Goal: Task Accomplishment & Management: Use online tool/utility

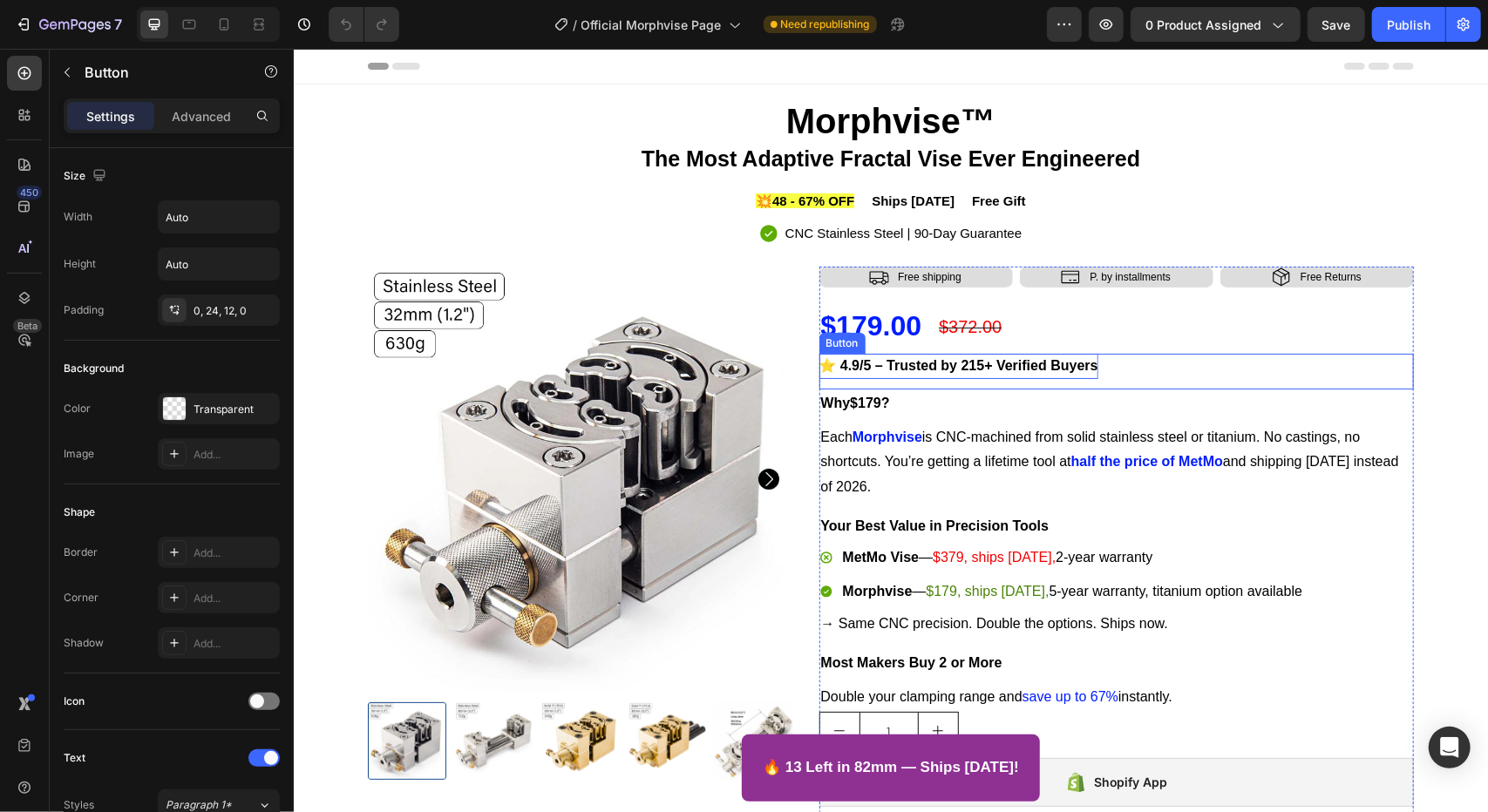
click at [1039, 372] on strong "⭐ 4.9/5 – Trusted by 215+ Verified Buyers" at bounding box center [957, 363] width 279 height 15
click at [1024, 369] on strong "⭐ 4.9/5 – Trusted by 215+ Verified Buyers" at bounding box center [957, 363] width 279 height 15
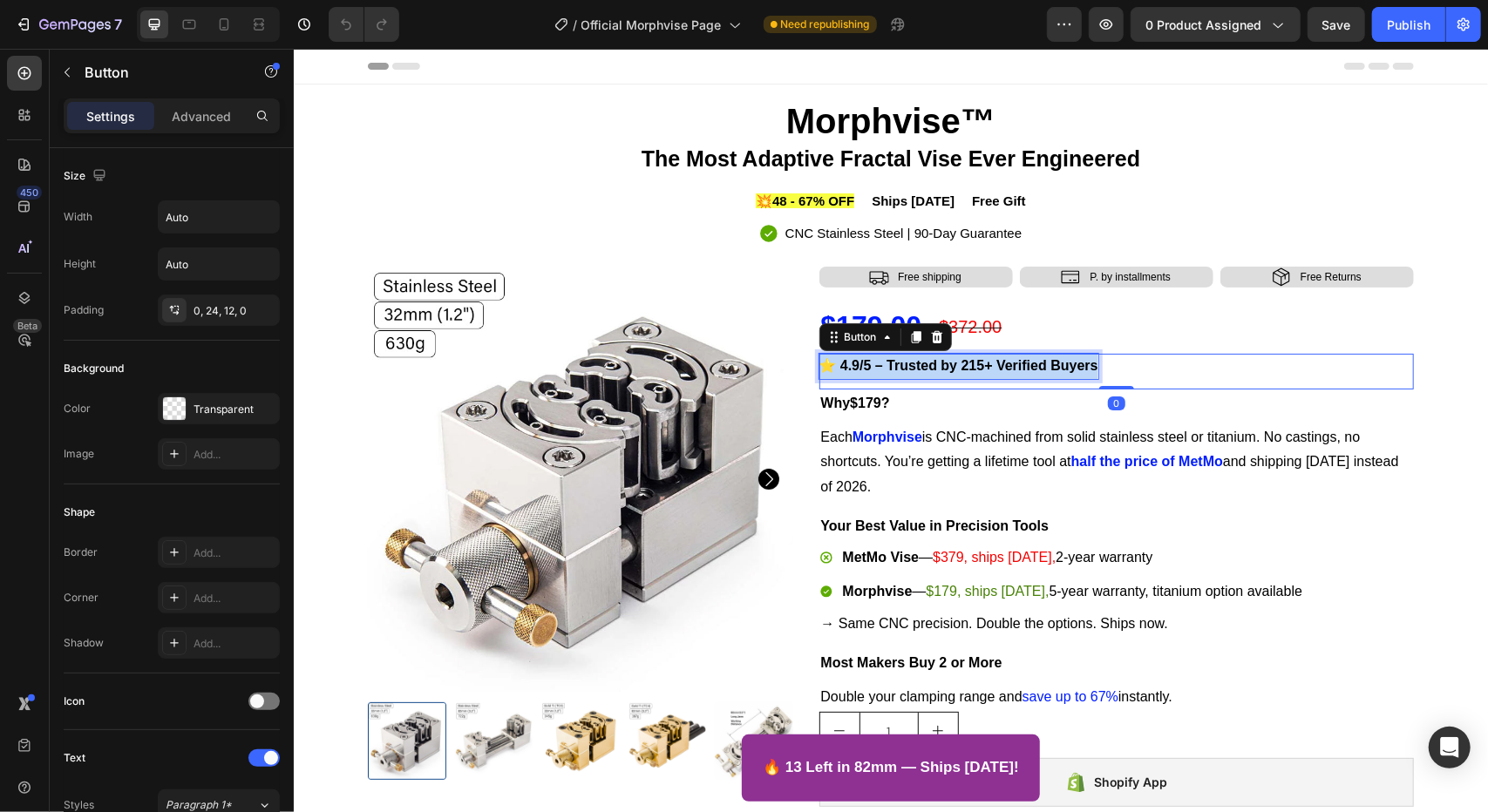
click at [1024, 369] on strong "⭐ 4.9/5 – Trusted by 215+ Verified Buyers" at bounding box center [957, 363] width 279 height 15
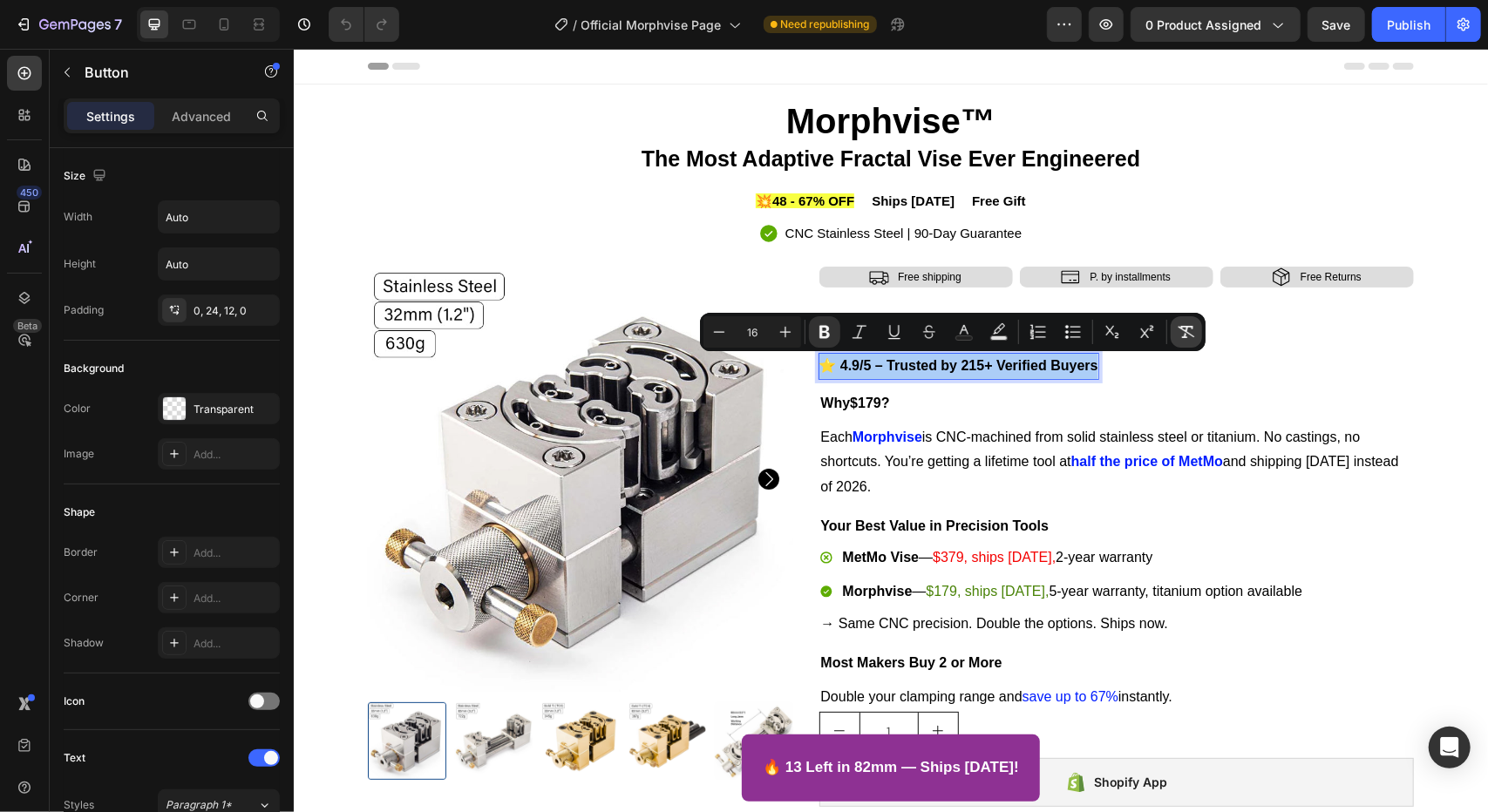
click at [1190, 337] on icon "Editor contextual toolbar" at bounding box center [1186, 332] width 18 height 18
click at [1187, 337] on icon "Editor contextual toolbar" at bounding box center [1186, 332] width 18 height 18
click at [1194, 342] on button "Remove Format" at bounding box center [1186, 332] width 31 height 31
click at [1192, 333] on icon "Editor contextual toolbar" at bounding box center [1186, 332] width 18 height 18
click at [1174, 341] on button "Remove Format" at bounding box center [1186, 332] width 31 height 31
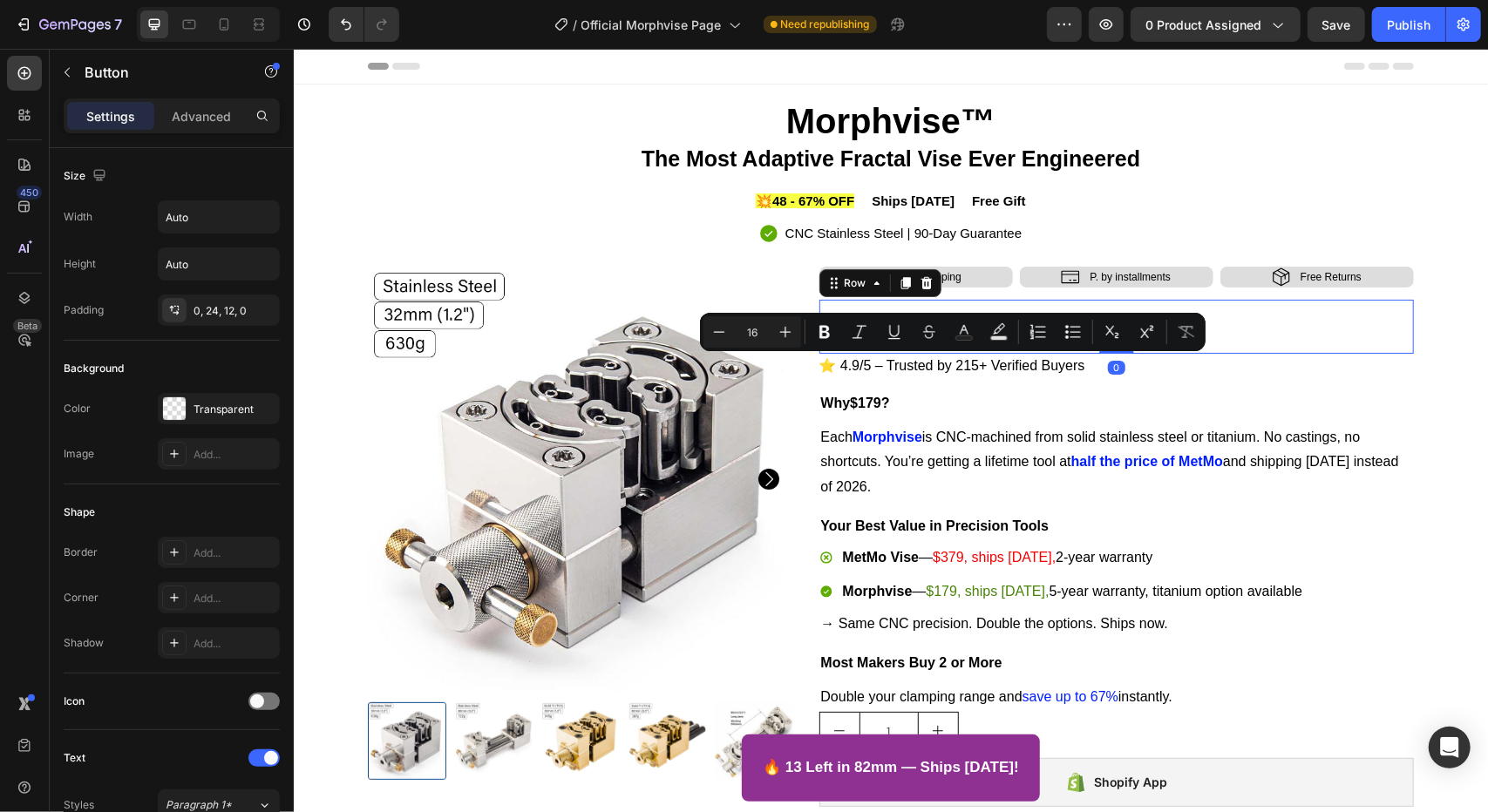
click at [1210, 340] on div "$179.00 Product Price Product Price $372.00 Compare Price Compare Price Row 0" at bounding box center [1116, 325] width 595 height 54
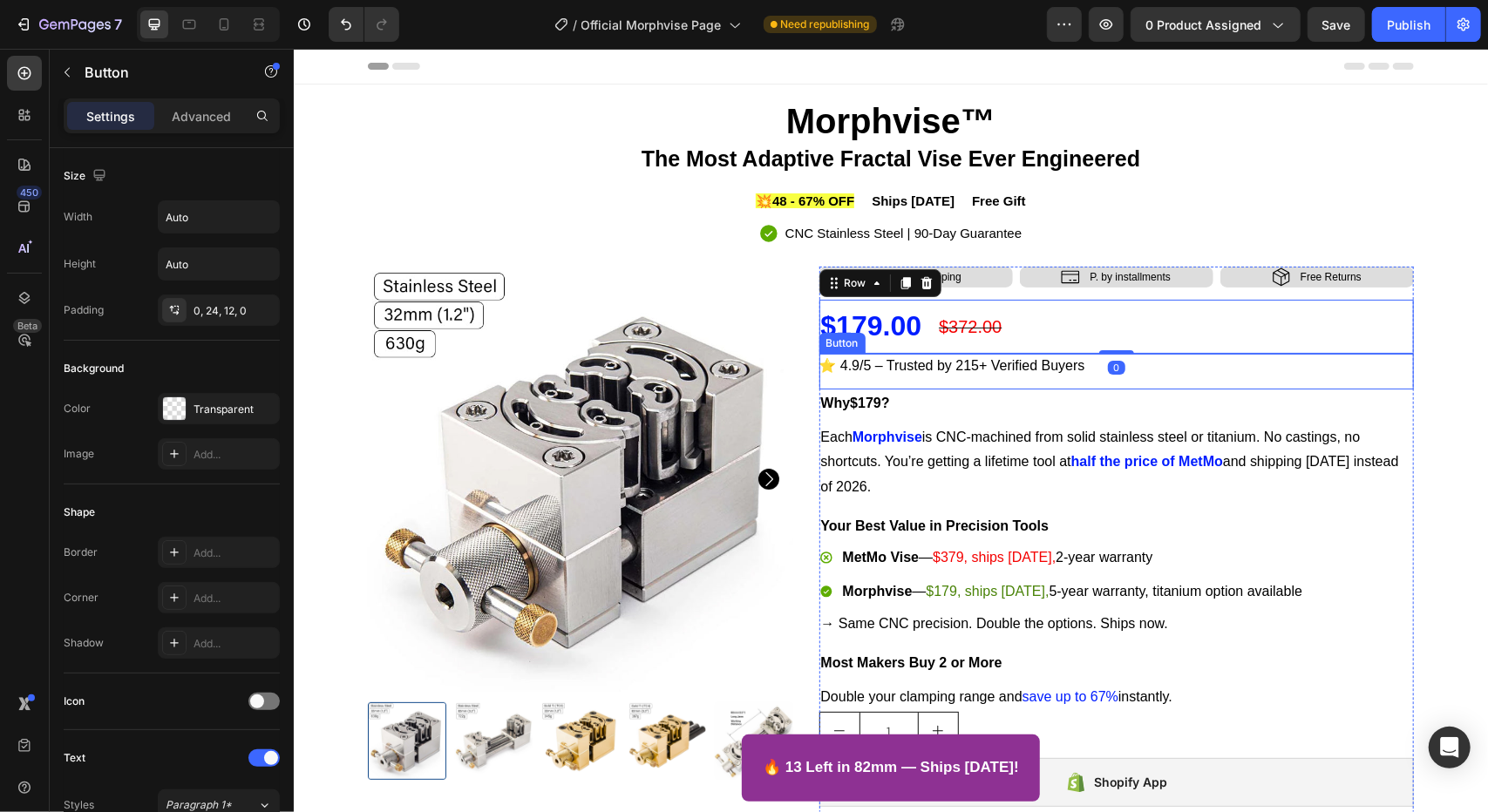
click at [1116, 380] on div "⭐ 4.9/5 – Trusted by 215+ Verified Buyers Button" at bounding box center [1116, 370] width 595 height 36
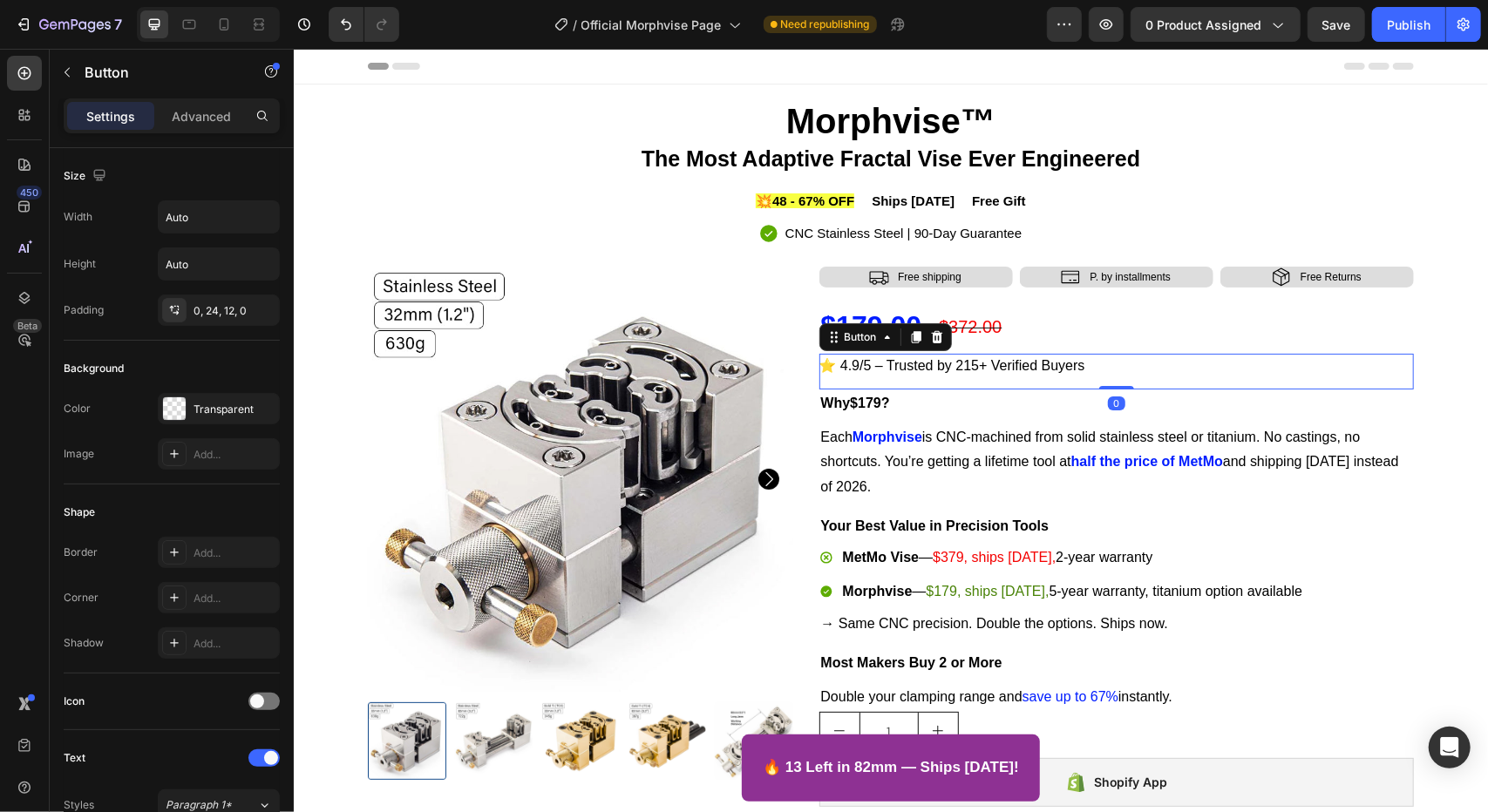
click at [1102, 364] on div "⭐ 4.9/5 – Trusted by 215+ Verified Buyers Button 0" at bounding box center [1116, 370] width 595 height 36
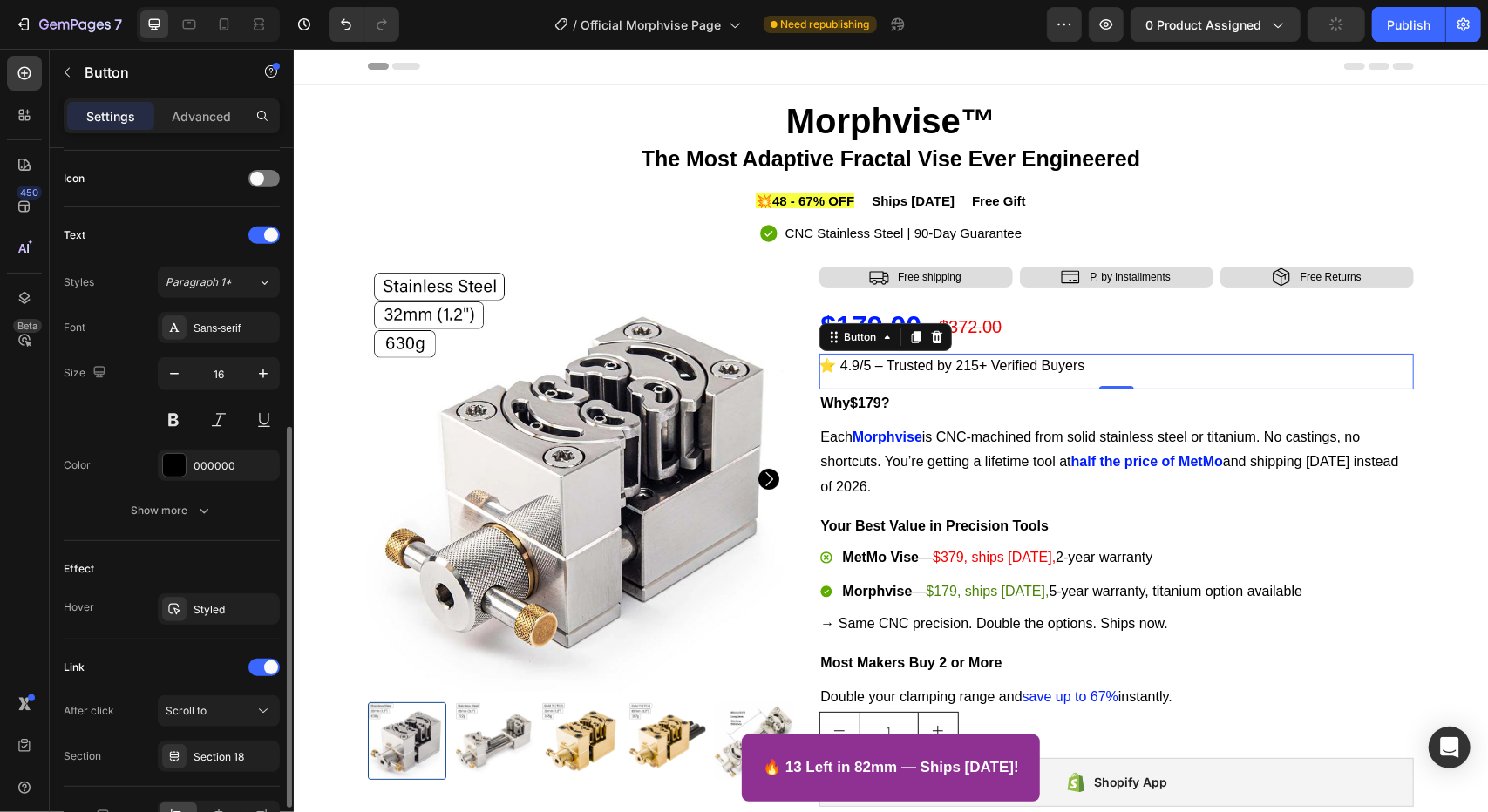
scroll to position [621, 0]
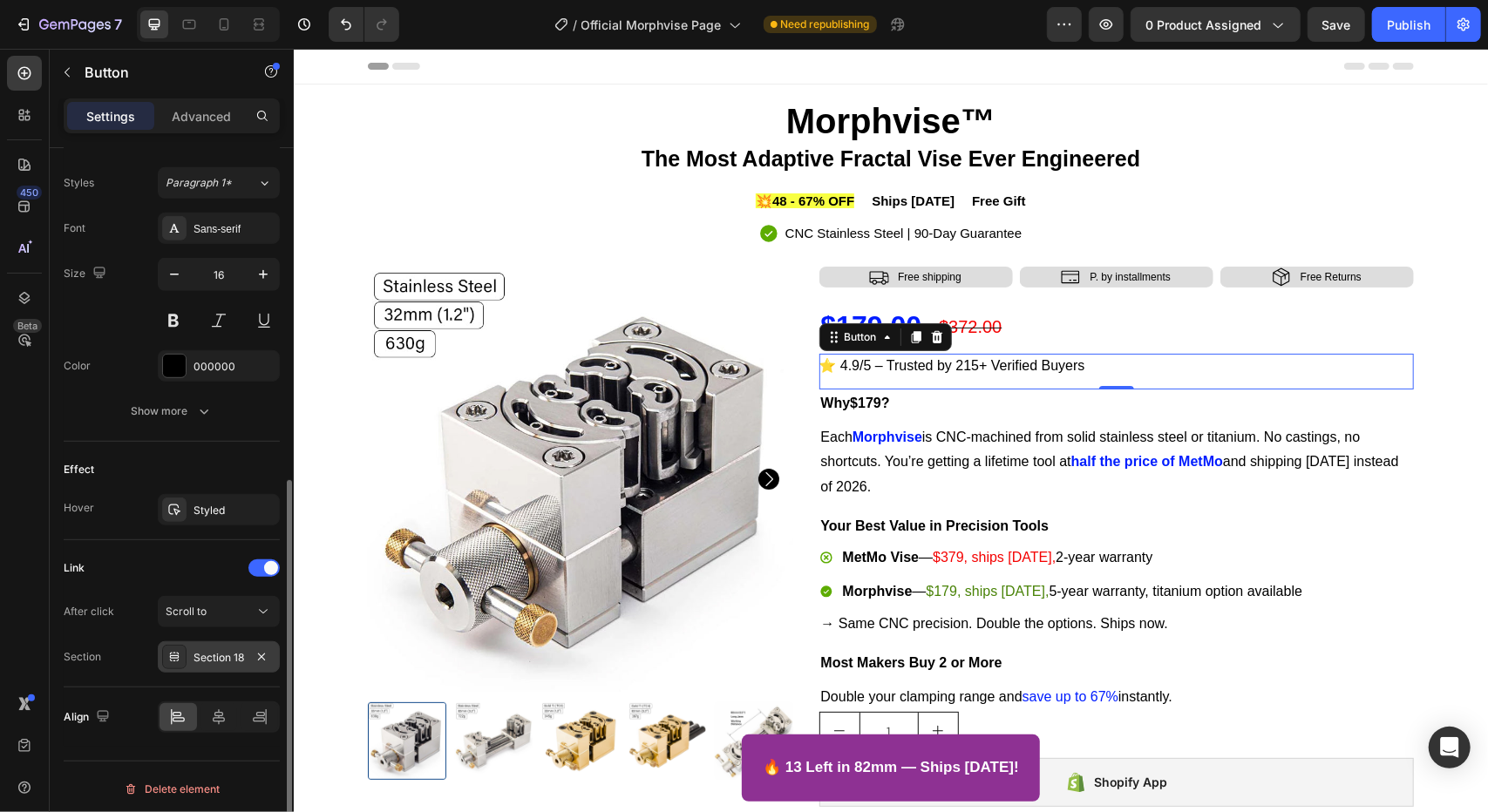
click at [225, 658] on div "Section 18" at bounding box center [219, 658] width 51 height 16
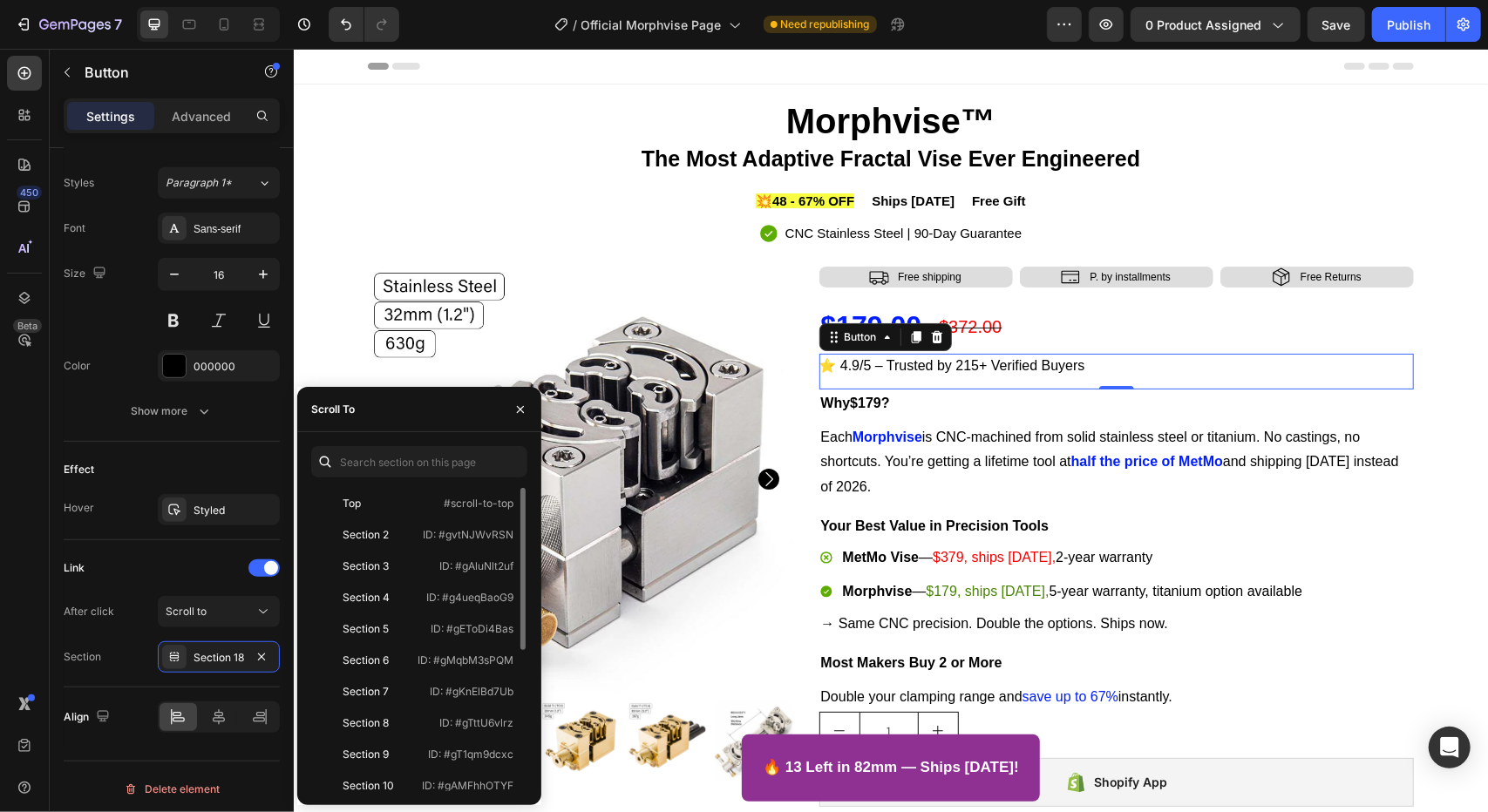
scroll to position [261, 0]
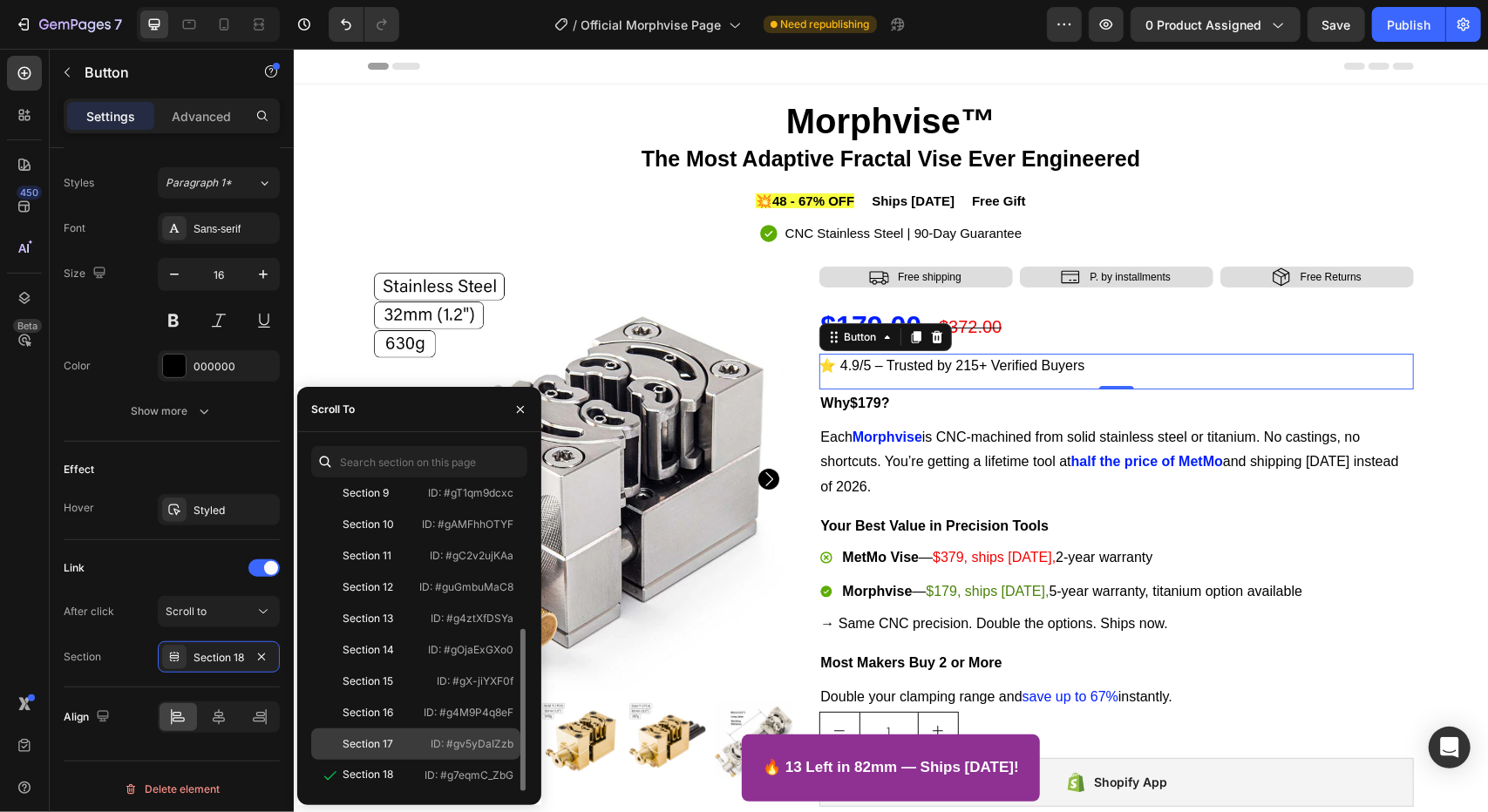
click at [490, 748] on p "ID: #gv5yDaIZzb" at bounding box center [471, 744] width 83 height 16
click at [521, 401] on button "button" at bounding box center [520, 409] width 28 height 28
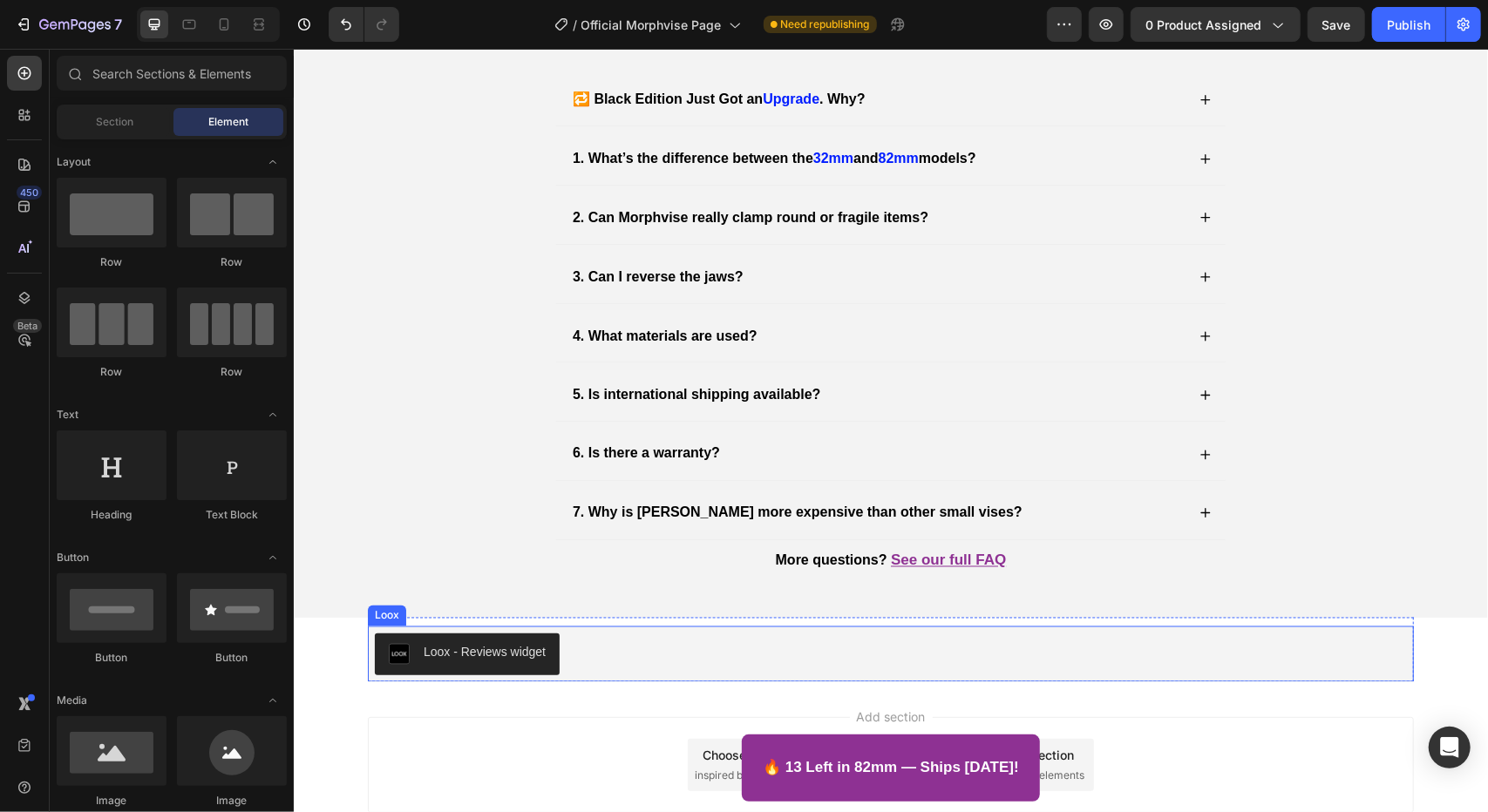
scroll to position [6412, 0]
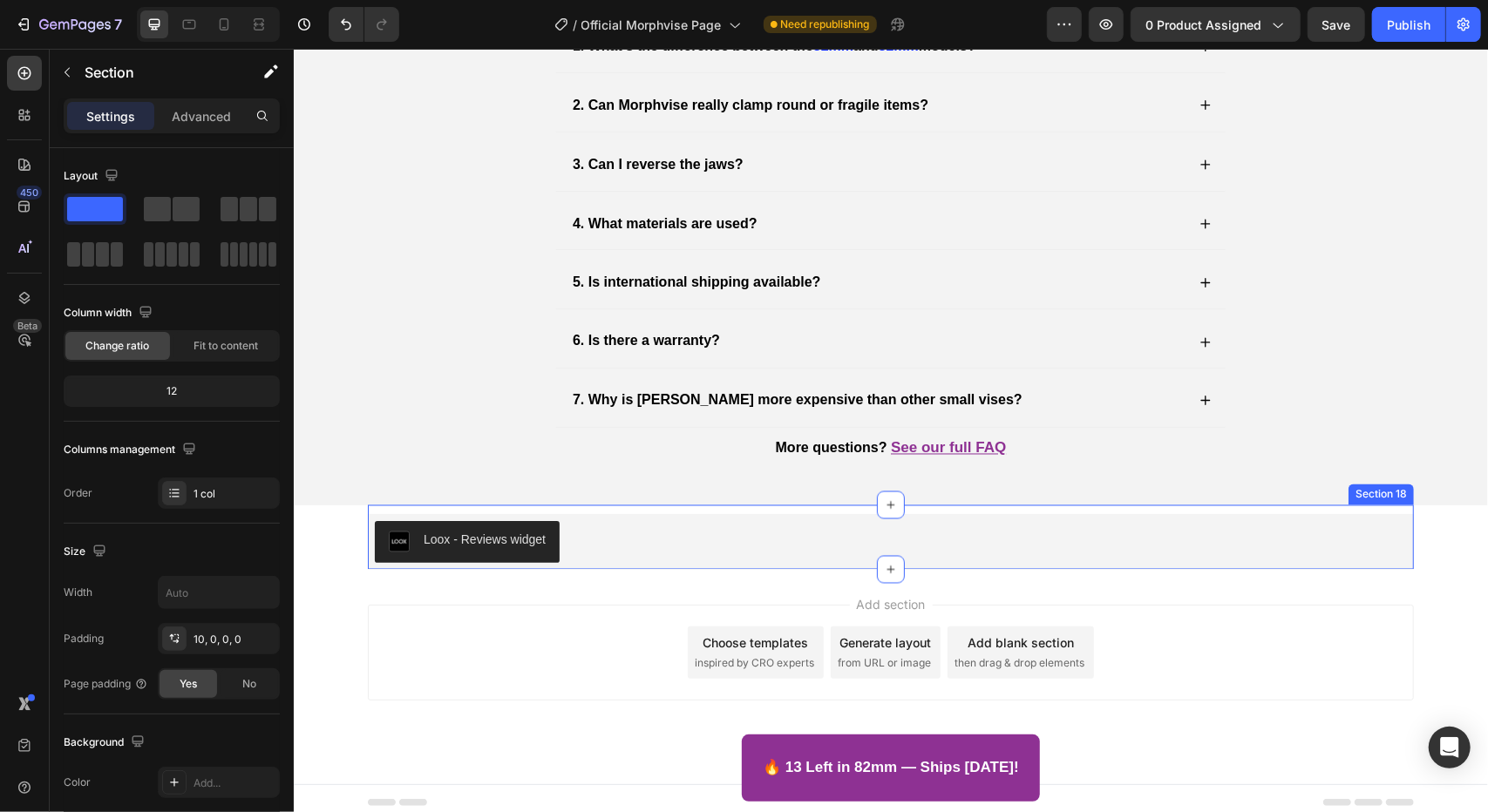
click at [1335, 504] on div "Loox - Reviews widget Loox Section 18" at bounding box center [890, 536] width 1046 height 64
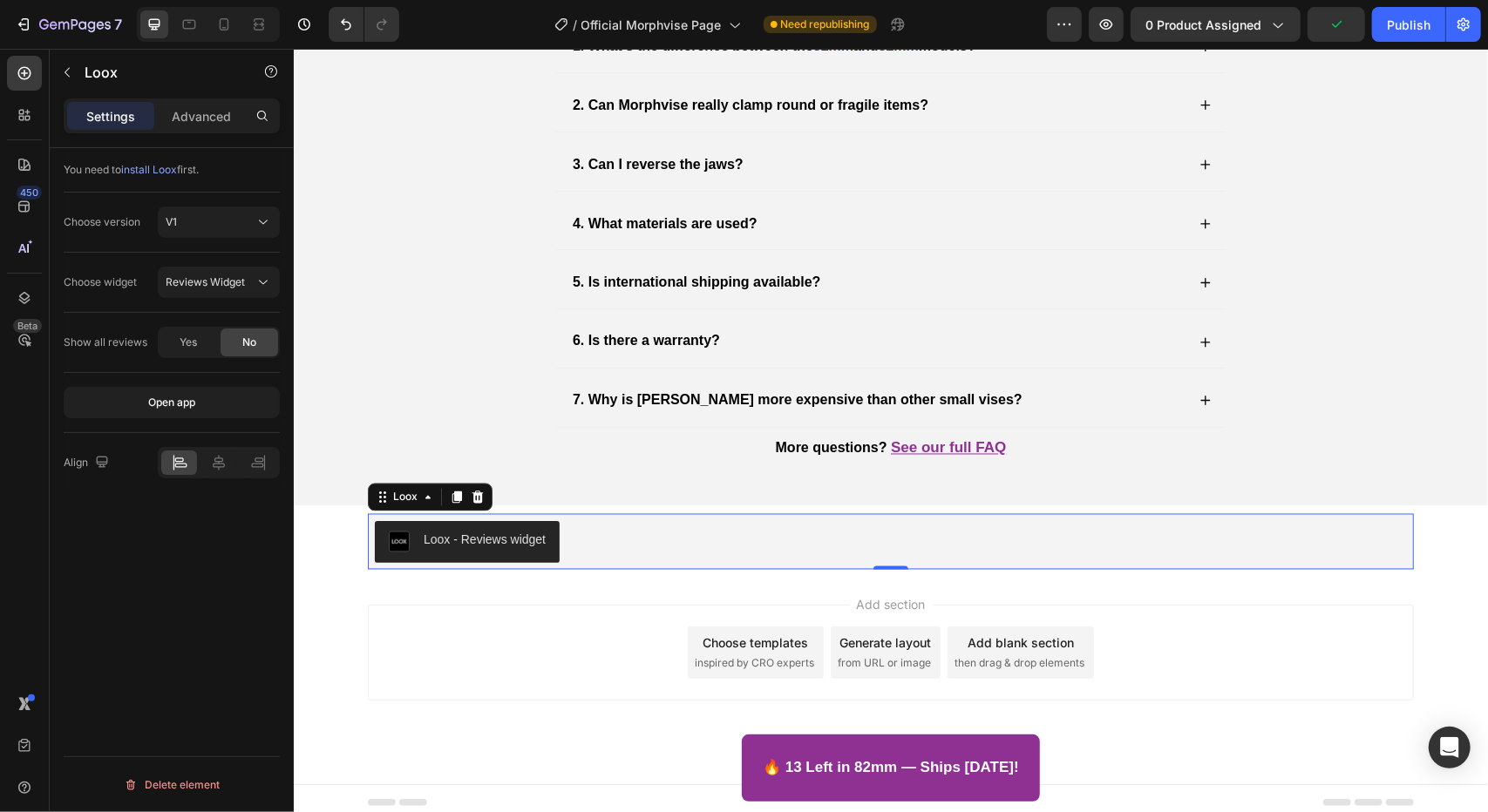
click at [1342, 550] on div "Loox - Reviews widget" at bounding box center [889, 540] width 1031 height 42
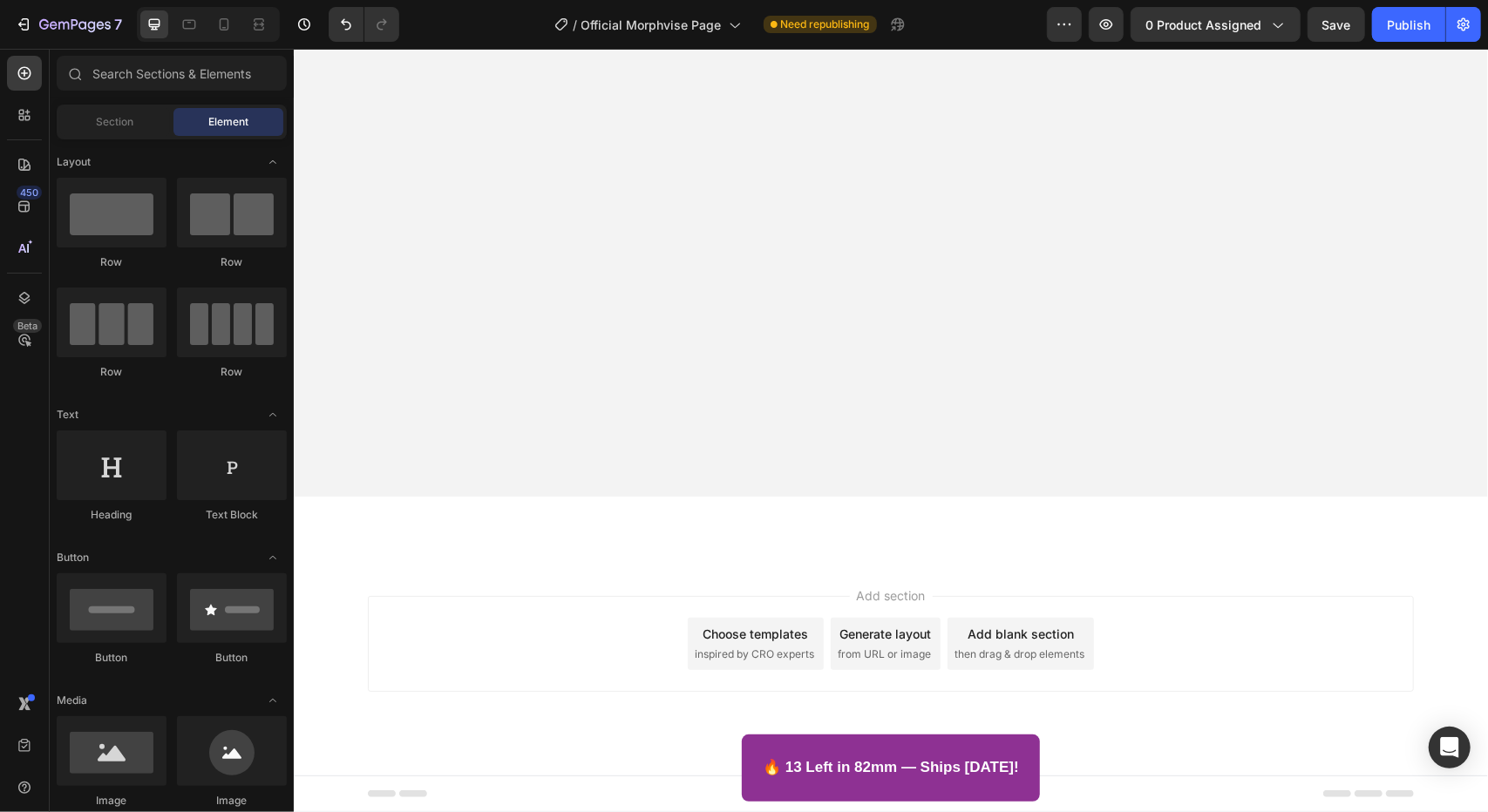
scroll to position [0, 0]
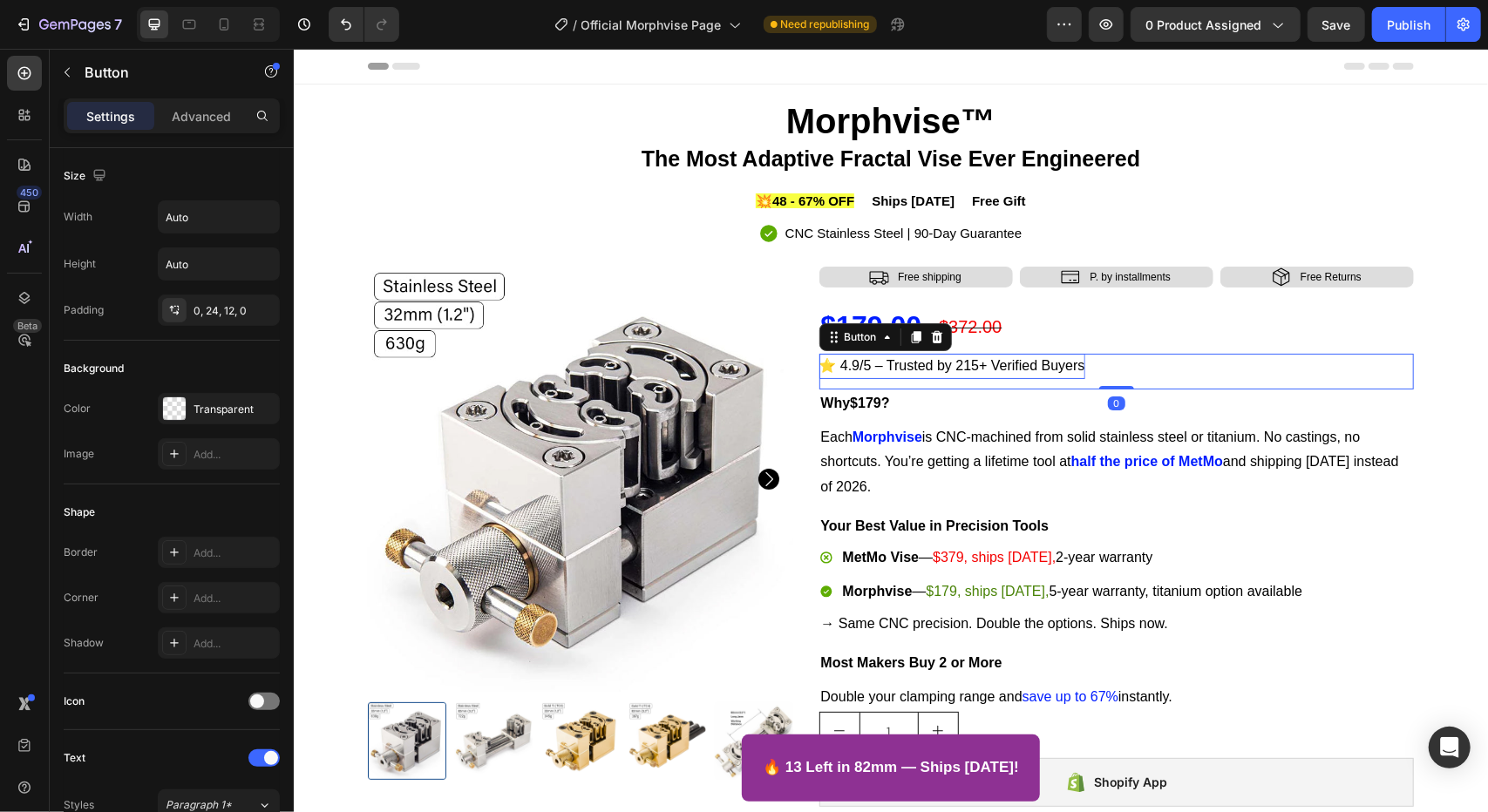
click at [932, 370] on p "⭐ 4.9/5 – Trusted by 215+ Verified Buyers" at bounding box center [951, 365] width 266 height 25
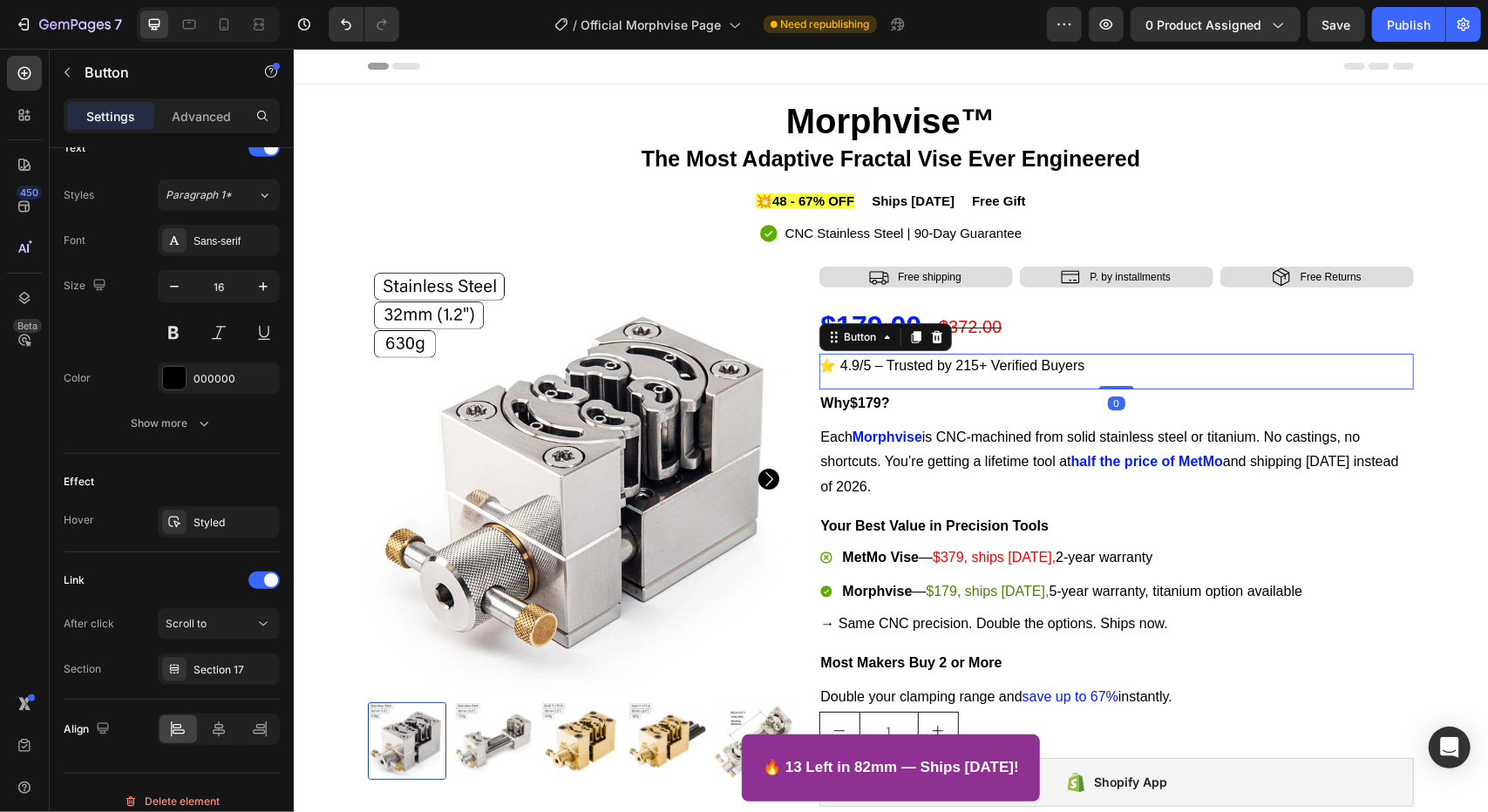
scroll to position [621, 0]
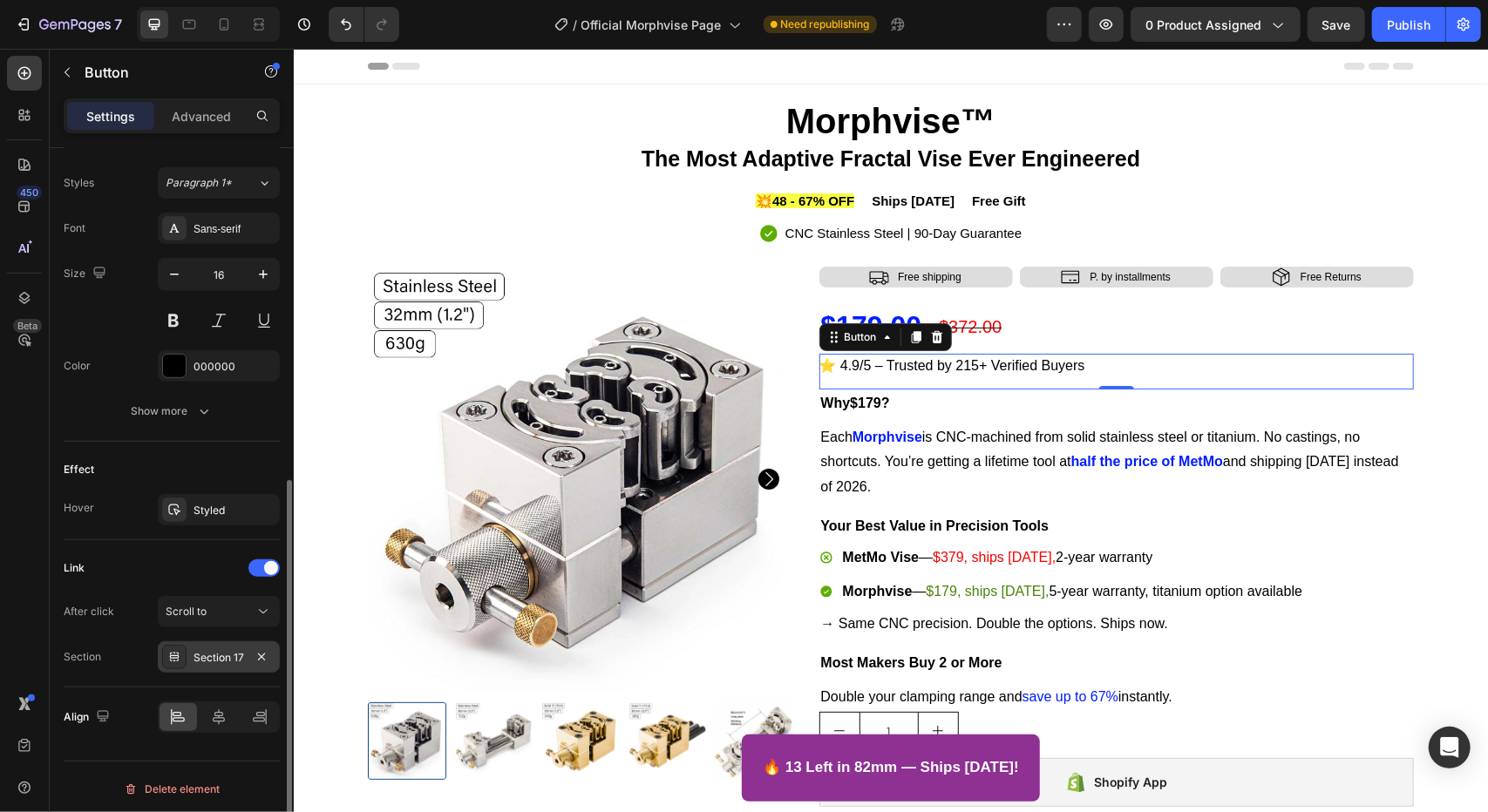
click at [230, 653] on div "Section 17" at bounding box center [219, 658] width 51 height 16
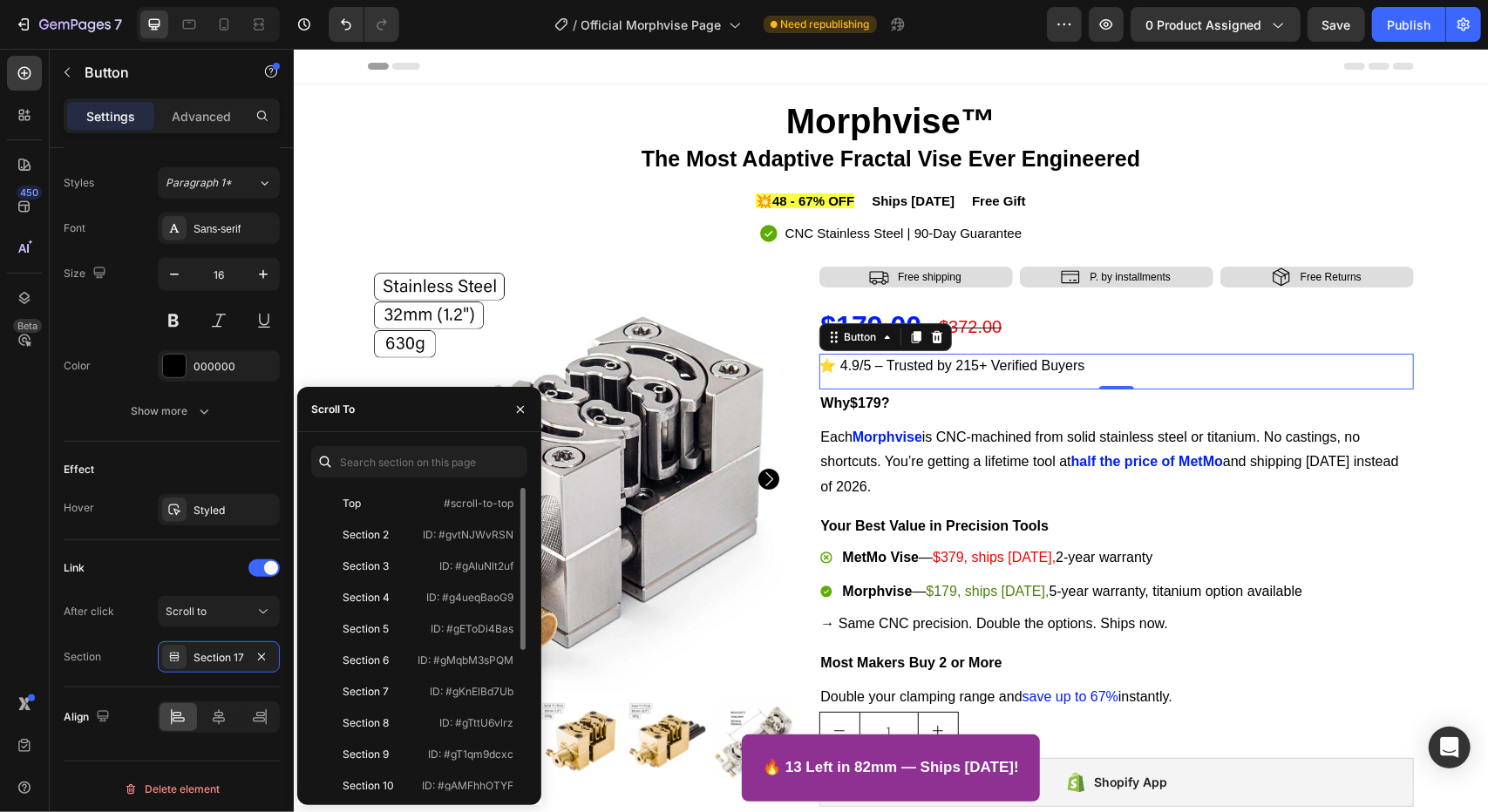
scroll to position [261, 0]
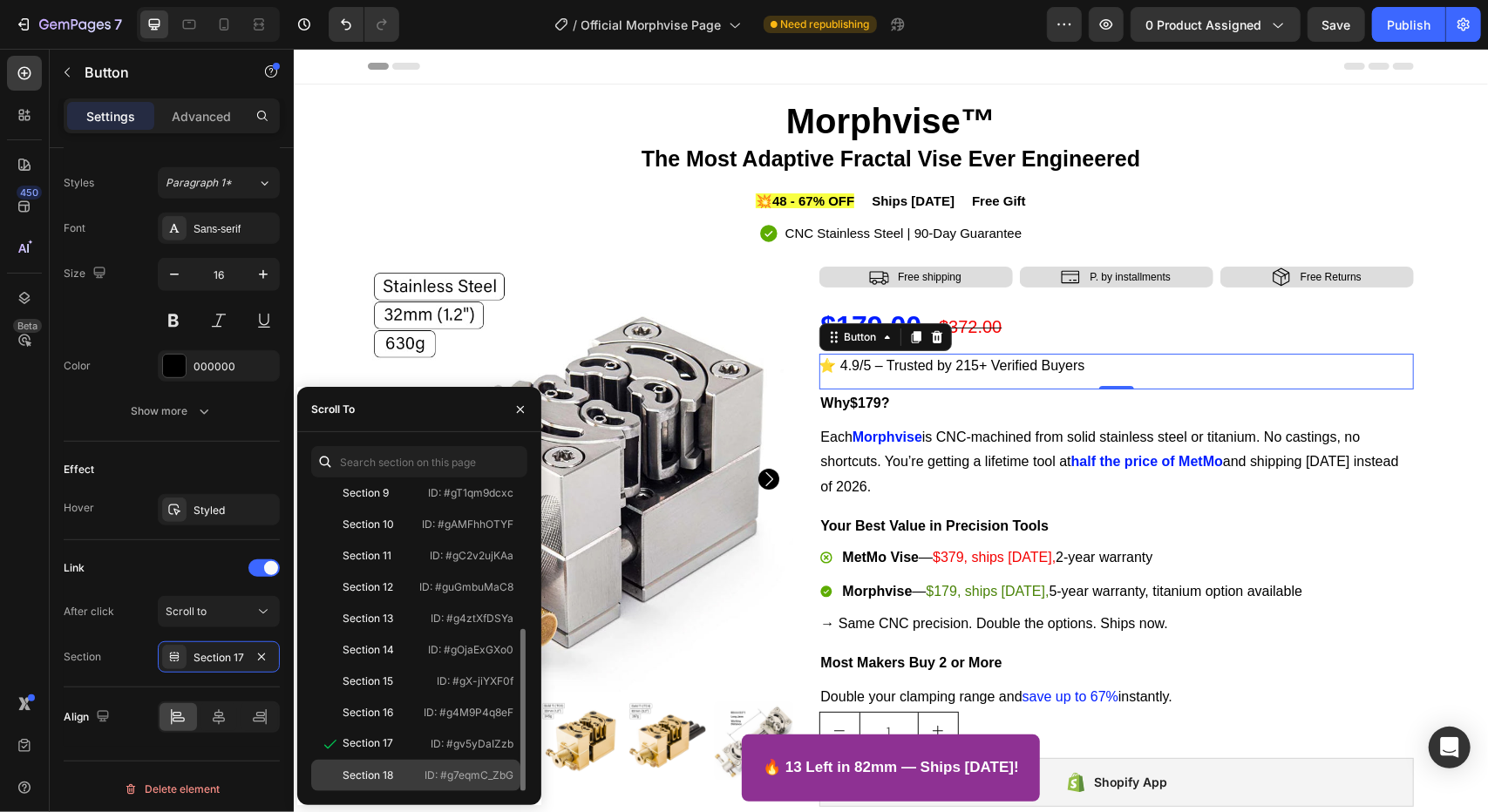
click at [384, 782] on div "Section 18" at bounding box center [368, 775] width 51 height 16
click at [522, 414] on icon "button" at bounding box center [520, 409] width 14 height 14
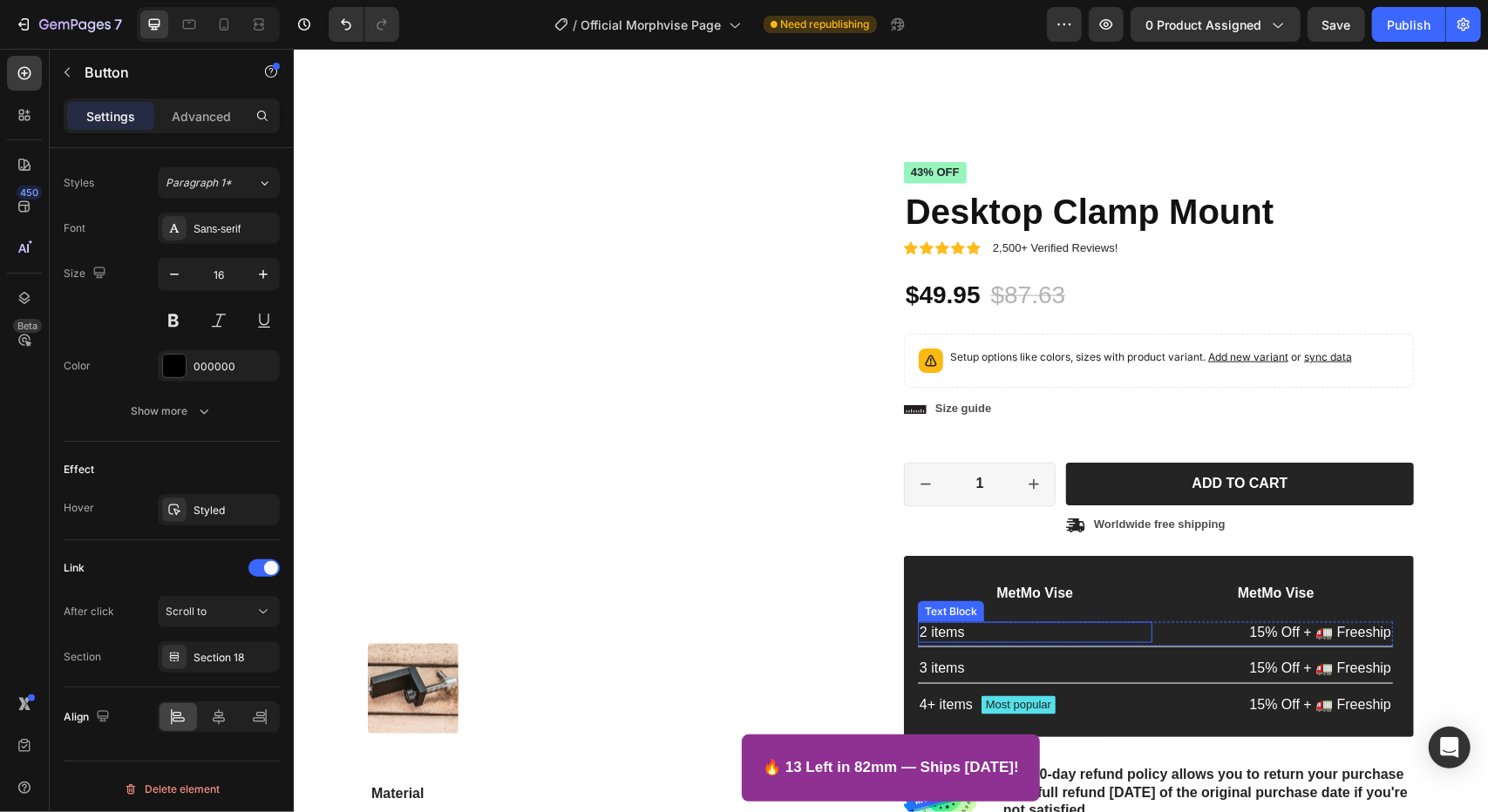
scroll to position [1393, 0]
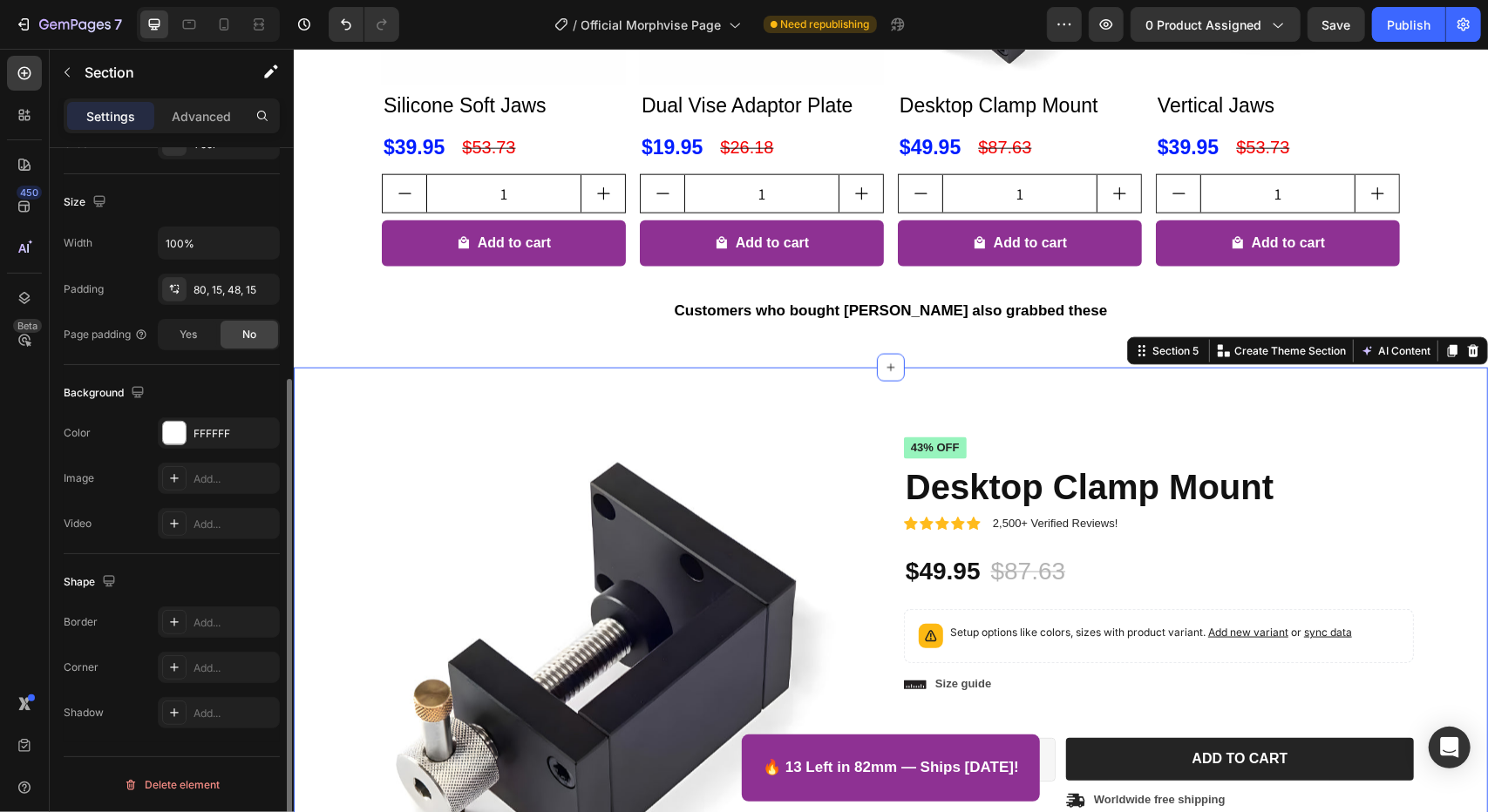
click at [1425, 394] on div "Product Images Material Shipping Care instruction Accordion Icon Icon Icon Icon…" at bounding box center [890, 814] width 1194 height 895
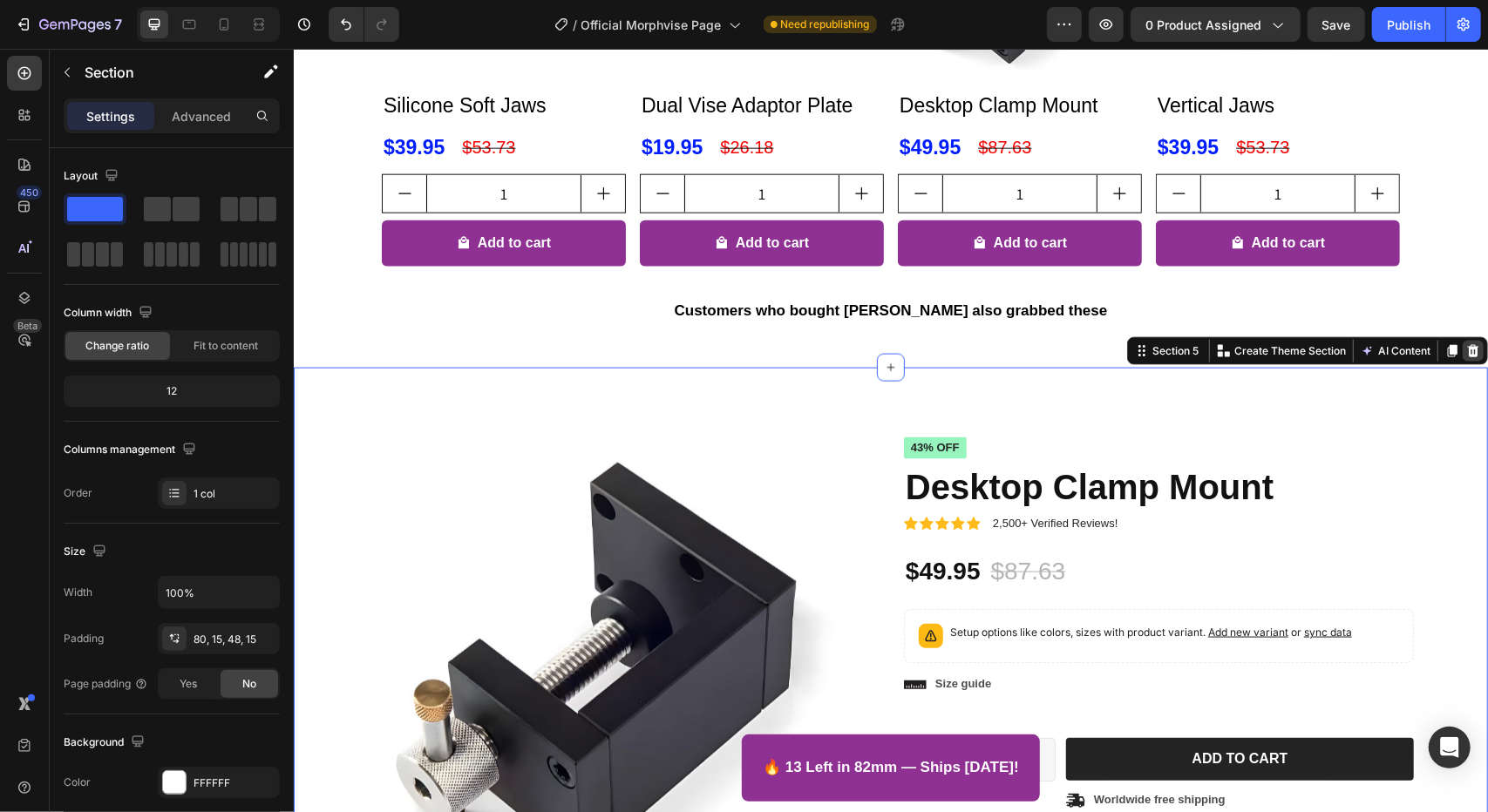
click at [1466, 347] on icon at bounding box center [1472, 350] width 12 height 12
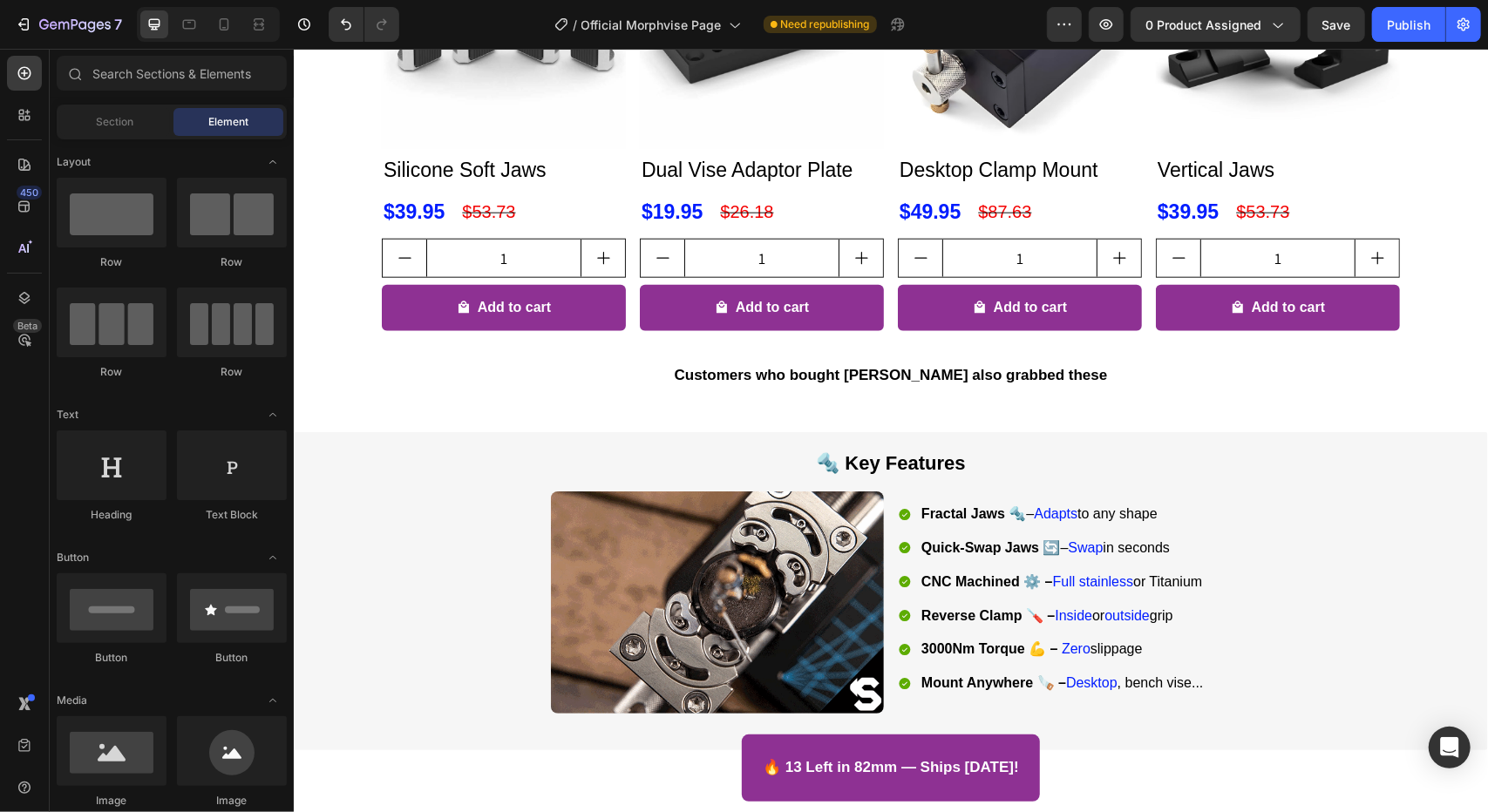
scroll to position [1046, 0]
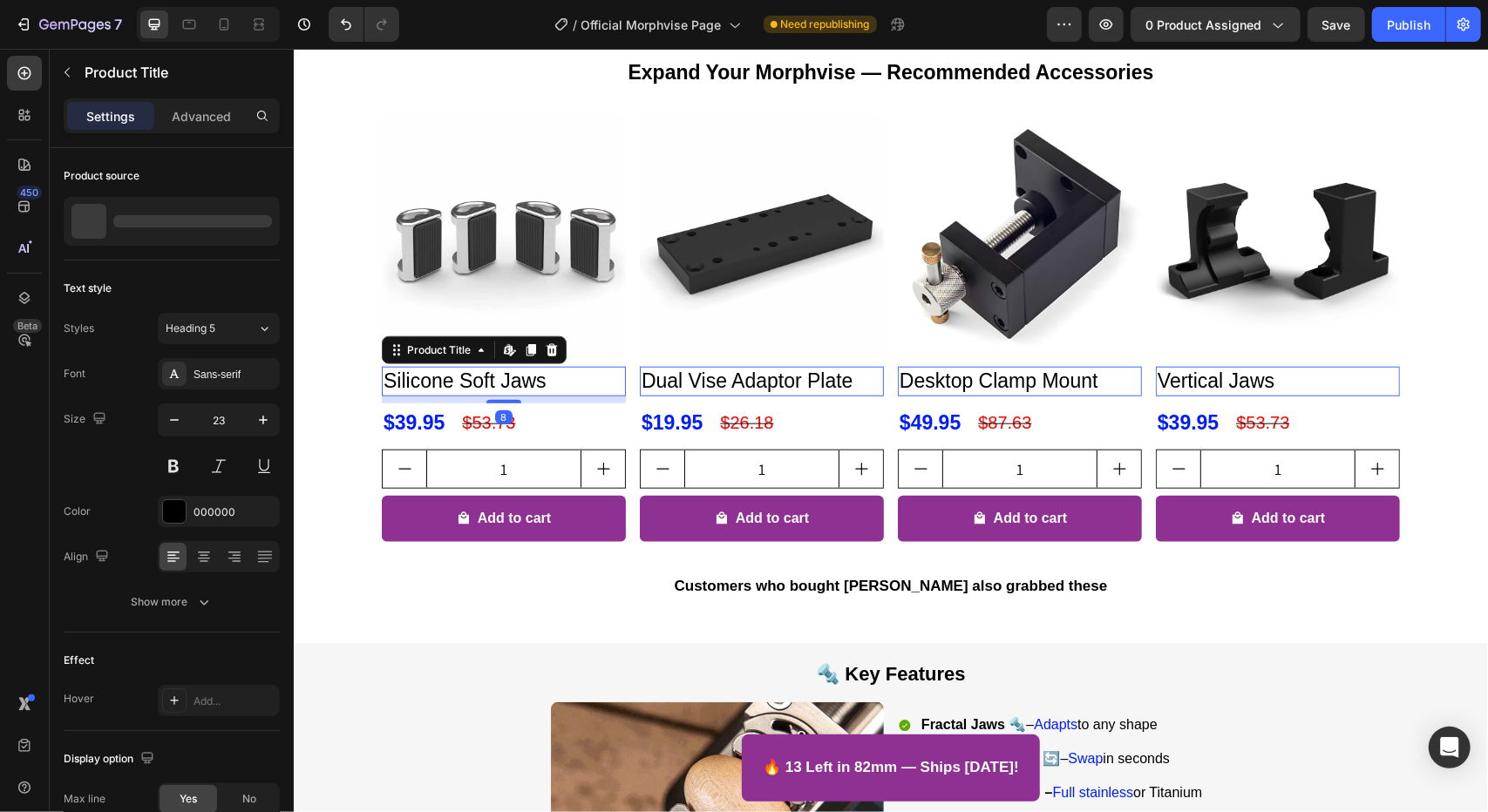
click at [477, 396] on h2 "Silicone Soft Jaws" at bounding box center [503, 380] width 244 height 29
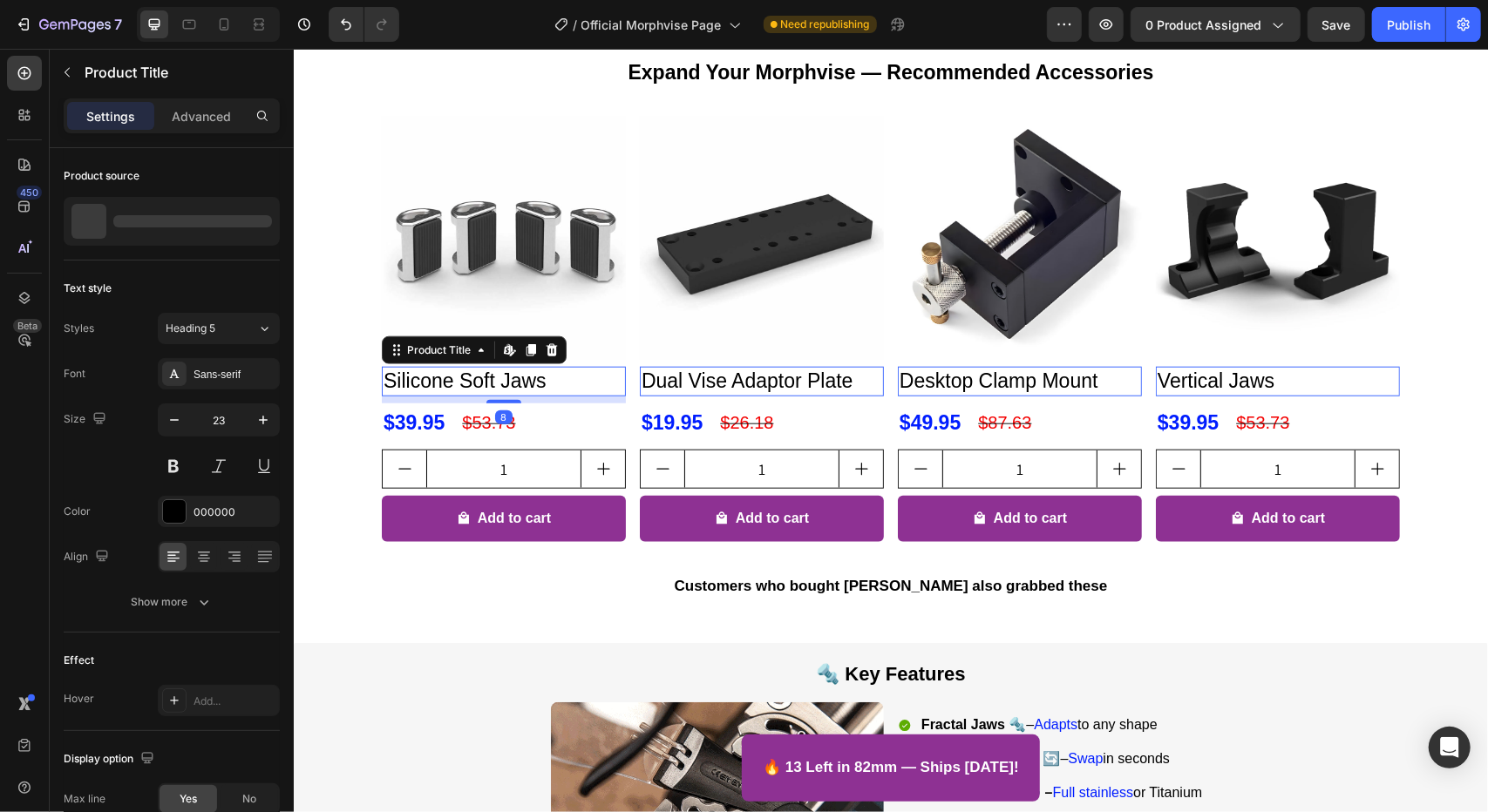
click at [479, 396] on h2 "Silicone Soft Jaws" at bounding box center [503, 380] width 244 height 29
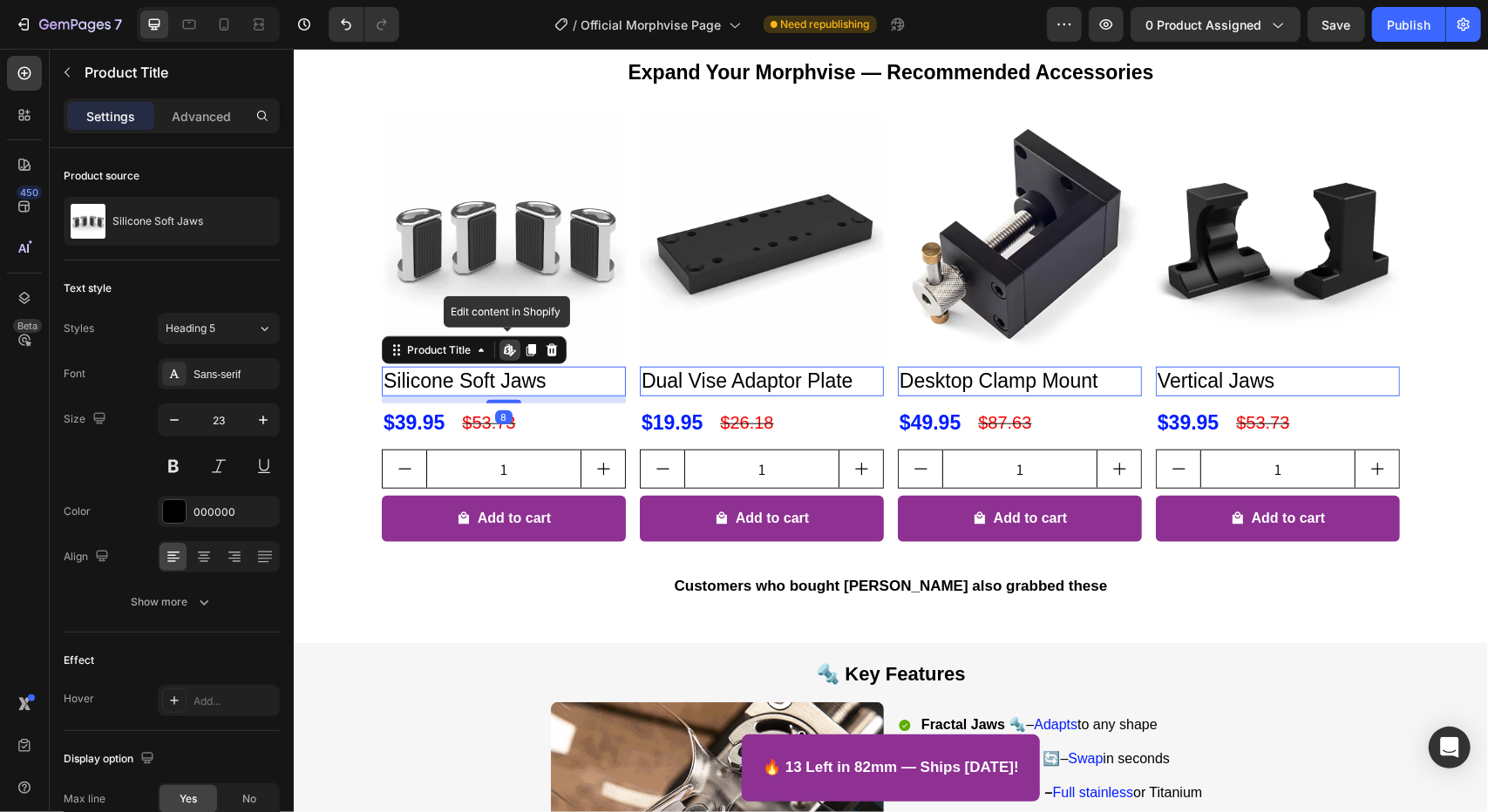
click at [479, 396] on h2 "Silicone Soft Jaws" at bounding box center [503, 380] width 244 height 29
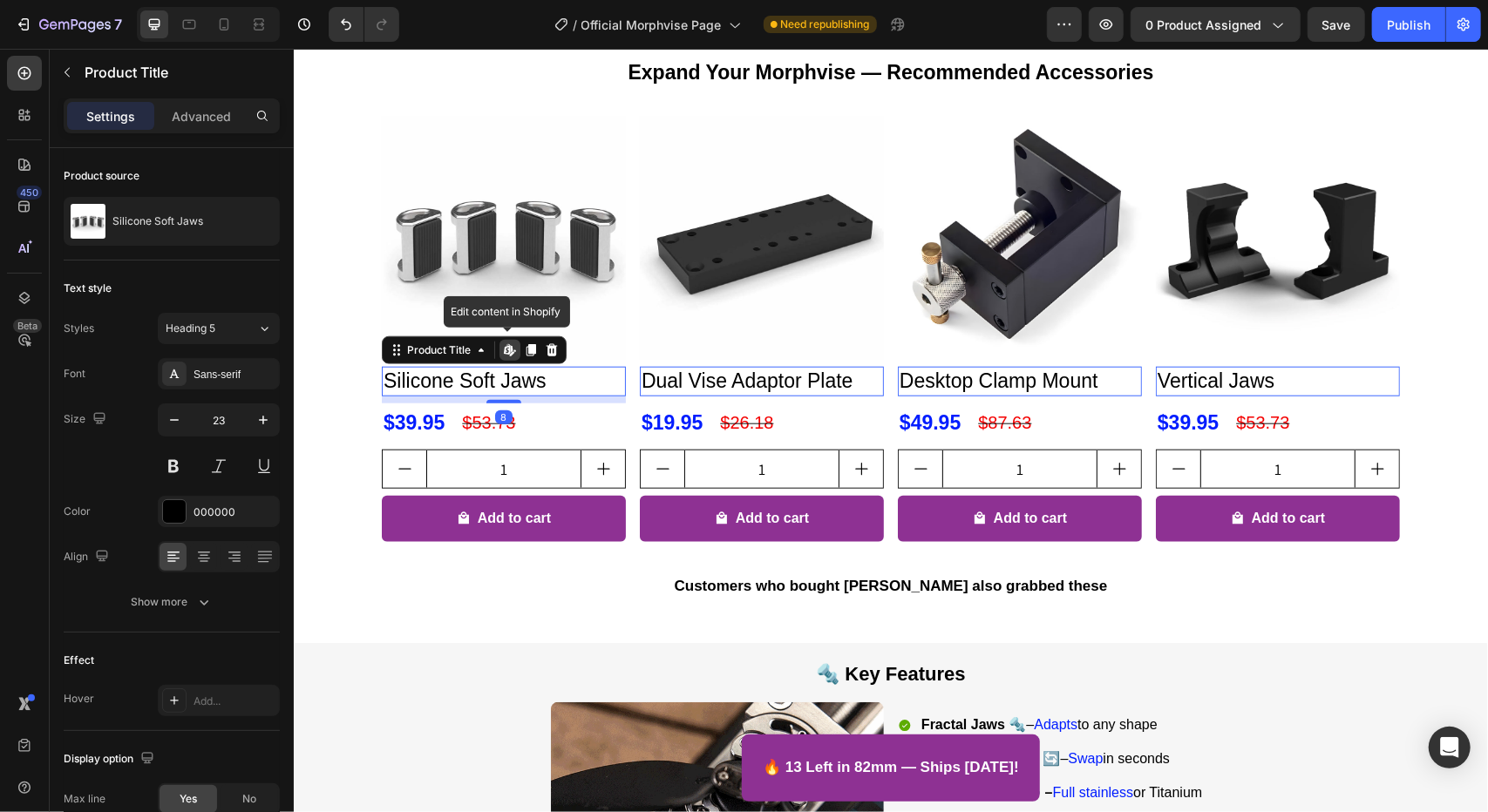
click at [512, 396] on h2 "Silicone Soft Jaws" at bounding box center [503, 380] width 244 height 29
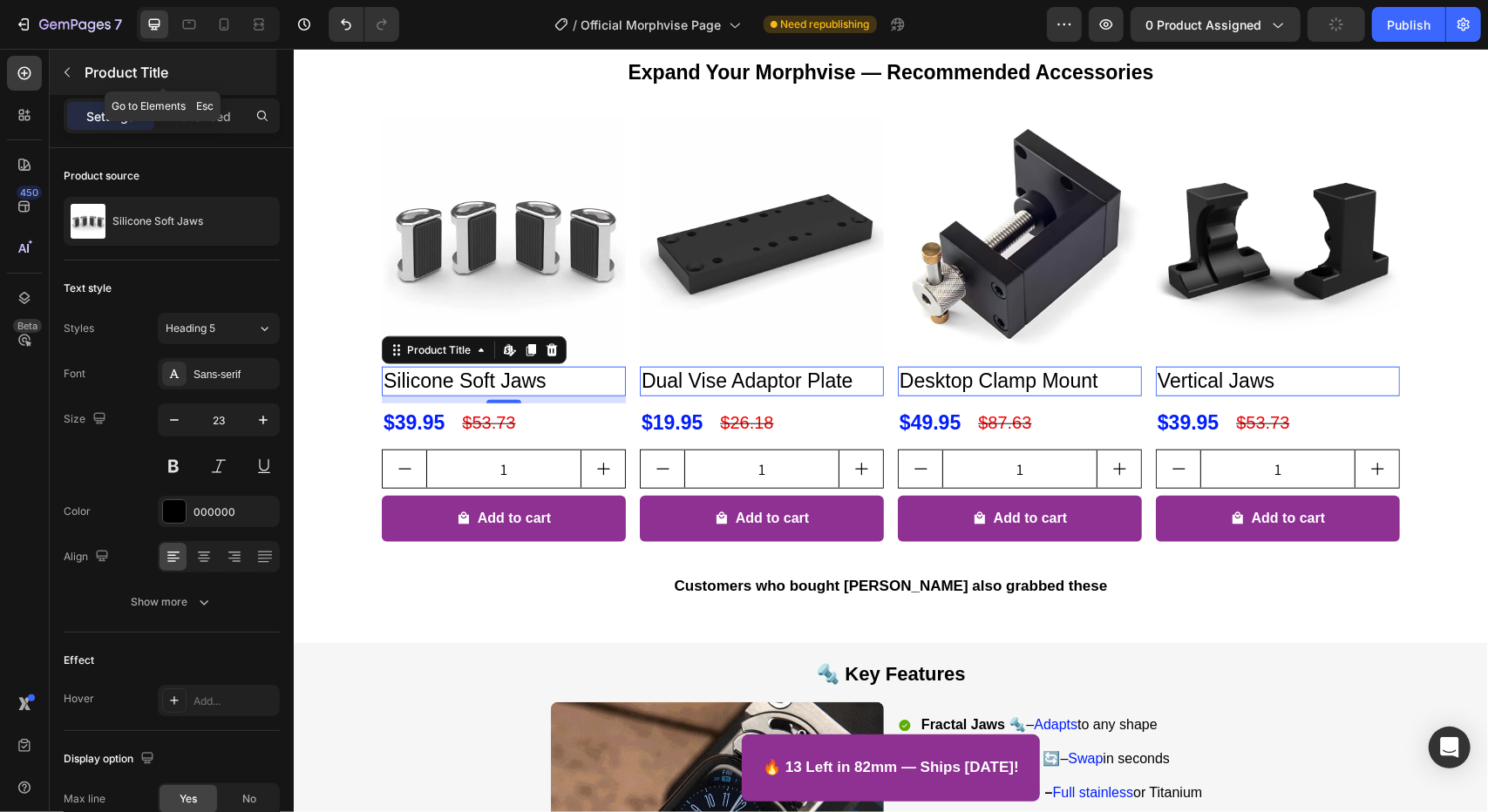
click at [71, 65] on icon "button" at bounding box center [67, 72] width 14 height 14
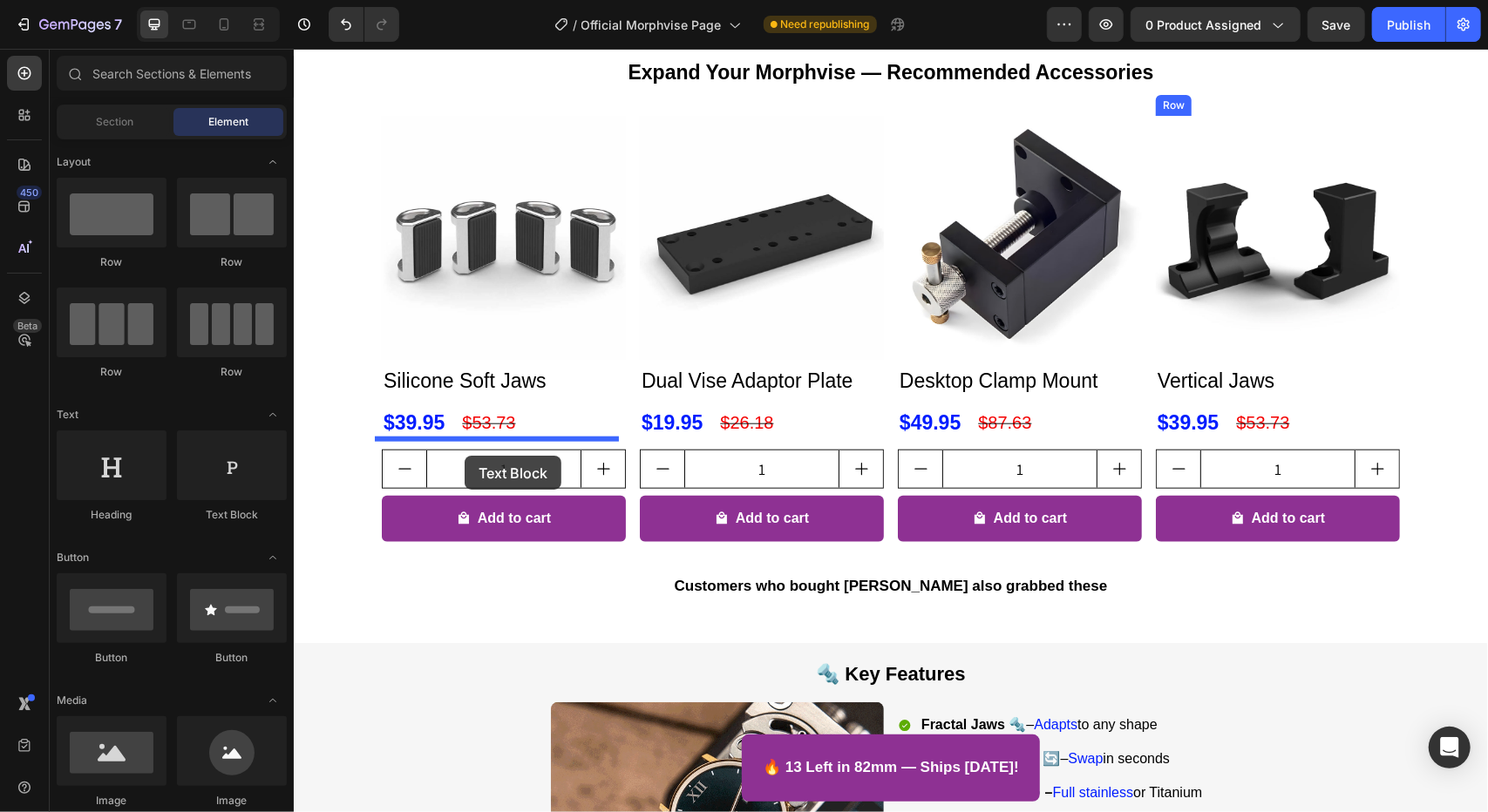
drag, startPoint x: 540, startPoint y: 519, endPoint x: 463, endPoint y: 454, distance: 100.8
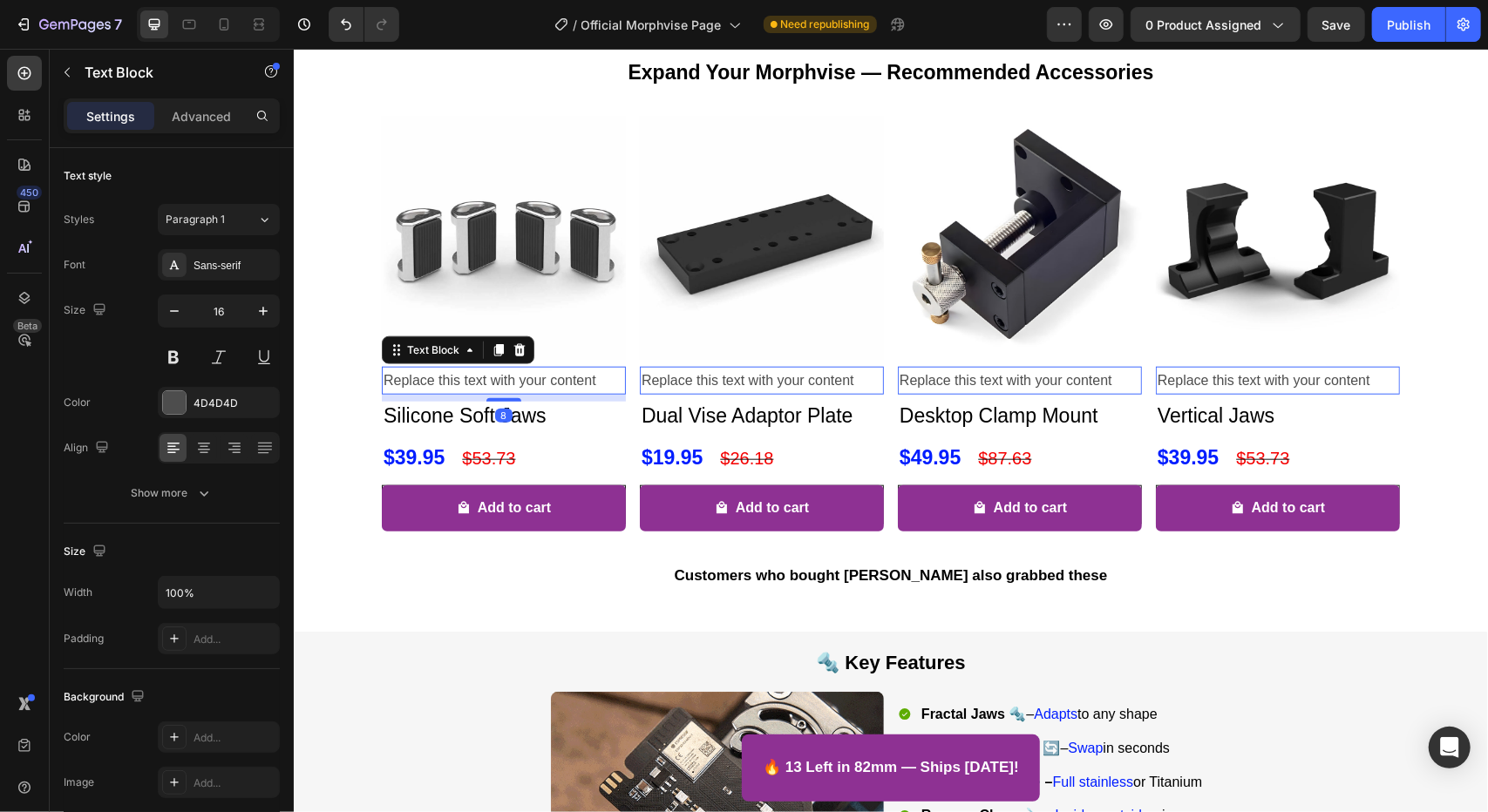
click at [486, 395] on div "Replace this text with your content" at bounding box center [503, 379] width 244 height 28
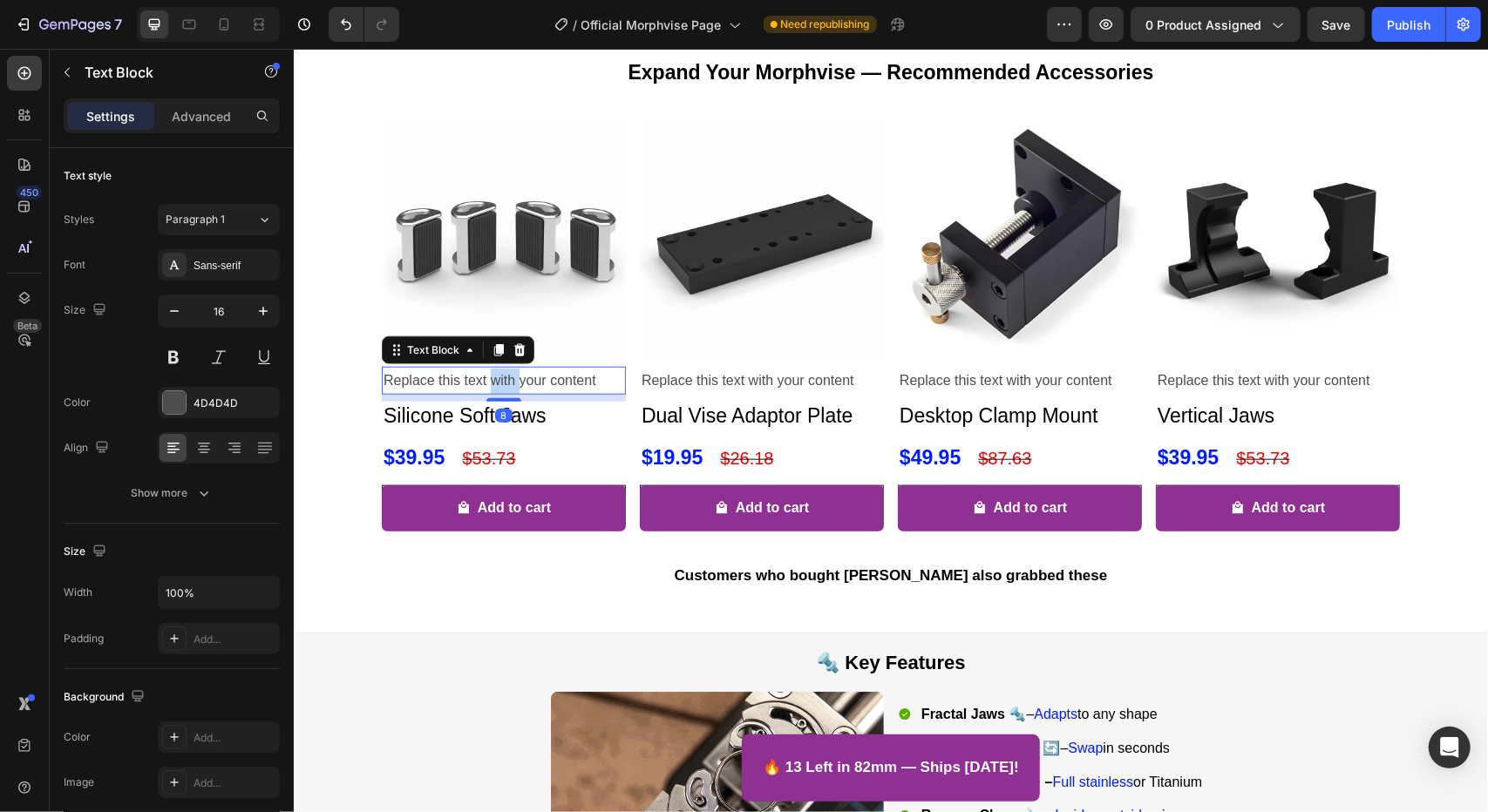
click at [486, 393] on p "Replace this text with your content" at bounding box center [503, 380] width 241 height 25
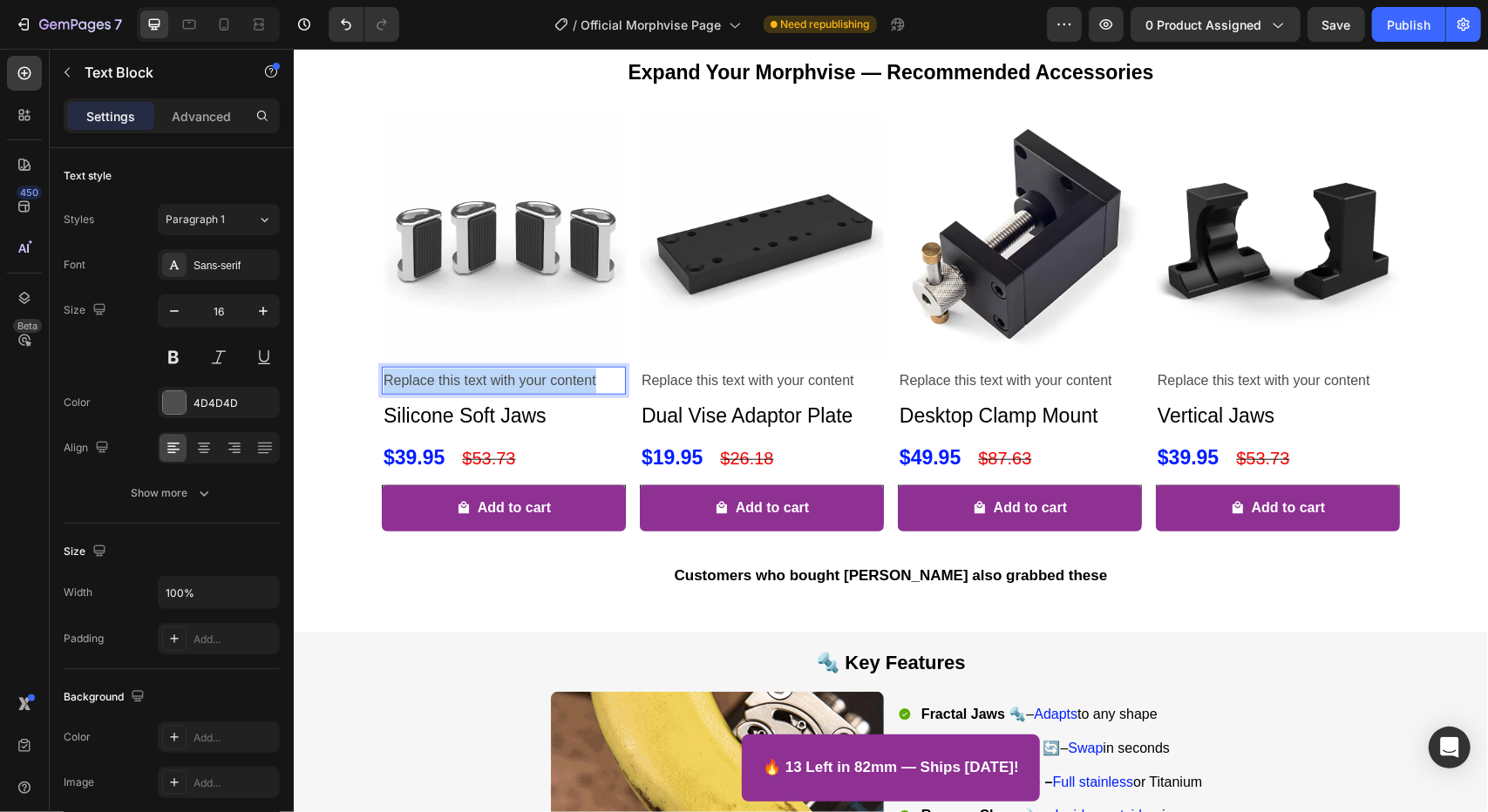
click at [486, 393] on p "Replace this text with your content" at bounding box center [503, 380] width 241 height 25
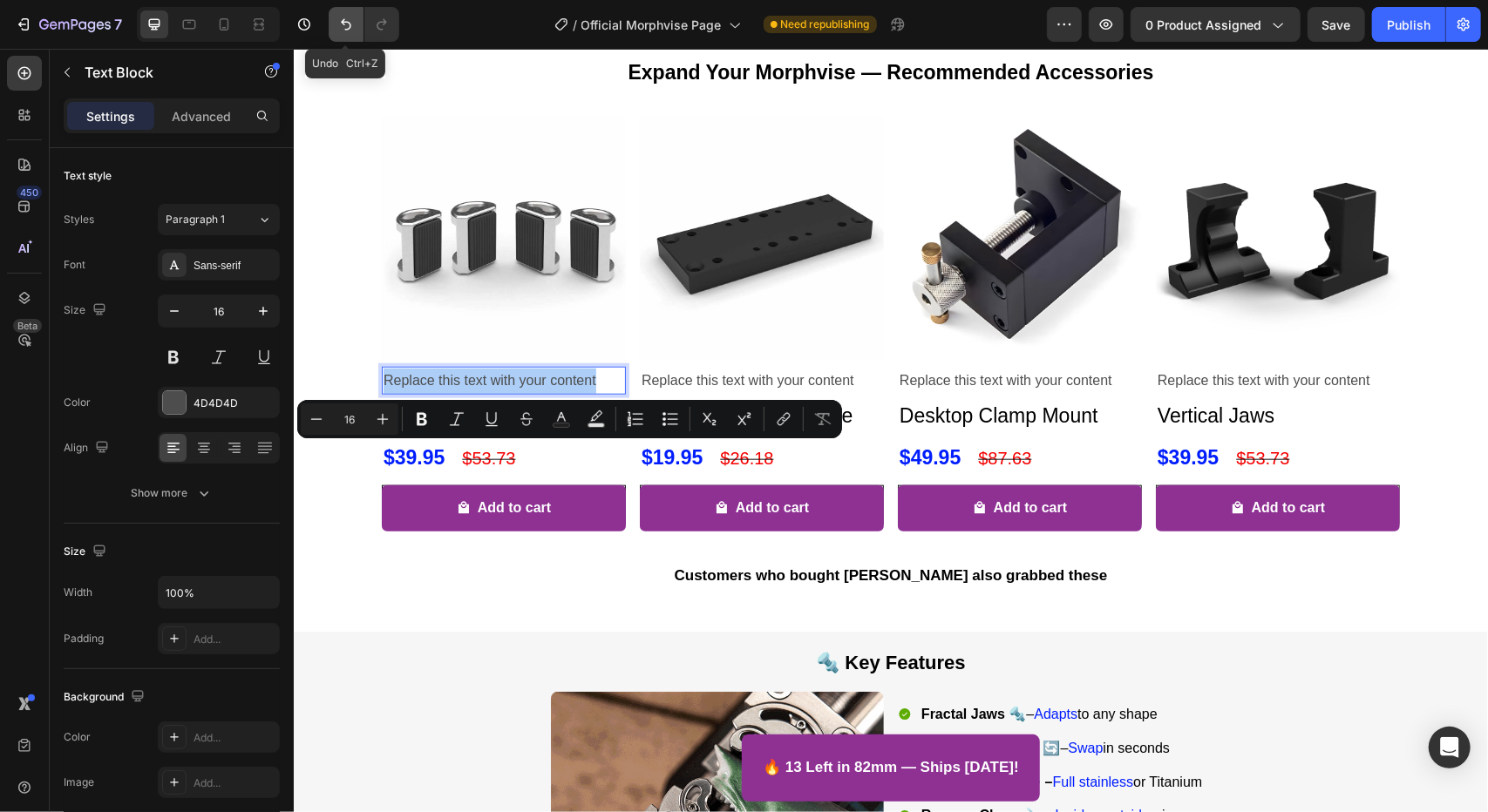
click at [342, 23] on icon "Undo/Redo" at bounding box center [346, 25] width 11 height 12
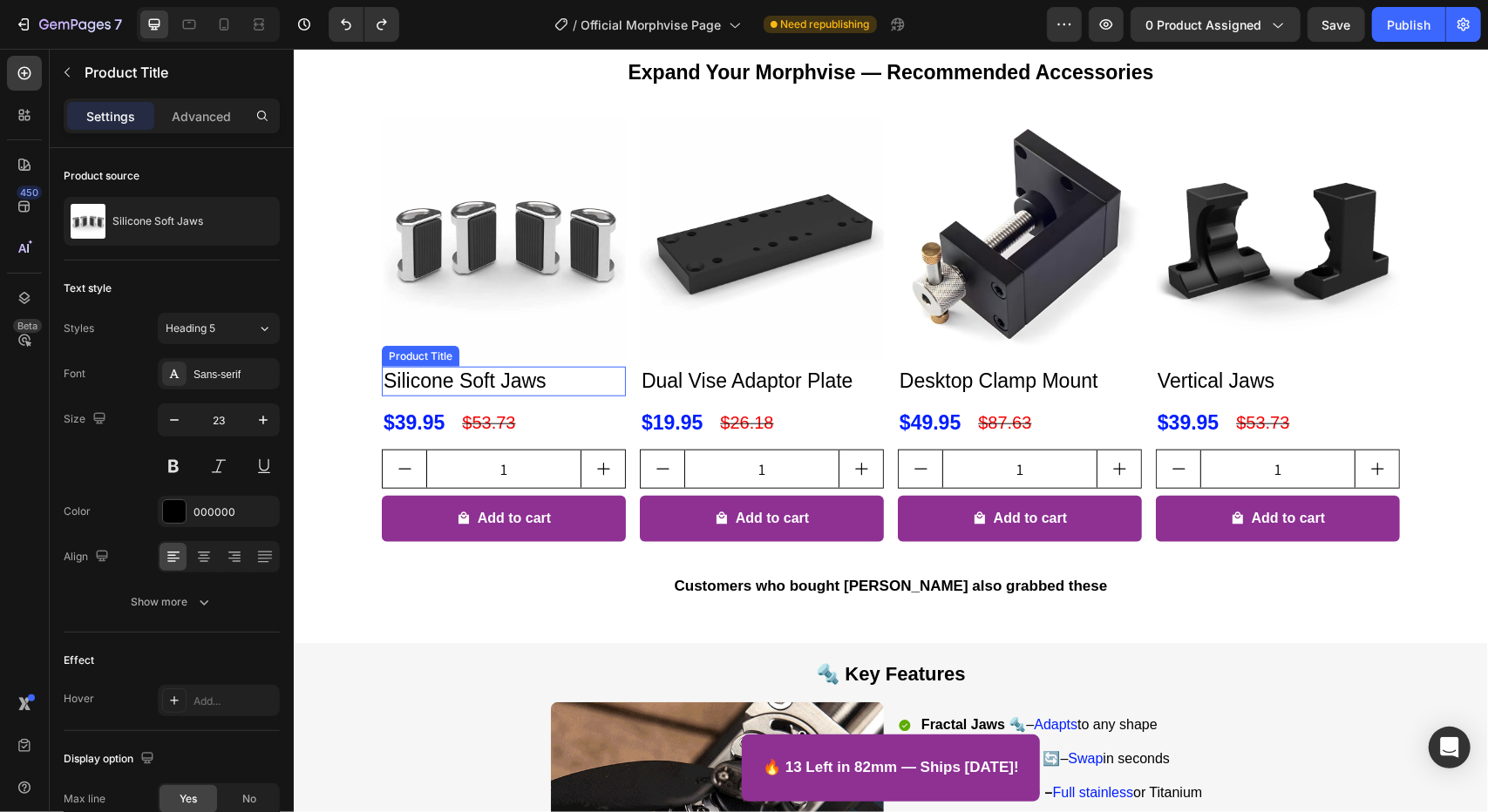
click at [502, 396] on h2 "Silicone Soft Jaws" at bounding box center [503, 380] width 244 height 29
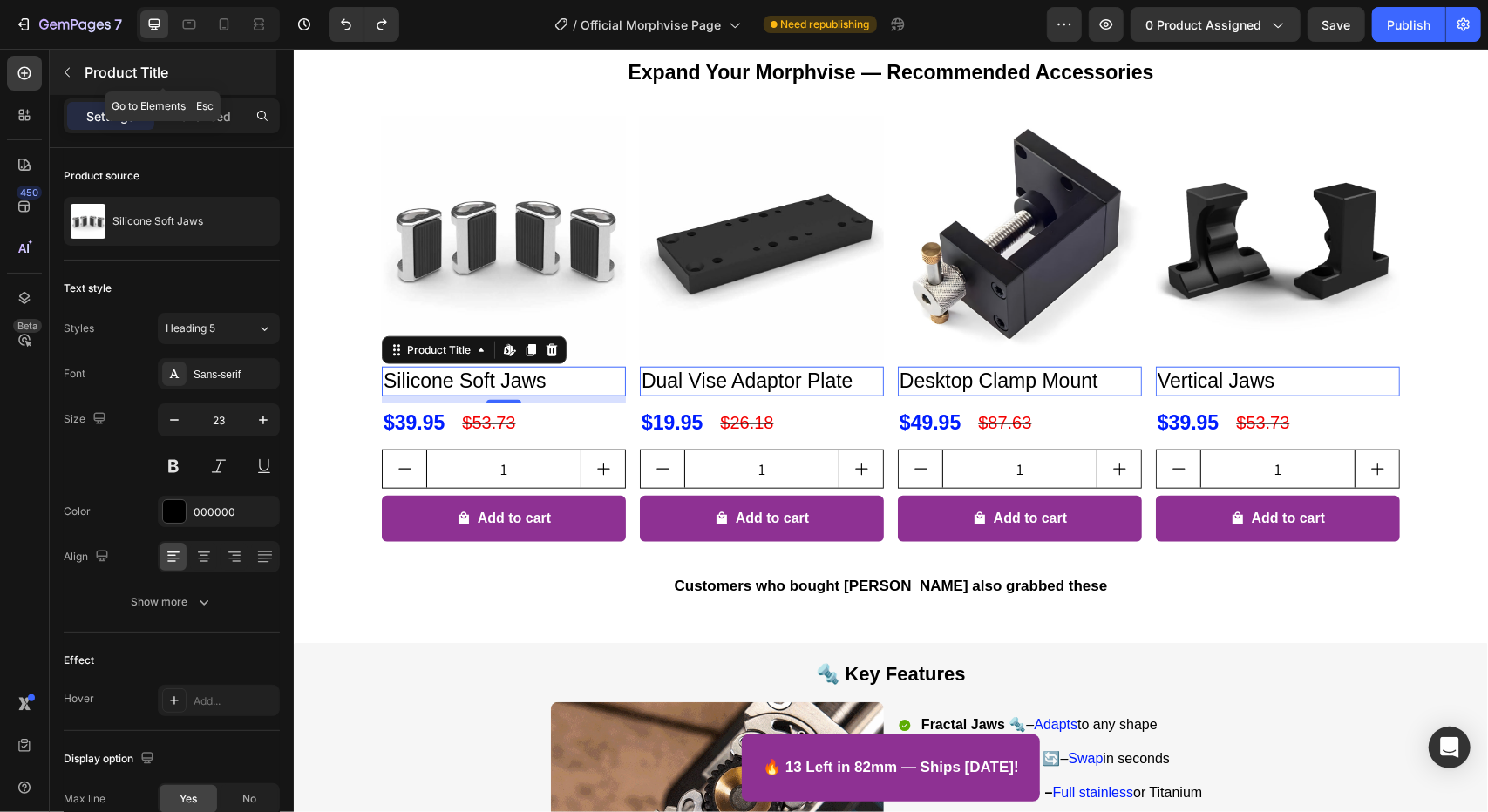
click at [73, 71] on icon "button" at bounding box center [67, 72] width 14 height 14
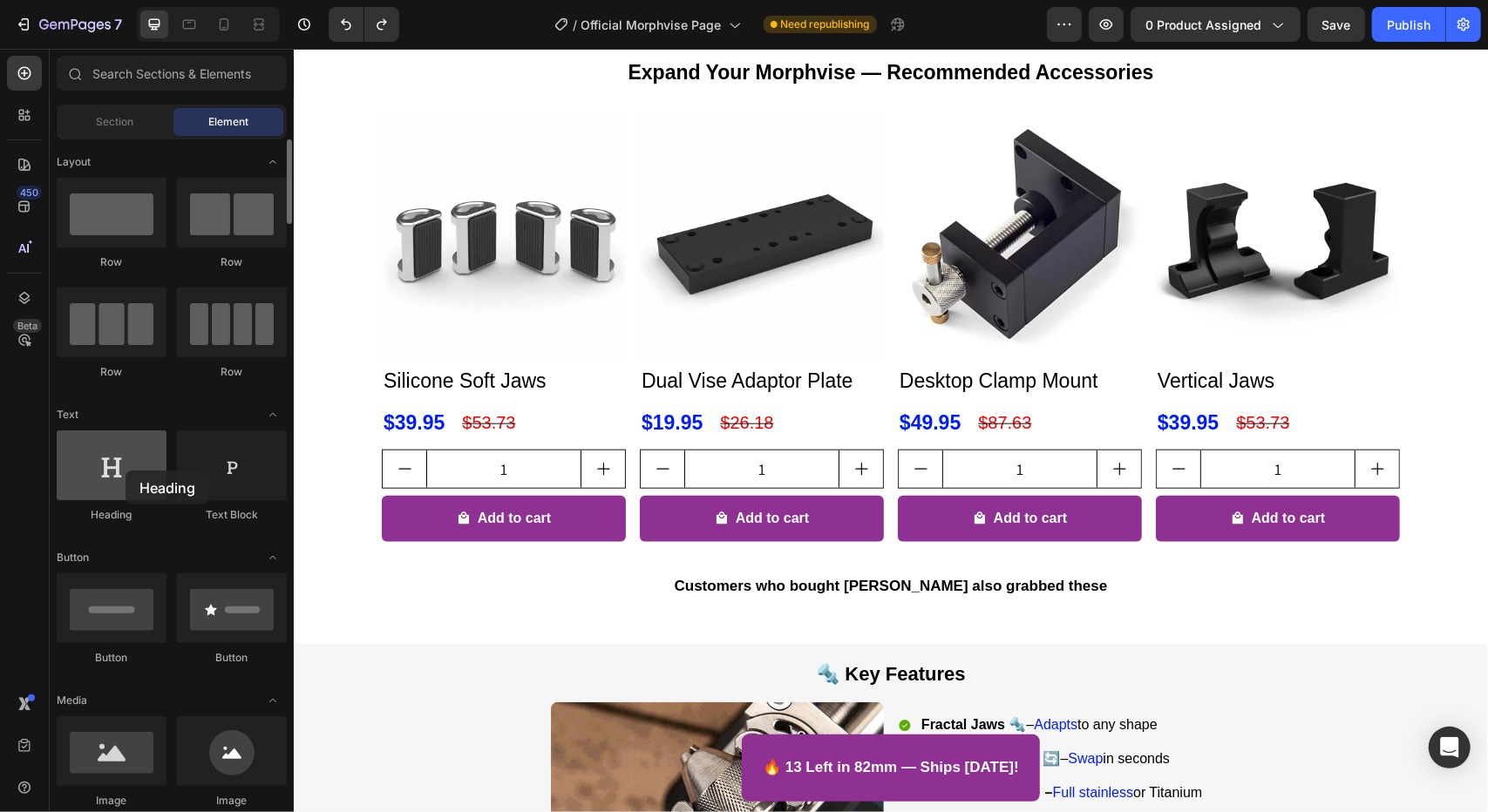
click at [125, 470] on div at bounding box center [111, 464] width 109 height 69
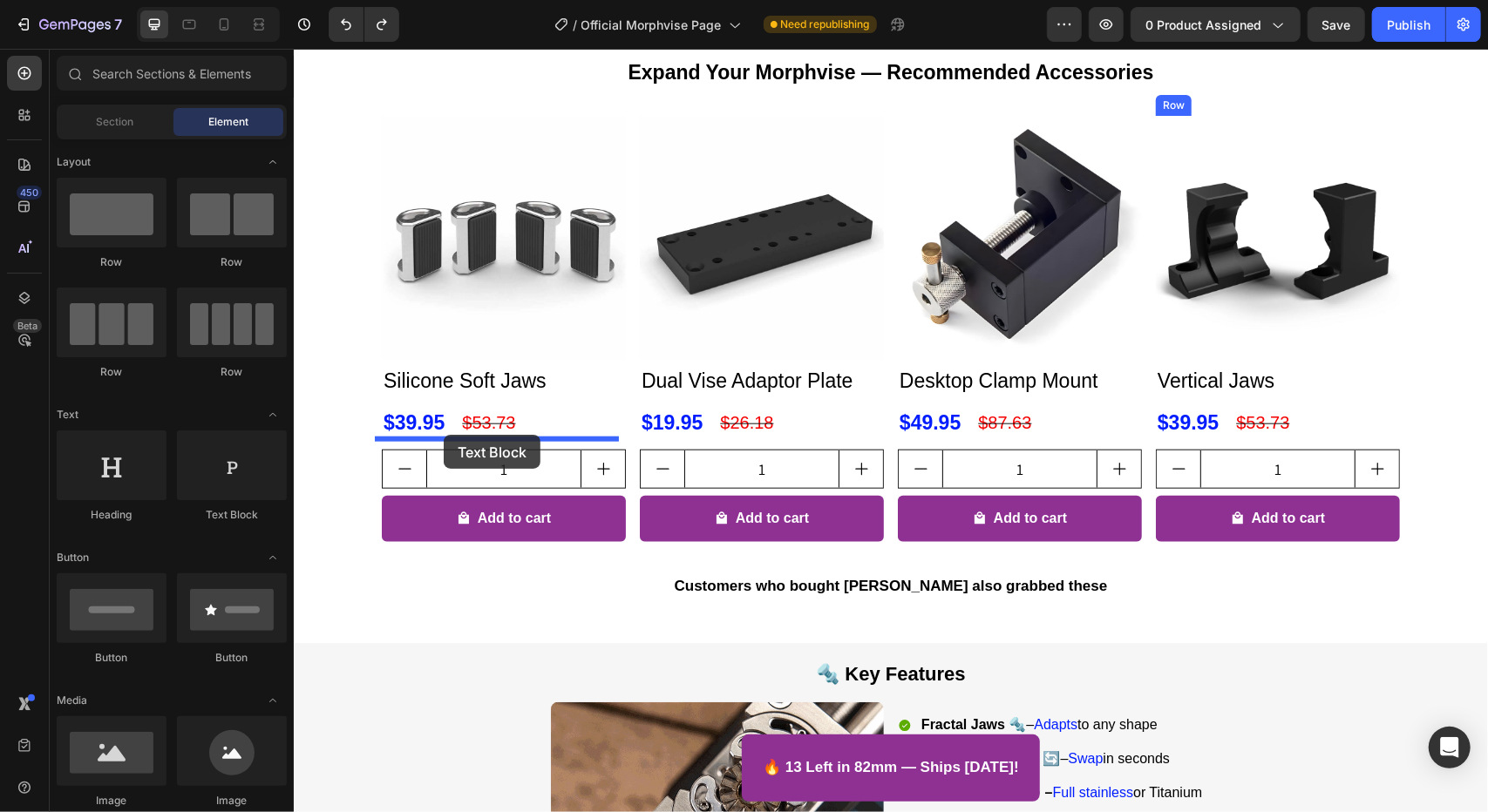
drag, startPoint x: 554, startPoint y: 526, endPoint x: 446, endPoint y: 438, distance: 139.3
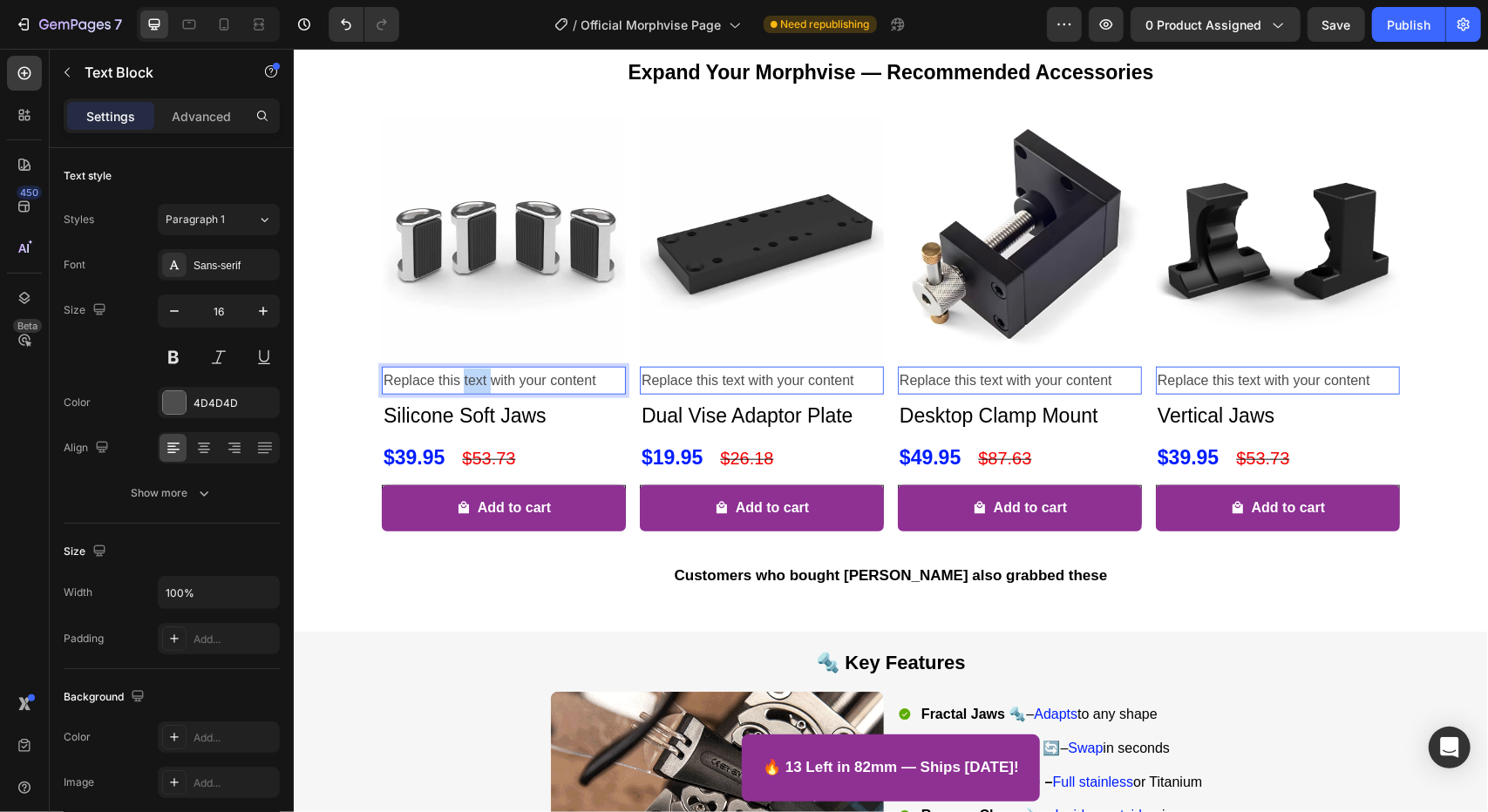
click at [460, 393] on p "Replace this text with your content" at bounding box center [503, 380] width 241 height 25
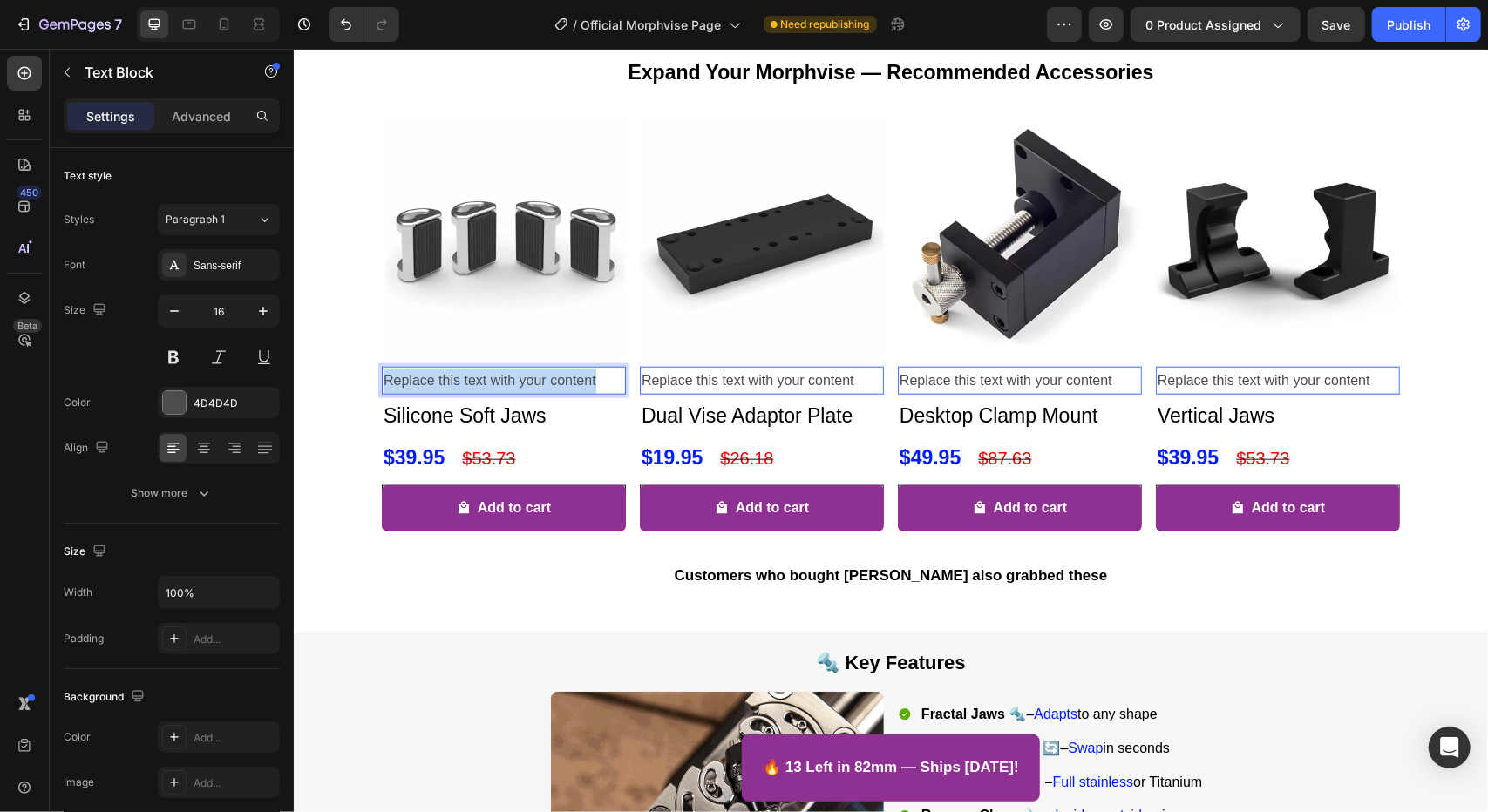
click at [460, 393] on p "Replace this text with your content" at bounding box center [503, 380] width 241 height 25
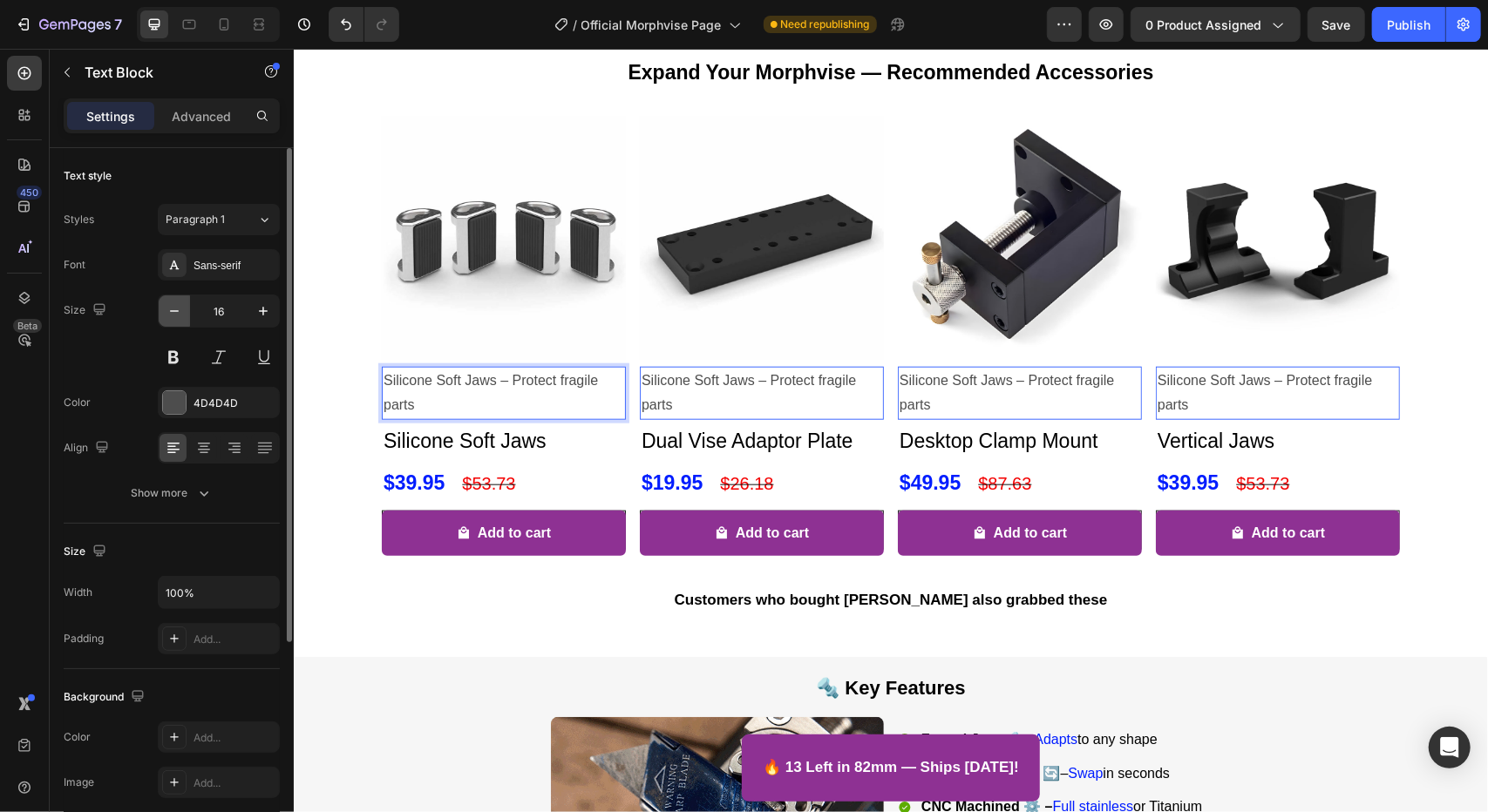
click at [179, 315] on icon "button" at bounding box center [174, 311] width 18 height 18
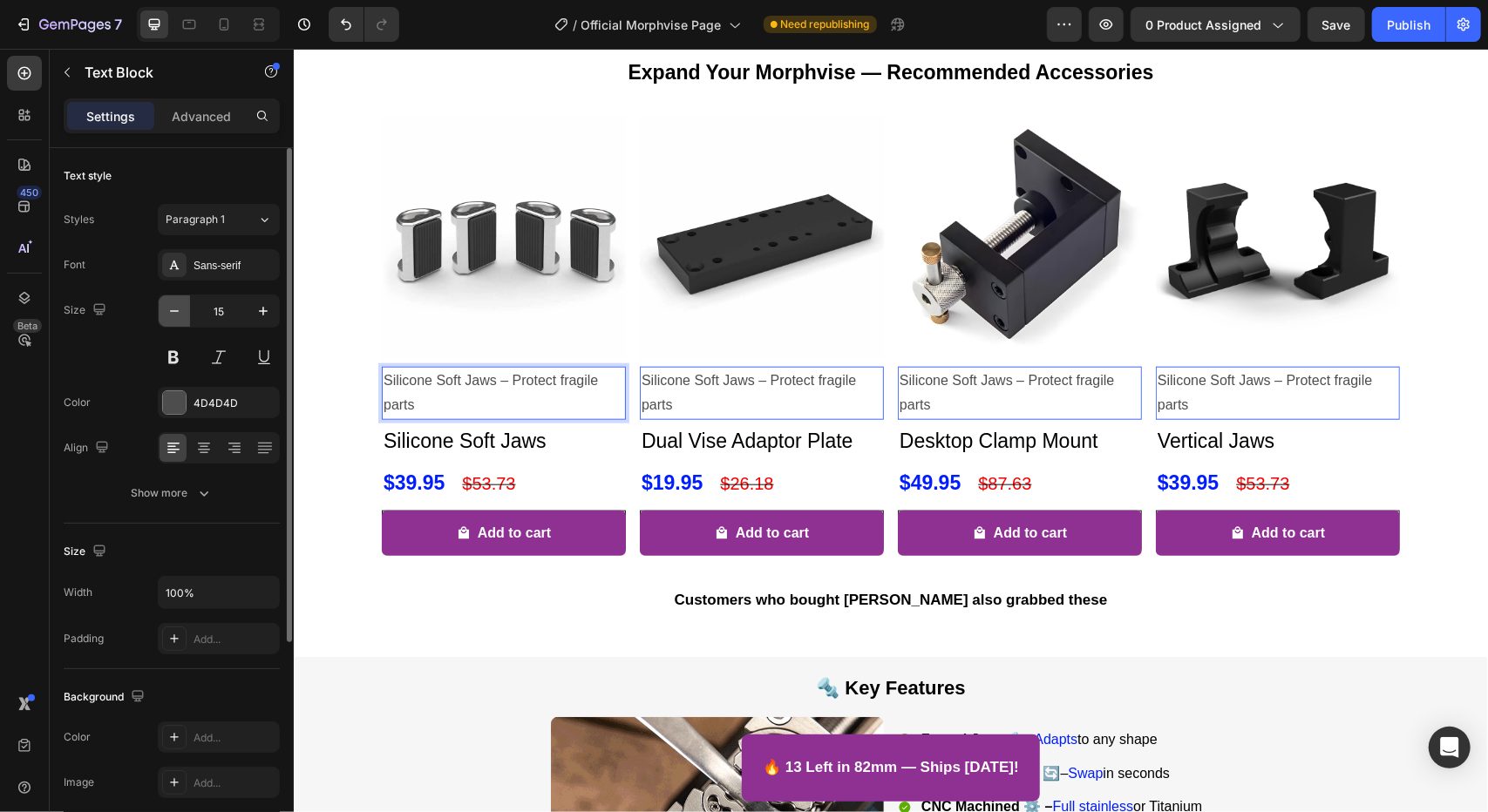
click at [179, 315] on icon "button" at bounding box center [174, 311] width 18 height 18
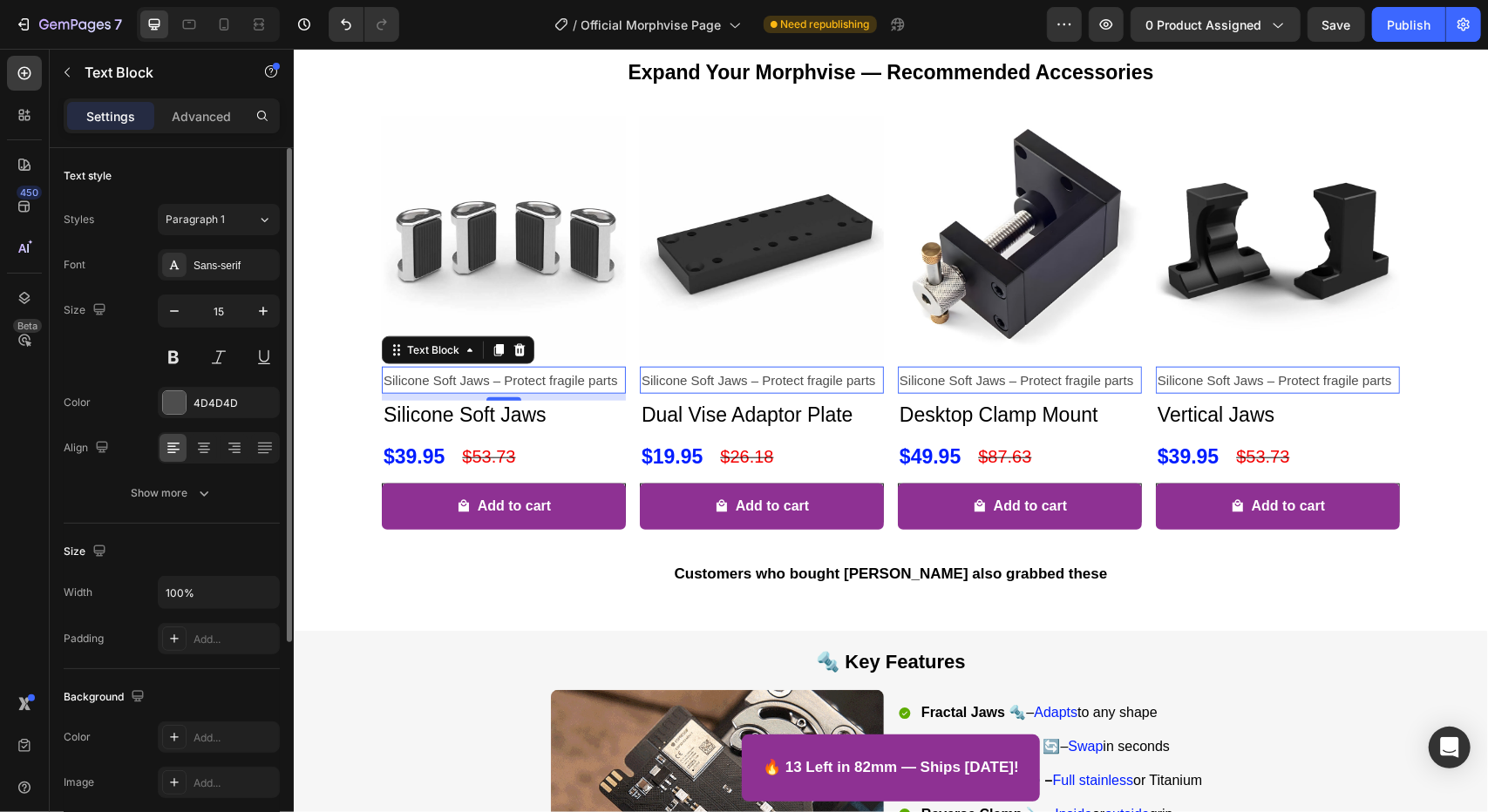
type input "14"
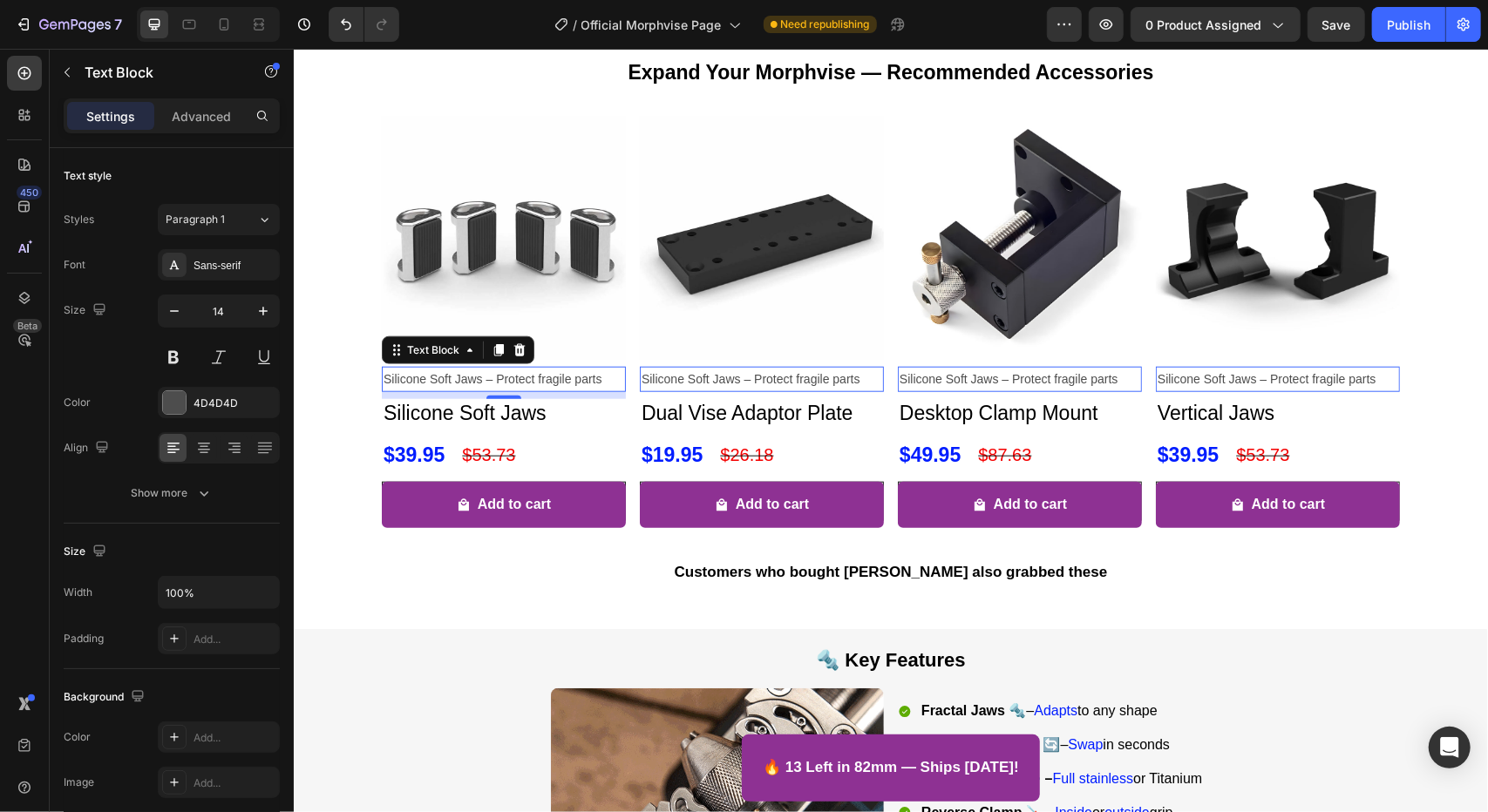
click at [480, 389] on p "Silicone Soft Jaws – Protect fragile parts" at bounding box center [503, 378] width 241 height 21
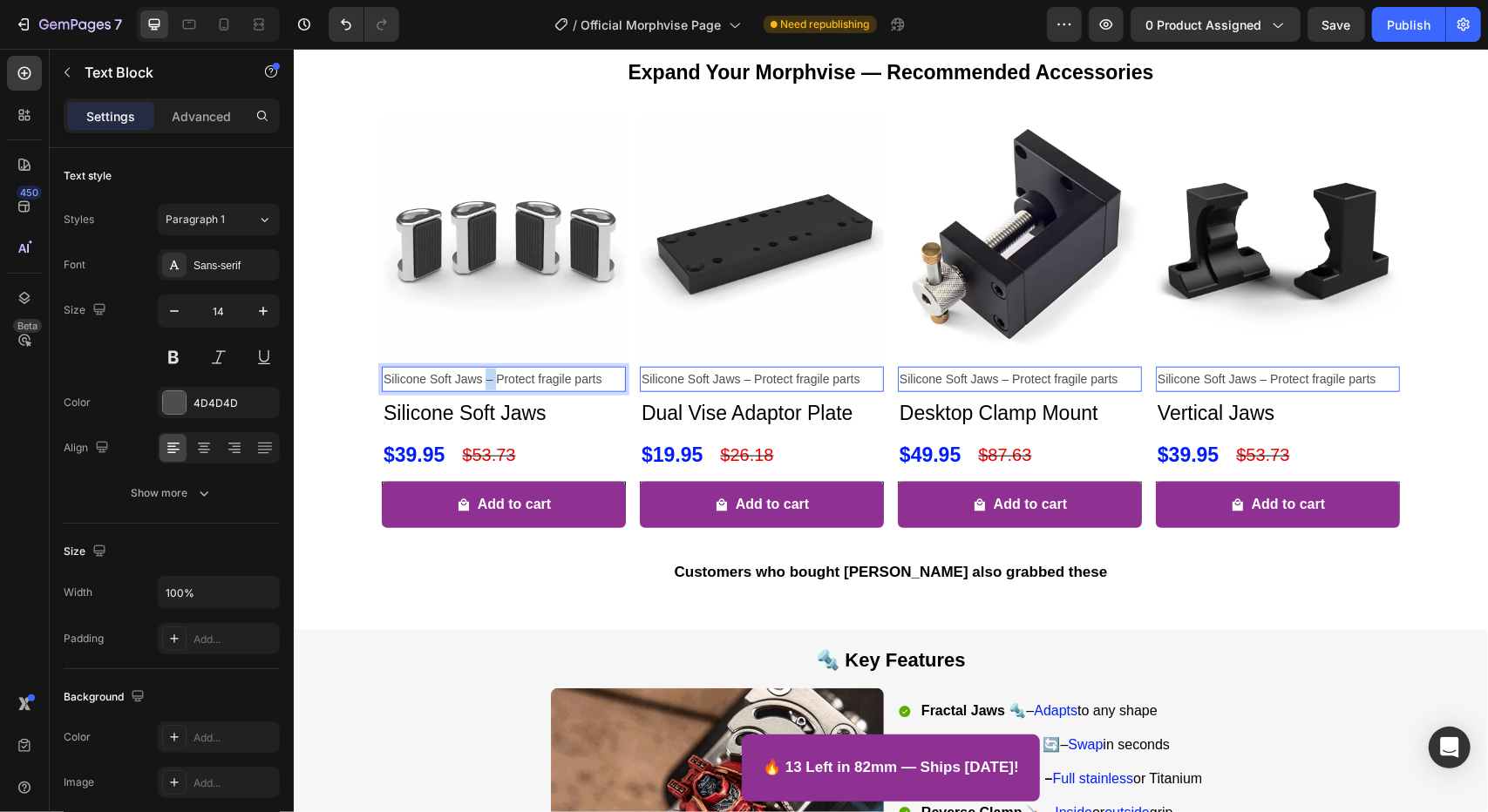
click at [480, 389] on p "Silicone Soft Jaws – Protect fragile parts" at bounding box center [503, 378] width 241 height 21
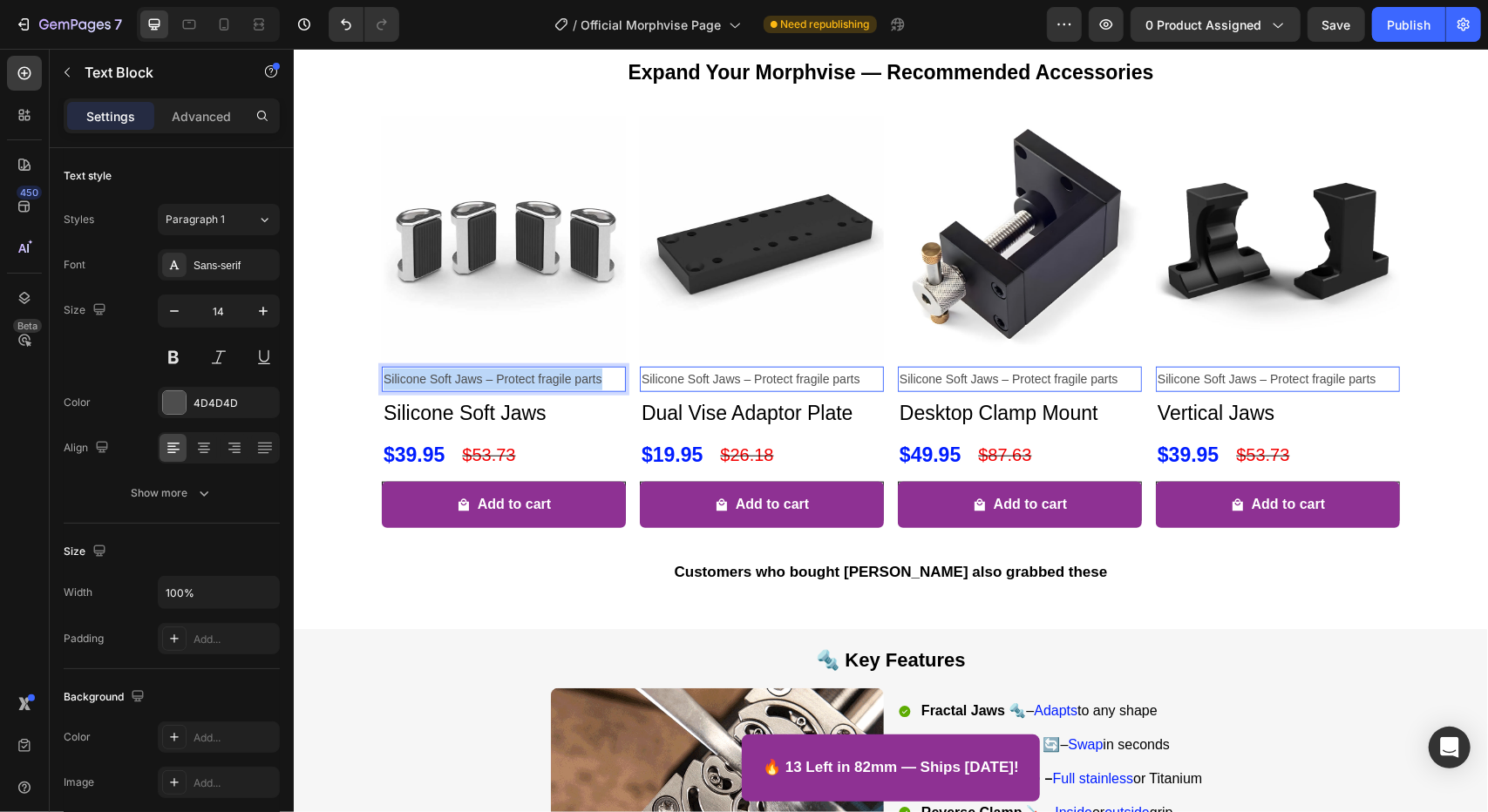
click at [480, 389] on p "Silicone Soft Jaws – Protect fragile parts" at bounding box center [503, 378] width 241 height 21
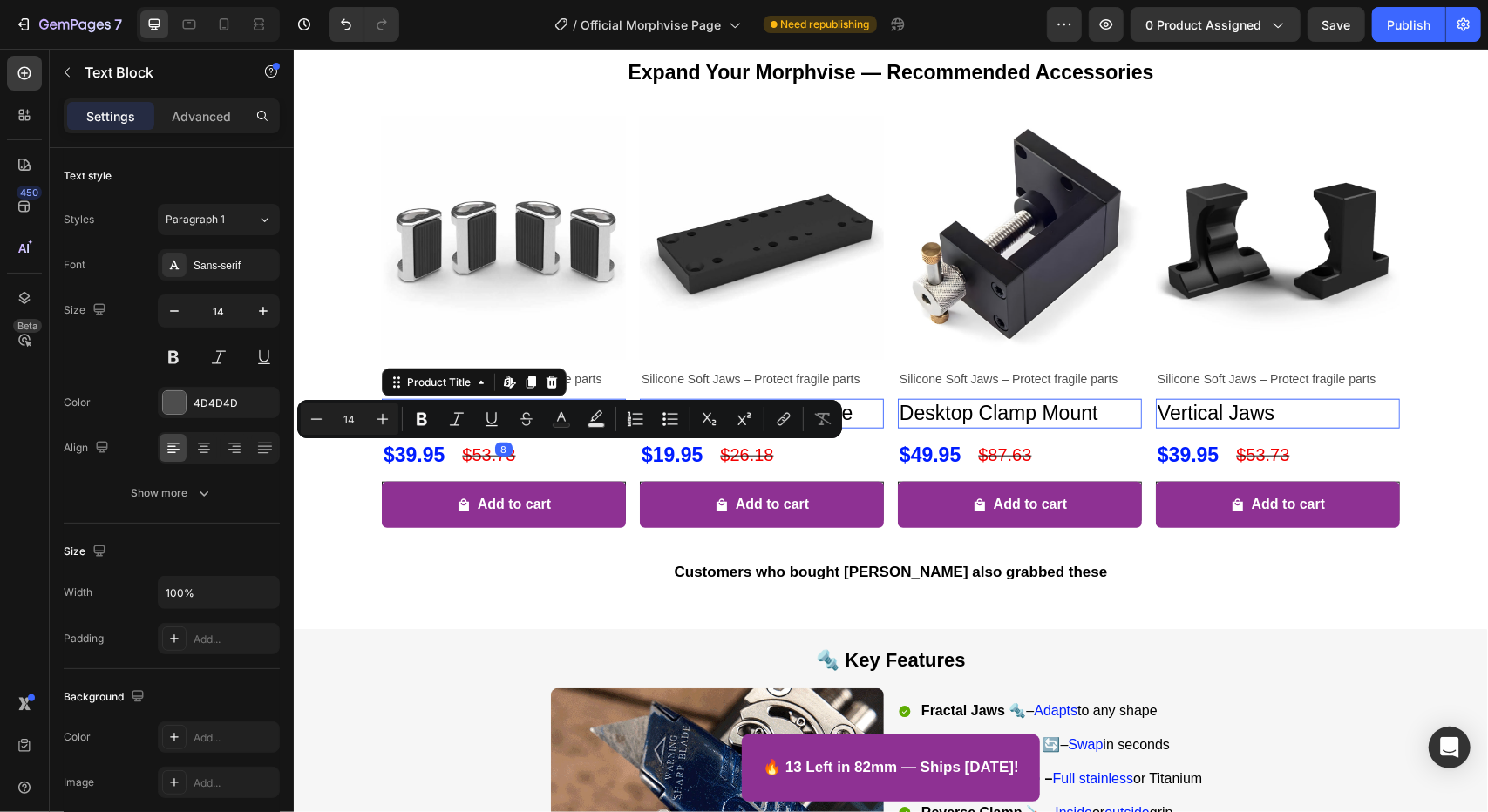
click at [441, 428] on h2 "Silicone Soft Jaws" at bounding box center [503, 412] width 244 height 29
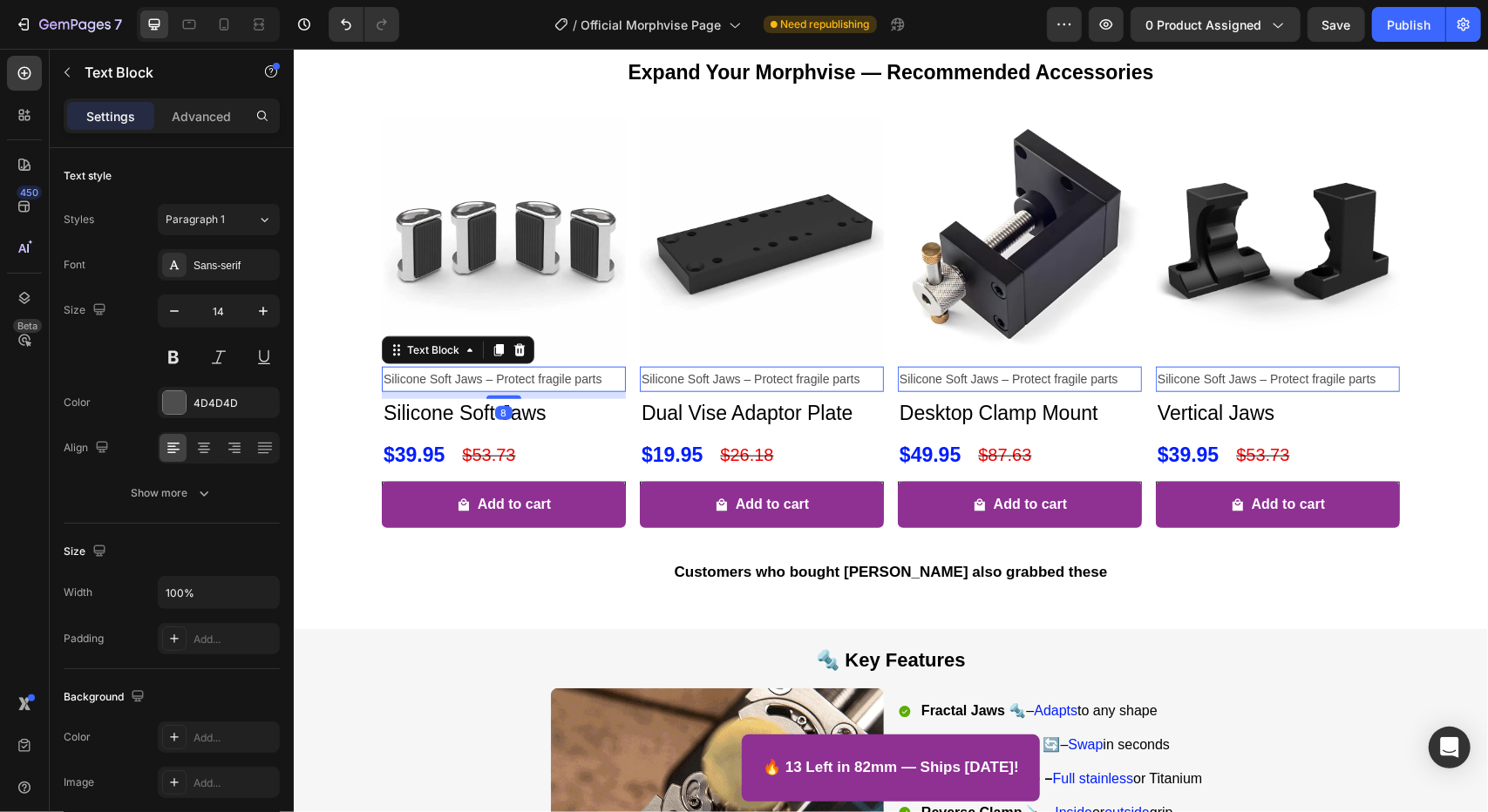
click at [578, 389] on p "Silicone Soft Jaws – Protect fragile parts" at bounding box center [503, 378] width 241 height 21
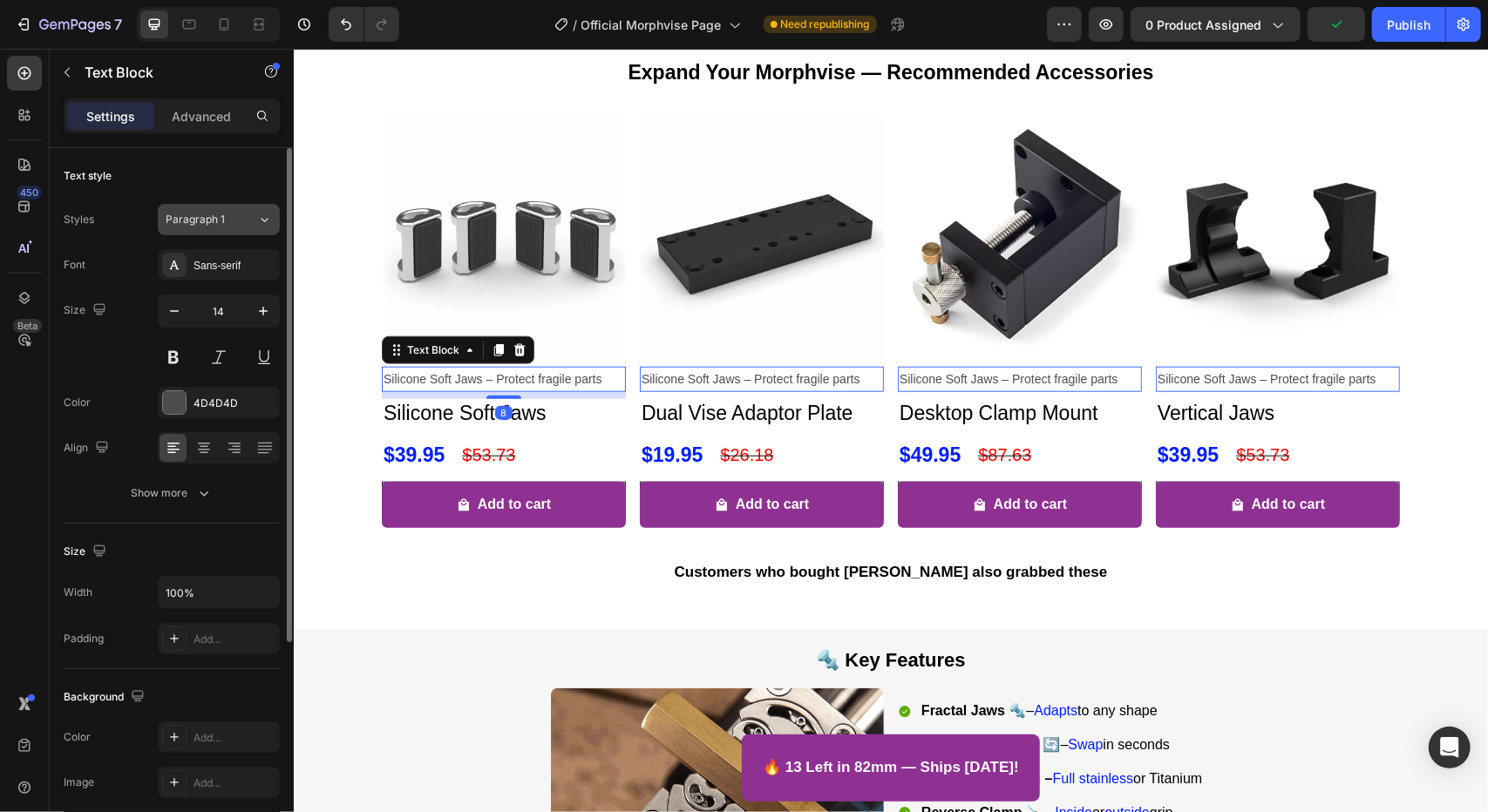
click at [259, 226] on icon at bounding box center [264, 220] width 15 height 18
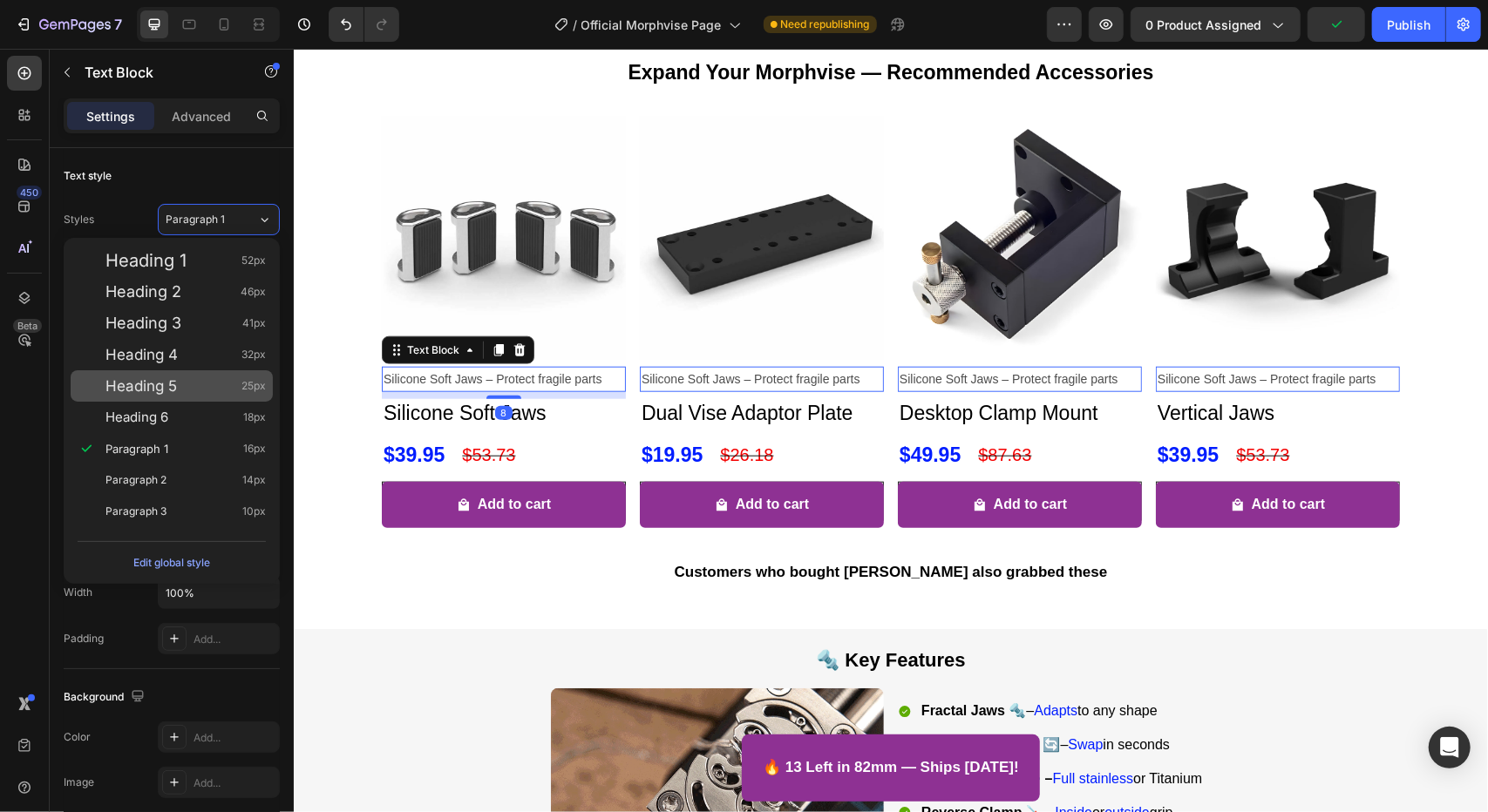
click at [213, 378] on div "Heading 5 25px" at bounding box center [186, 386] width 160 height 18
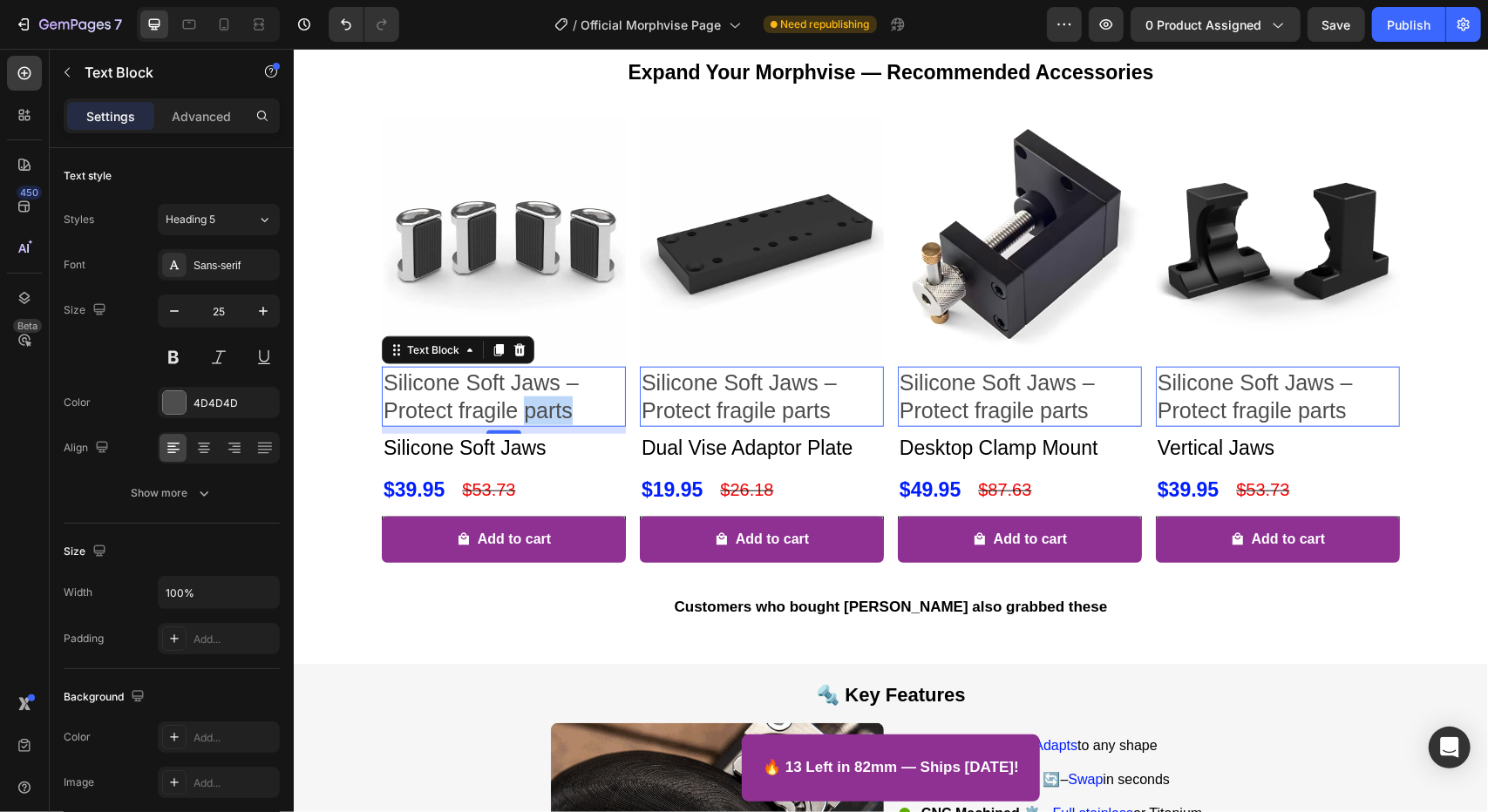
click at [519, 424] on p "Silicone Soft Jaws – Protect fragile parts" at bounding box center [503, 396] width 241 height 57
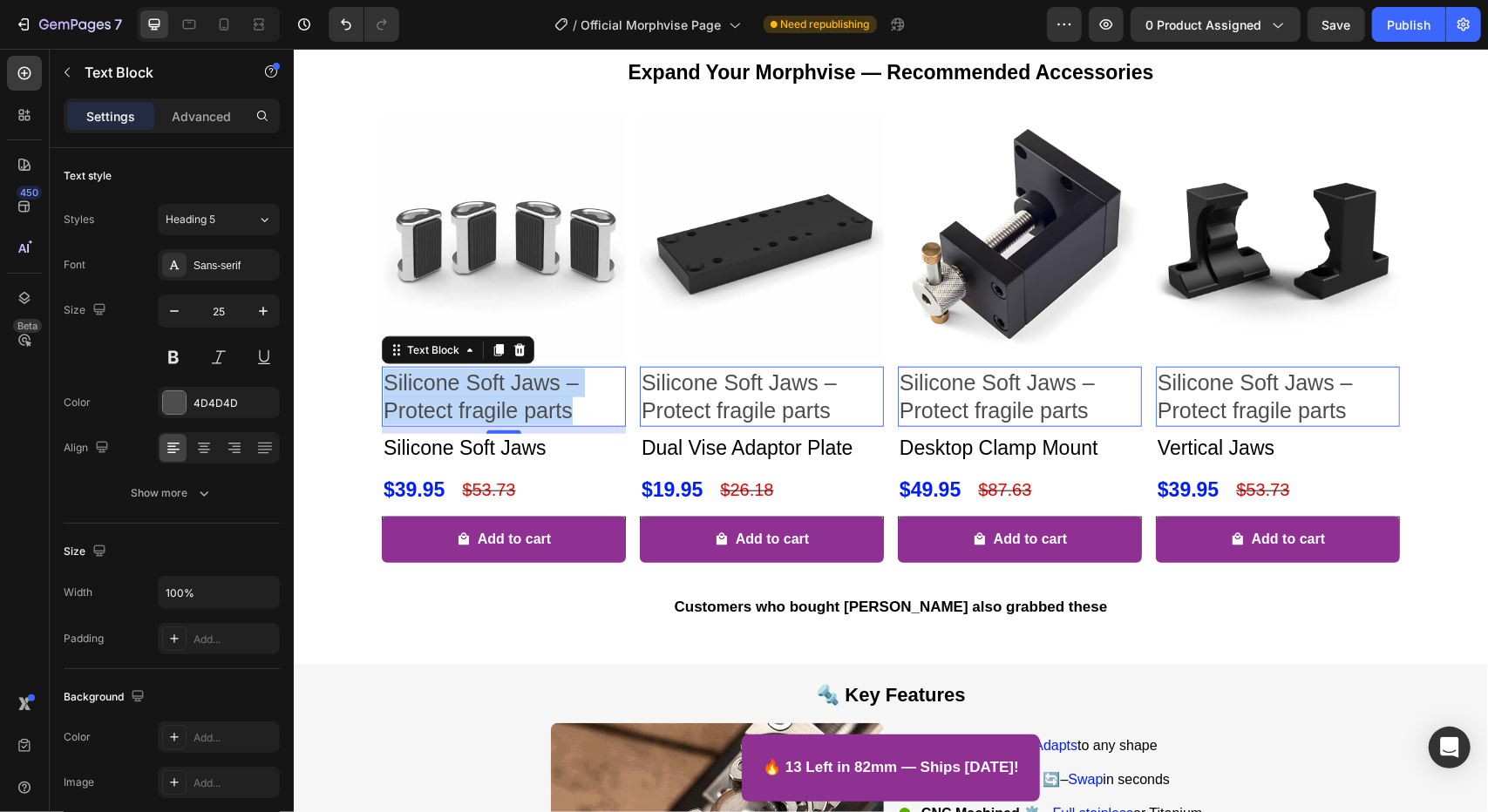
click at [520, 424] on p "Silicone Soft Jaws – Protect fragile parts" at bounding box center [503, 396] width 241 height 57
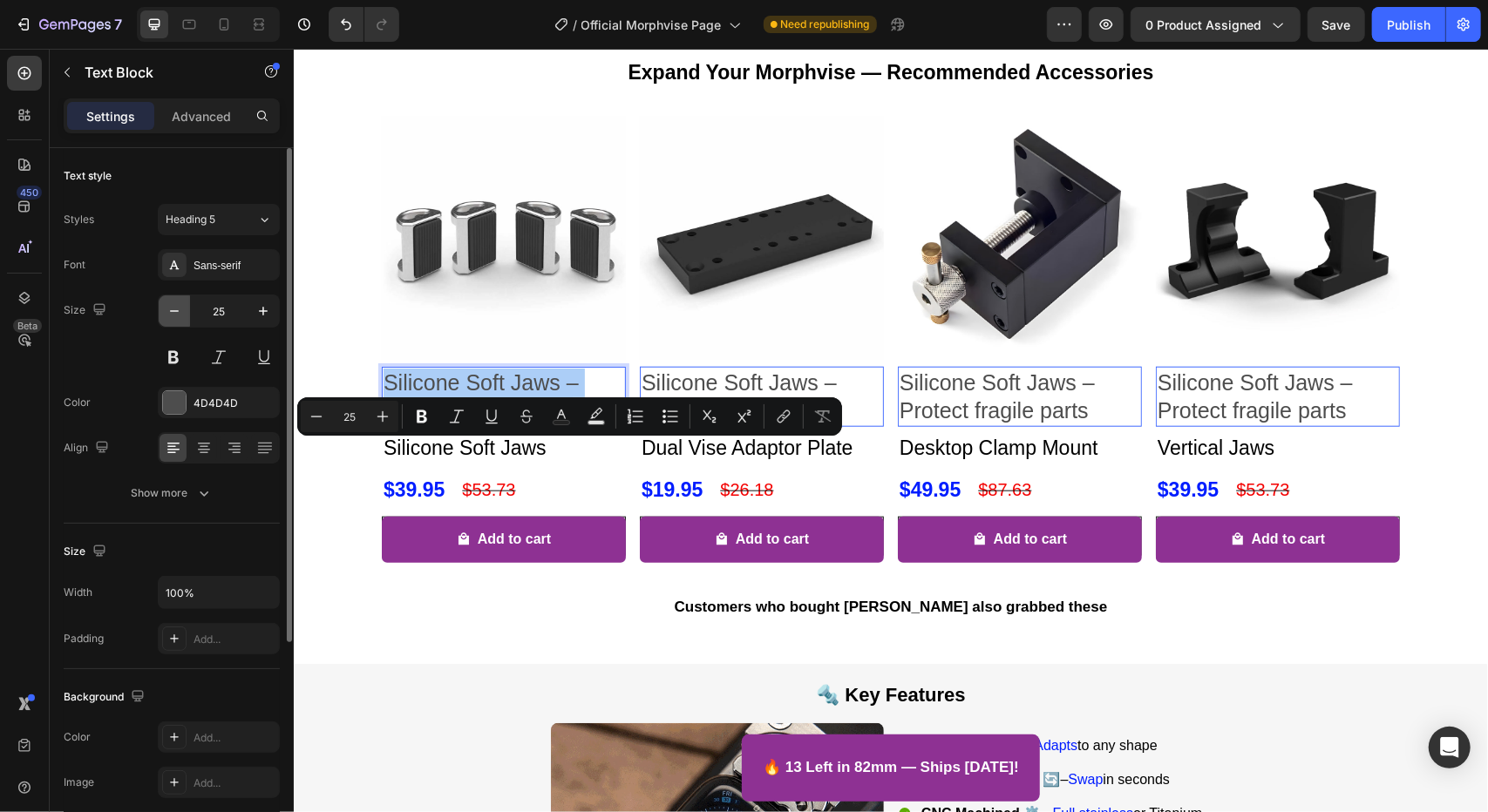
click at [173, 309] on icon "button" at bounding box center [174, 311] width 18 height 18
type input "24"
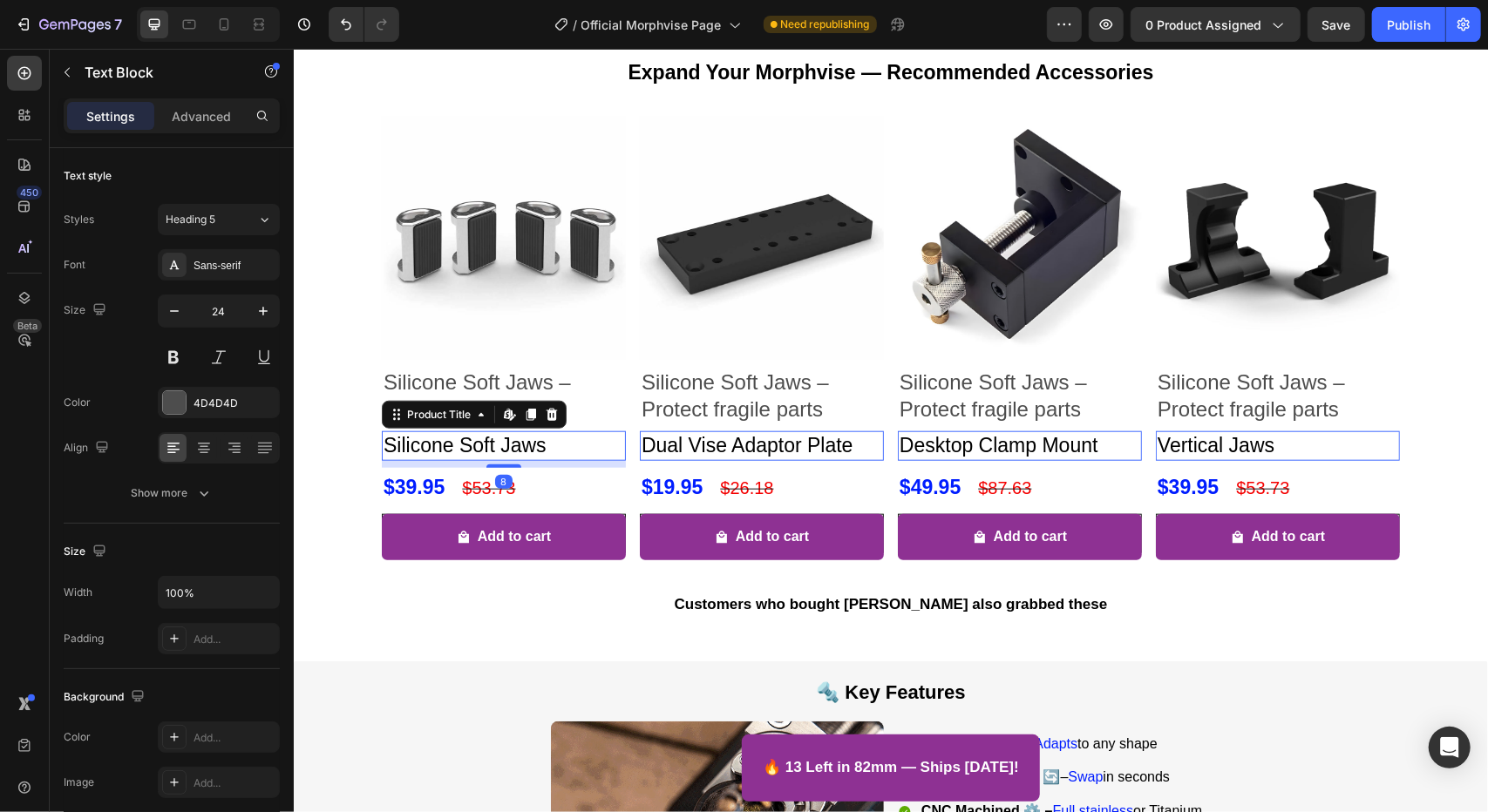
click at [517, 460] on h2 "Silicone Soft Jaws" at bounding box center [503, 445] width 244 height 29
click at [582, 421] on p "Silicone Soft Jaws – Protect fragile parts" at bounding box center [503, 394] width 241 height 54
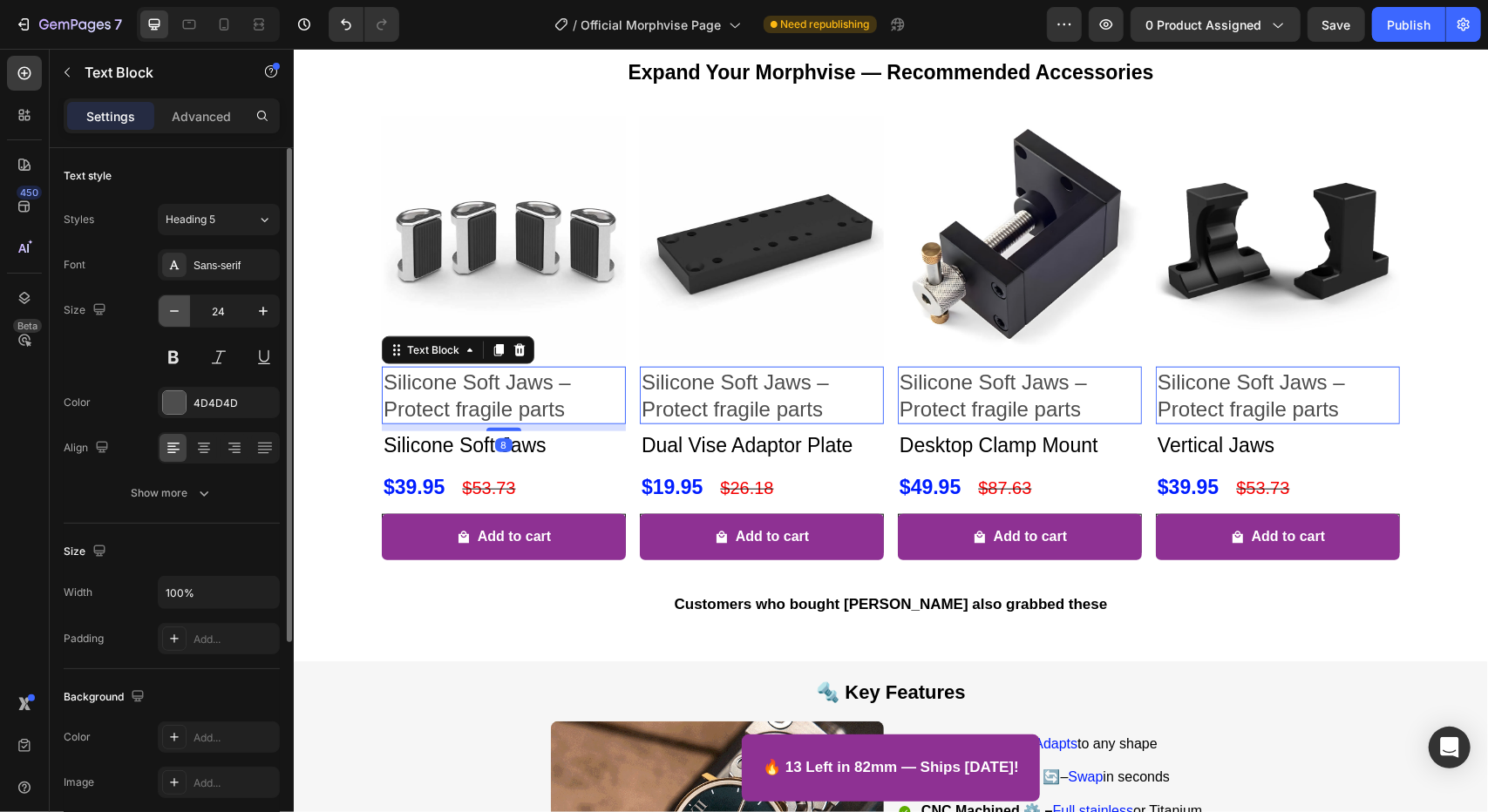
click at [181, 318] on icon "button" at bounding box center [174, 311] width 18 height 18
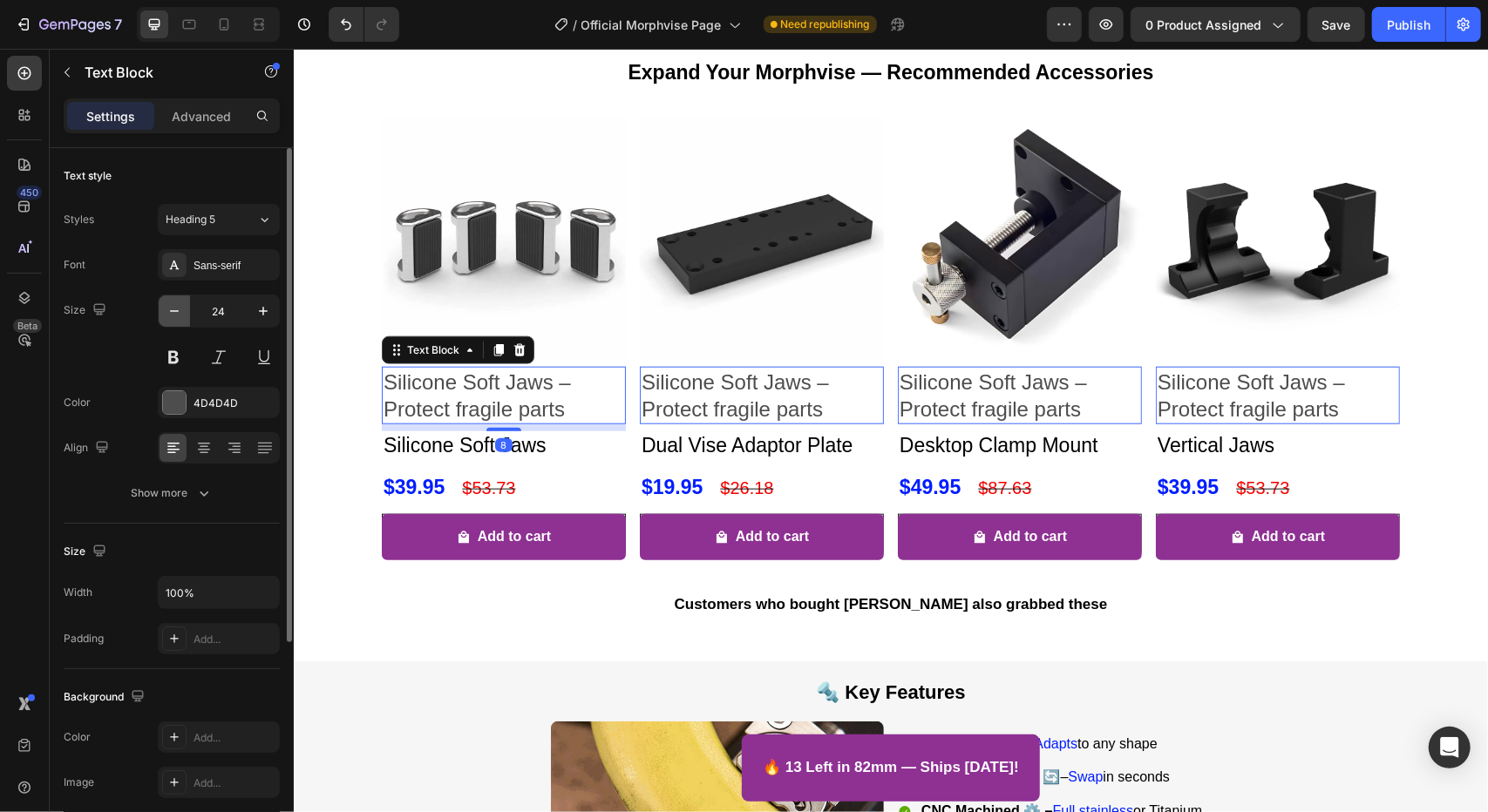
type input "23"
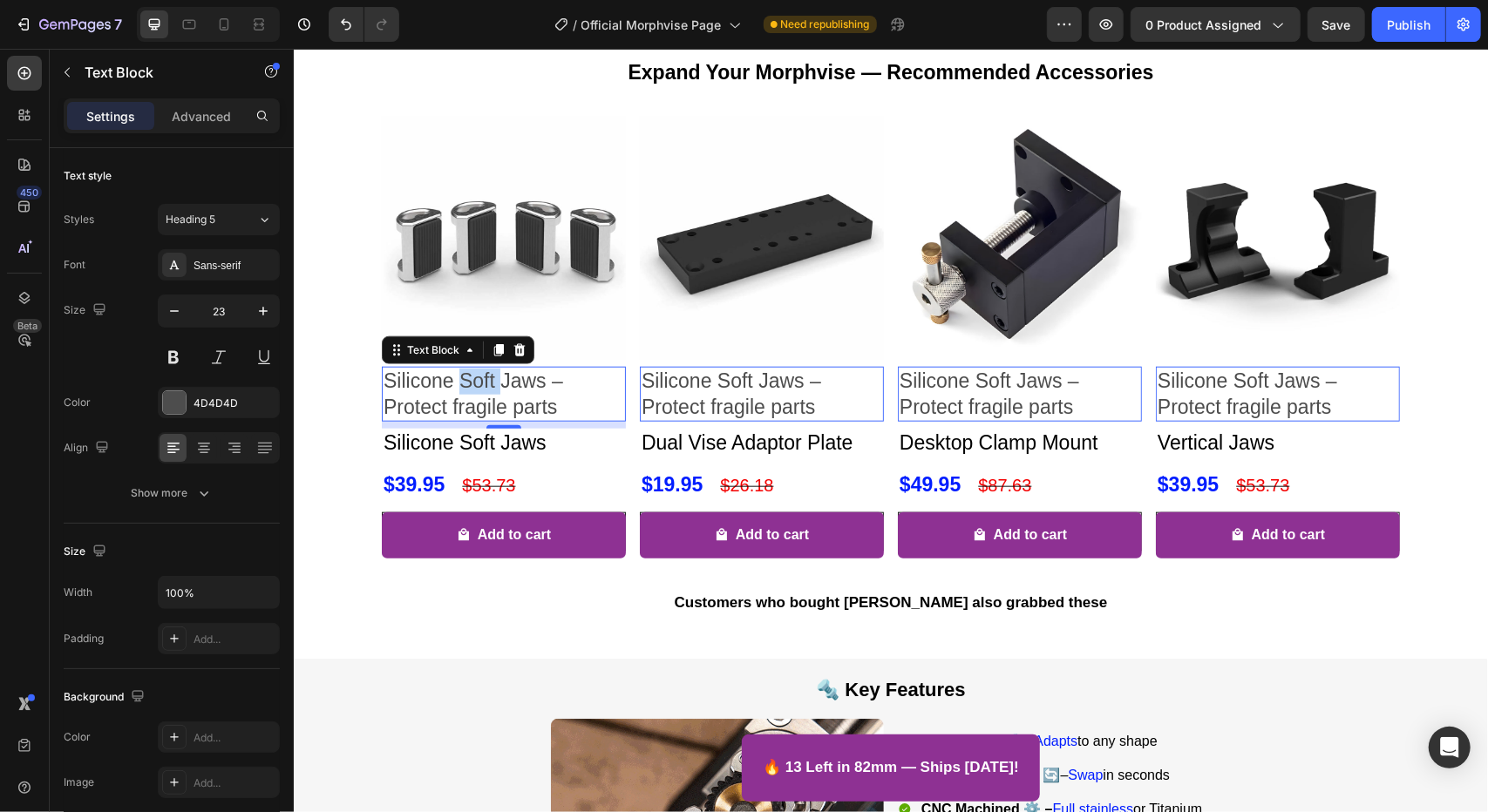
click at [482, 420] on p "Silicone Soft Jaws – Protect fragile parts" at bounding box center [503, 393] width 241 height 52
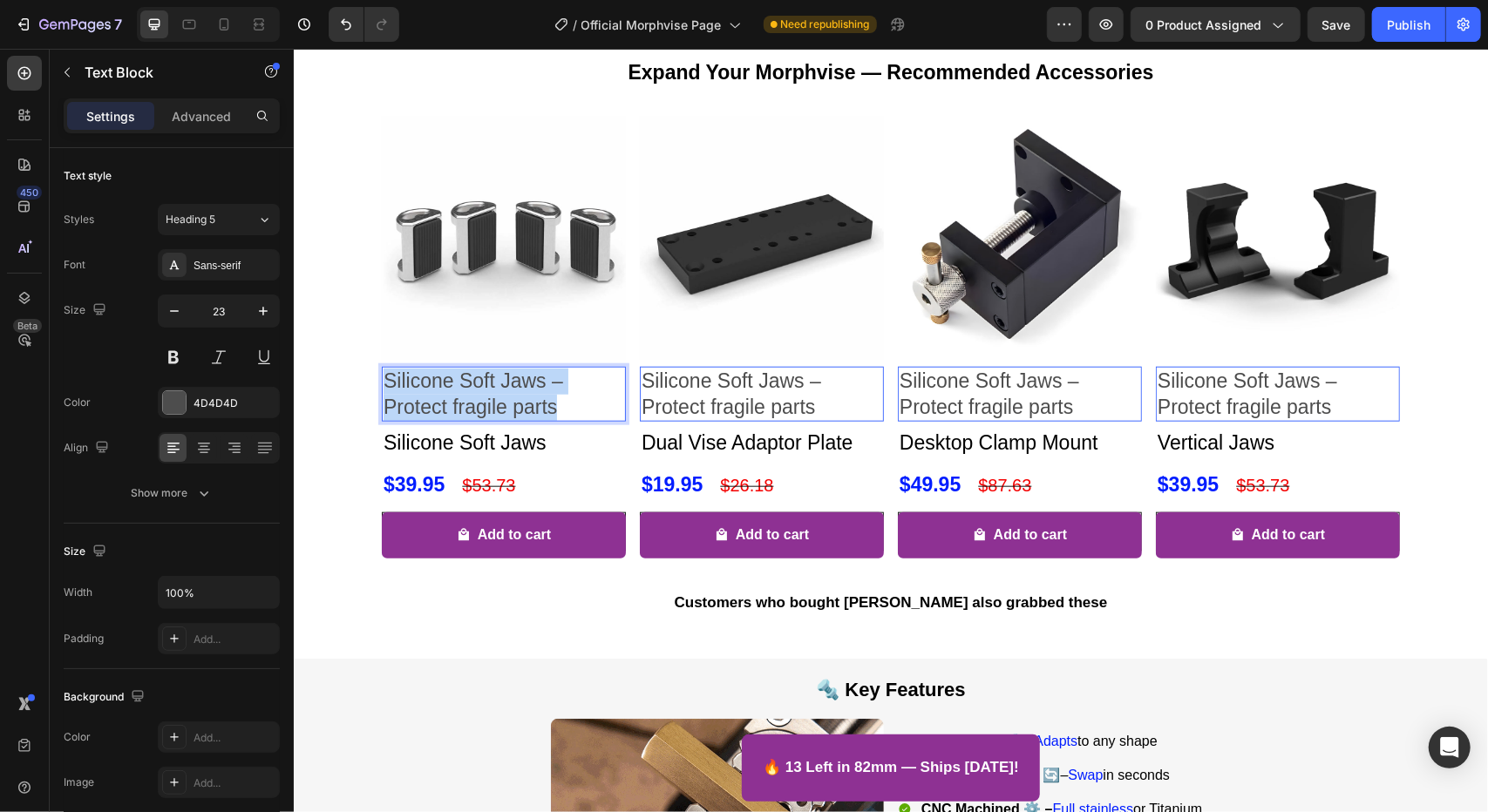
click at [482, 420] on p "Silicone Soft Jaws – Protect fragile parts" at bounding box center [503, 393] width 241 height 52
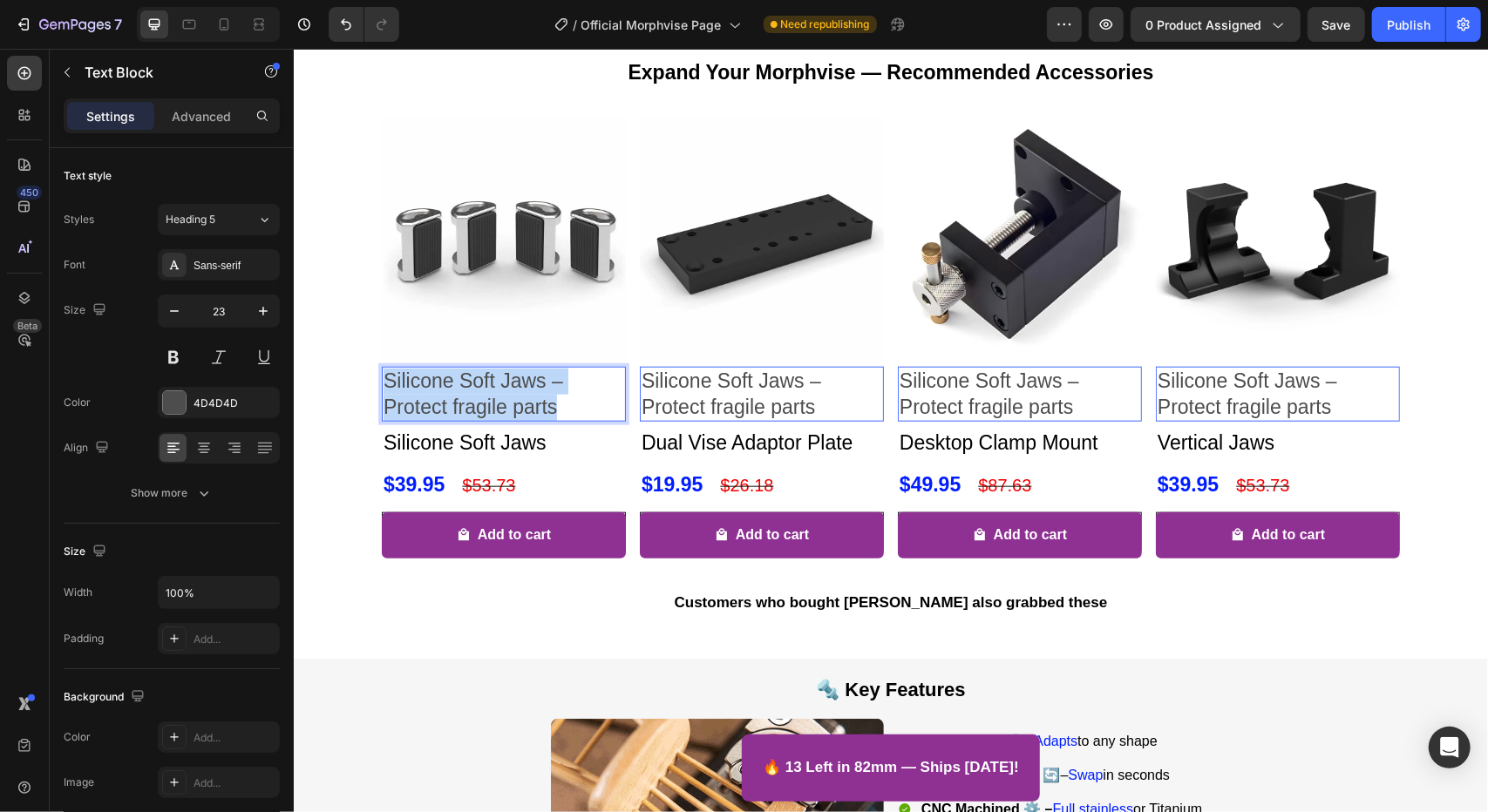
click at [482, 420] on p "Silicone Soft Jaws – Protect fragile parts" at bounding box center [503, 393] width 241 height 52
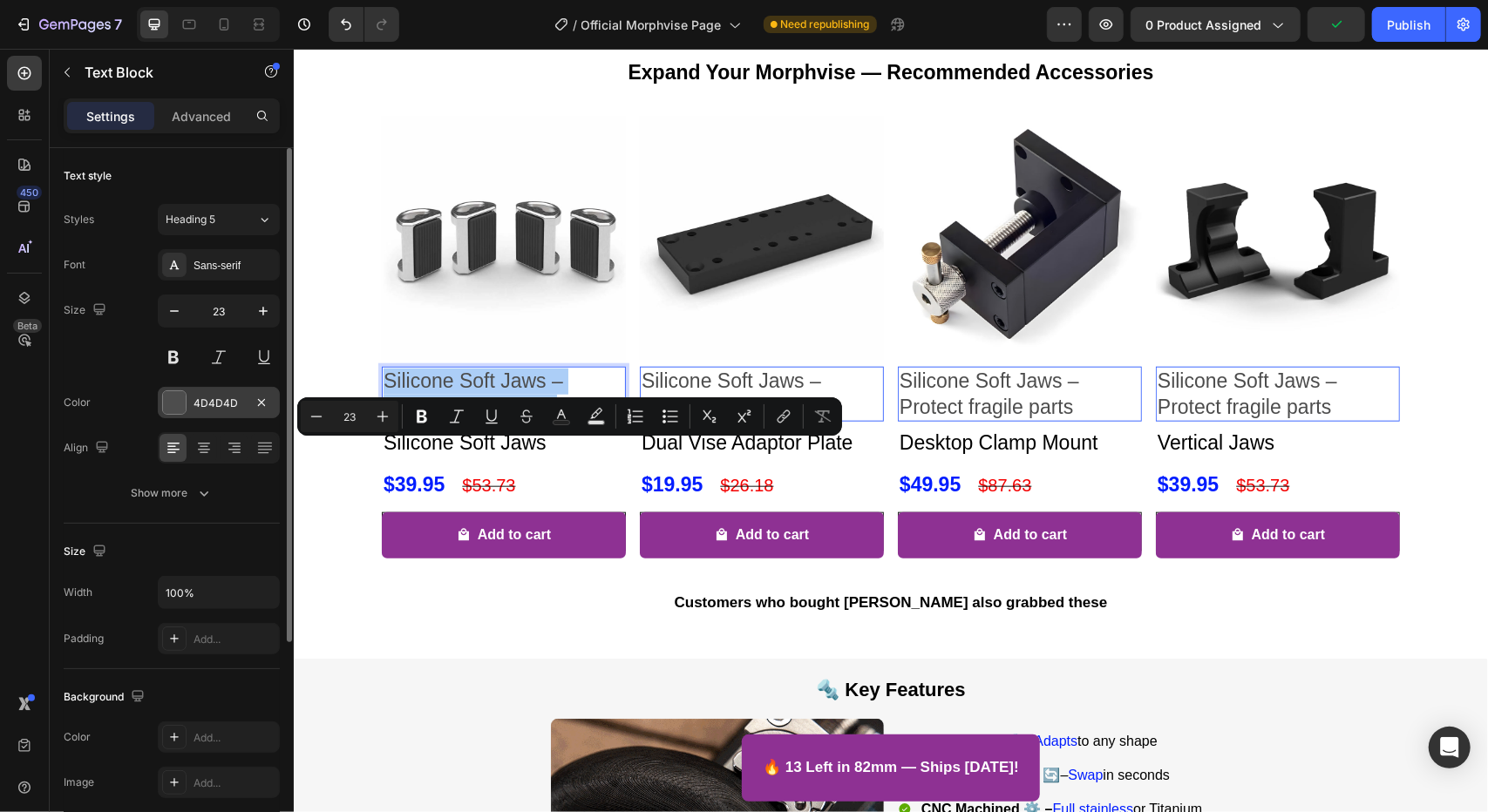
click at [190, 397] on div "4D4D4D" at bounding box center [218, 403] width 122 height 31
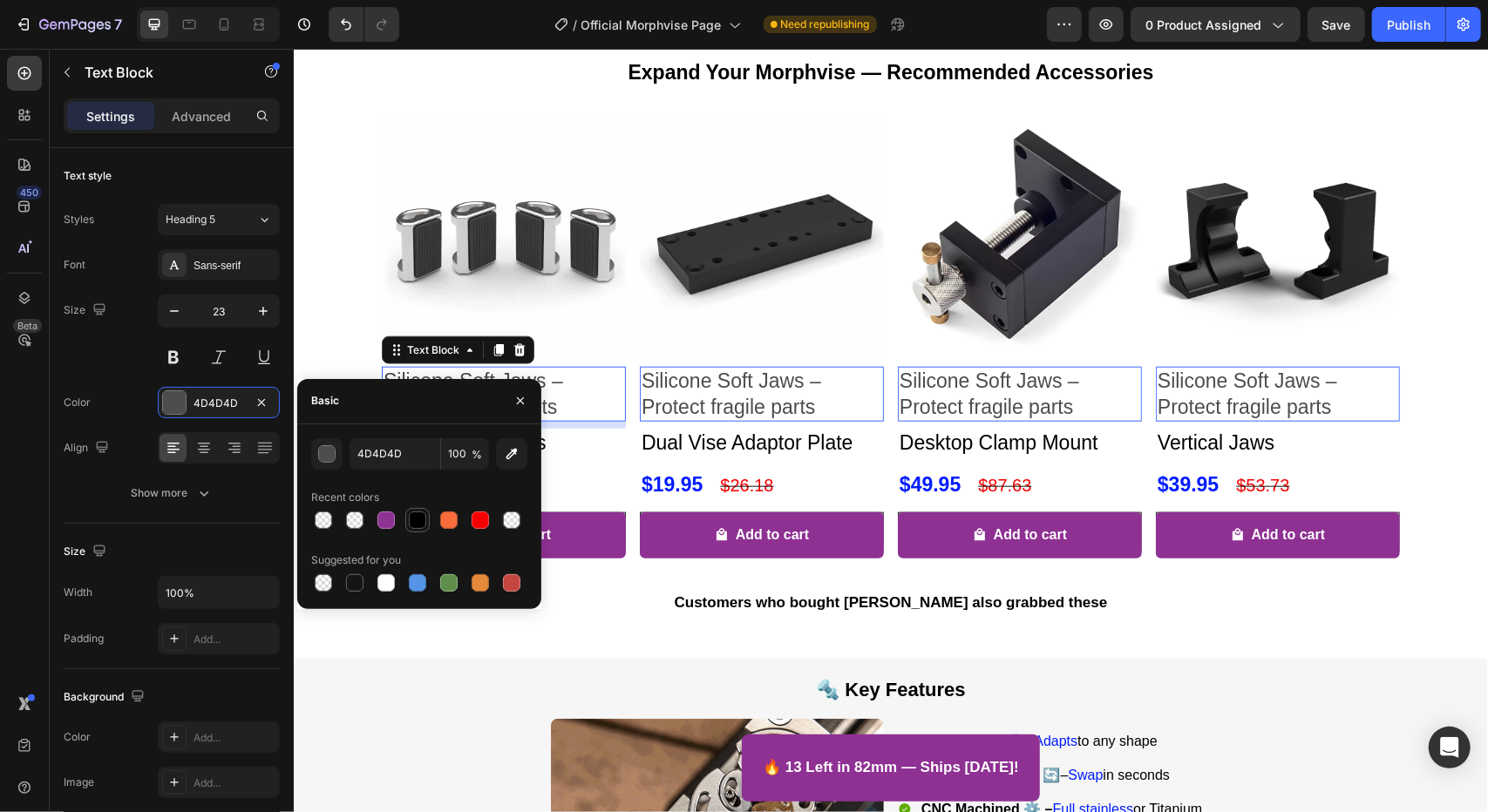
click at [417, 517] on div at bounding box center [417, 520] width 18 height 18
type input "000000"
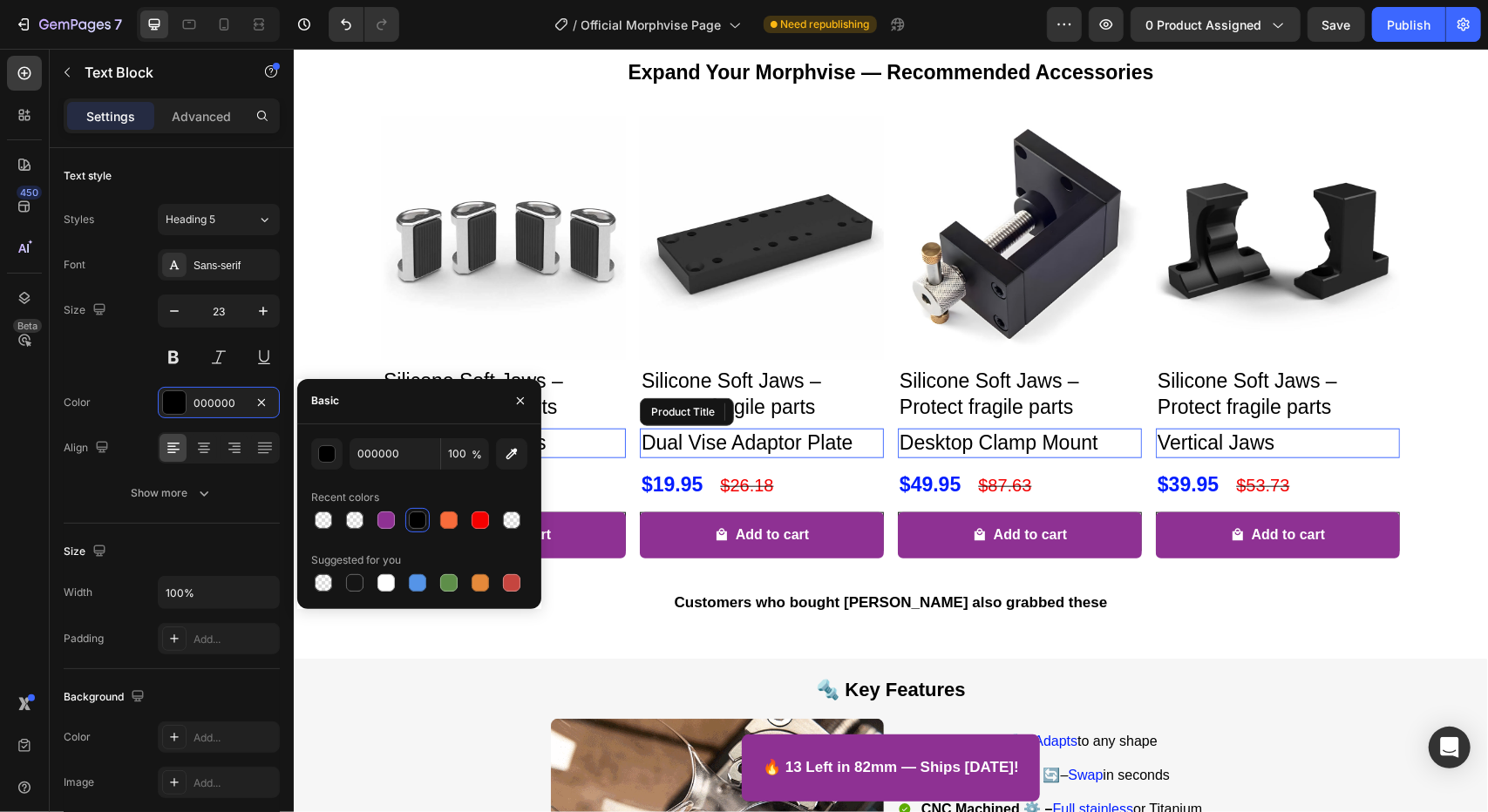
click at [460, 428] on div "Product Title" at bounding box center [420, 416] width 79 height 21
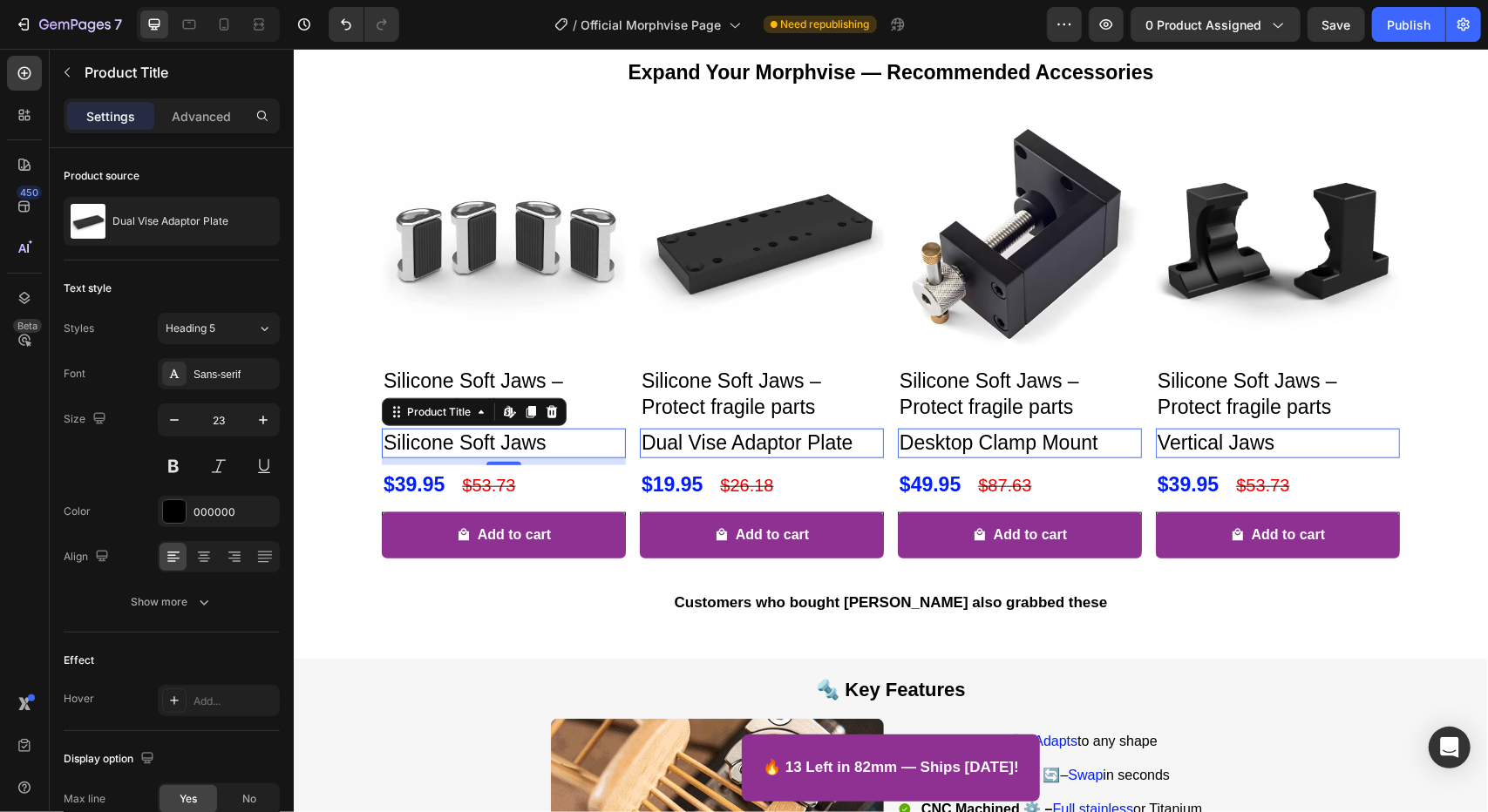
click at [560, 457] on h2 "Silicone Soft Jaws" at bounding box center [503, 443] width 244 height 29
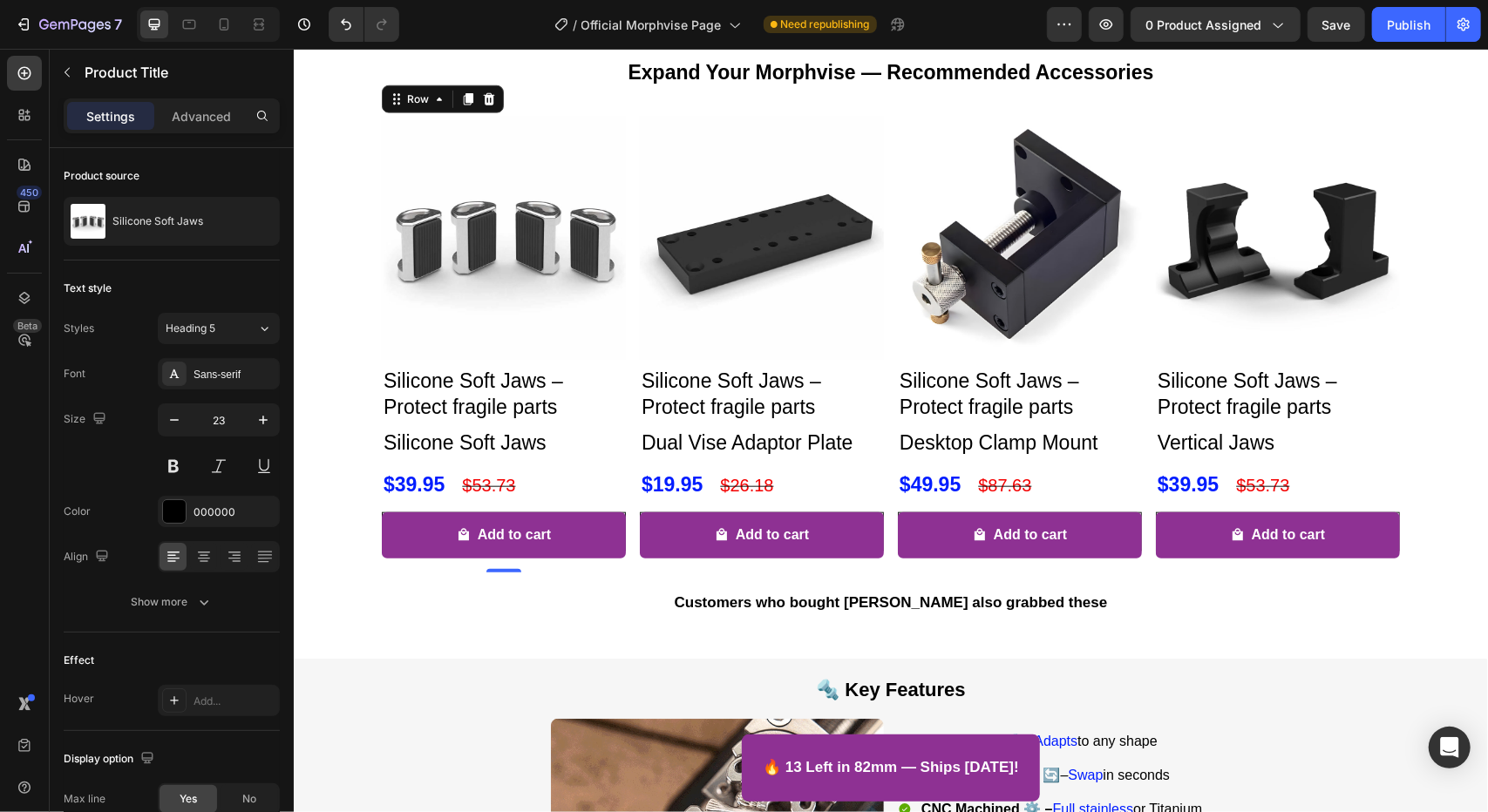
click at [562, 436] on div "Product Images Silicone Soft Jaws – Protect fragile parts Text Block Silicone S…" at bounding box center [503, 343] width 244 height 456
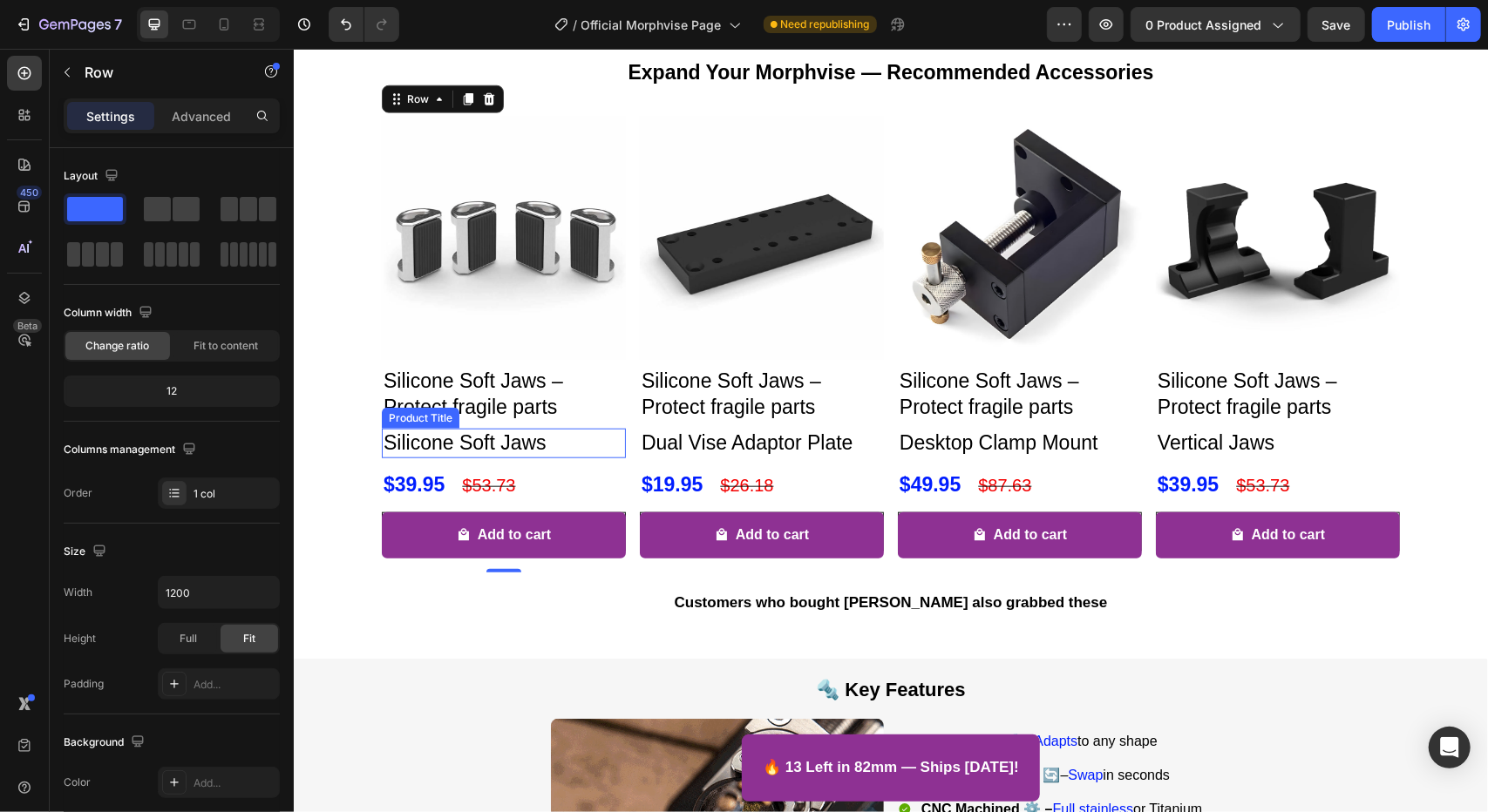
click at [581, 457] on h2 "Silicone Soft Jaws" at bounding box center [503, 443] width 244 height 29
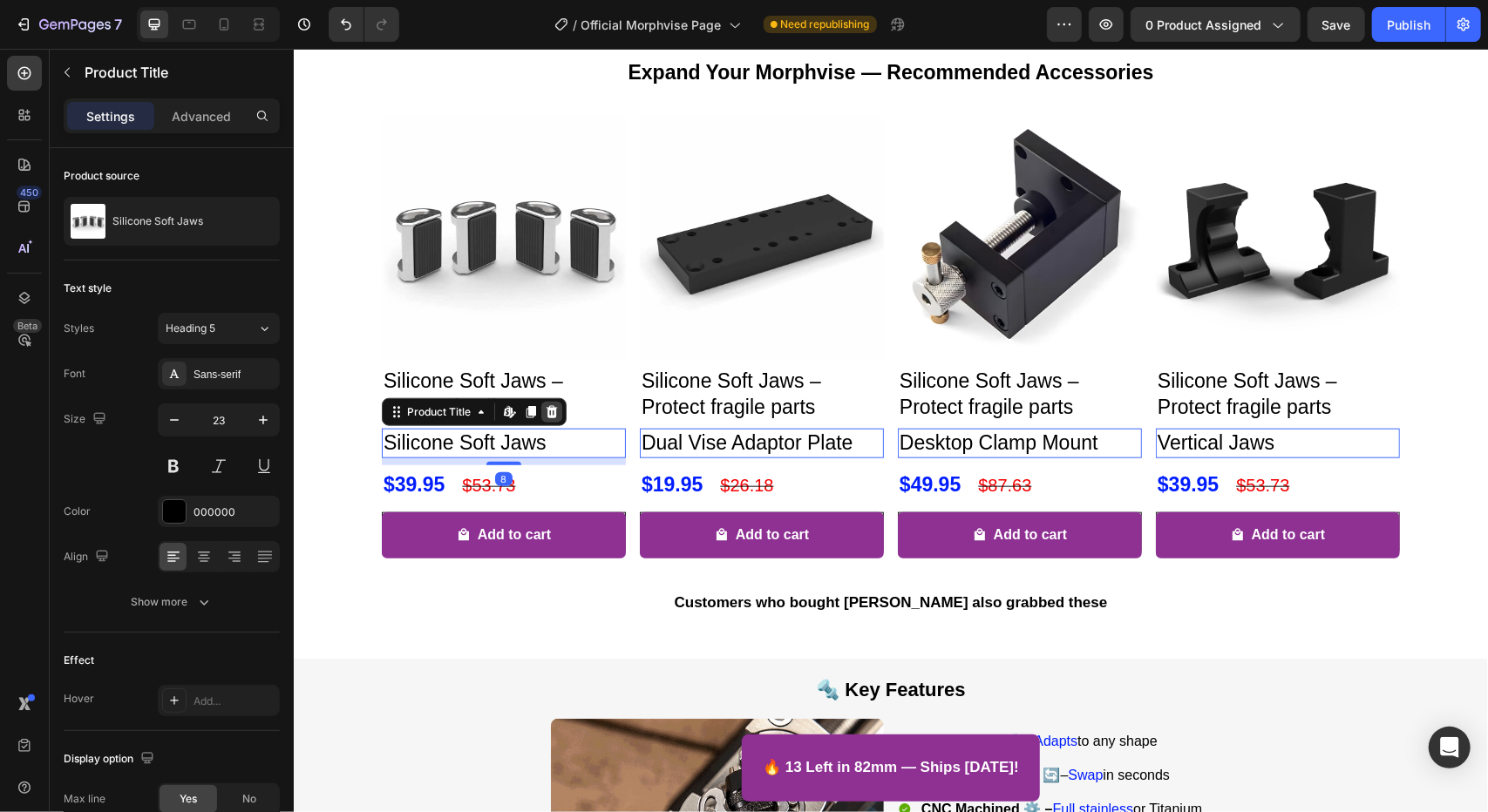
click at [544, 418] on icon at bounding box center [550, 411] width 14 height 14
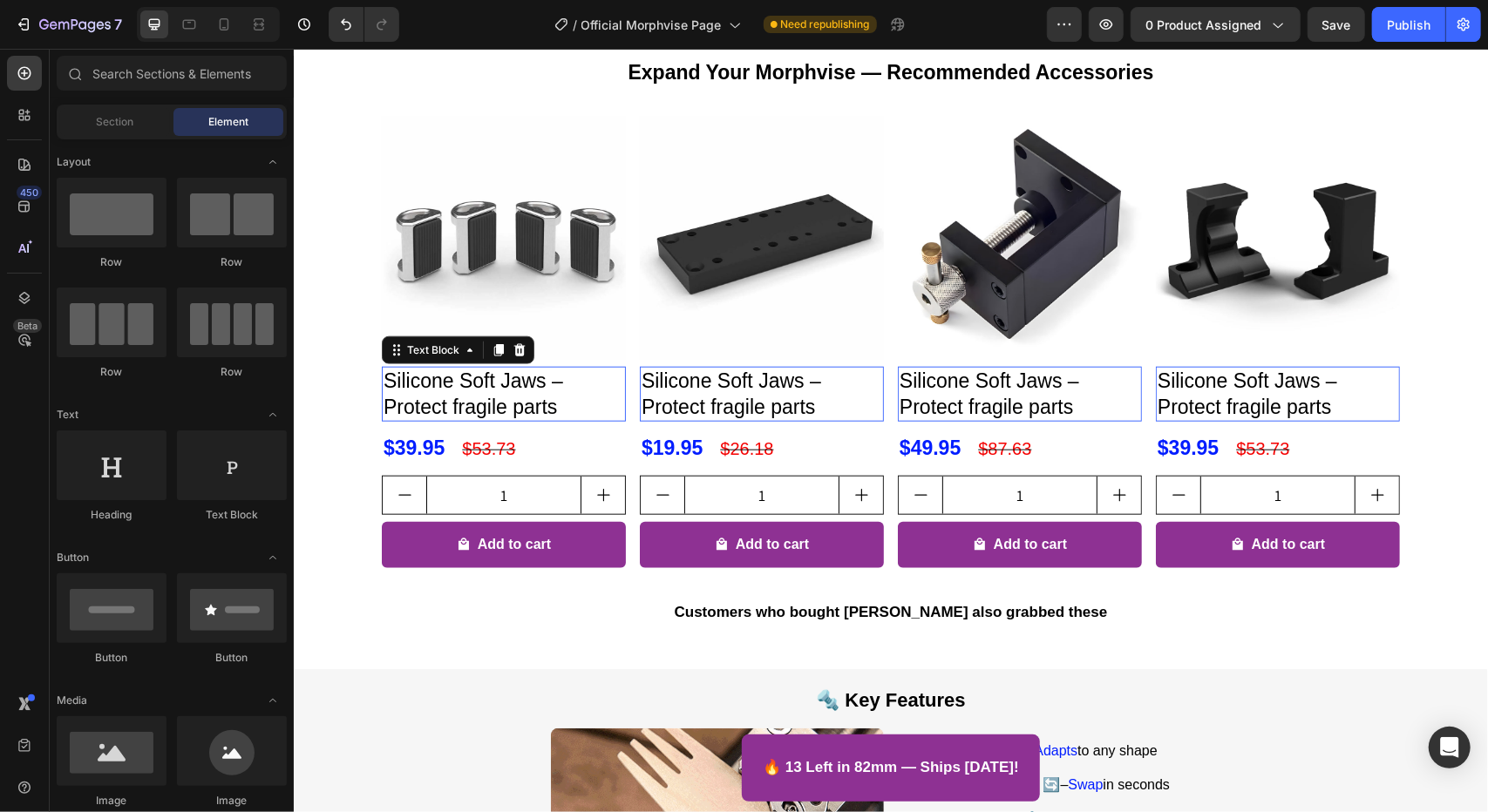
click at [400, 420] on p "Silicone Soft Jaws – Protect fragile parts" at bounding box center [503, 393] width 241 height 52
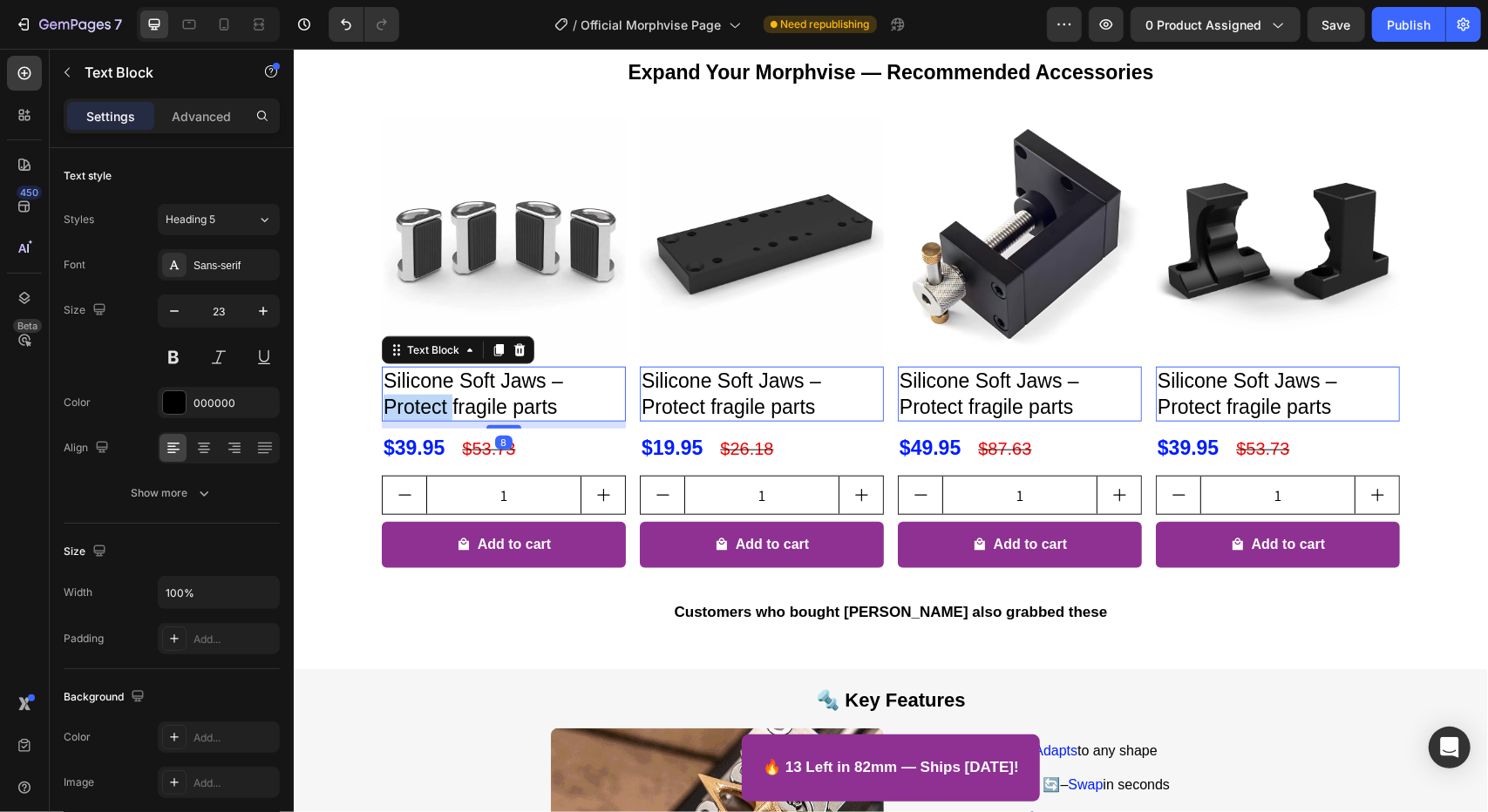
click at [382, 420] on p "Silicone Soft Jaws – Protect fragile parts" at bounding box center [503, 393] width 241 height 52
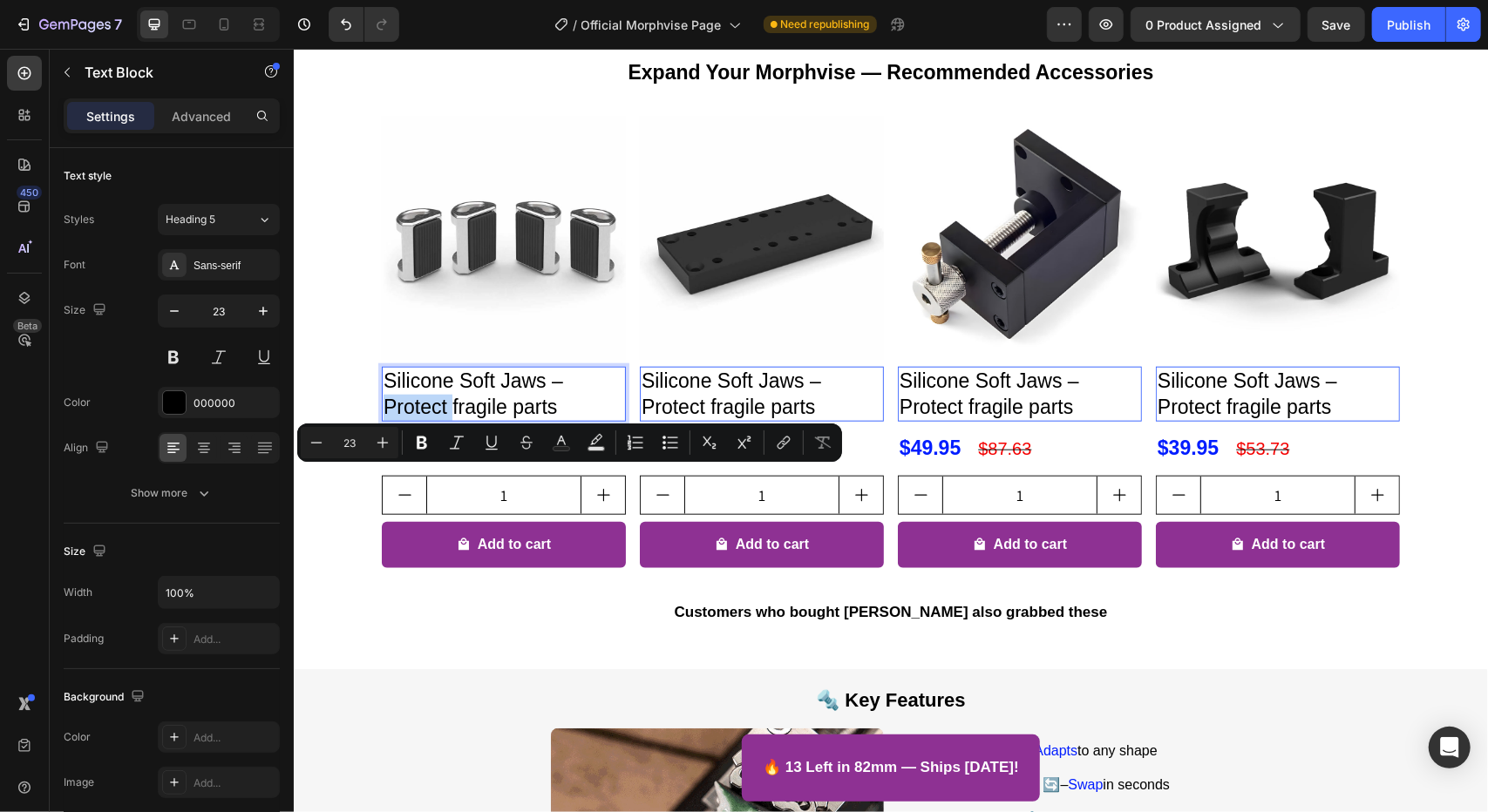
click at [410, 420] on p "Silicone Soft Jaws – Protect fragile parts" at bounding box center [503, 393] width 241 height 52
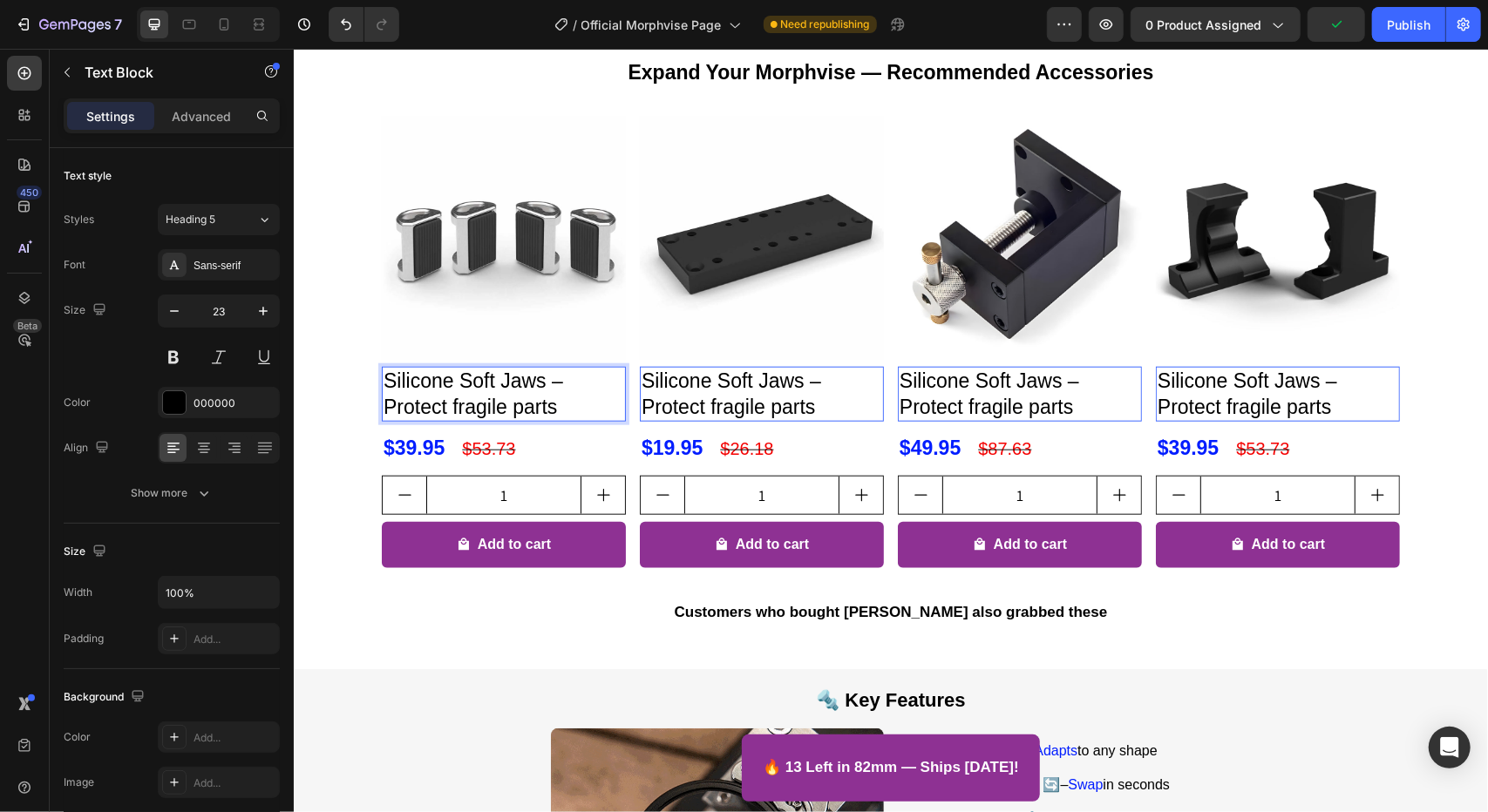
click at [243, 22] on div at bounding box center [208, 24] width 143 height 35
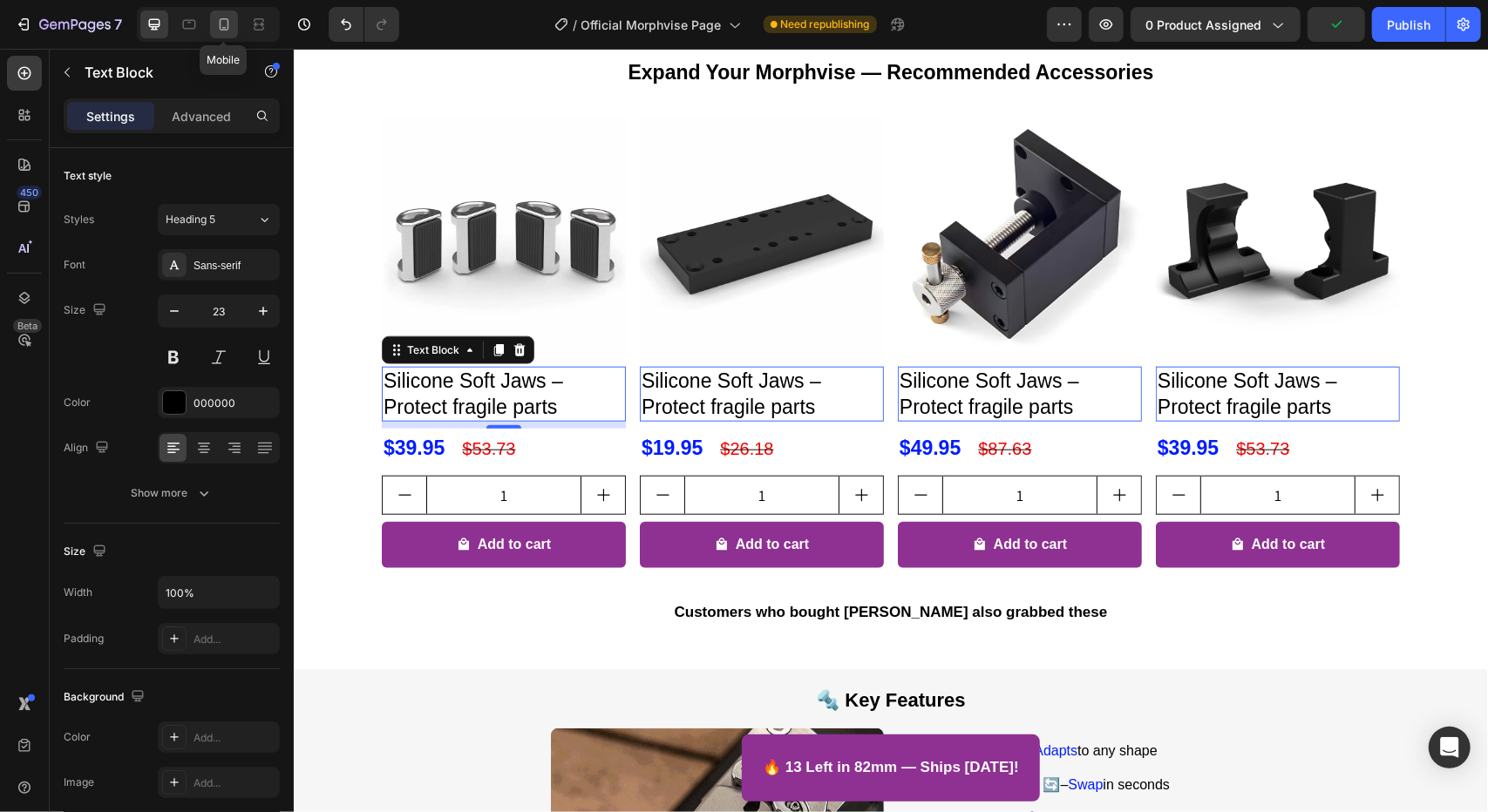
click at [236, 22] on div at bounding box center [224, 24] width 28 height 28
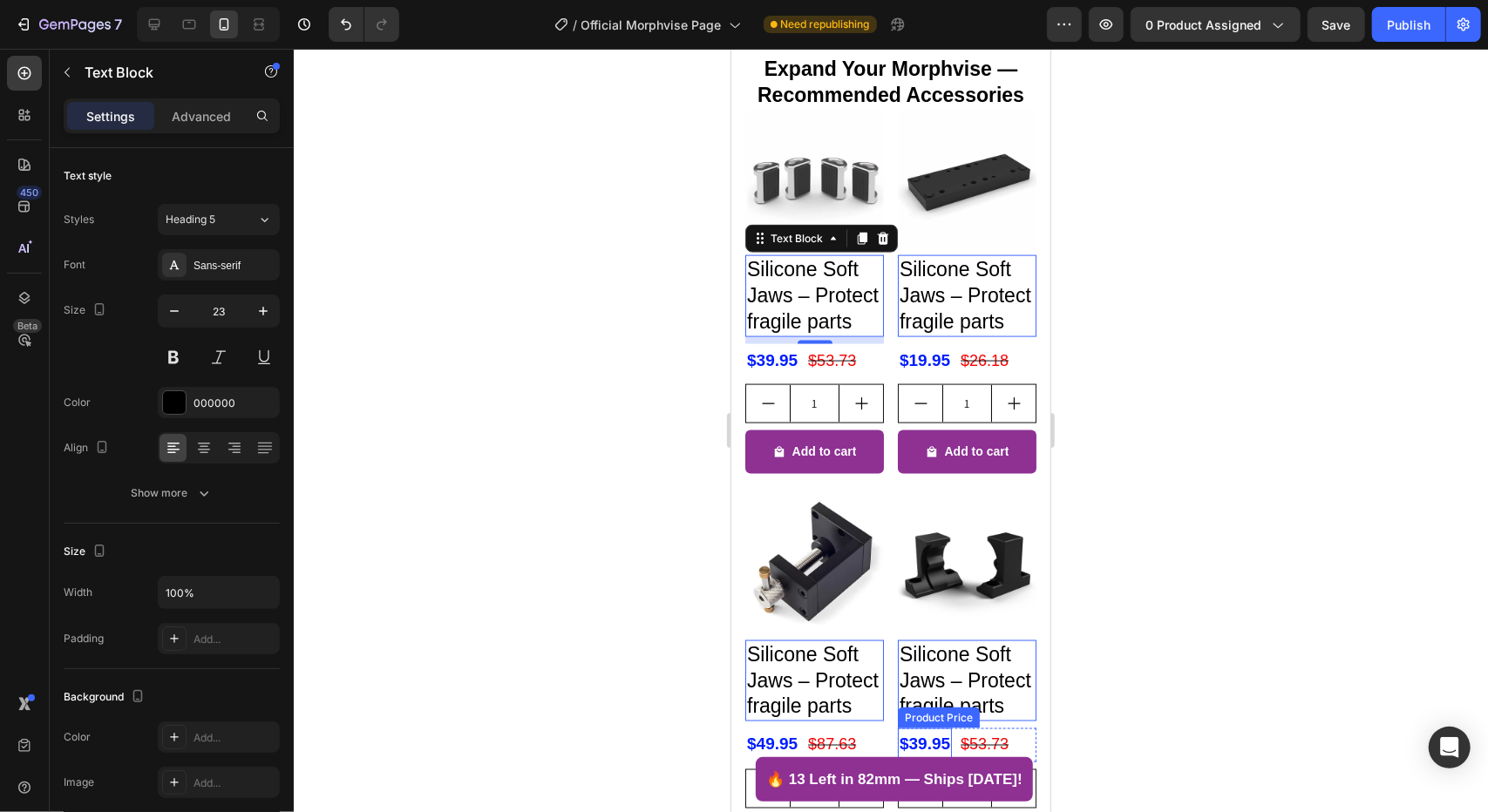
scroll to position [1483, 0]
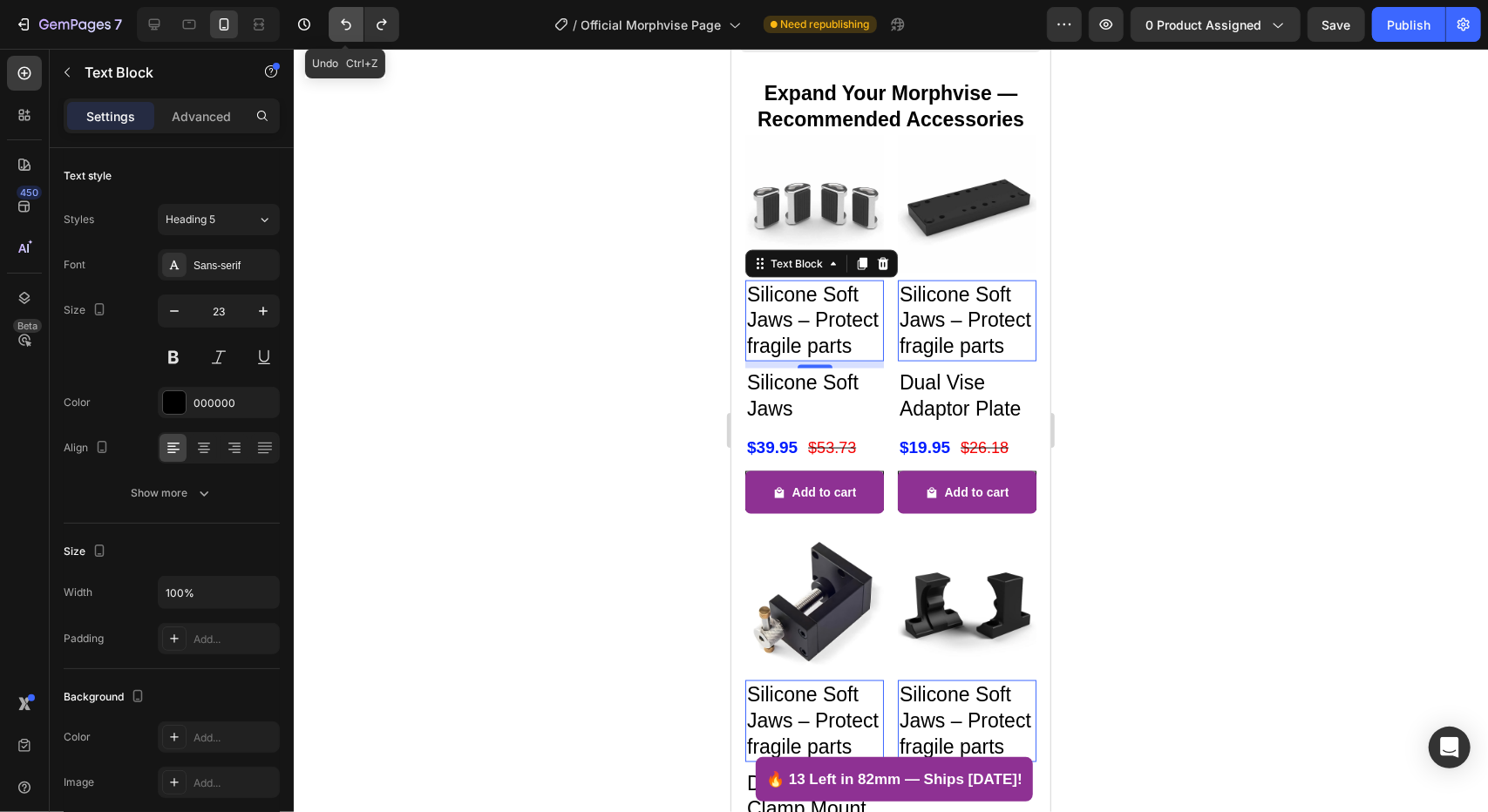
click at [336, 11] on button "Undo/Redo" at bounding box center [346, 24] width 35 height 35
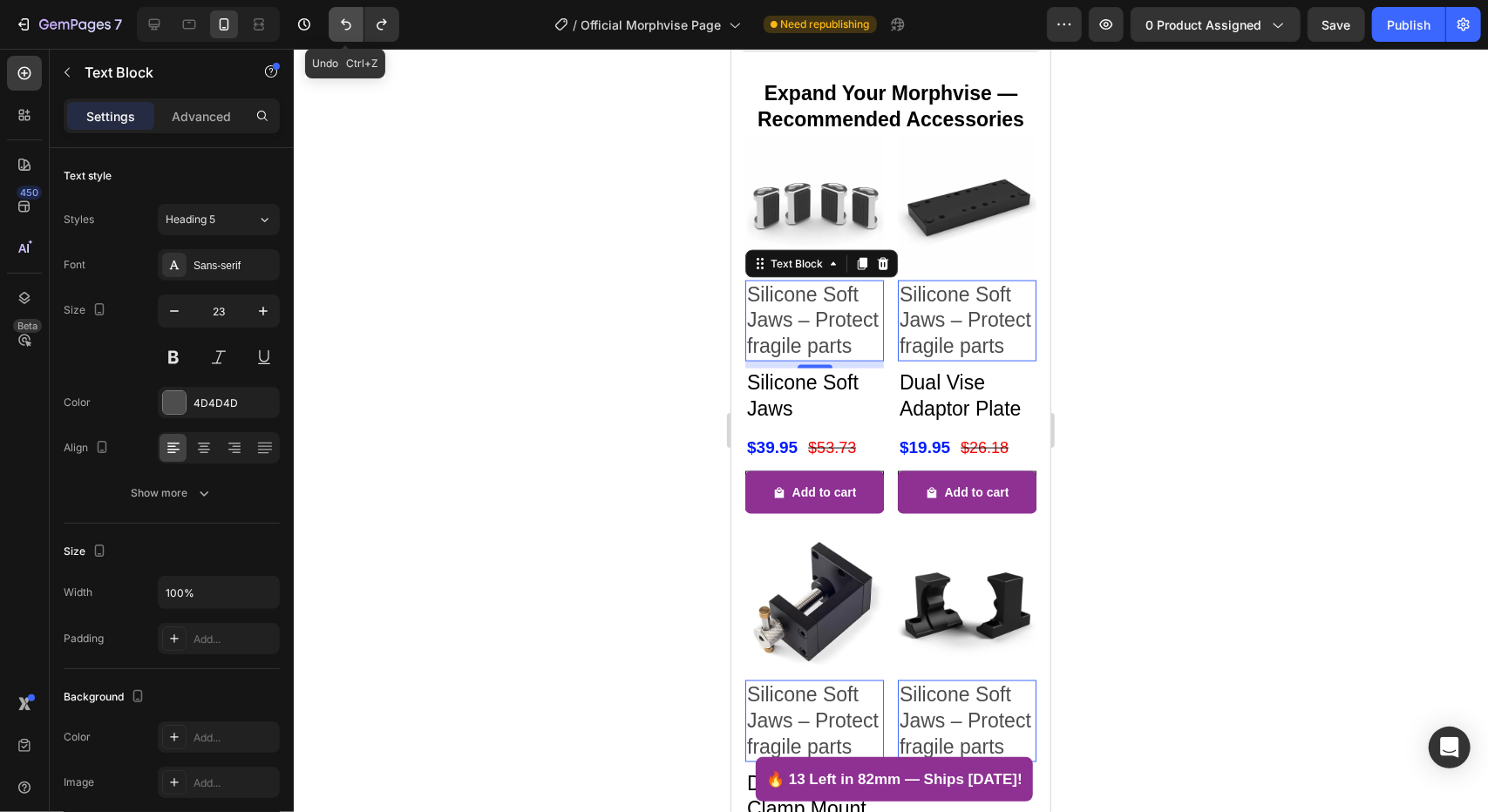
click at [336, 11] on button "Undo/Redo" at bounding box center [346, 24] width 35 height 35
click at [348, 23] on icon "Undo/Redo" at bounding box center [346, 24] width 18 height 18
click at [156, 19] on icon at bounding box center [154, 24] width 18 height 18
type input "24"
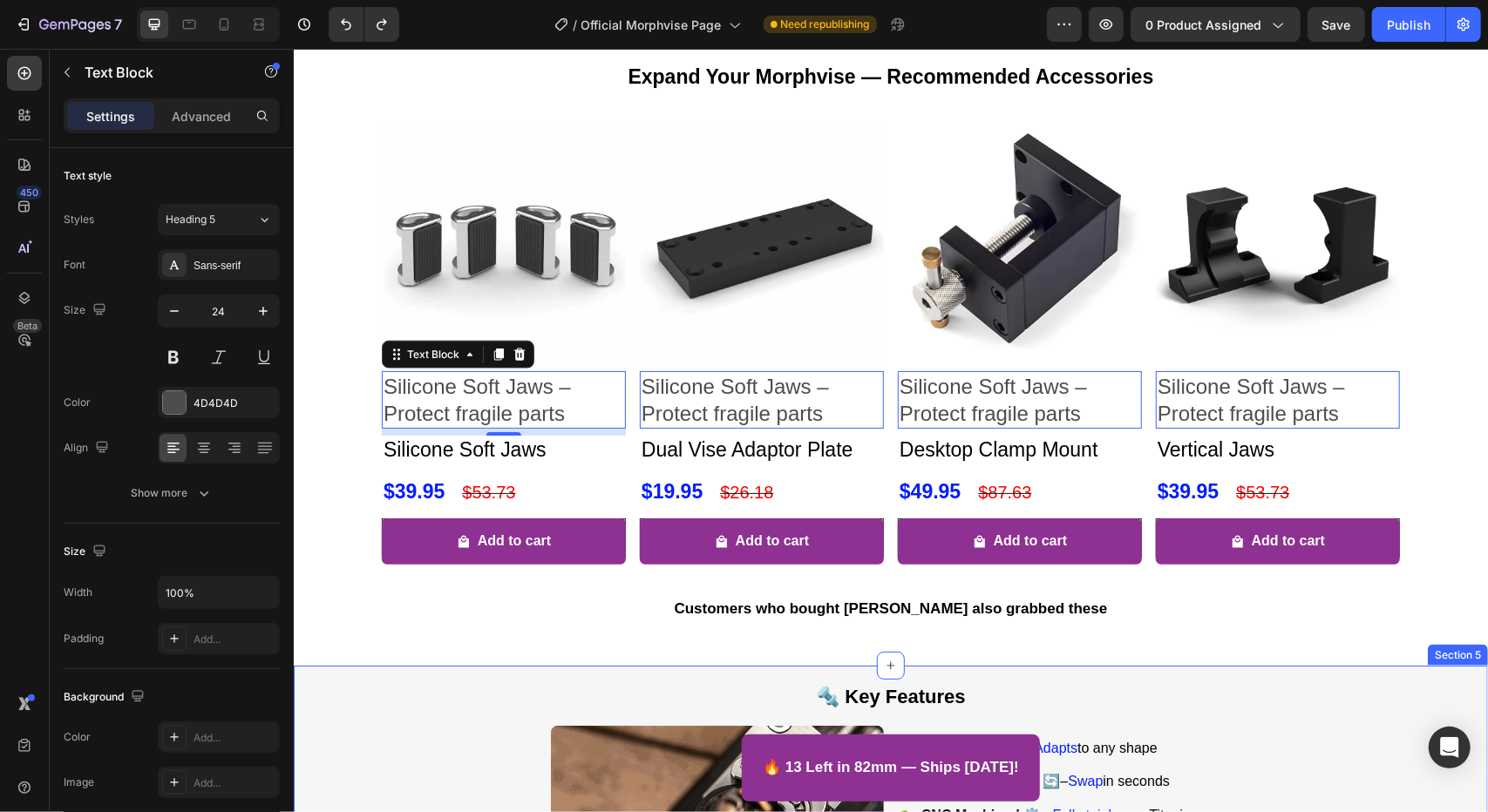
scroll to position [1103, 0]
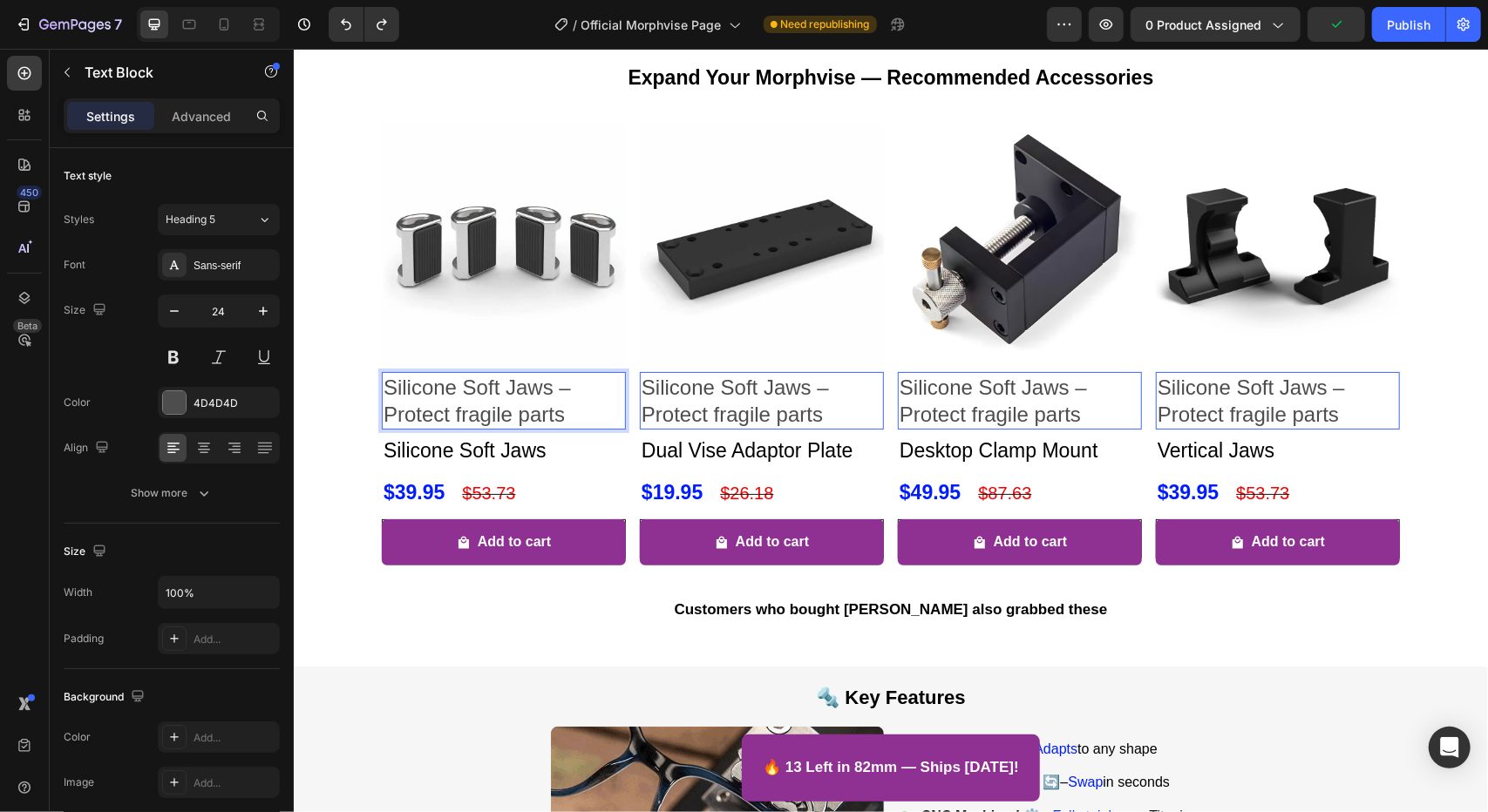
click at [580, 391] on p "Silicone Soft Jaws – Protect fragile parts" at bounding box center [503, 400] width 241 height 54
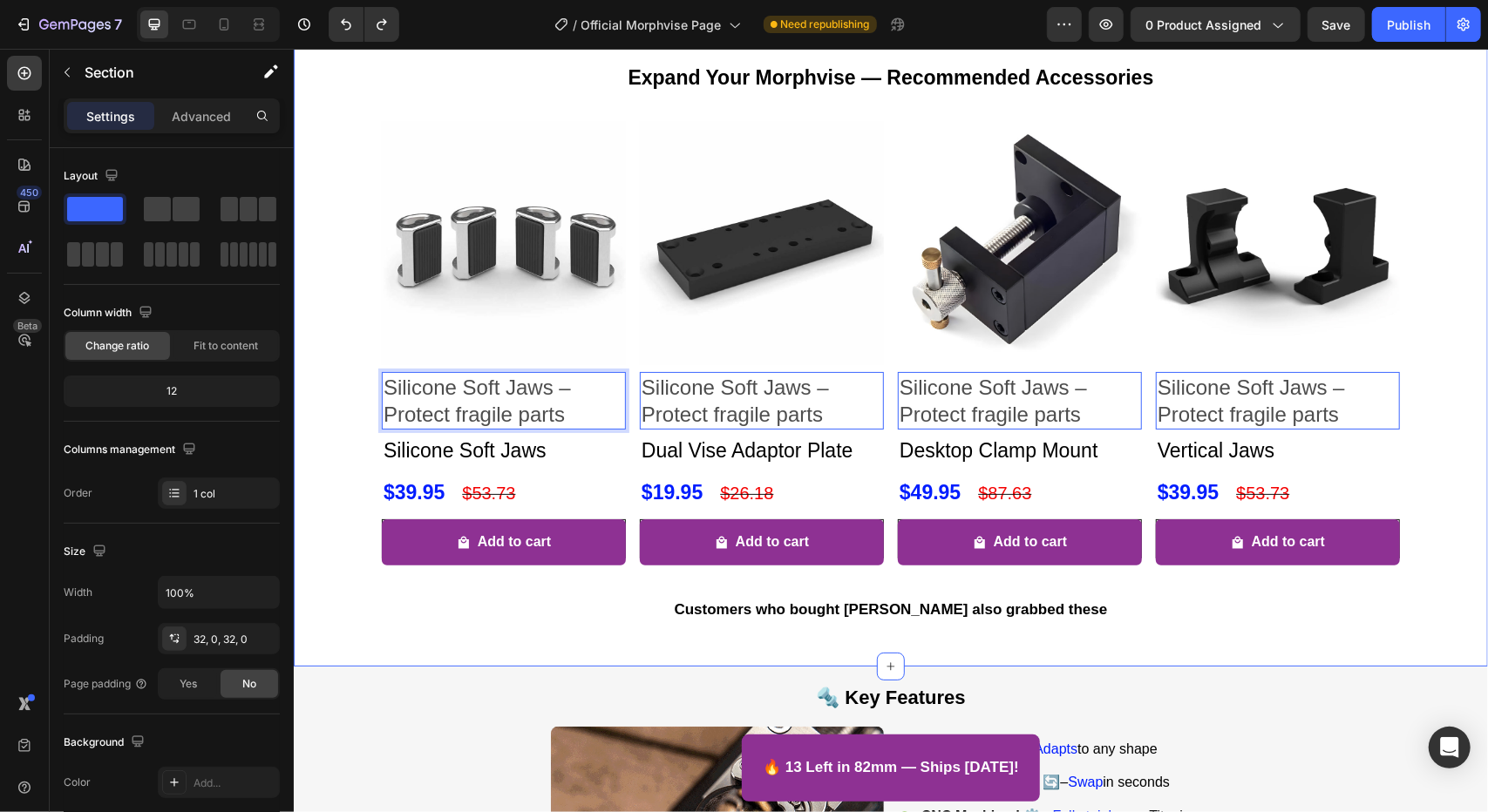
click at [333, 415] on div "Expand Your Morphvise — Recommended Accessories Heading Product Images Silicone…" at bounding box center [890, 343] width 1194 height 589
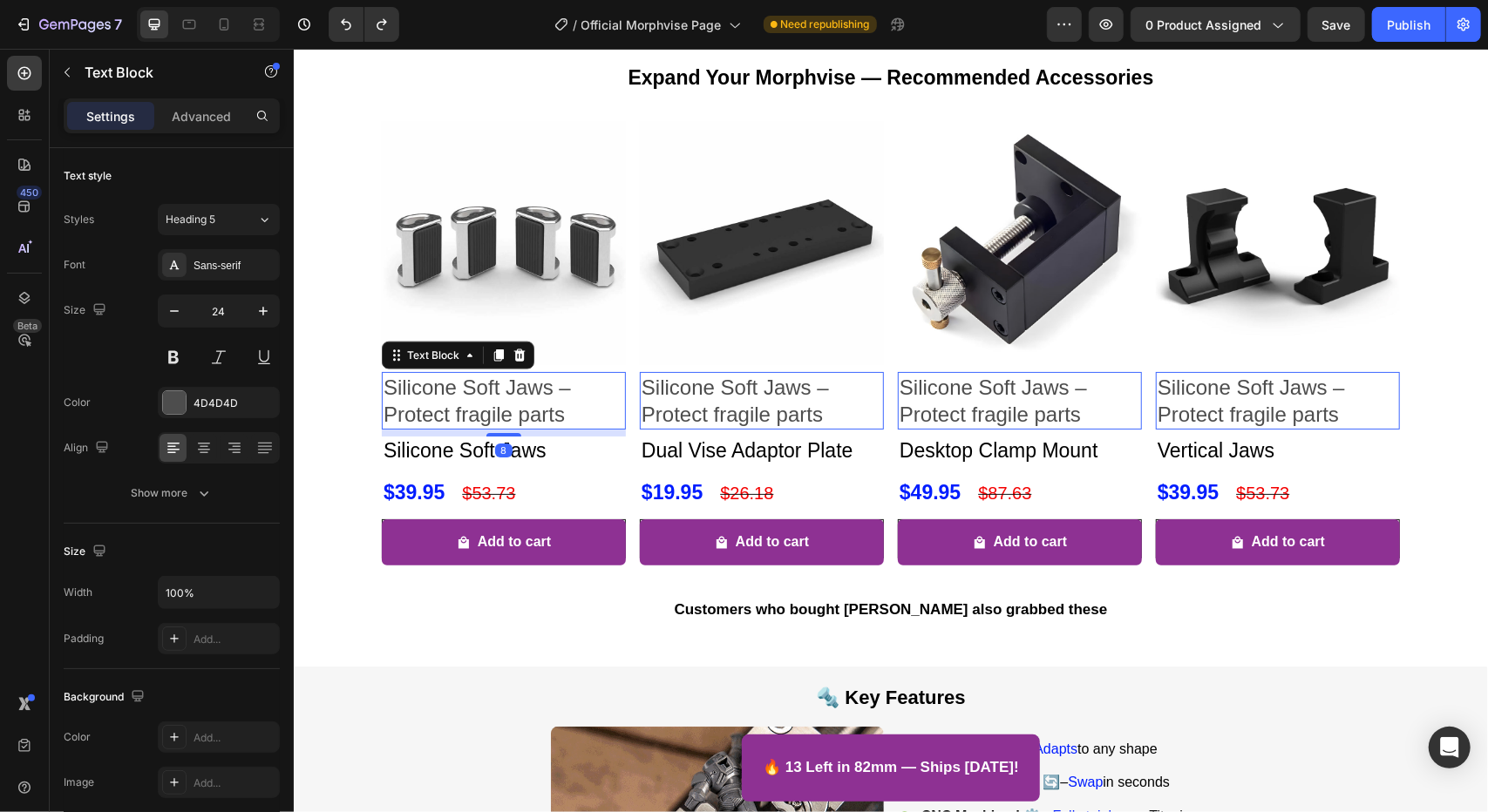
click at [582, 409] on p "Silicone Soft Jaws – Protect fragile parts" at bounding box center [503, 400] width 241 height 54
click at [513, 354] on icon at bounding box center [519, 354] width 12 height 12
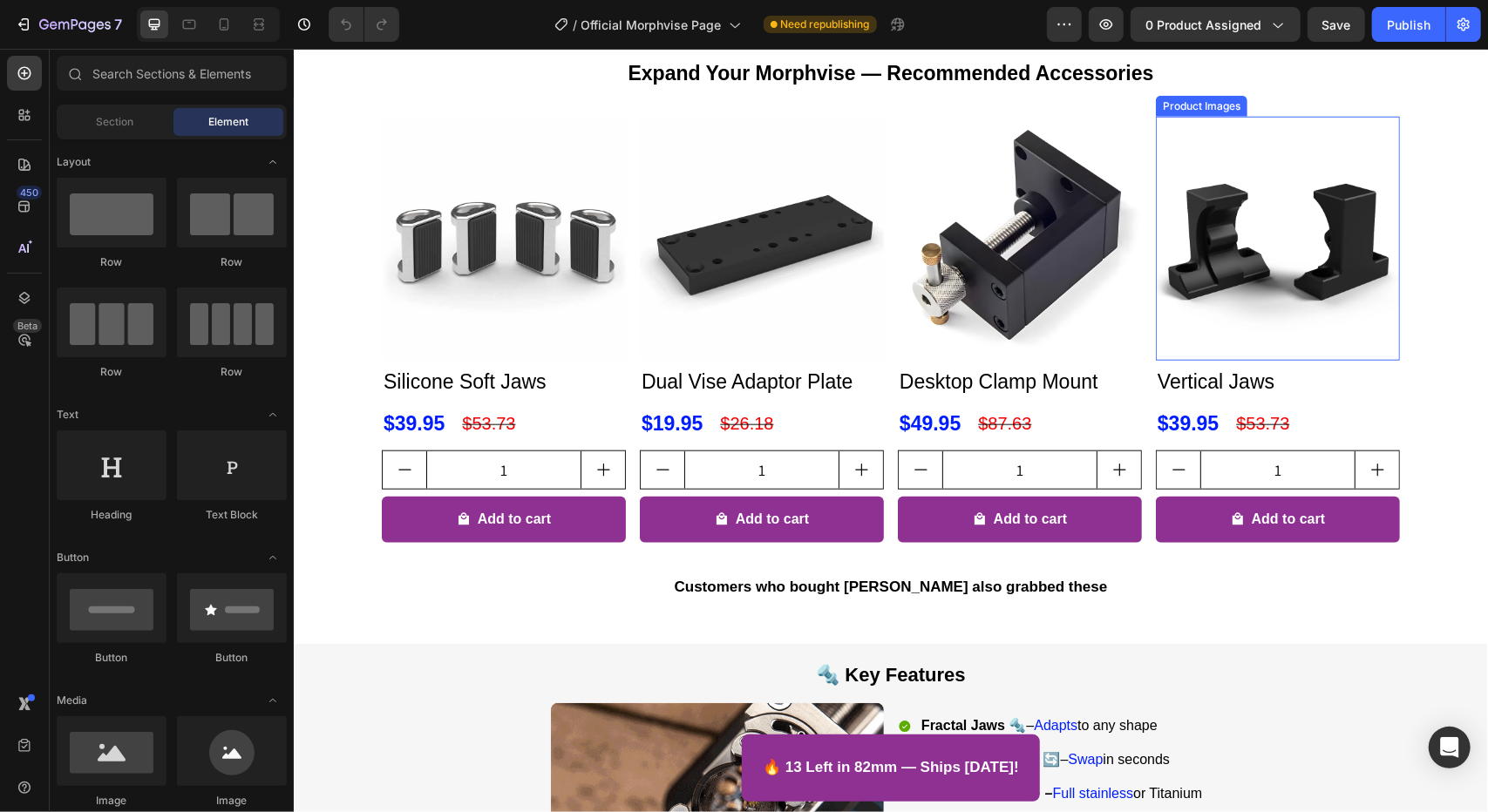
scroll to position [1046, 0]
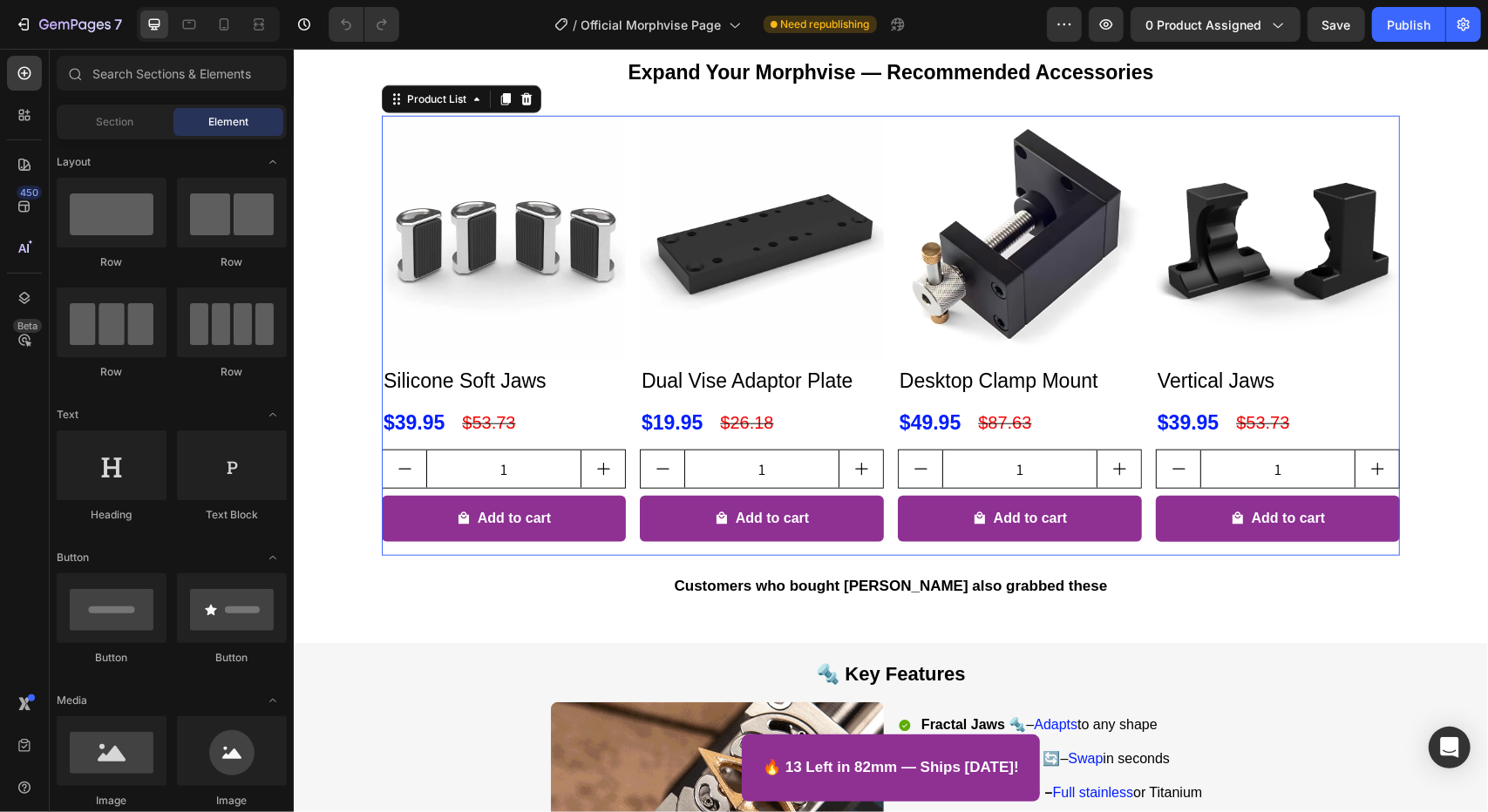
click at [624, 396] on div "Product Images Silicone Soft Jaws Product Title $39.95 Product Price Product Pr…" at bounding box center [890, 335] width 1018 height 440
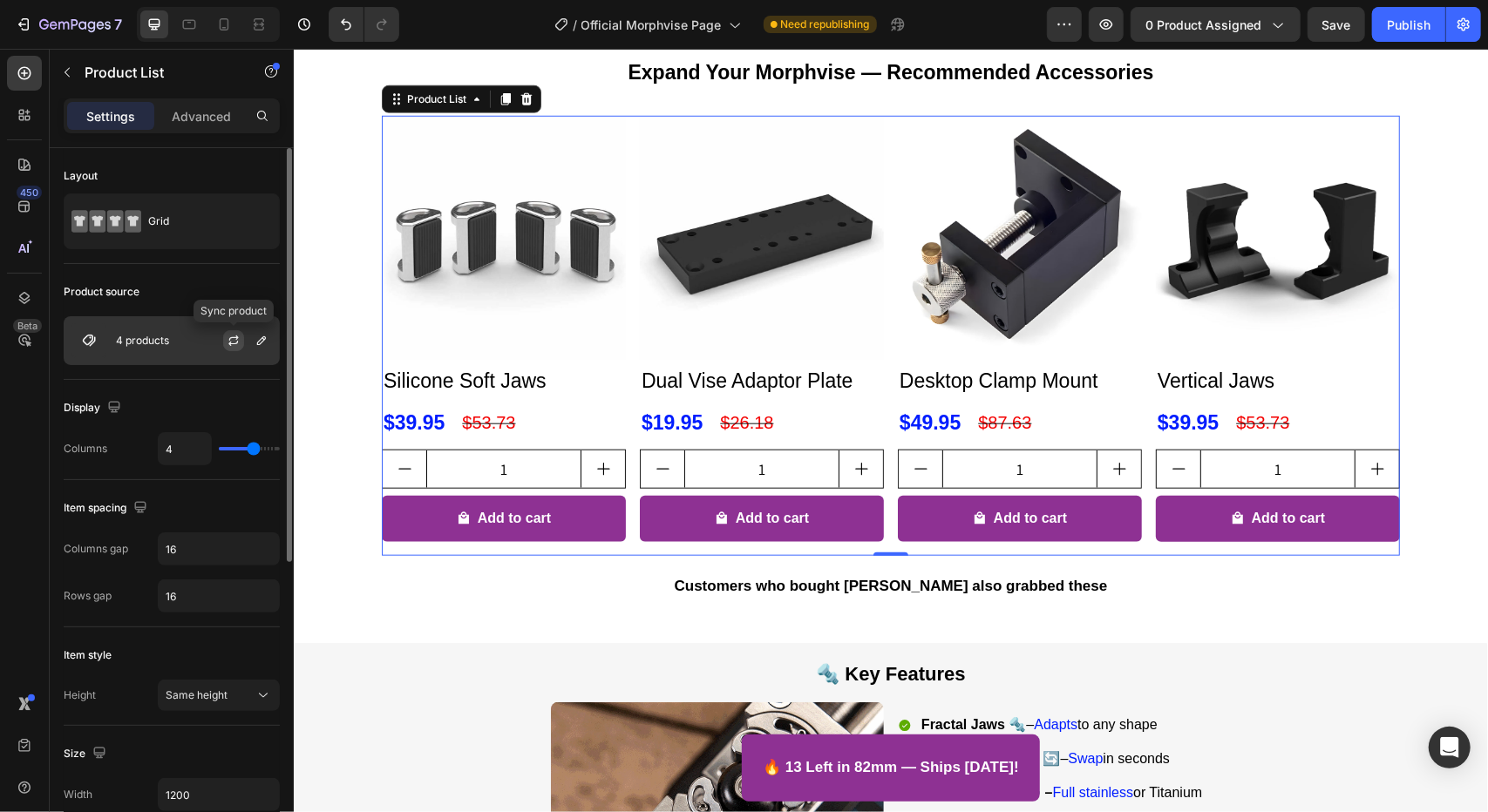
click at [234, 344] on icon "button" at bounding box center [234, 340] width 14 height 14
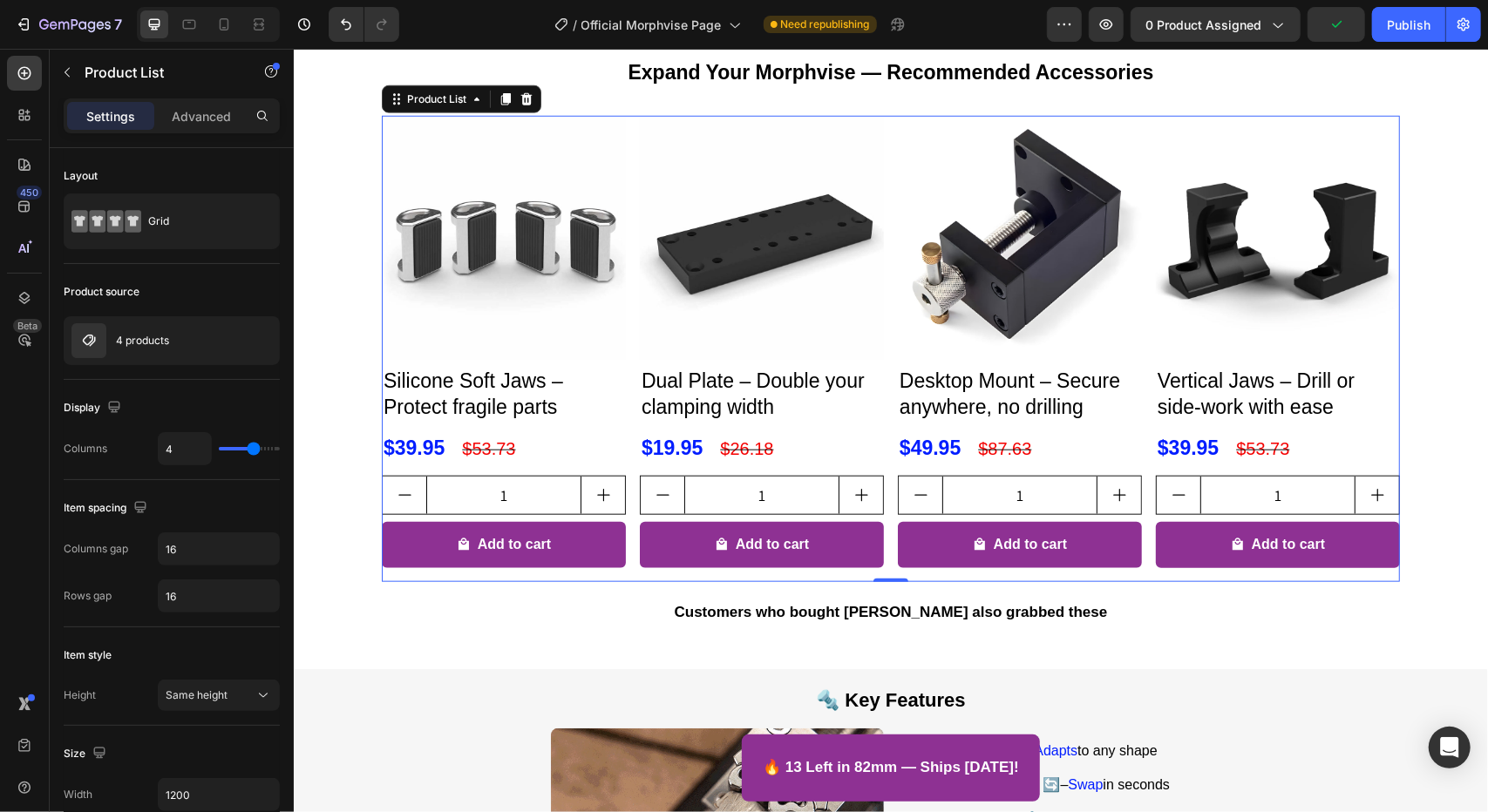
click at [238, 21] on div at bounding box center [208, 24] width 143 height 35
click at [223, 24] on icon at bounding box center [224, 24] width 18 height 18
type input "2"
type input "100%"
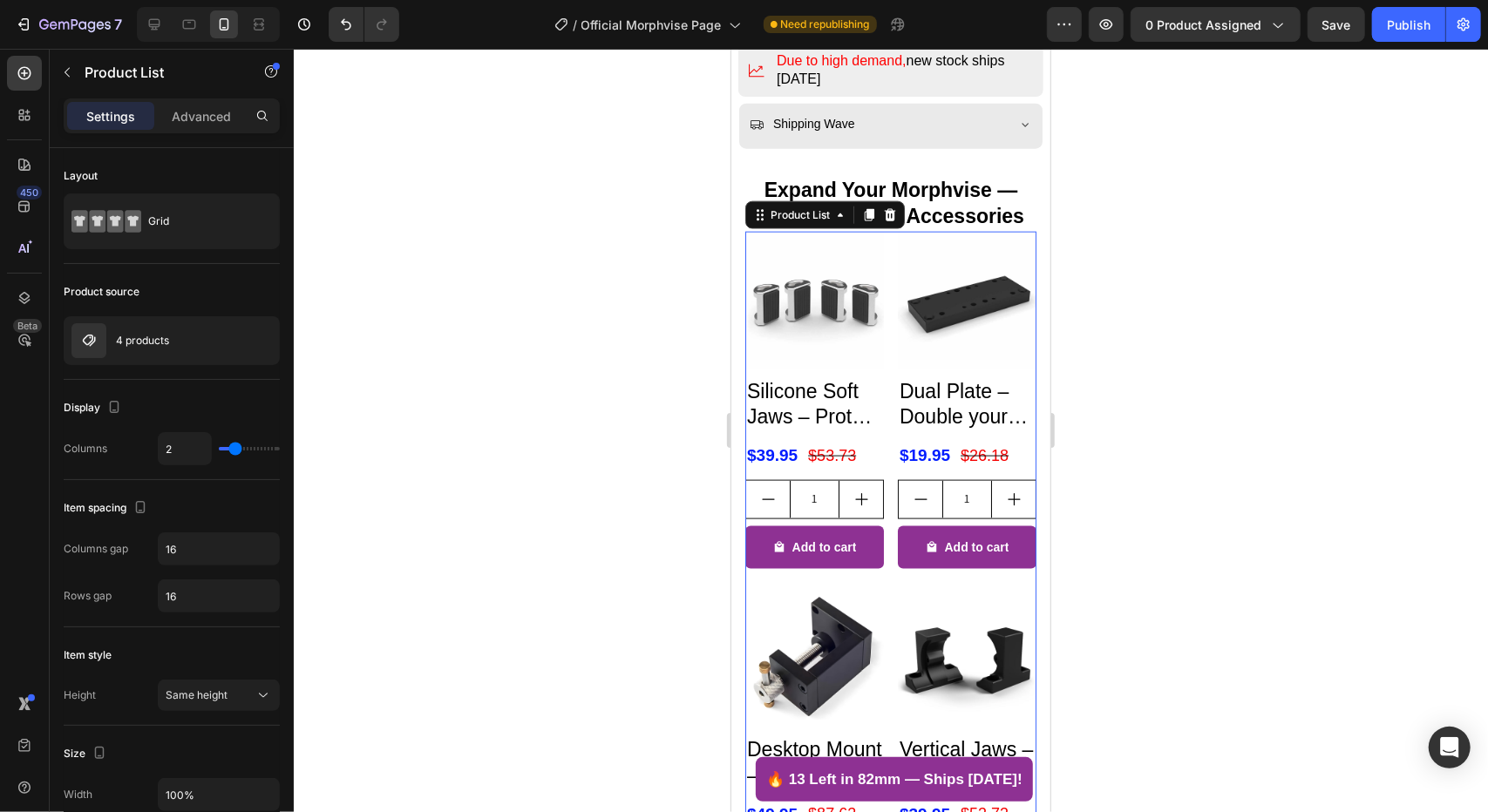
scroll to position [1533, 0]
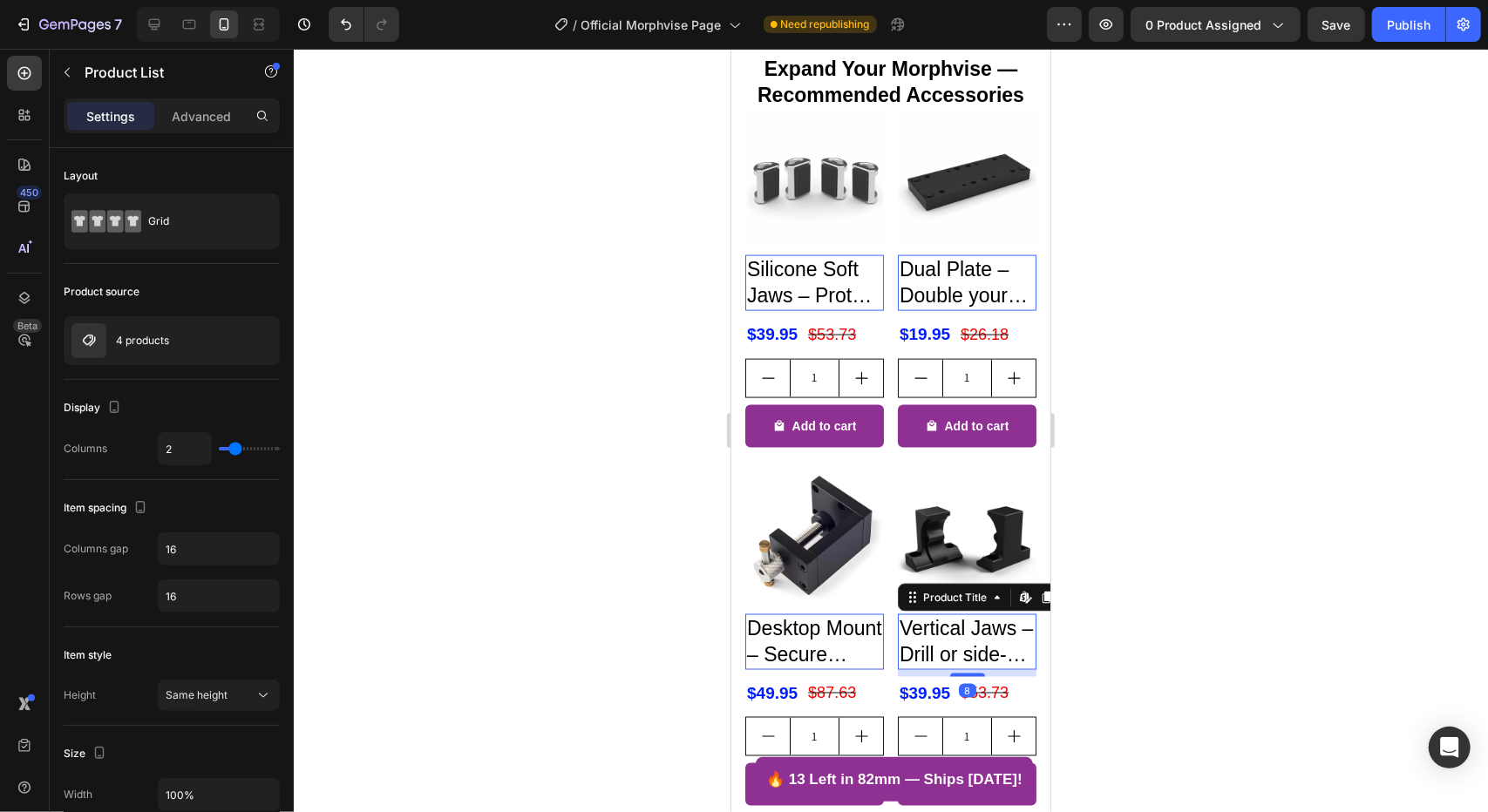
click at [883, 310] on h2 "Vertical Jaws – Drill or side-work with ease" at bounding box center [813, 281] width 139 height 56
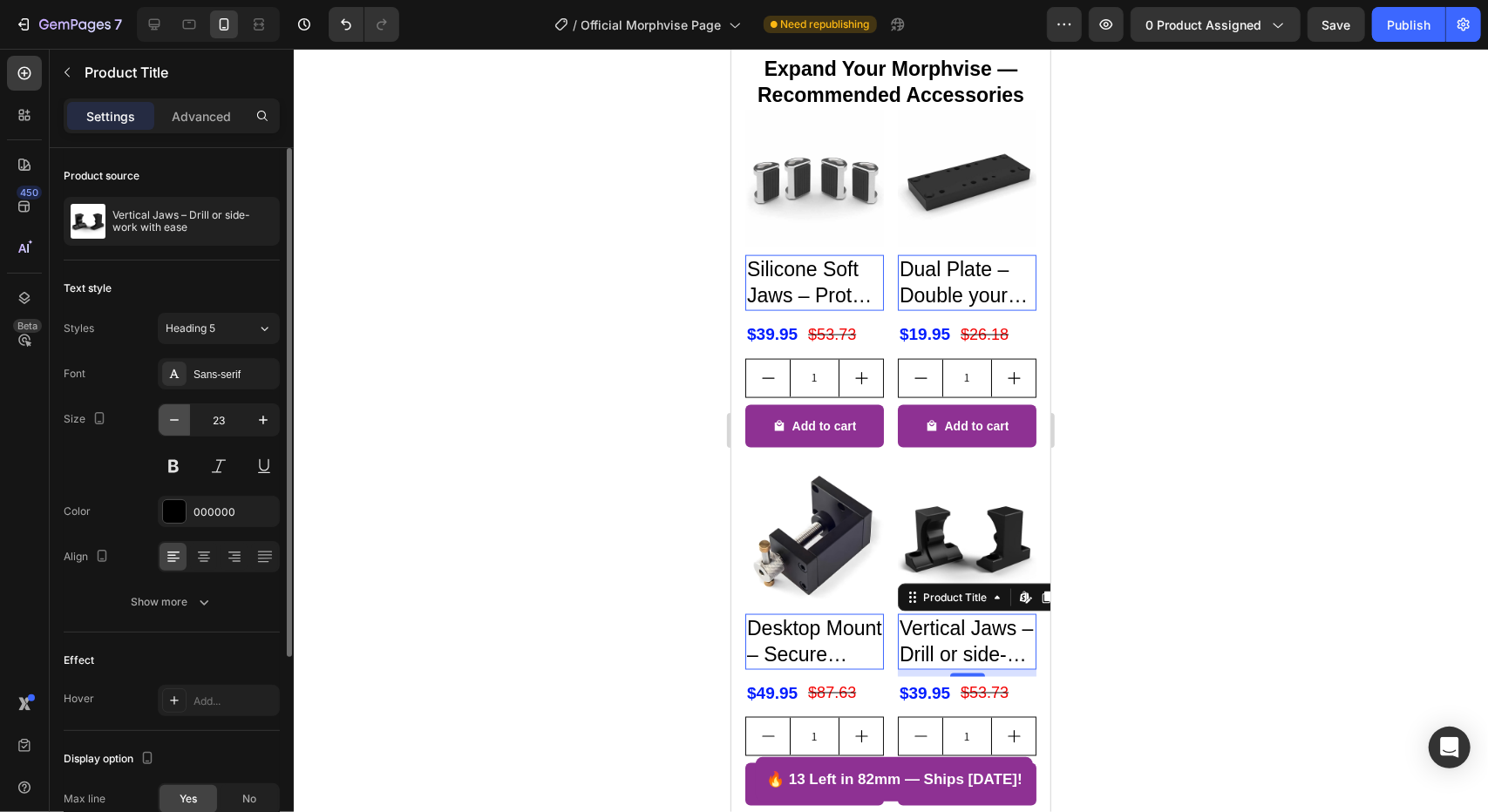
click at [170, 422] on icon "button" at bounding box center [174, 420] width 18 height 18
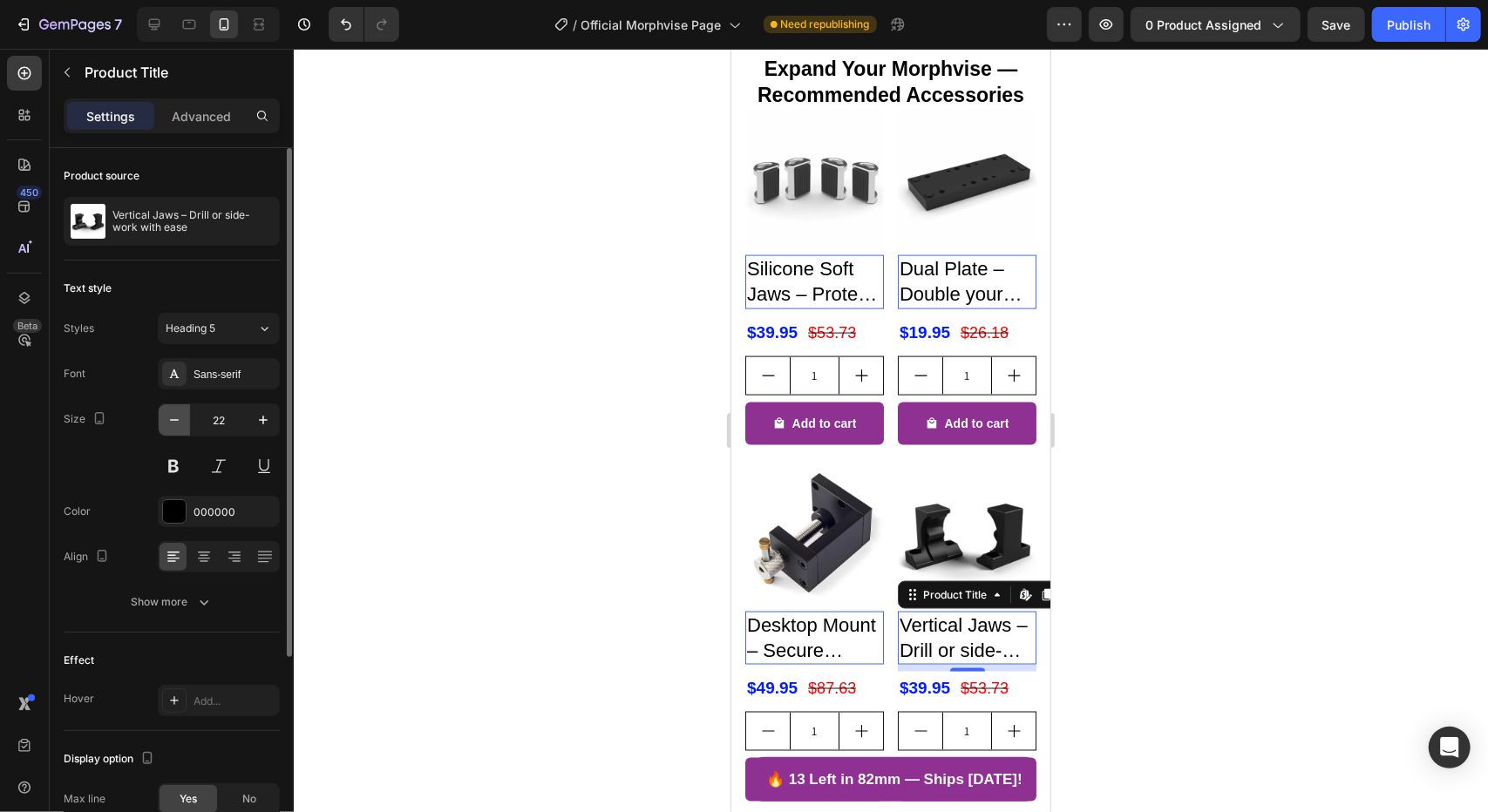
click at [170, 422] on icon "button" at bounding box center [174, 420] width 18 height 18
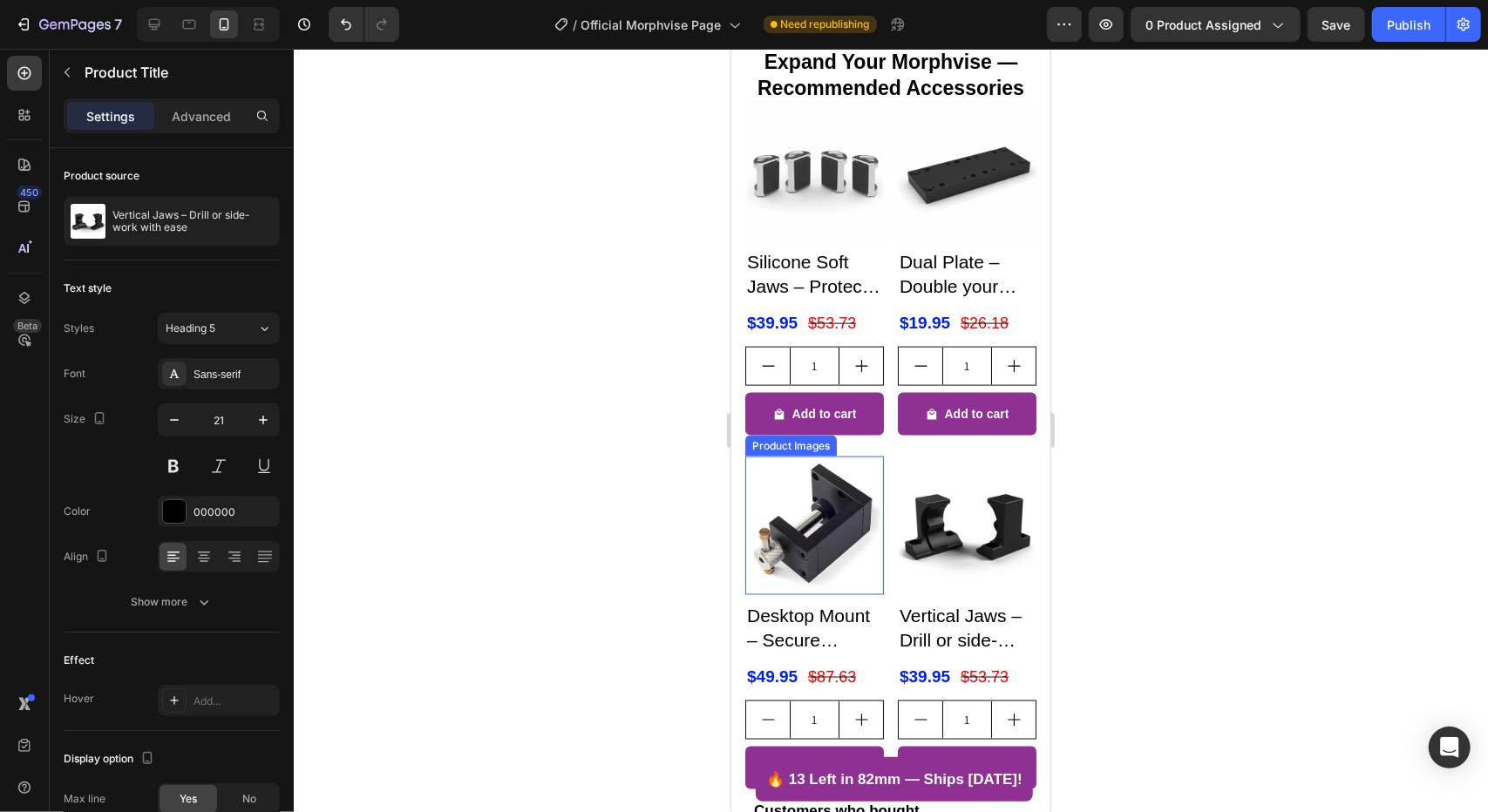
scroll to position [1446, 0]
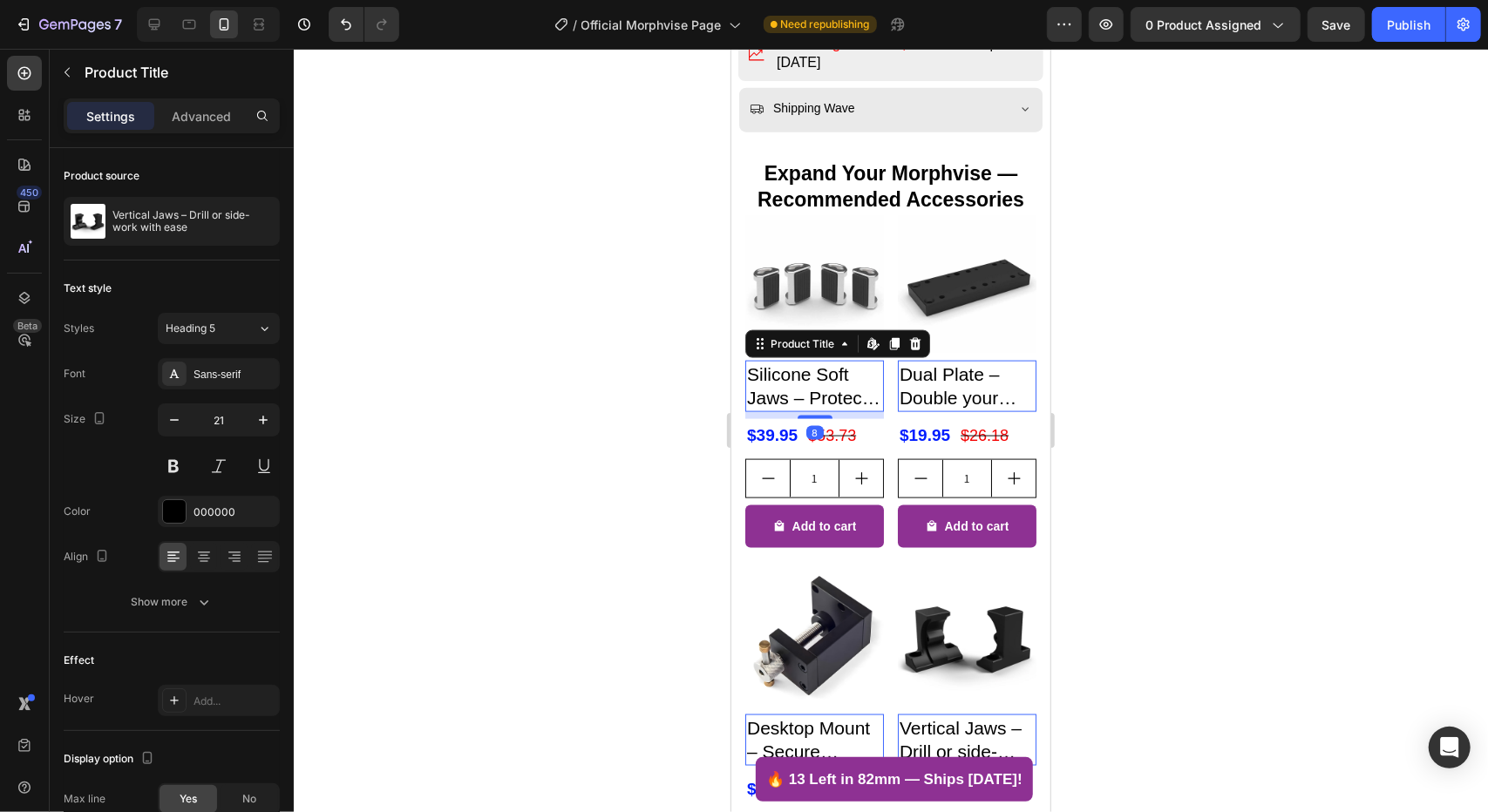
click at [826, 360] on h2 "Silicone Soft Jaws – Protect fragile parts" at bounding box center [813, 385] width 139 height 52
click at [177, 417] on icon "button" at bounding box center [174, 420] width 18 height 18
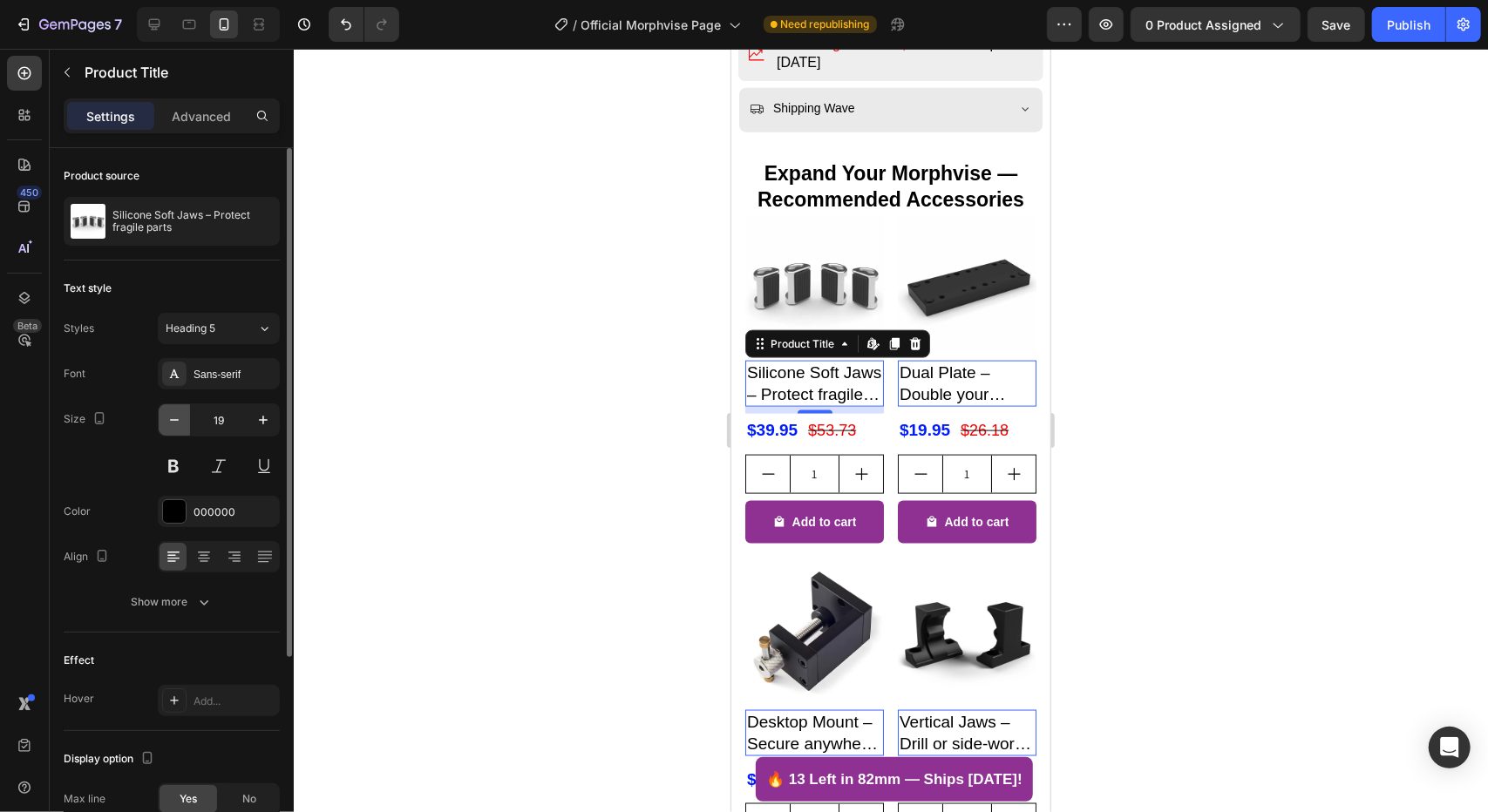
click at [177, 417] on icon "button" at bounding box center [174, 420] width 18 height 18
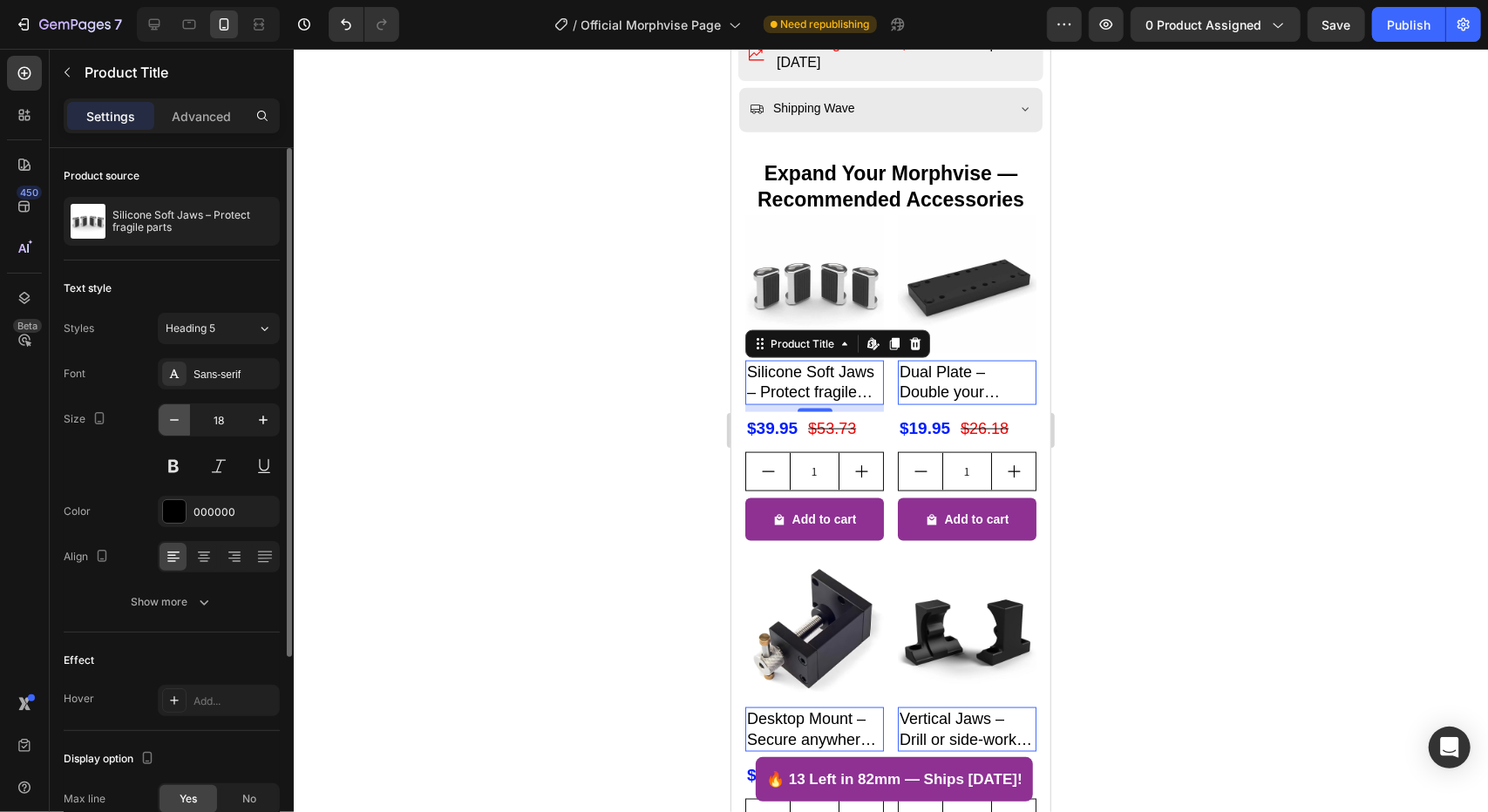
click at [177, 417] on icon "button" at bounding box center [174, 420] width 18 height 18
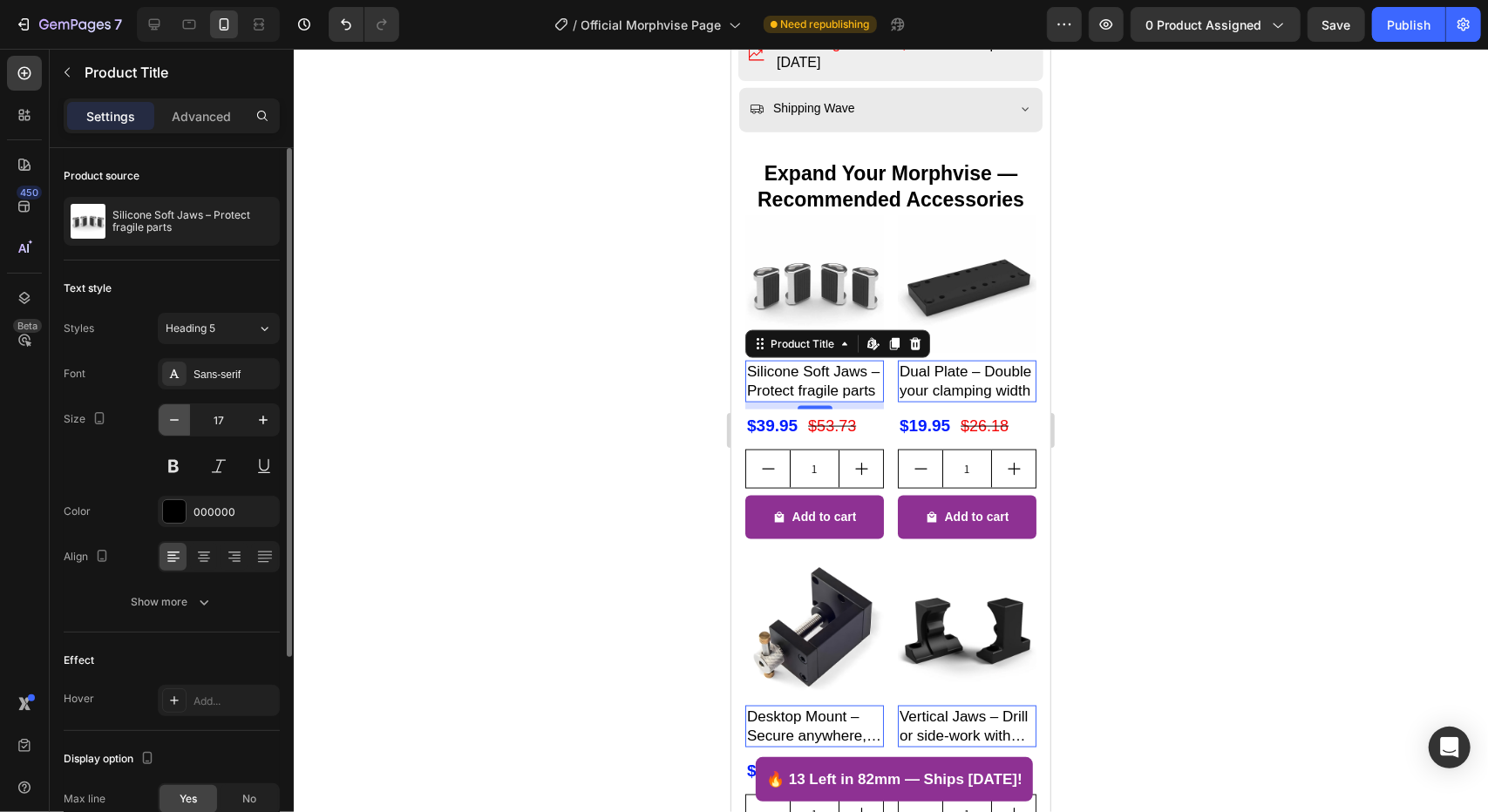
click at [177, 417] on icon "button" at bounding box center [174, 420] width 18 height 18
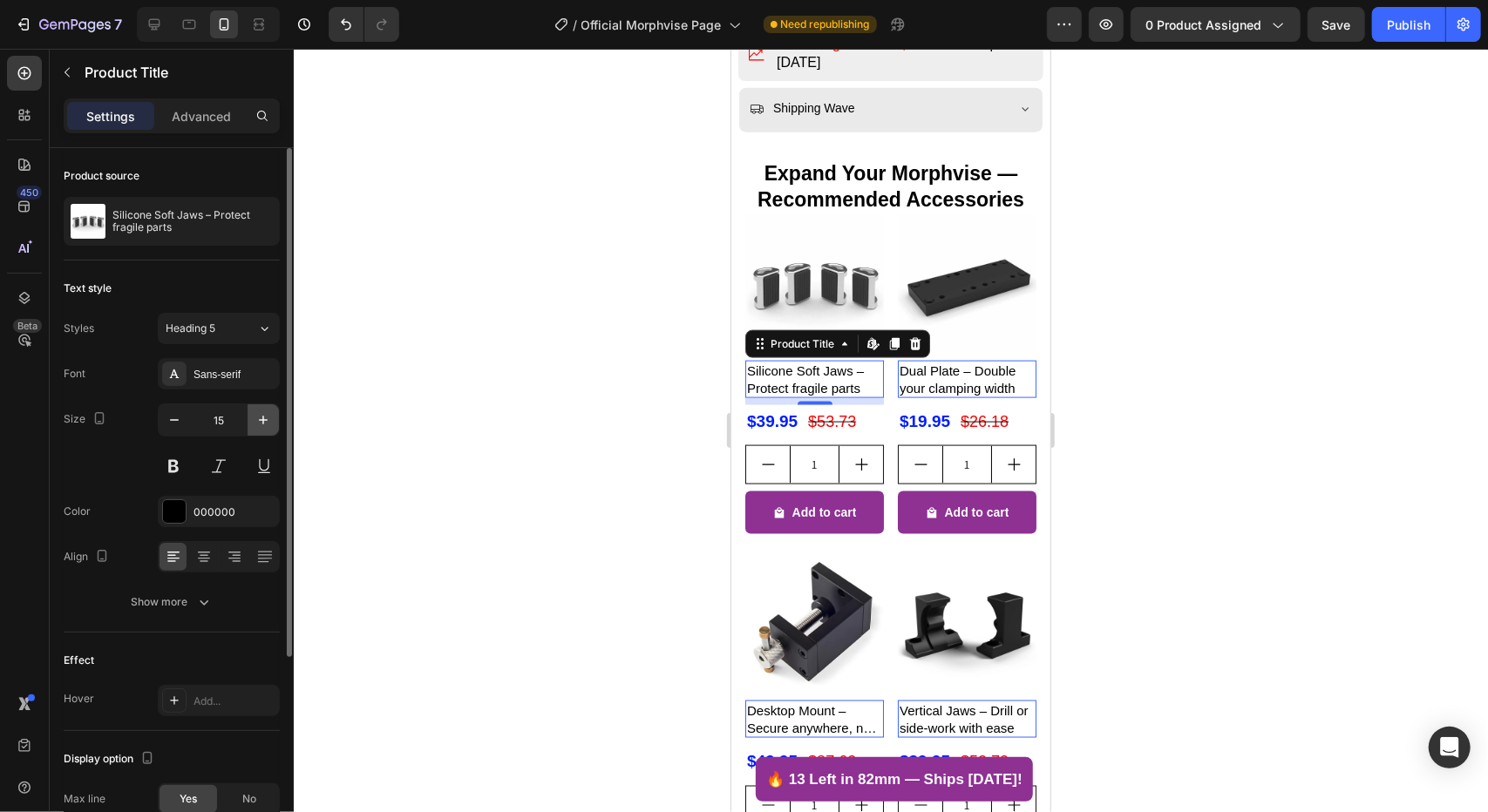
click at [263, 419] on icon "button" at bounding box center [263, 419] width 9 height 9
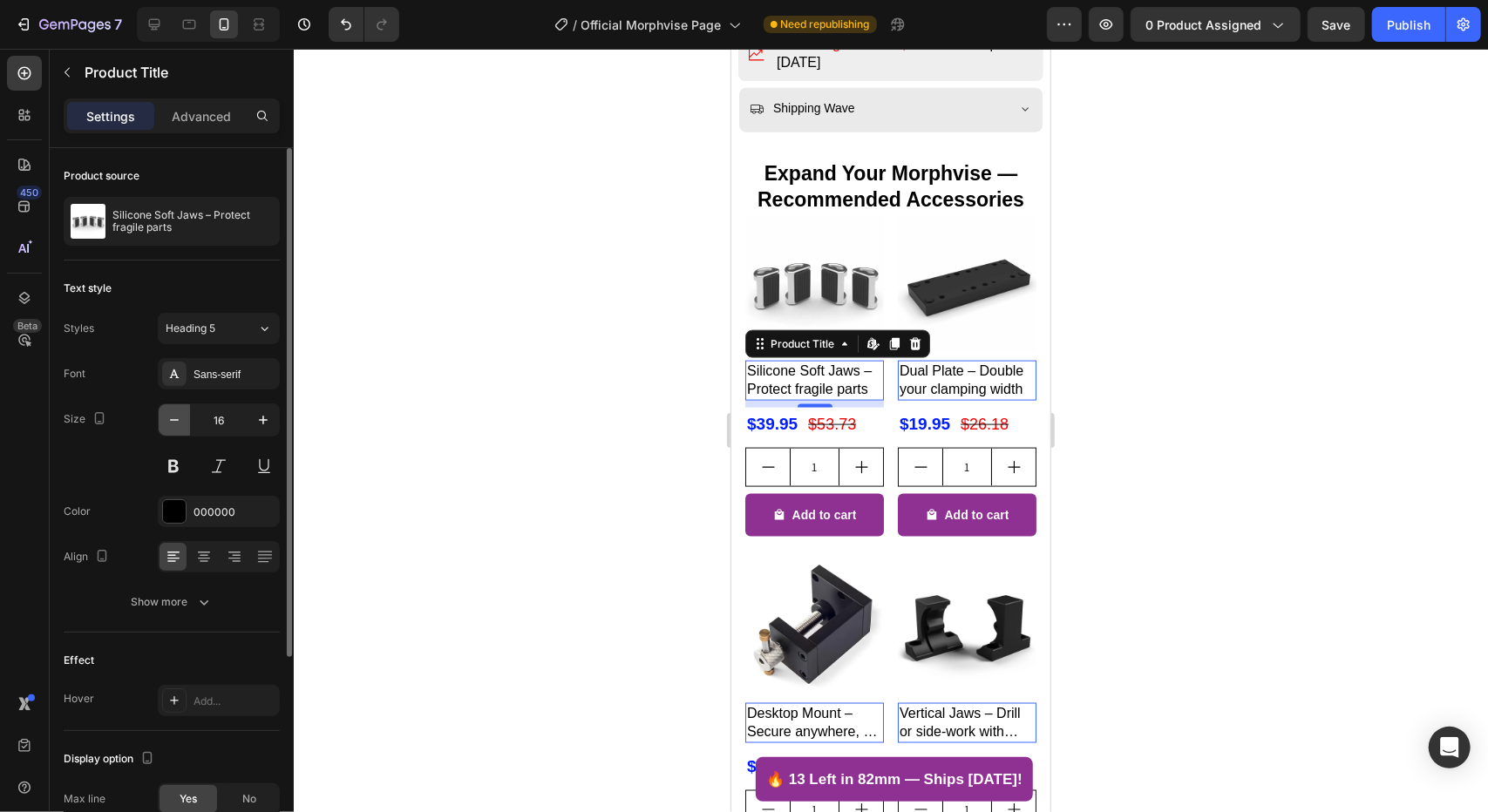
click at [176, 412] on icon "button" at bounding box center [174, 420] width 18 height 18
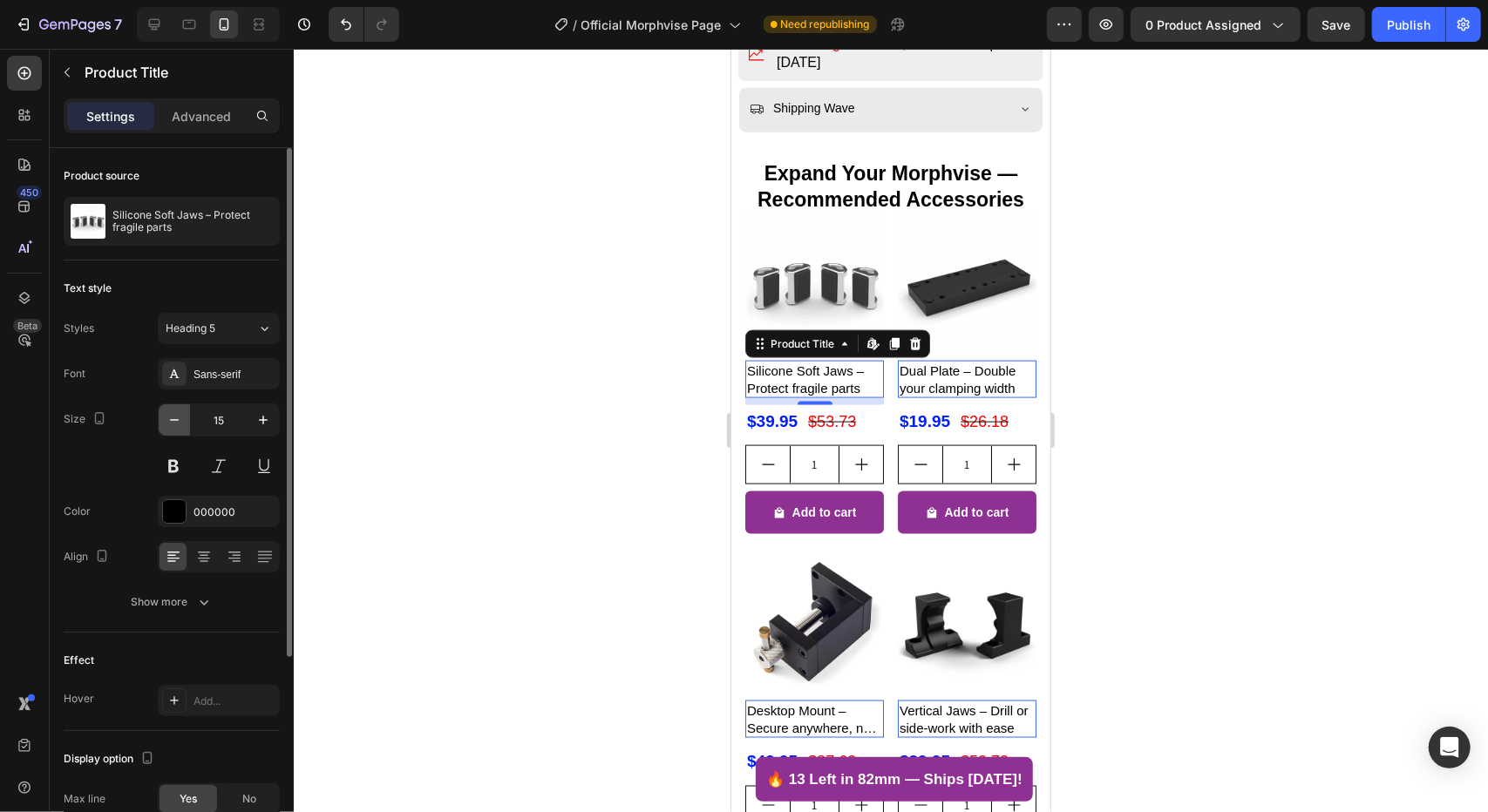
click at [176, 412] on icon "button" at bounding box center [174, 420] width 18 height 18
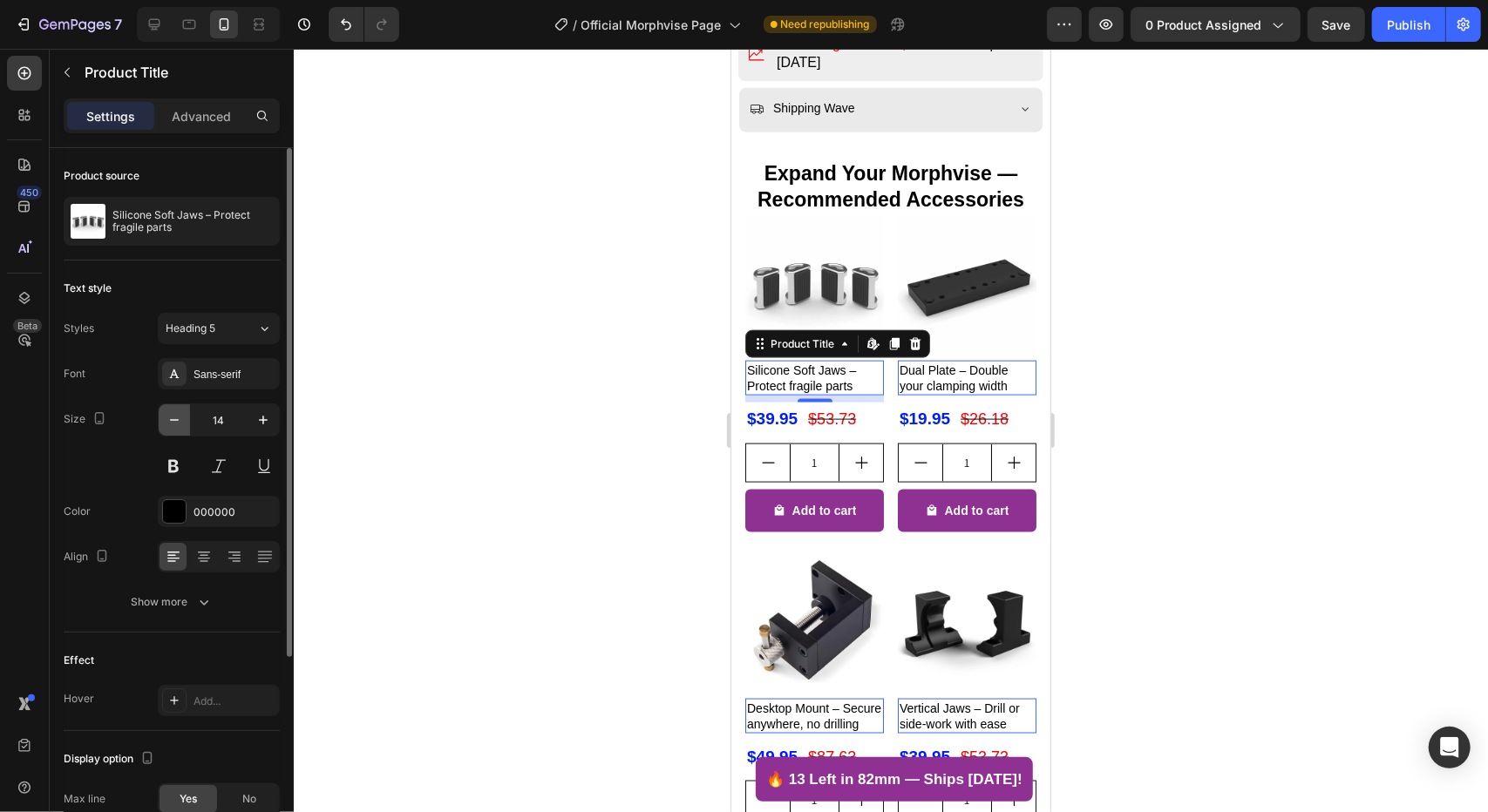
click at [175, 412] on icon "button" at bounding box center [174, 420] width 18 height 18
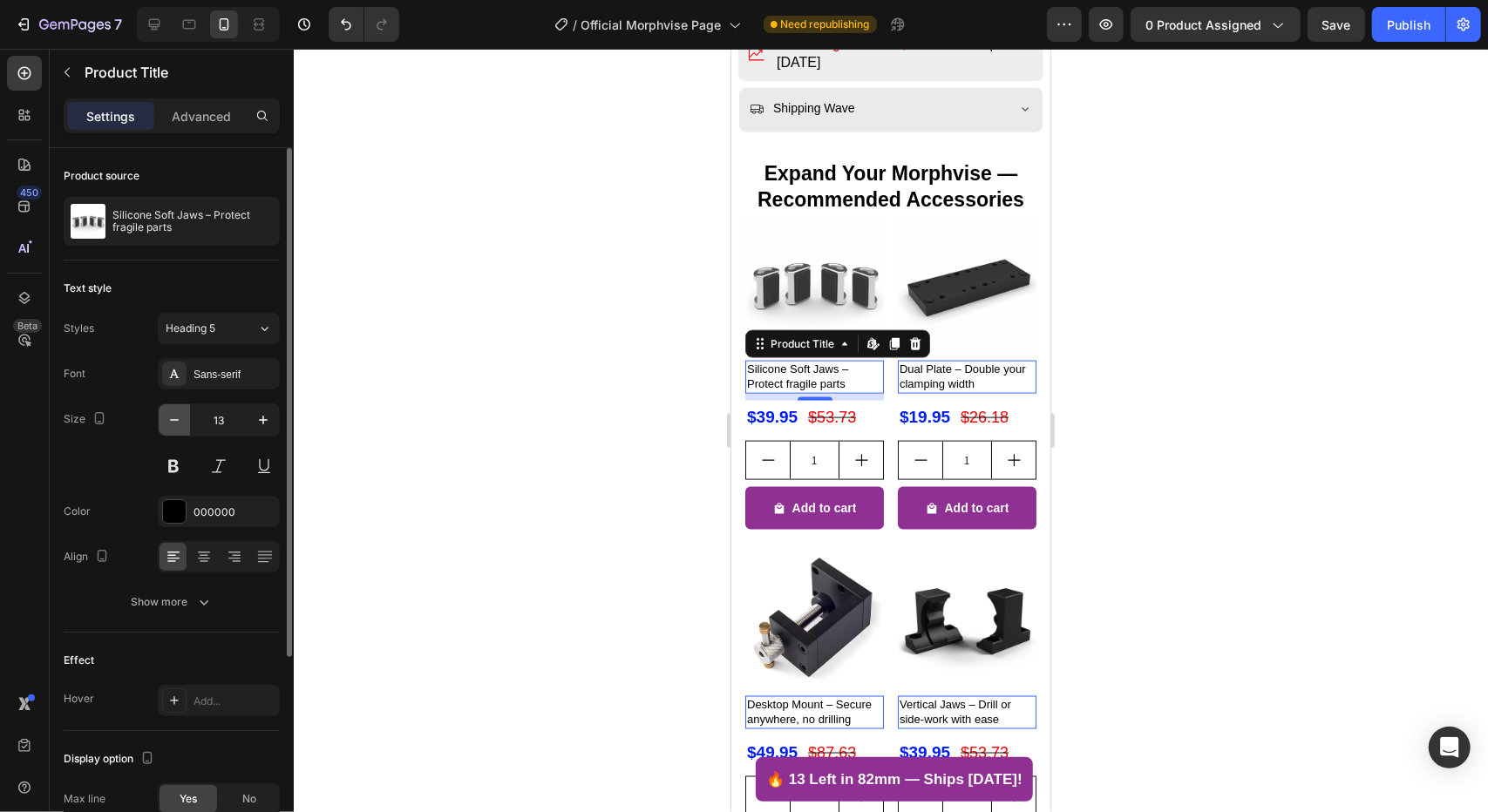
click at [175, 412] on icon "button" at bounding box center [174, 420] width 18 height 18
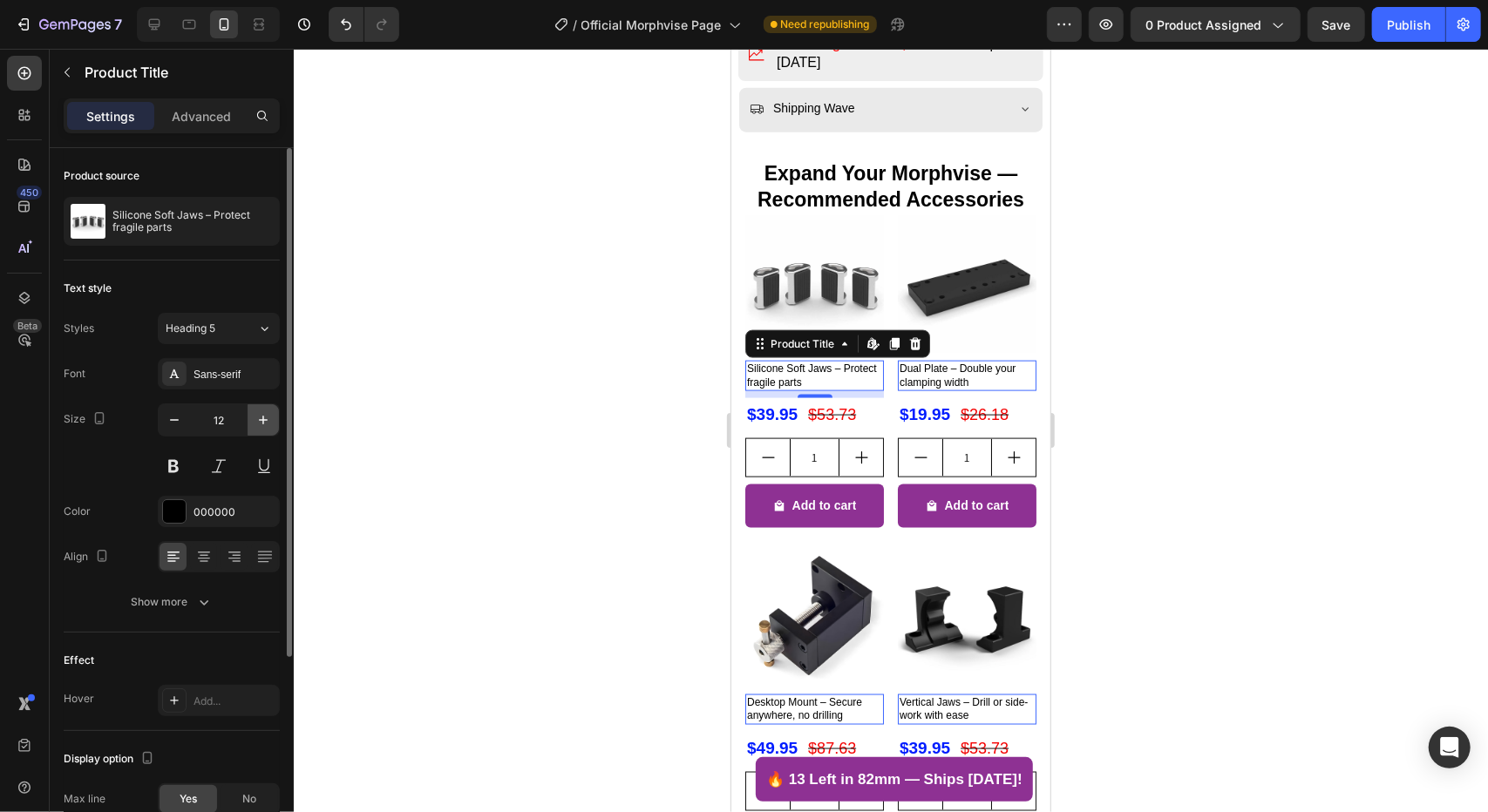
click at [265, 415] on icon "button" at bounding box center [263, 420] width 18 height 18
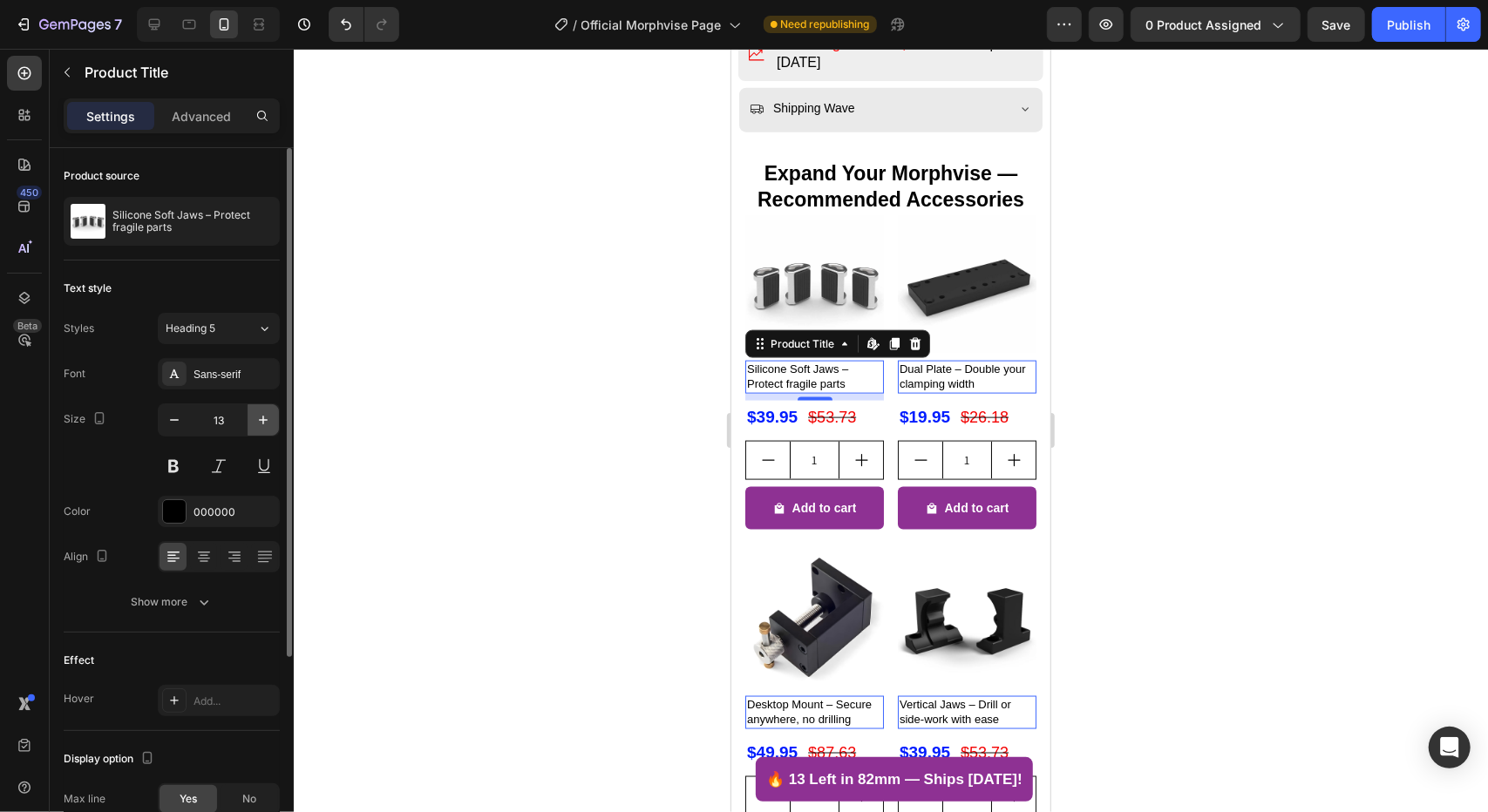
click at [265, 415] on icon "button" at bounding box center [263, 420] width 18 height 18
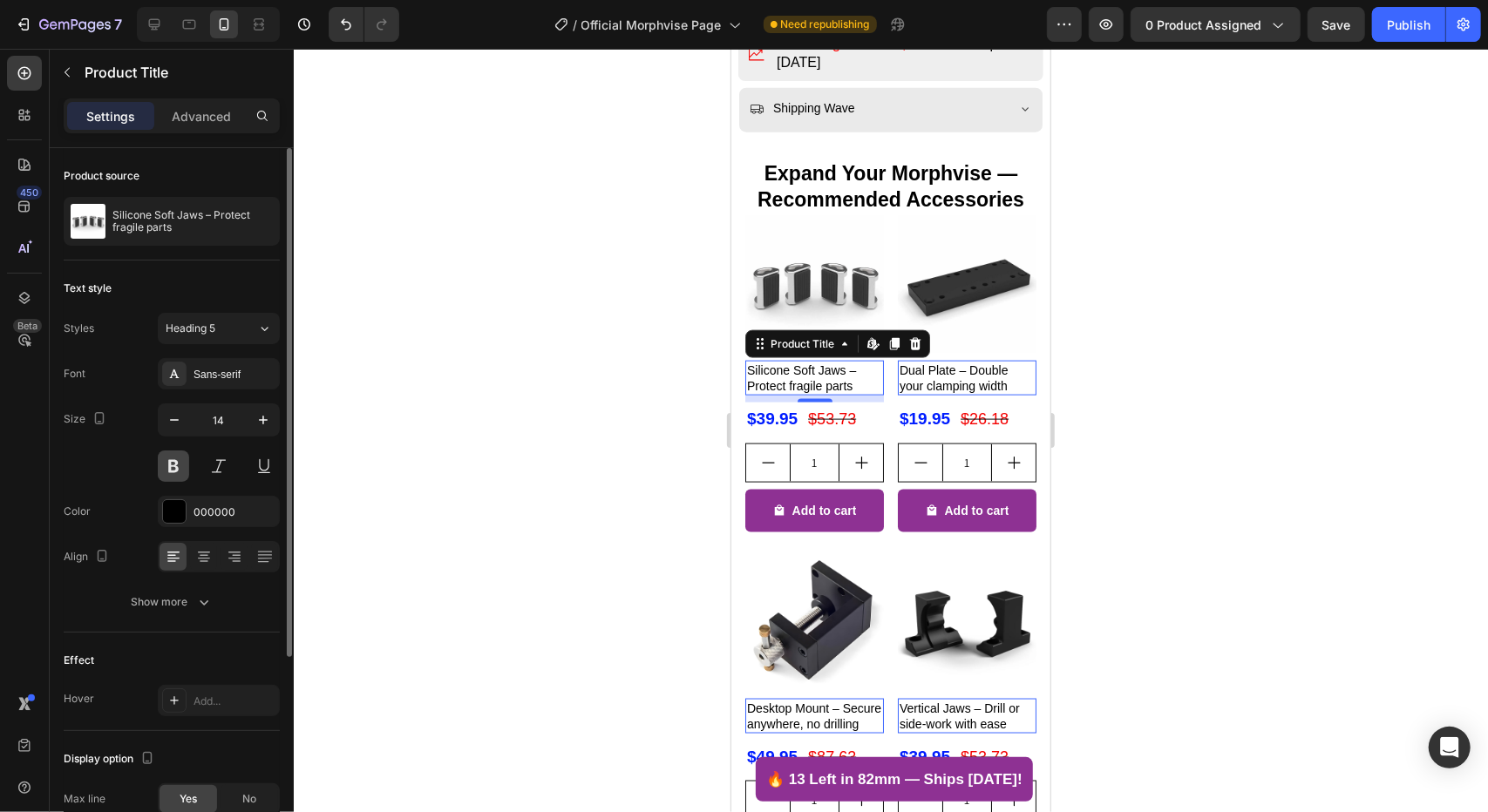
click at [176, 460] on button at bounding box center [173, 466] width 31 height 31
click at [173, 467] on button at bounding box center [173, 466] width 31 height 31
click at [262, 413] on icon "button" at bounding box center [263, 420] width 18 height 18
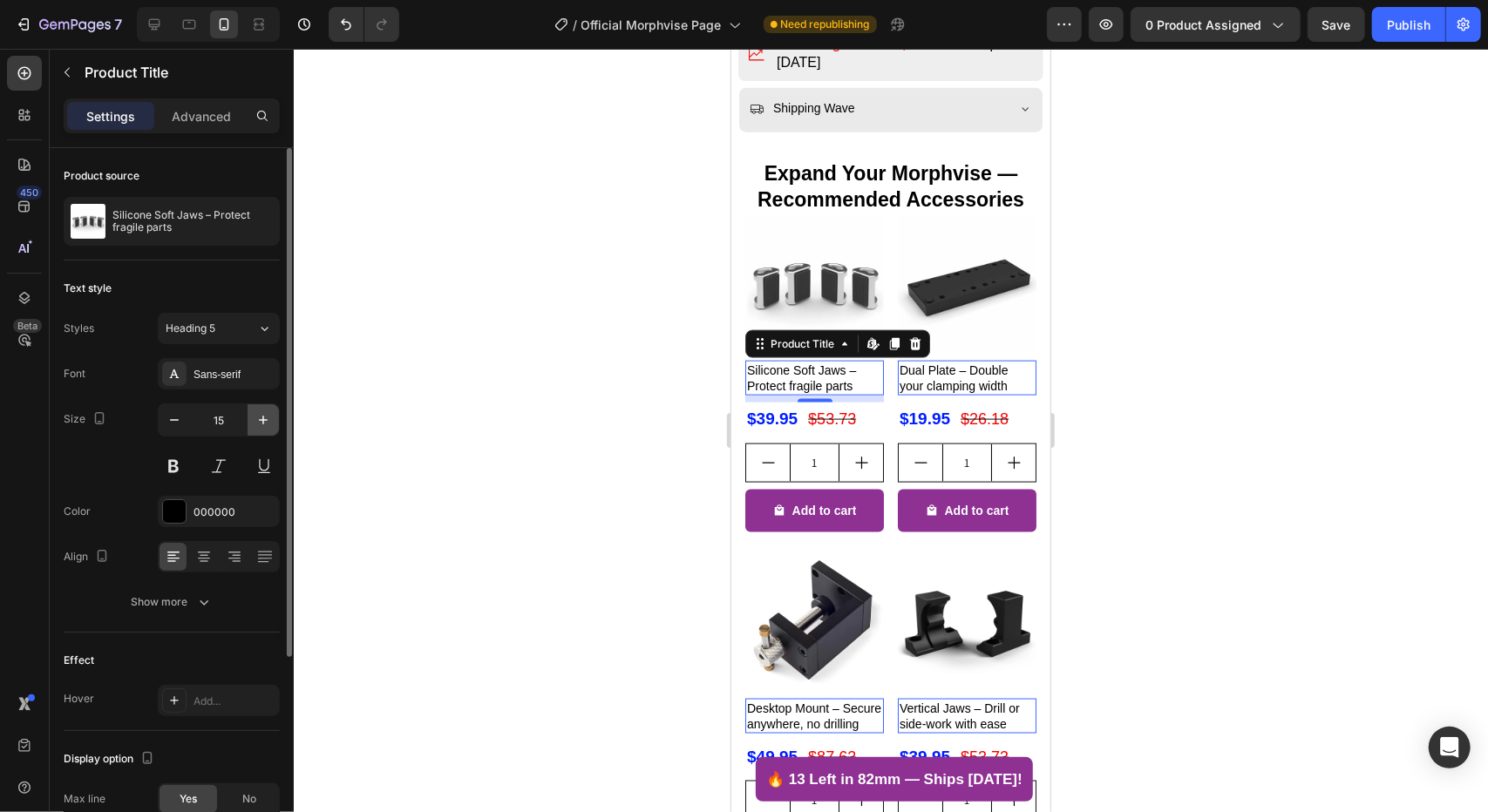
click at [262, 413] on icon "button" at bounding box center [263, 420] width 18 height 18
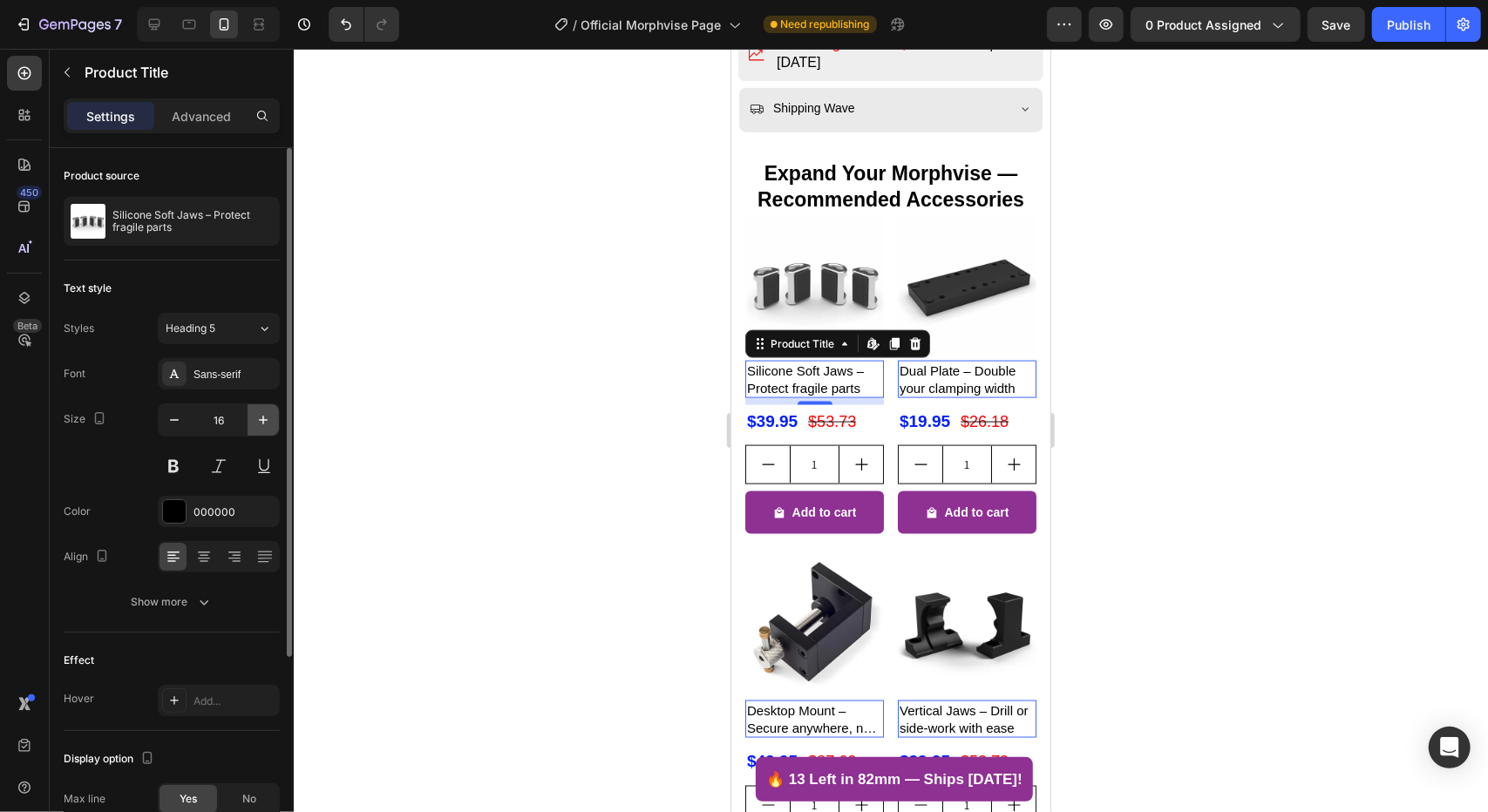
click at [262, 417] on icon "button" at bounding box center [263, 420] width 18 height 18
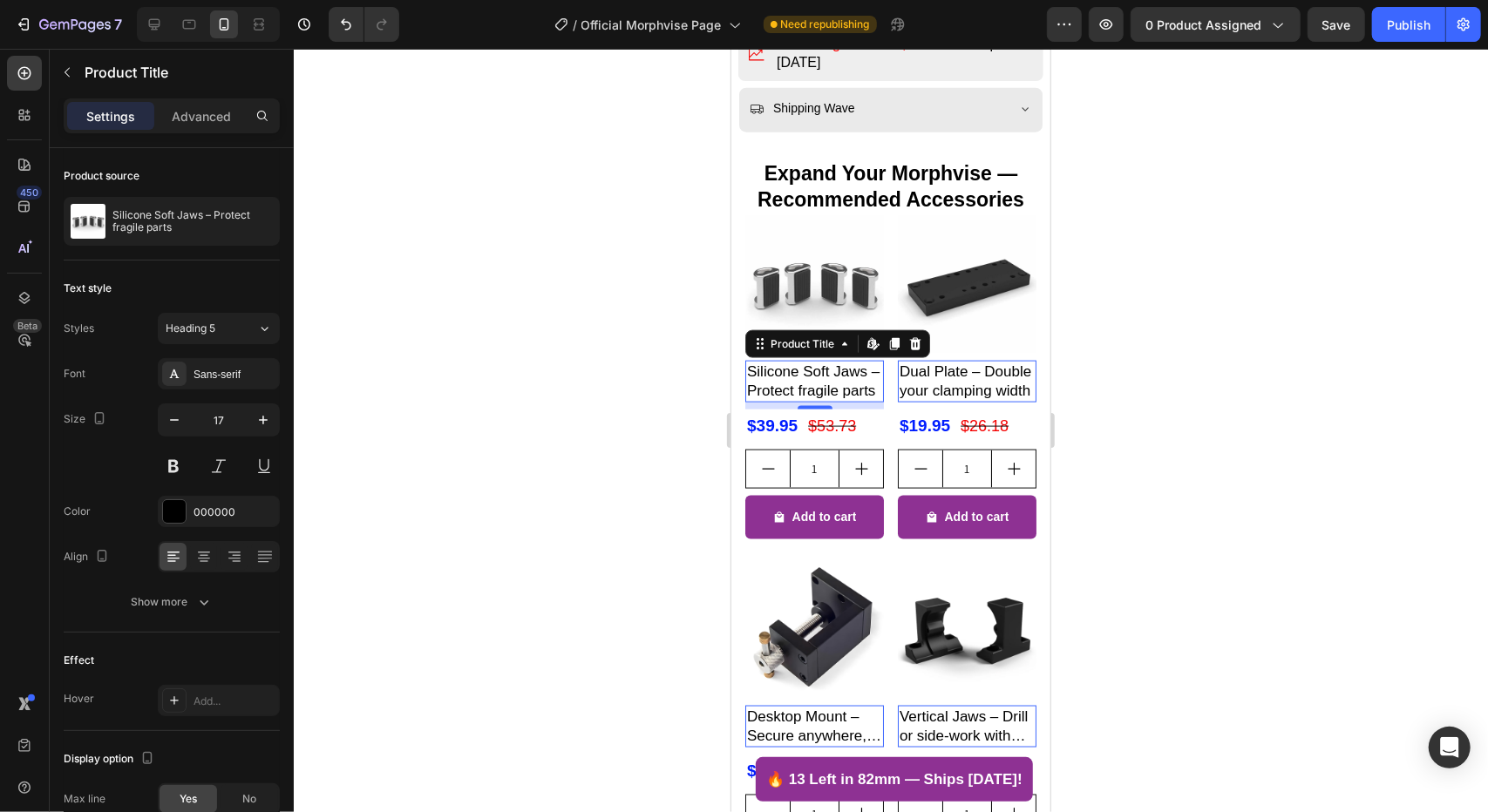
click at [168, 28] on div at bounding box center [208, 24] width 143 height 35
click at [164, 29] on div at bounding box center [154, 24] width 28 height 28
type input "23"
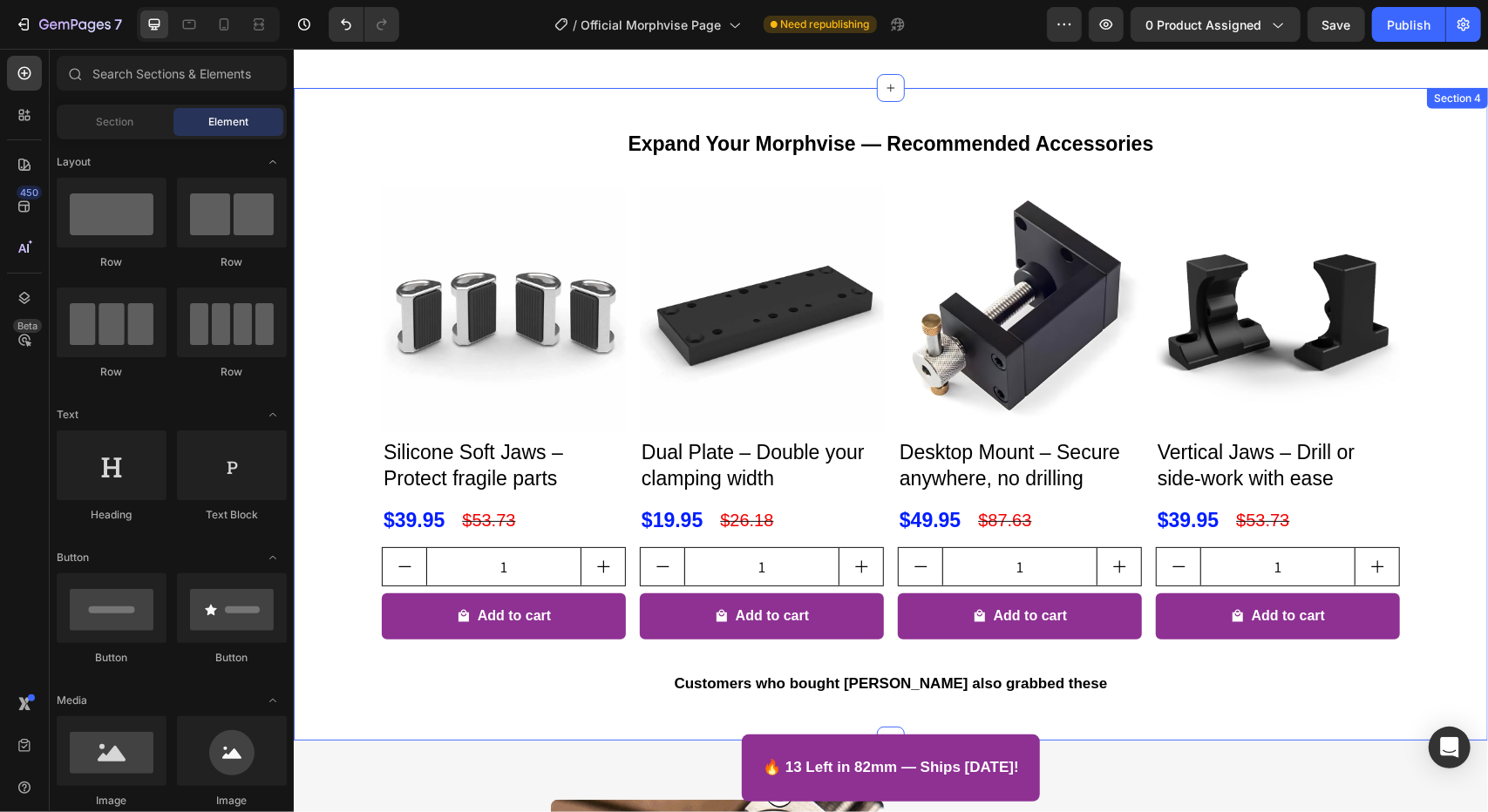
scroll to position [1482, 0]
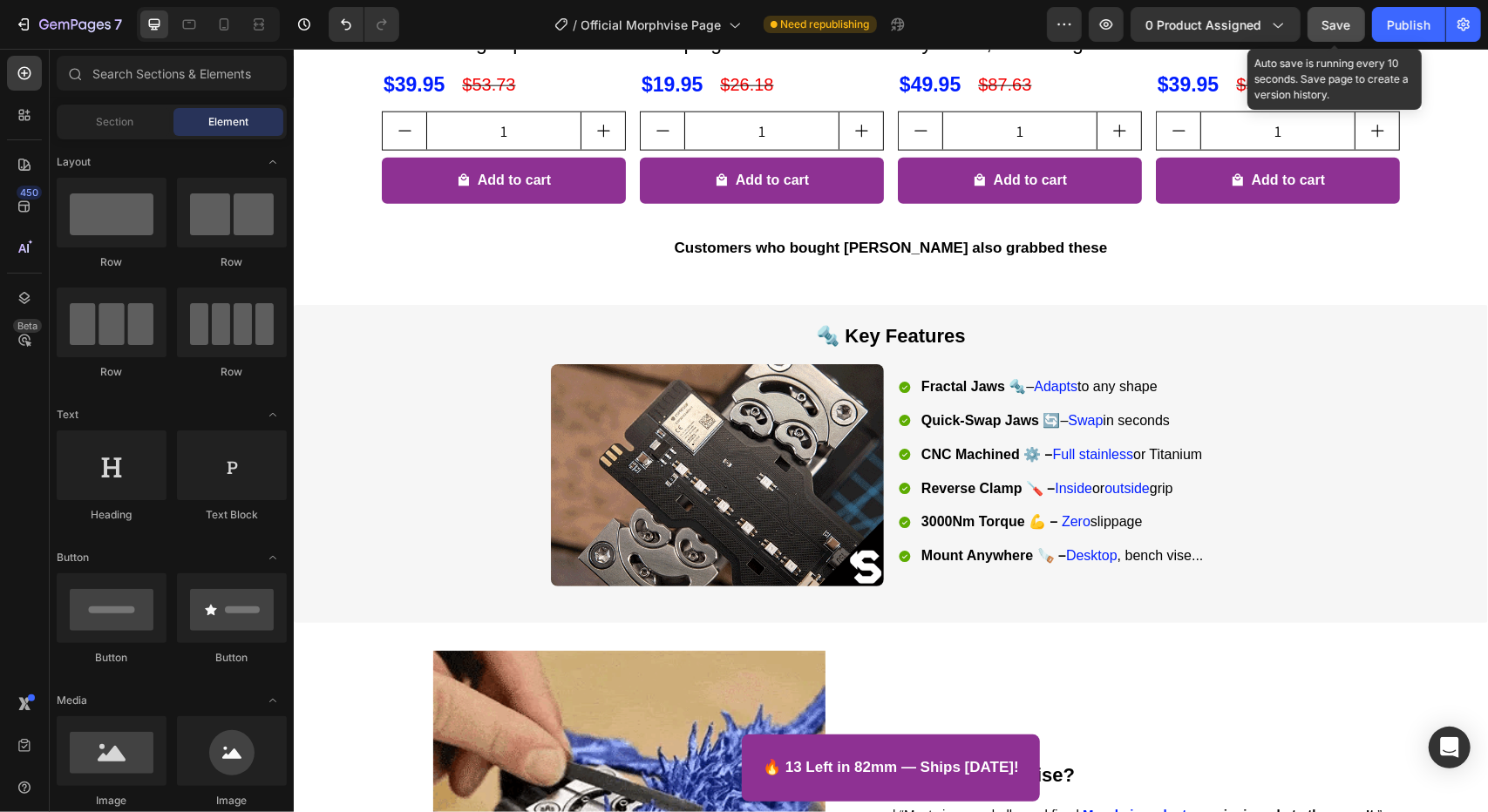
click at [1354, 28] on button "Save" at bounding box center [1335, 24] width 58 height 35
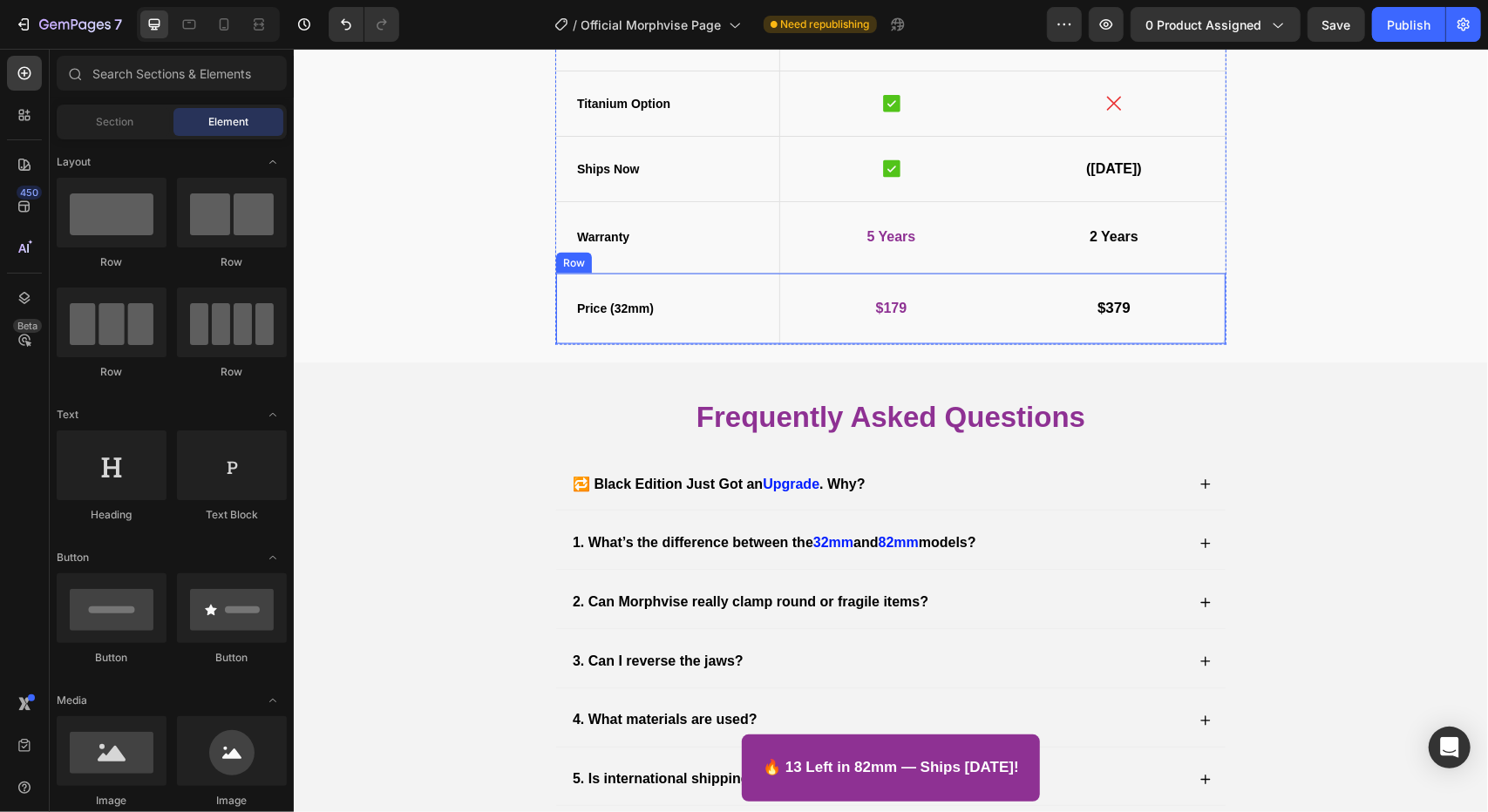
scroll to position [6254, 0]
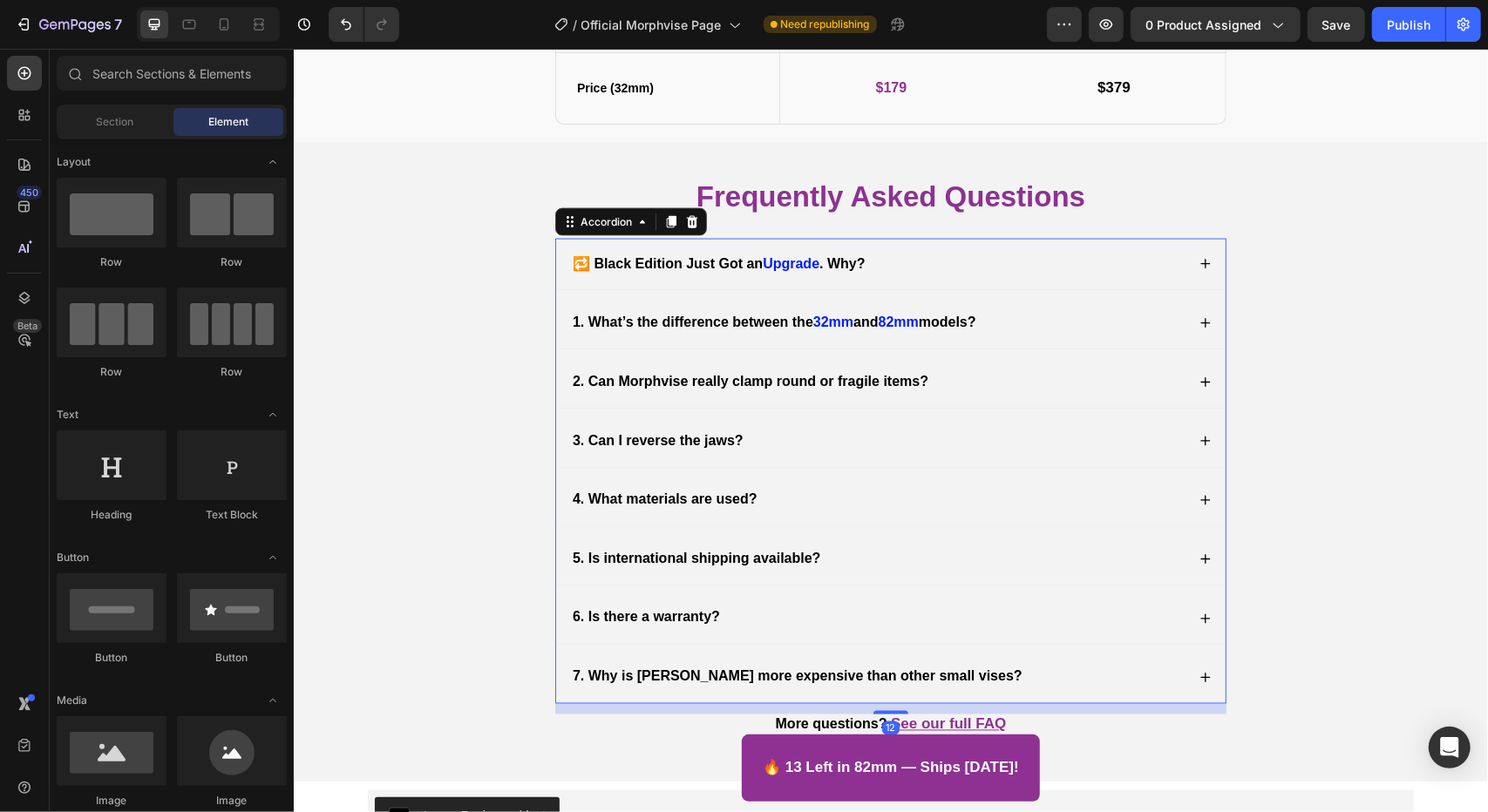
click at [888, 320] on strong "82mm" at bounding box center [897, 321] width 40 height 15
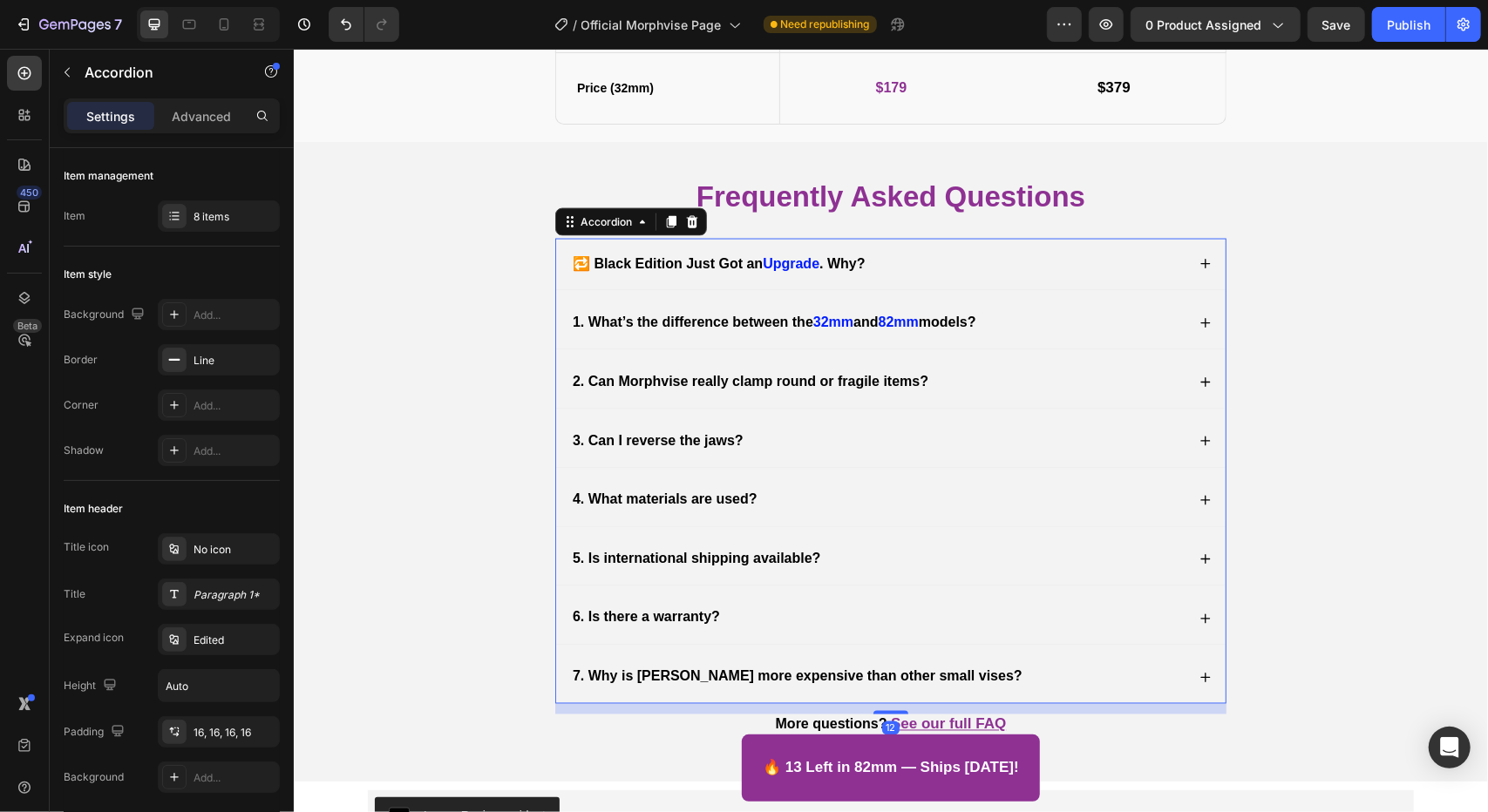
click at [1037, 317] on div "1. What’s the difference between the 32mm and 82mm models?" at bounding box center [876, 321] width 615 height 23
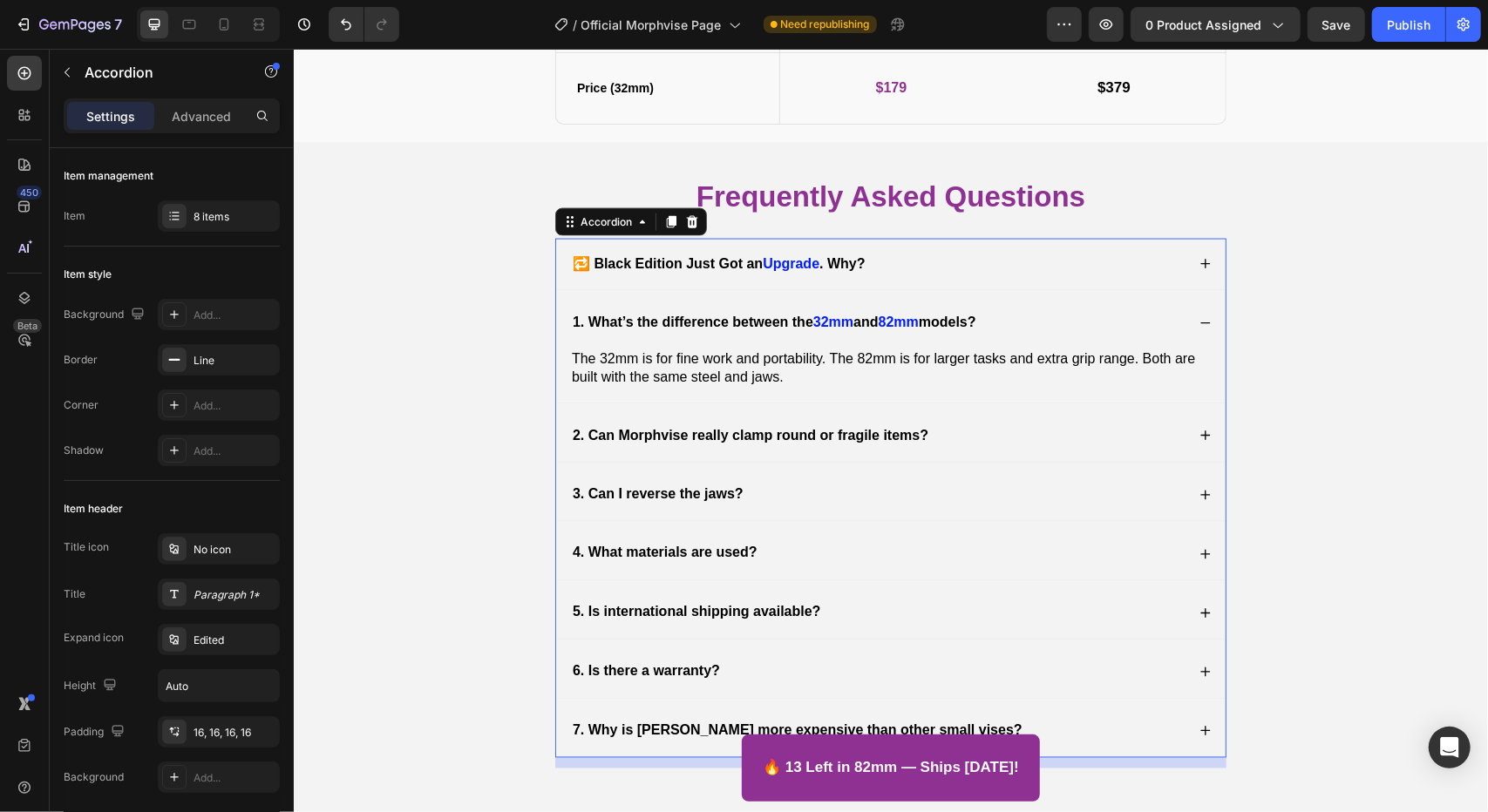
click at [960, 317] on strong "models?" at bounding box center [946, 321] width 58 height 15
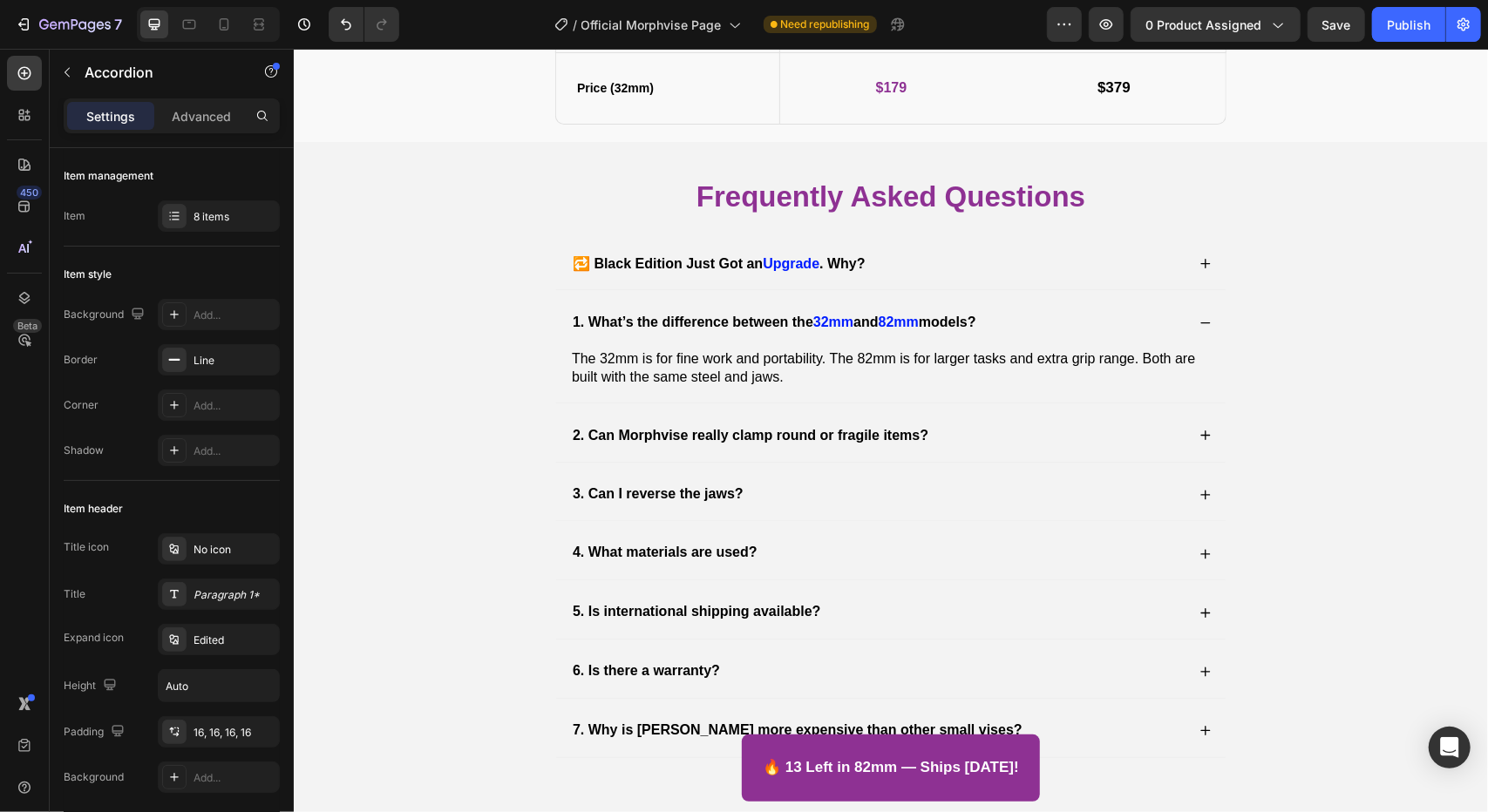
click at [1028, 317] on div "1. What’s the difference between the 32mm and 82mm models?" at bounding box center [876, 321] width 615 height 23
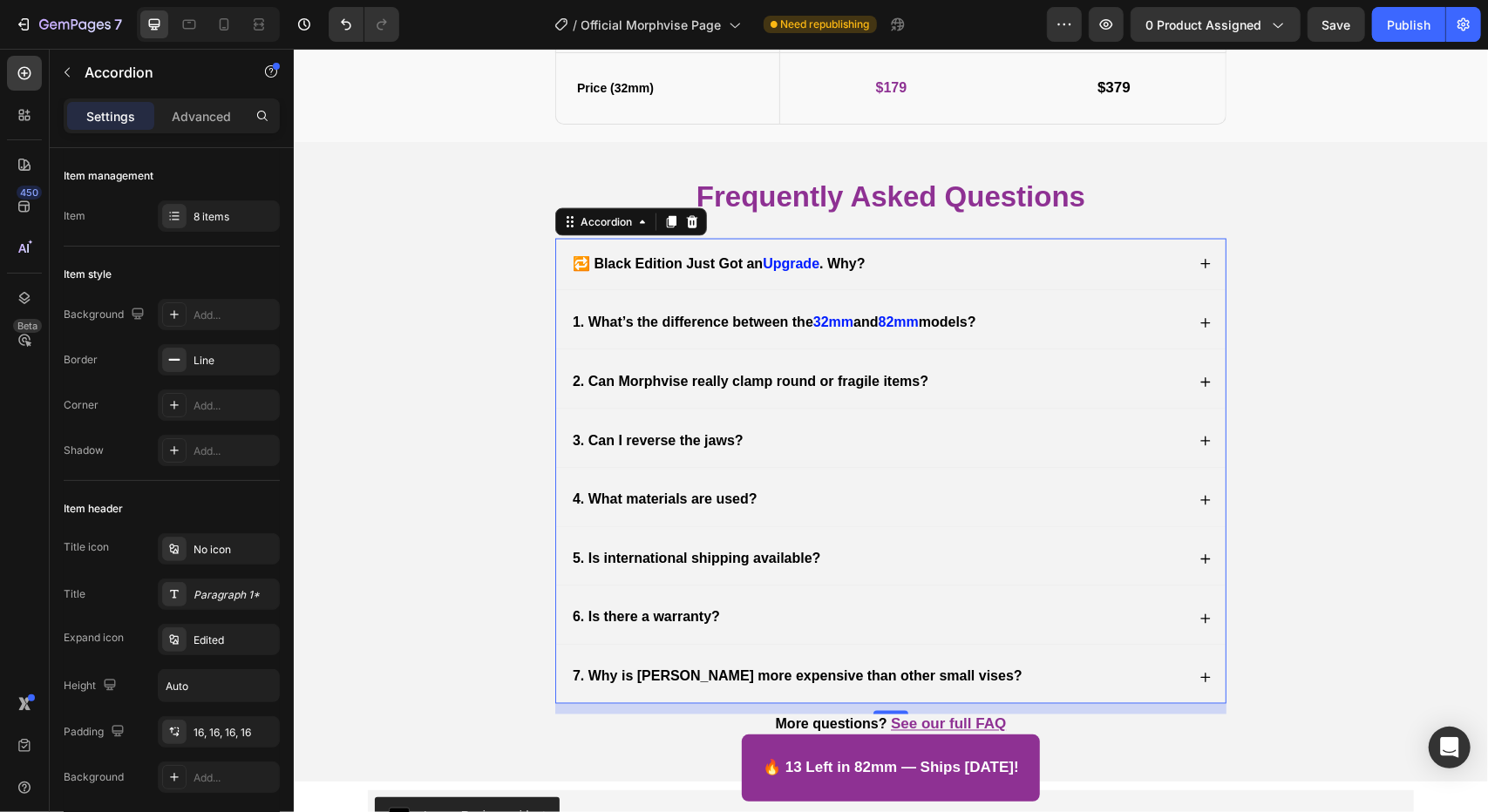
click at [1028, 317] on div "1. What’s the difference between the 32mm and 82mm models?" at bounding box center [876, 321] width 615 height 23
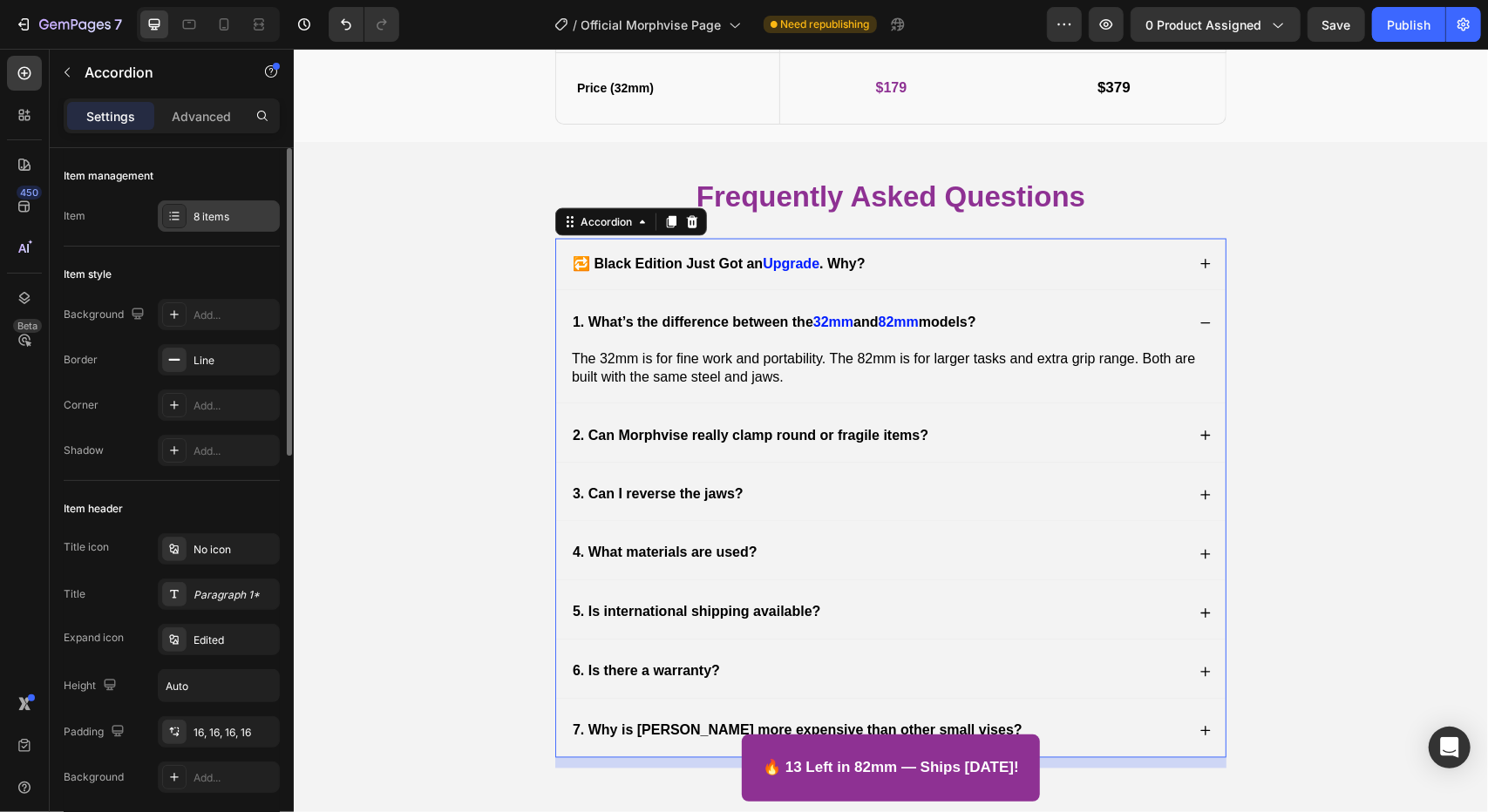
click at [200, 213] on div "8 items" at bounding box center [235, 217] width 82 height 16
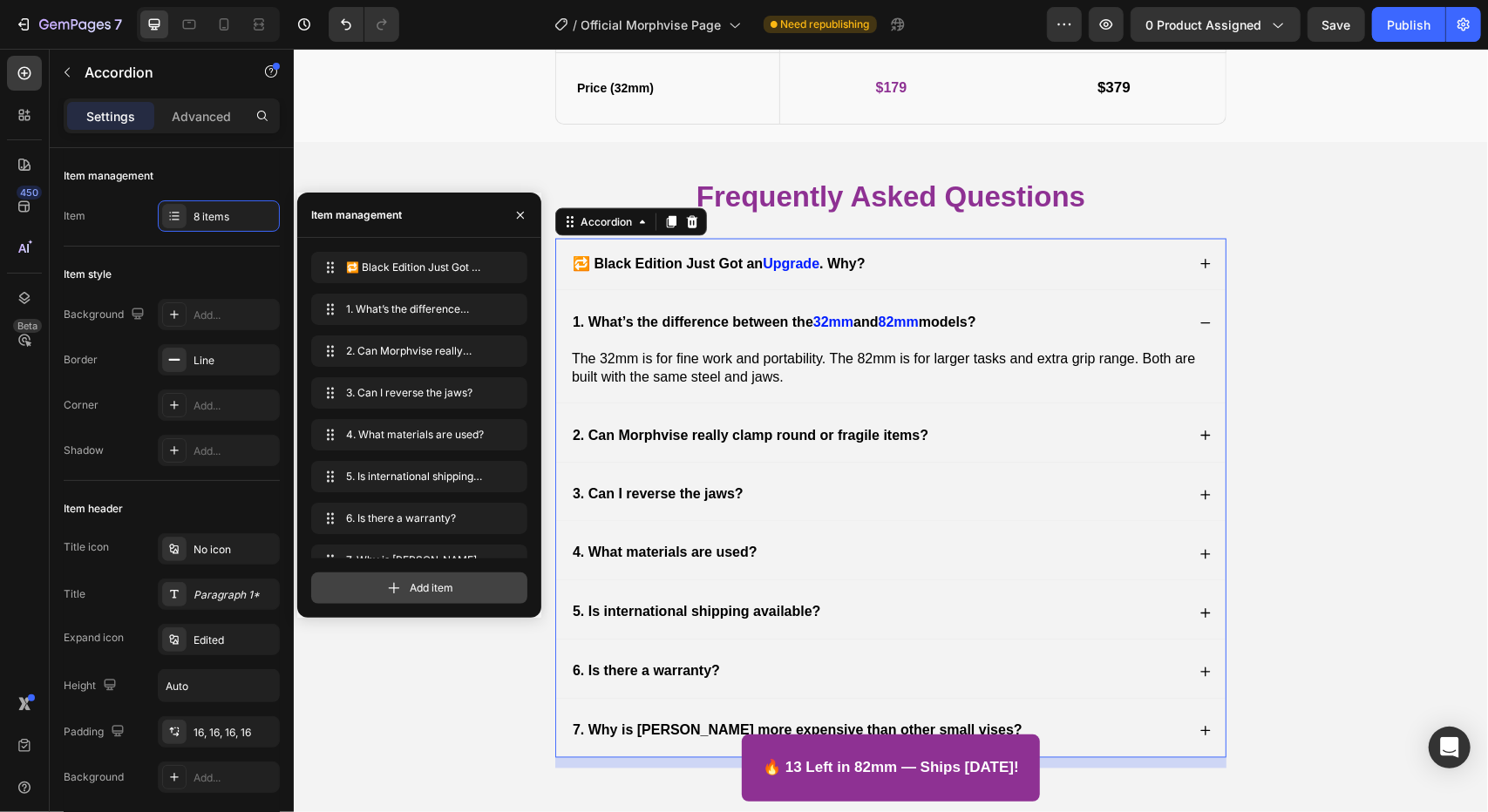
drag, startPoint x: 355, startPoint y: 597, endPoint x: 345, endPoint y: 630, distance: 34.5
click at [355, 597] on div "Add item" at bounding box center [418, 588] width 216 height 31
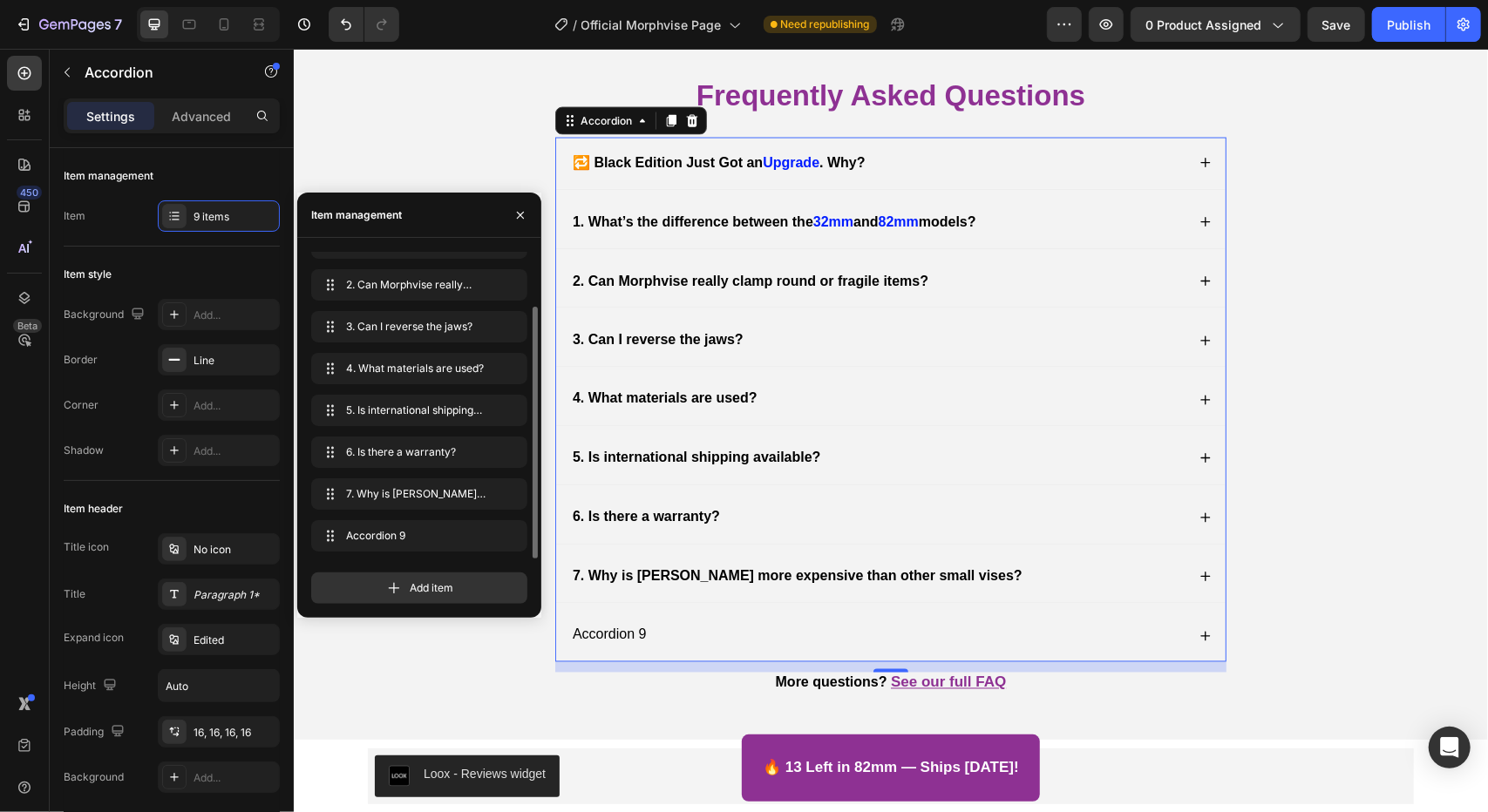
scroll to position [6428, 0]
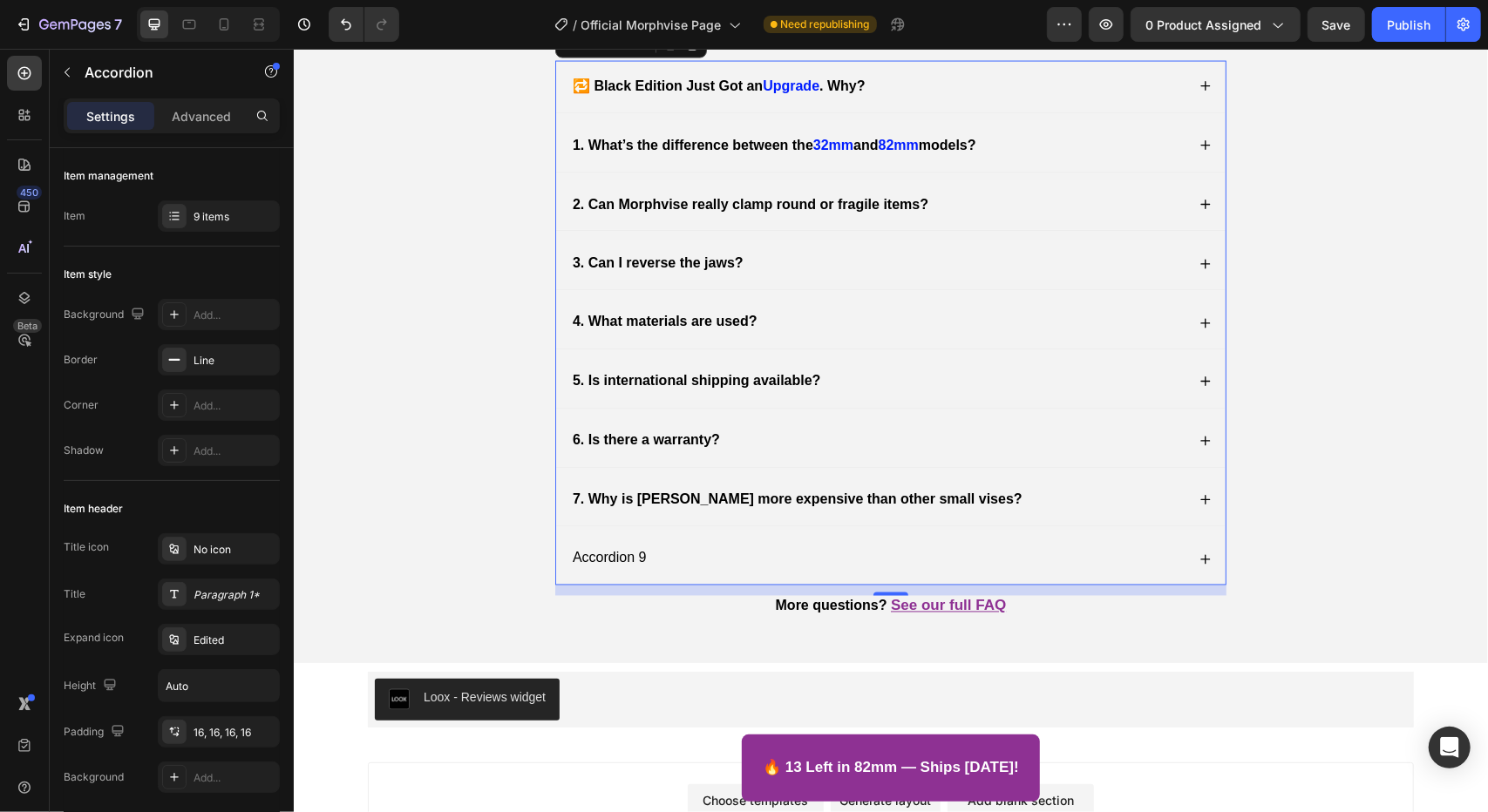
click at [611, 549] on div "Accordion 9" at bounding box center [608, 558] width 79 height 23
click at [611, 549] on p "Accordion 9" at bounding box center [609, 558] width 74 height 19
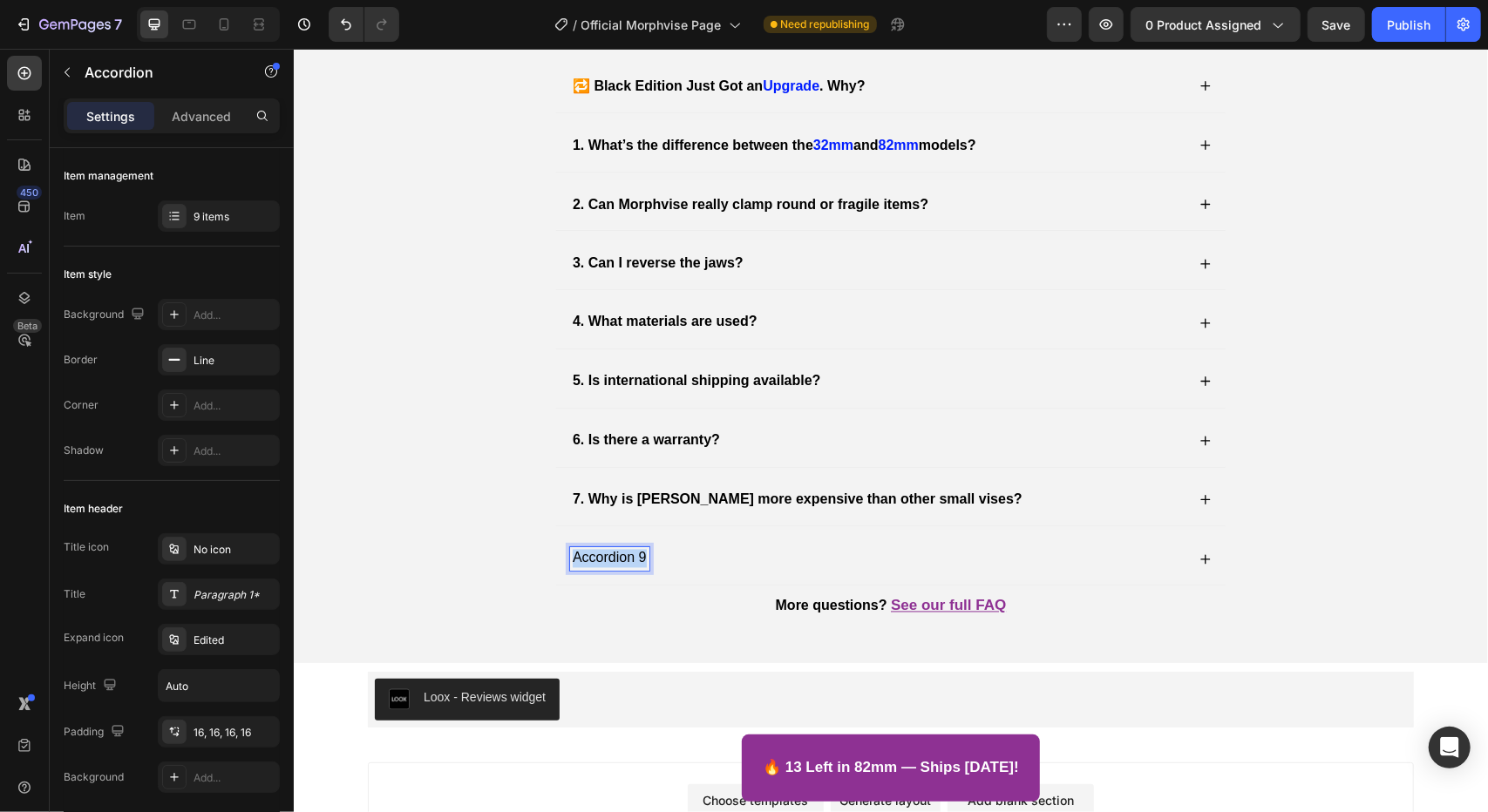
click at [611, 549] on p "Accordion 9" at bounding box center [609, 558] width 74 height 19
click at [572, 549] on p "When will I receive my order?" at bounding box center [663, 558] width 183 height 19
click at [1199, 552] on icon at bounding box center [1204, 558] width 12 height 12
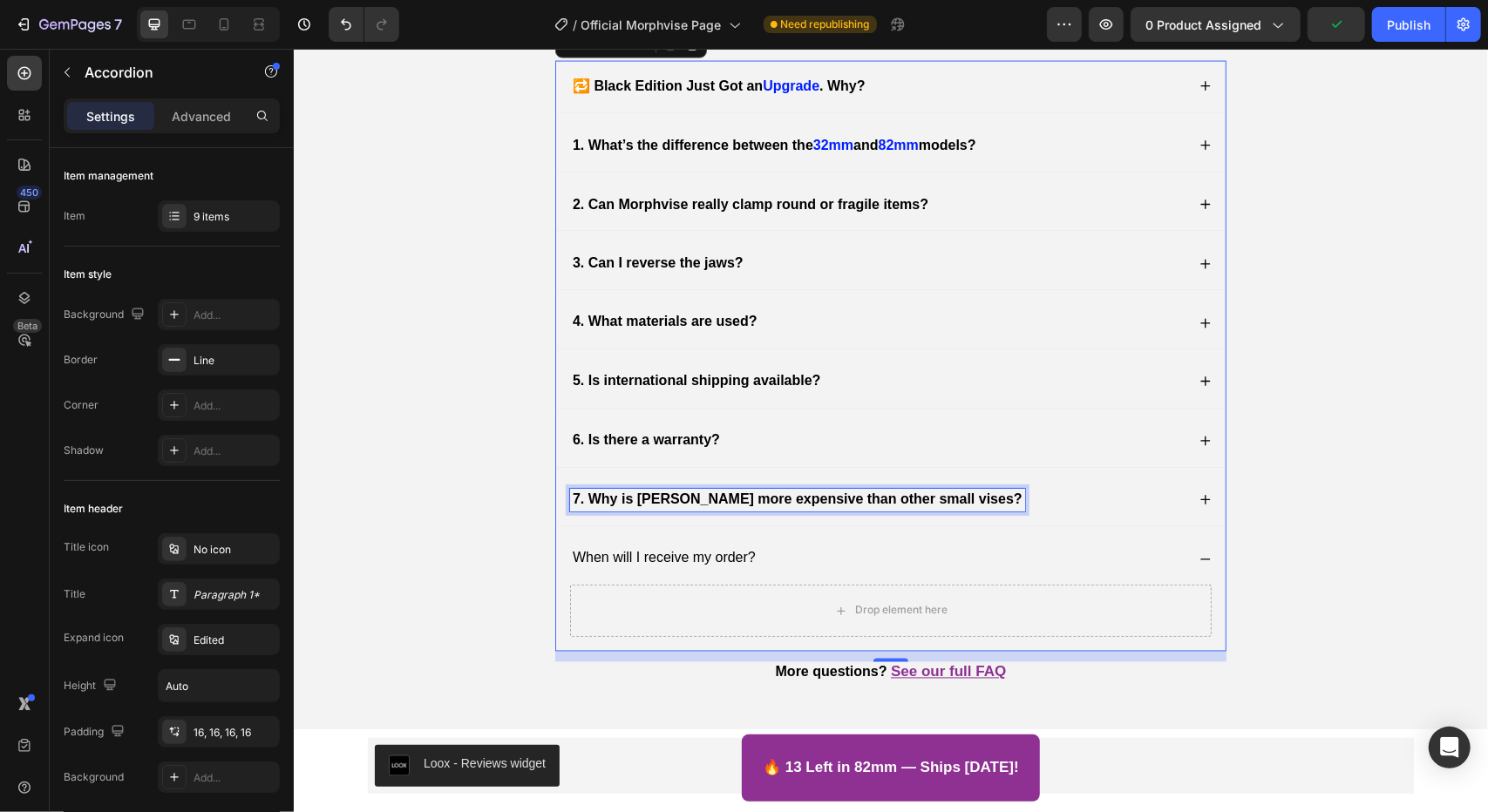
click at [831, 493] on strong "7. Why is [PERSON_NAME] more expensive than other small vises?" at bounding box center [797, 498] width 450 height 15
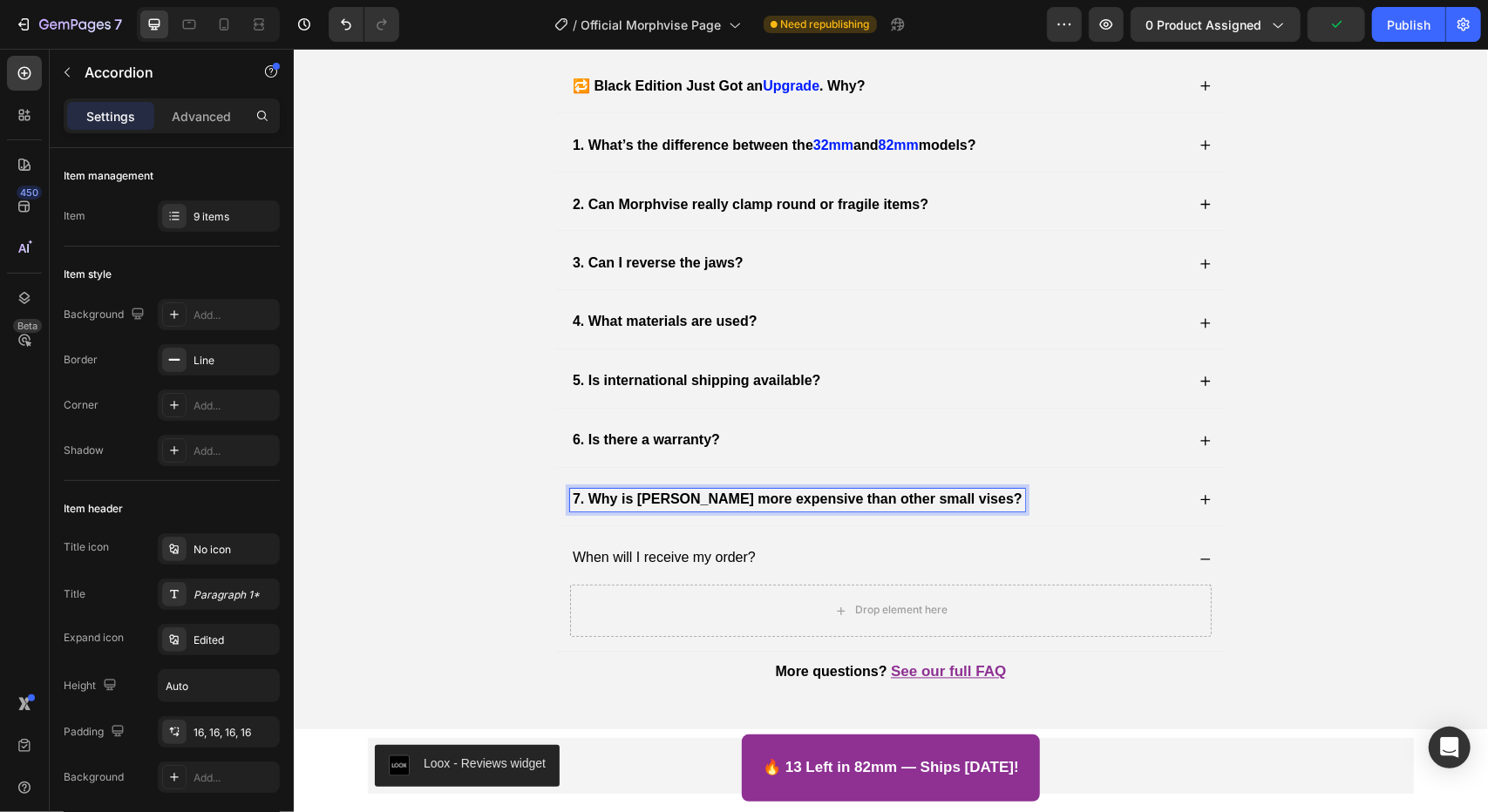
click at [1200, 493] on icon at bounding box center [1204, 499] width 12 height 12
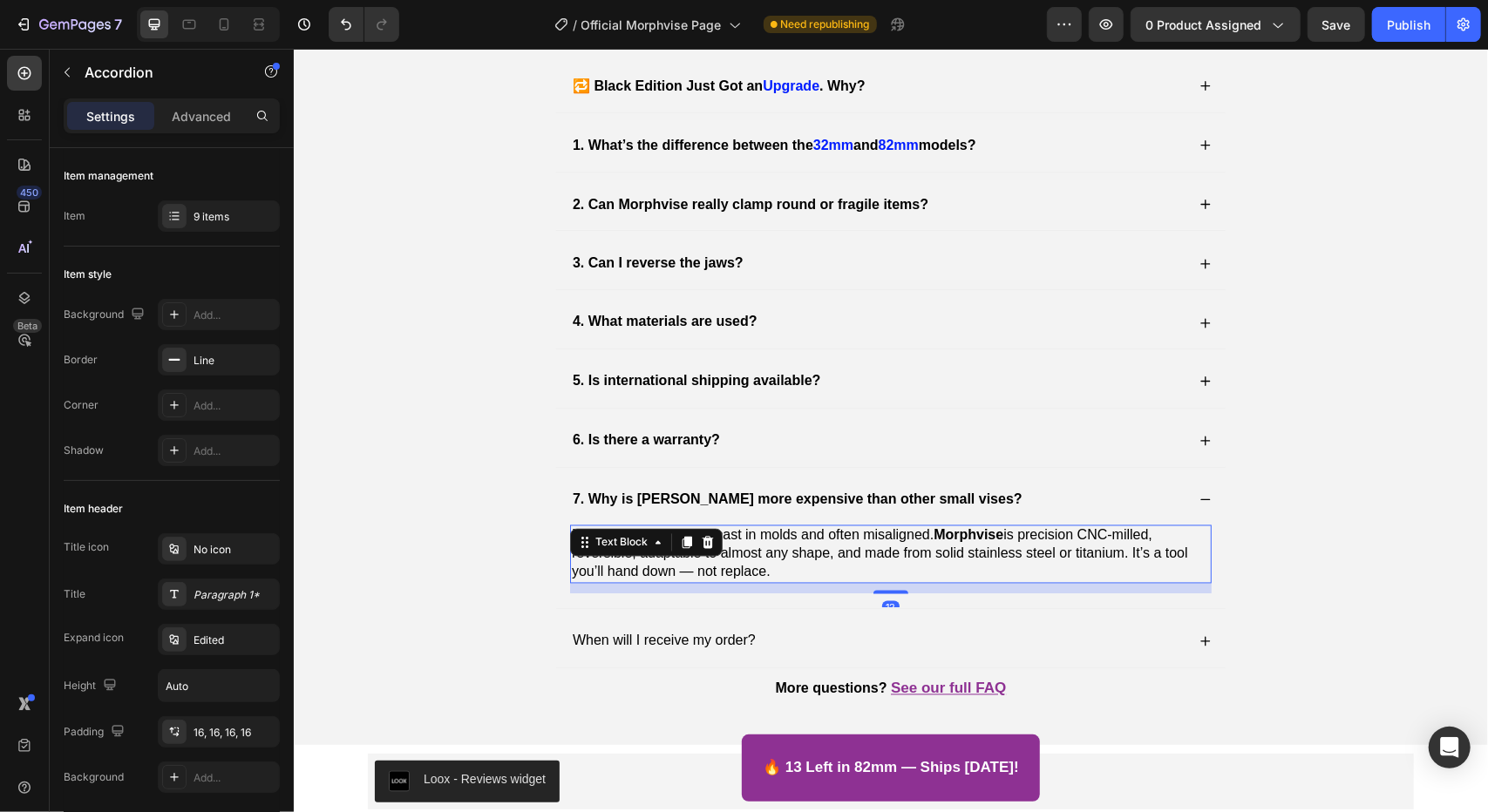
click at [884, 541] on p "Mass-market vises are cast in molds and often misaligned. Morphvise is precisio…" at bounding box center [890, 552] width 638 height 54
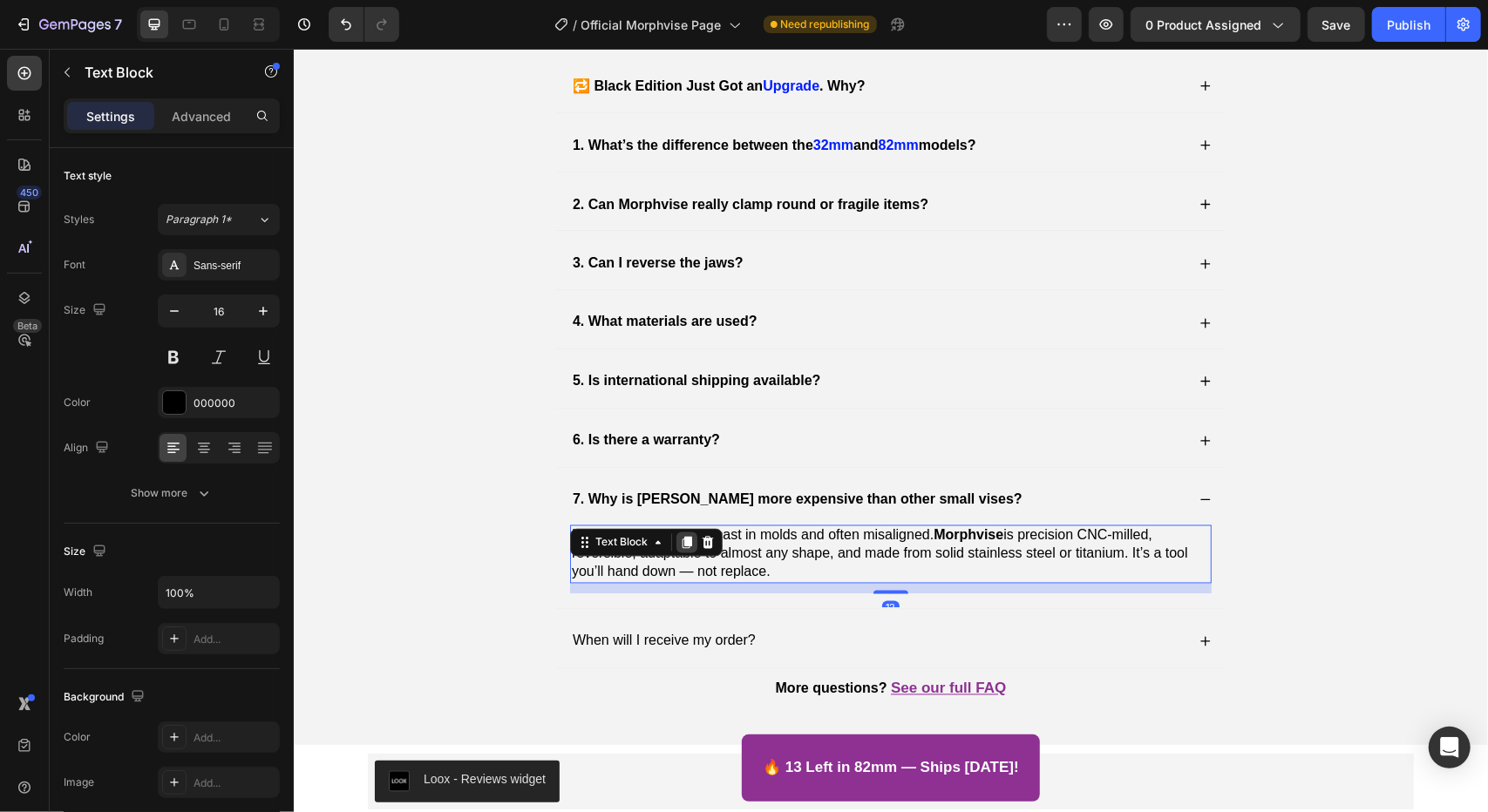
click at [681, 536] on icon at bounding box center [686, 542] width 10 height 12
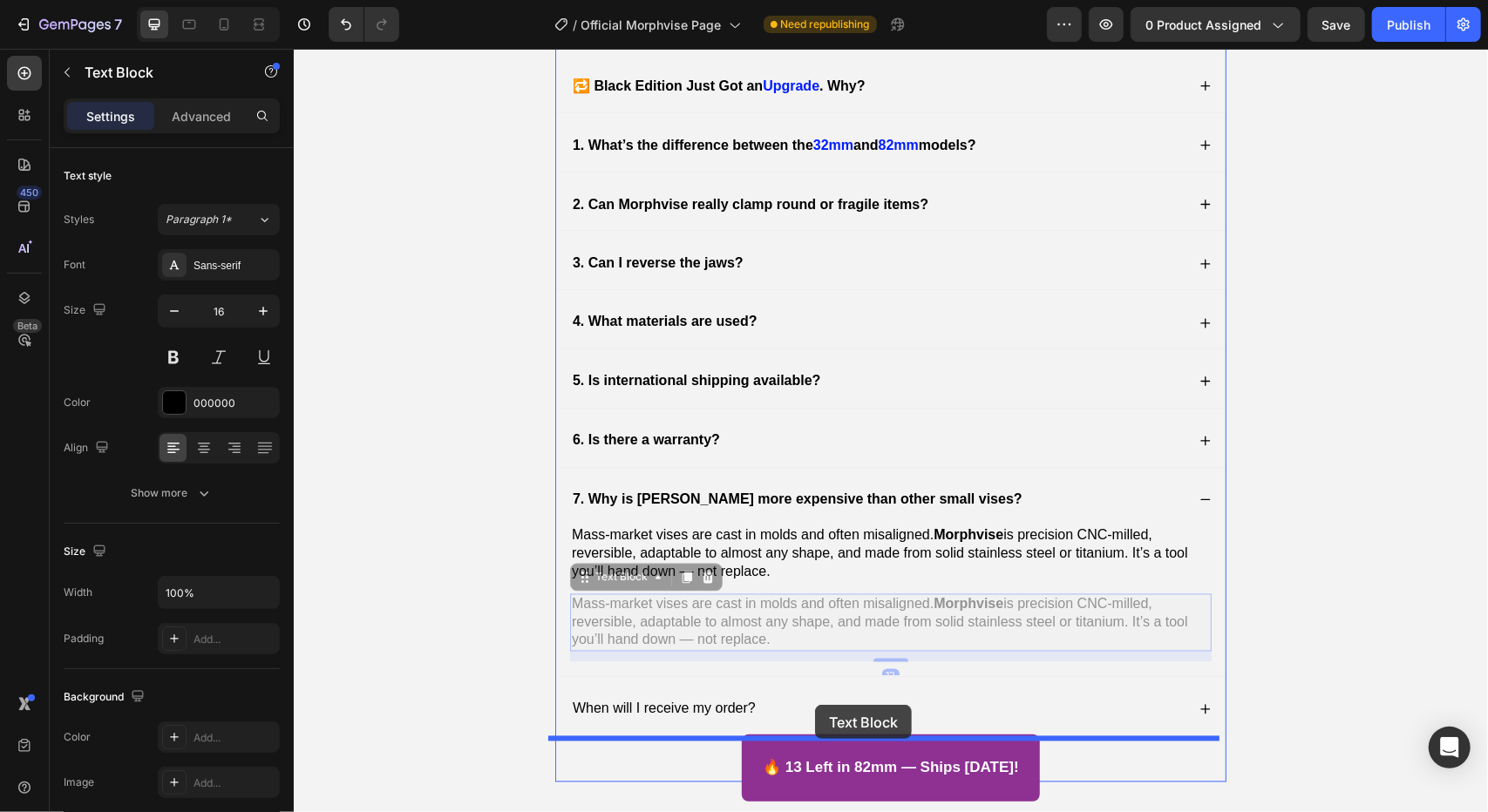
drag, startPoint x: 619, startPoint y: 567, endPoint x: 814, endPoint y: 704, distance: 238.3
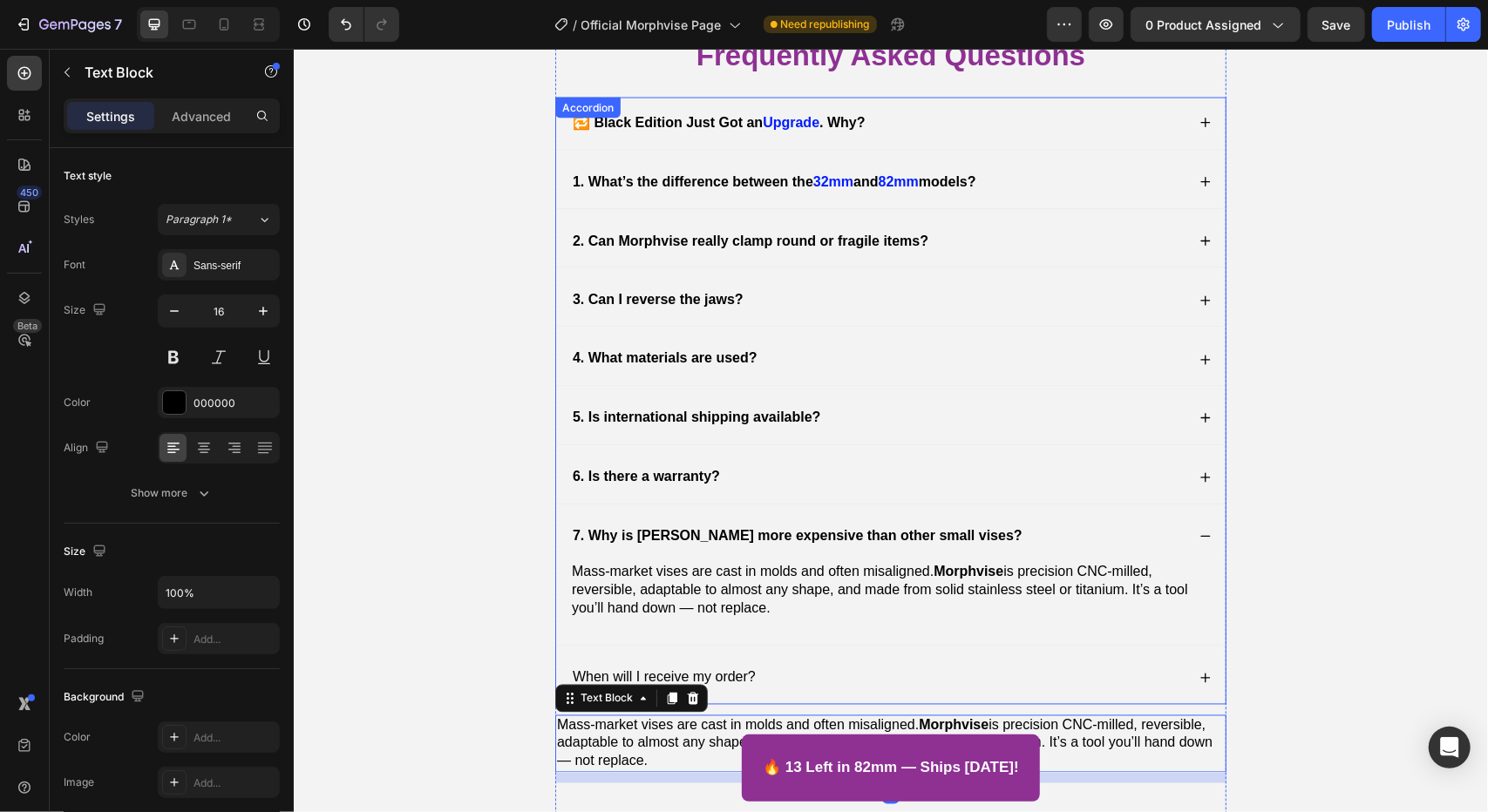
scroll to position [6341, 0]
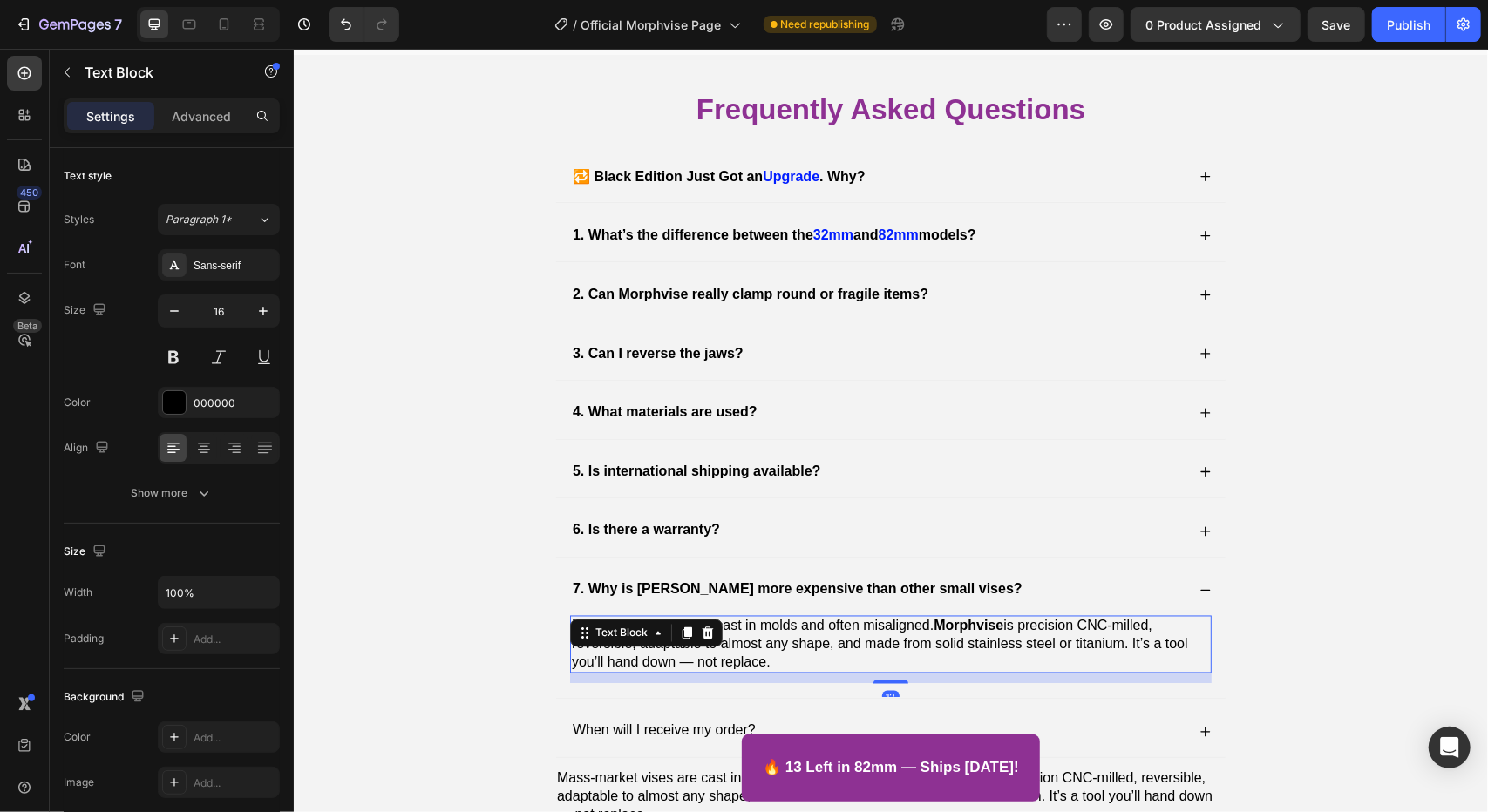
click at [826, 621] on p "Mass-market vises are cast in molds and often misaligned. Morphvise is precisio…" at bounding box center [890, 643] width 638 height 54
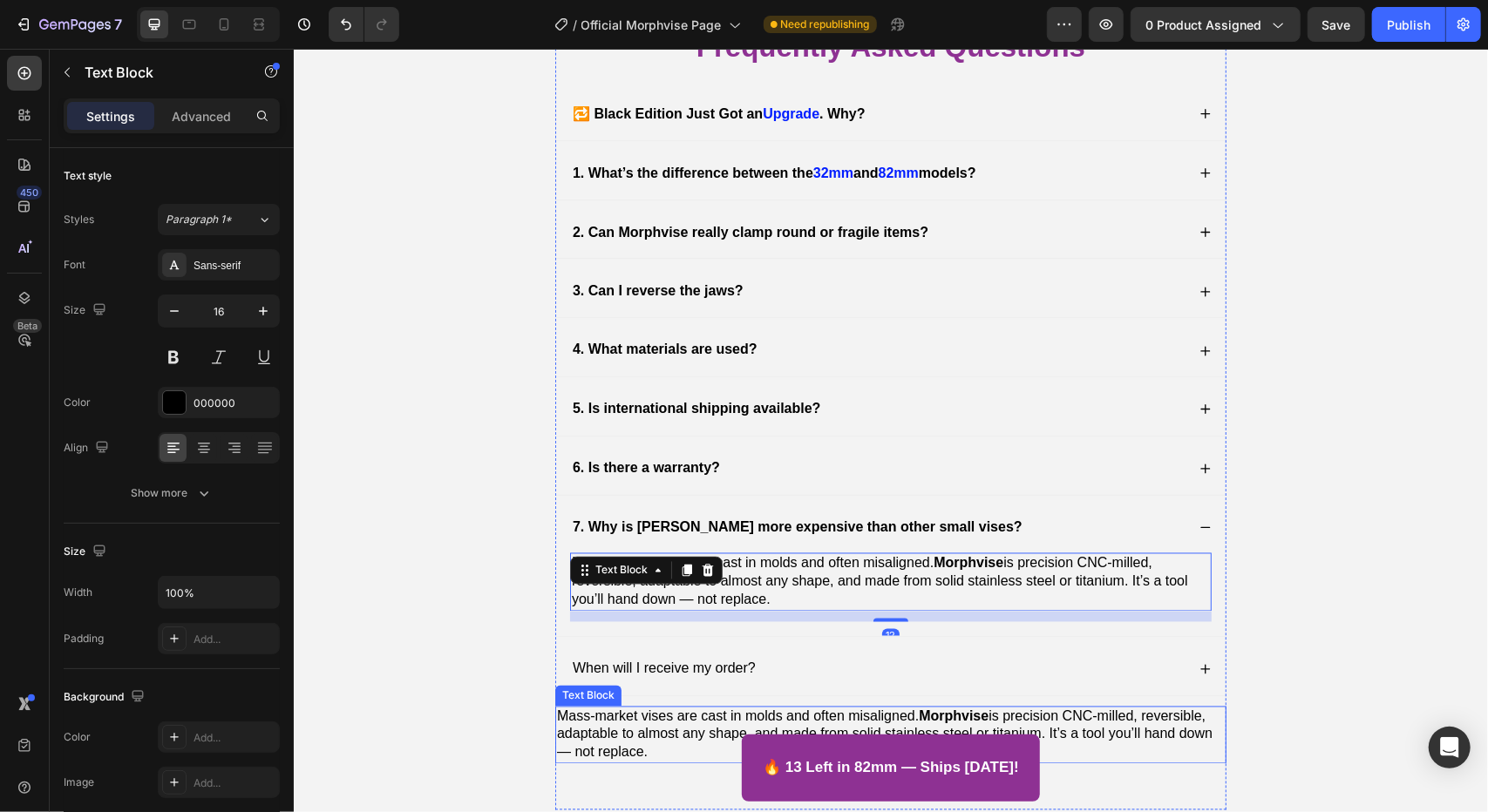
scroll to position [6428, 0]
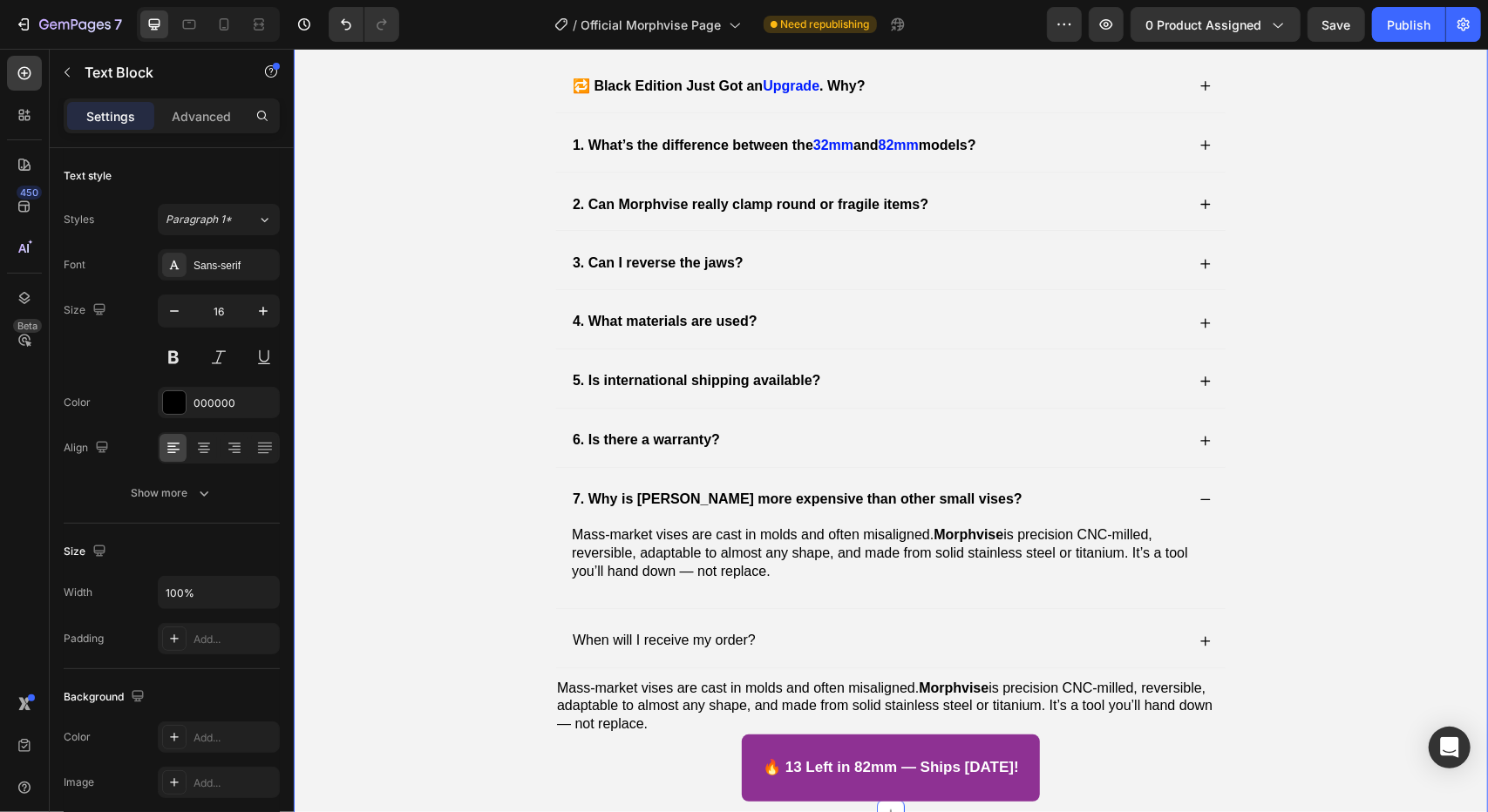
click at [1335, 595] on div "Frequently Asked Questions Heading 🔁 Black Edition Just Got an Upgrade . Why? 1…" at bounding box center [890, 397] width 1160 height 797
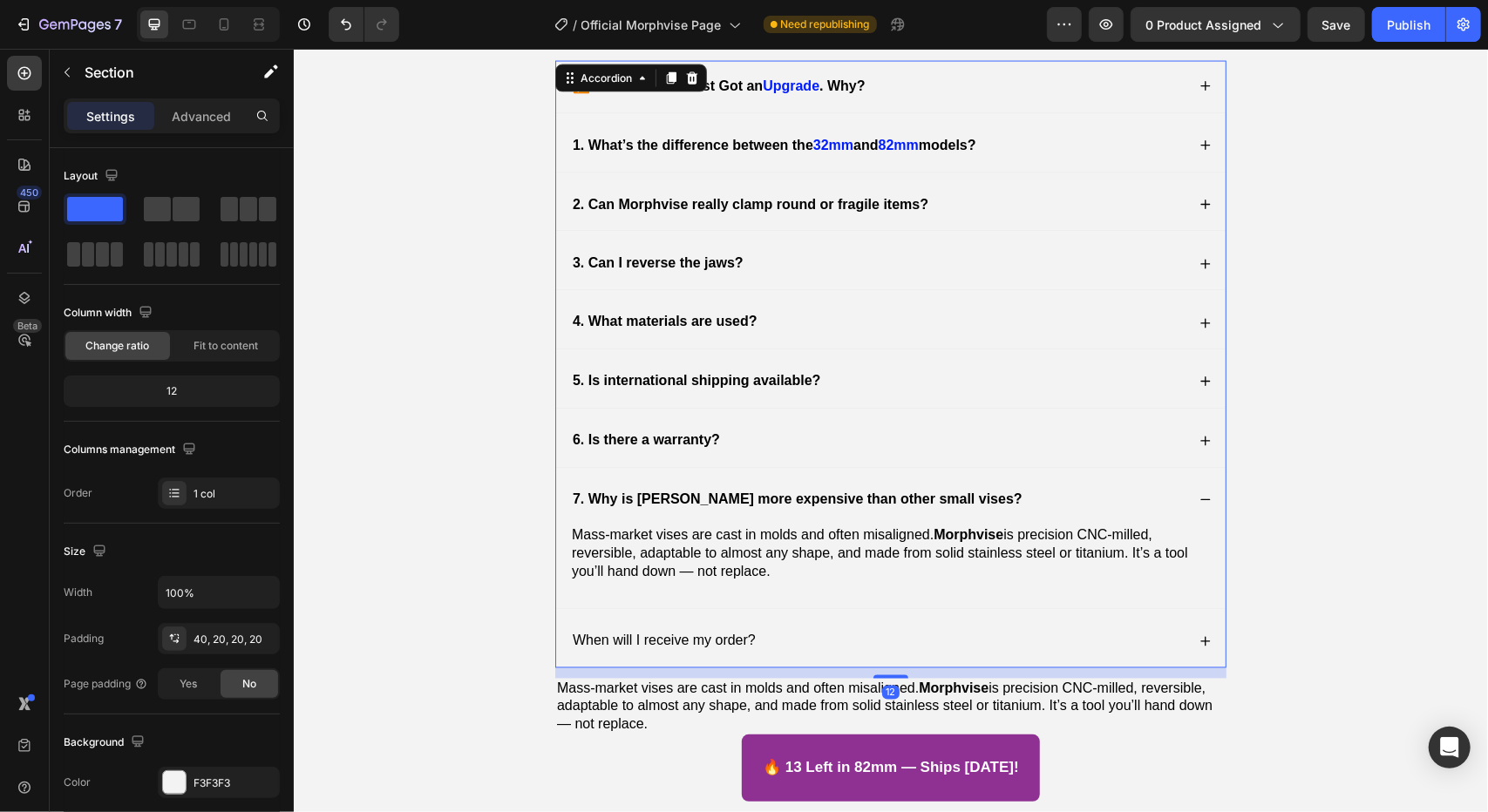
click at [1201, 498] on icon at bounding box center [1205, 498] width 10 height 1
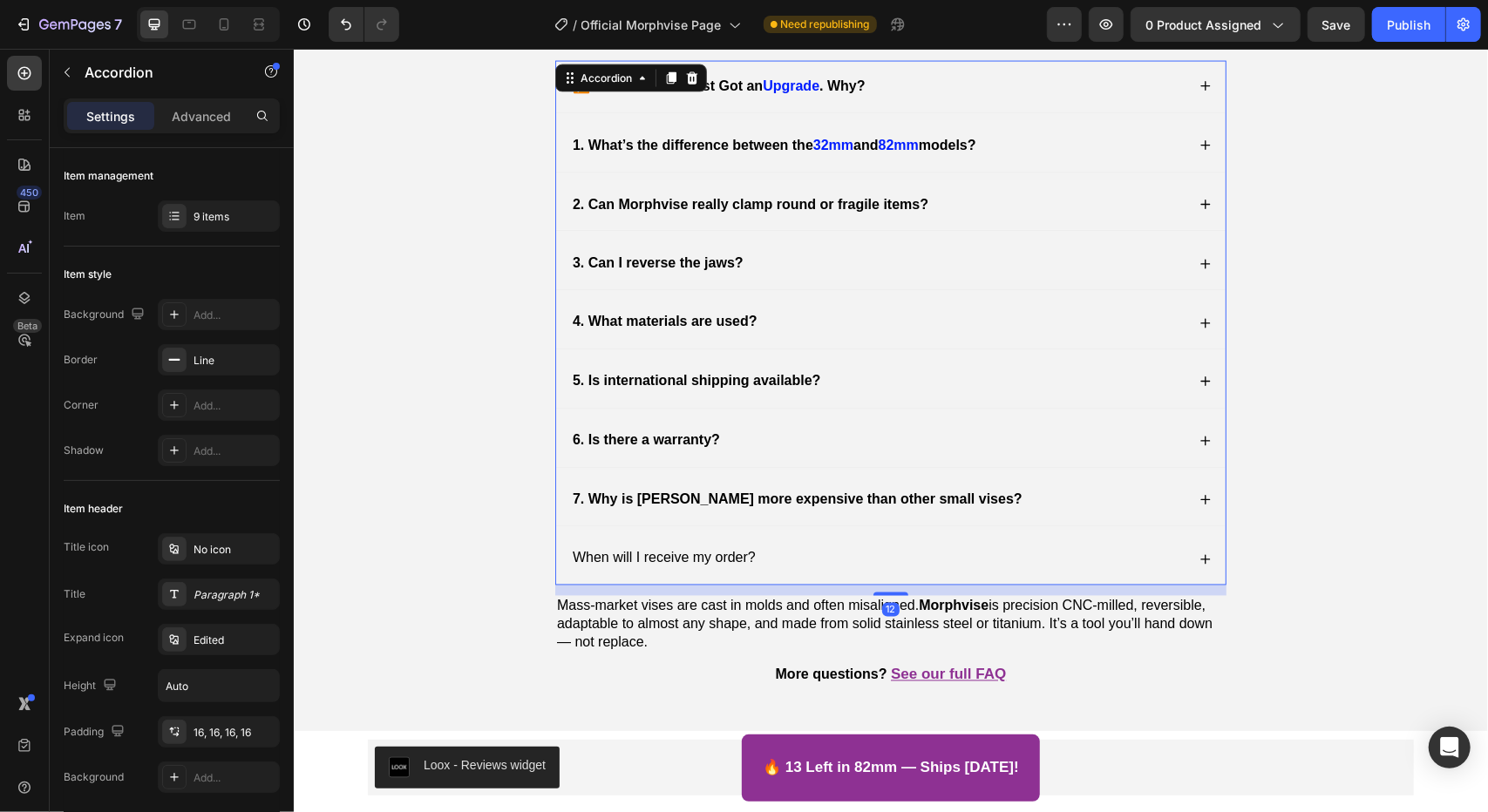
click at [1201, 493] on icon at bounding box center [1205, 498] width 10 height 10
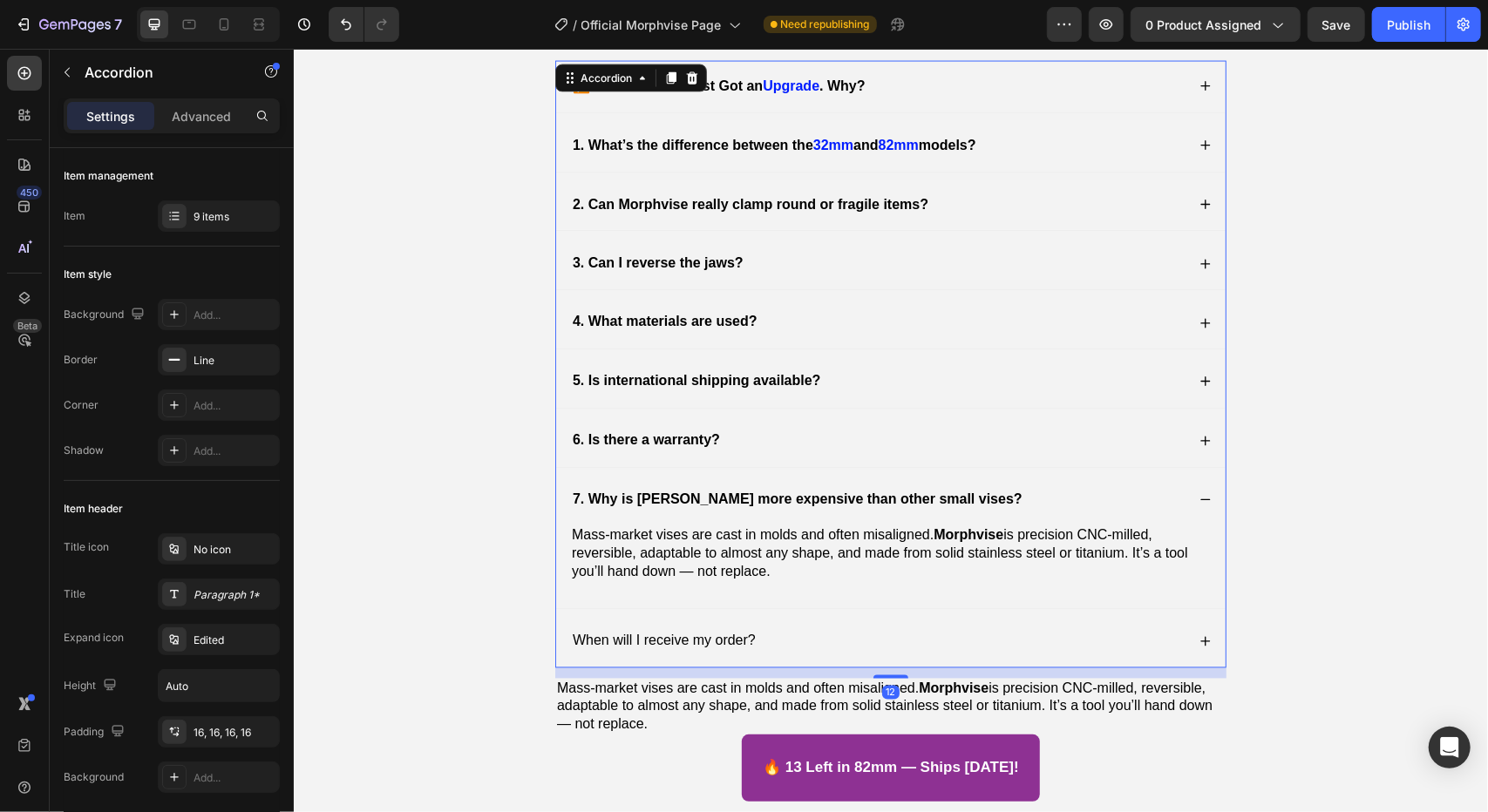
click at [1201, 498] on icon at bounding box center [1205, 498] width 10 height 1
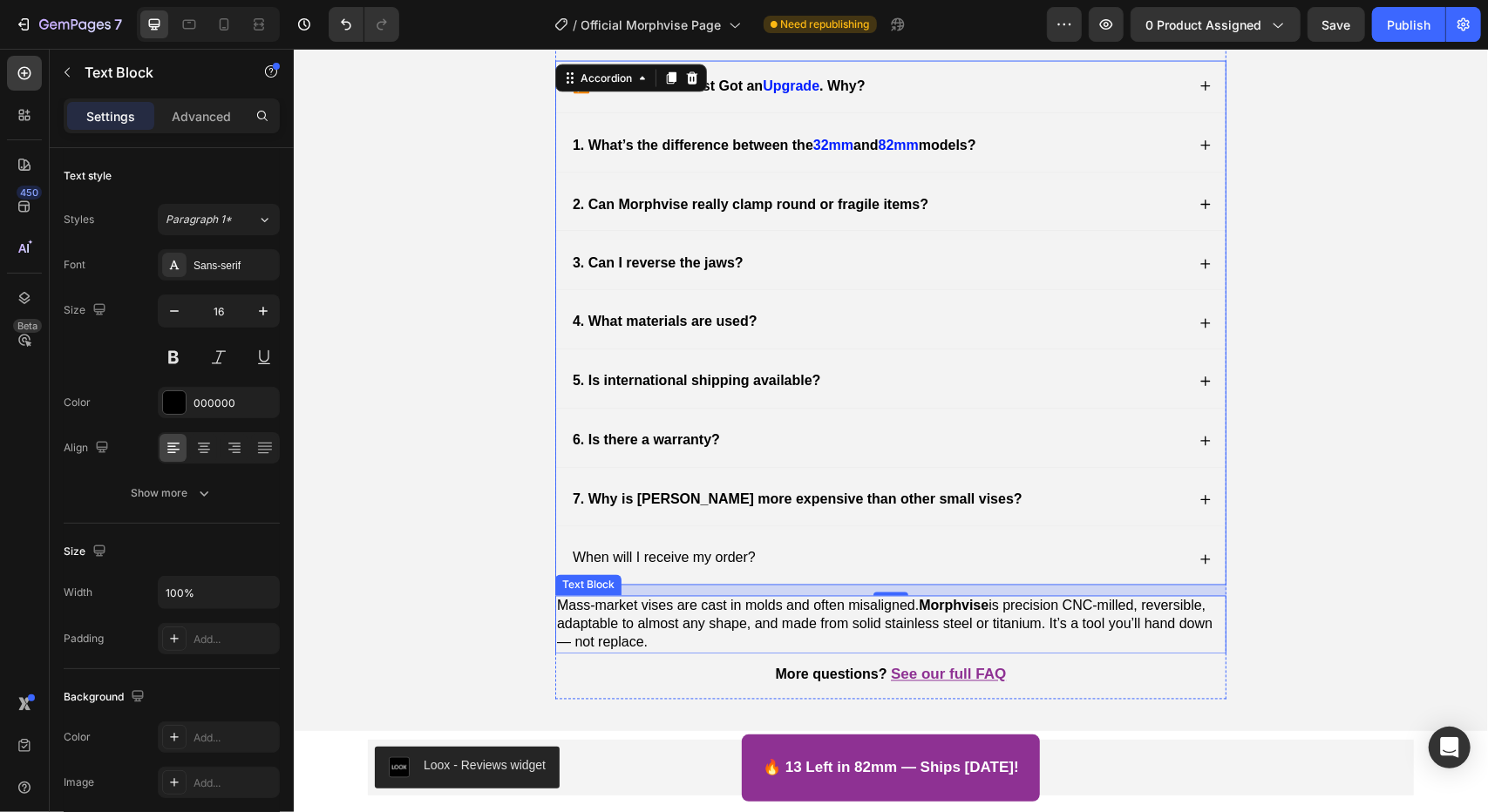
click at [850, 642] on p "Mass-market vises are cast in molds and often misaligned. Morphvise is precisio…" at bounding box center [890, 623] width 668 height 54
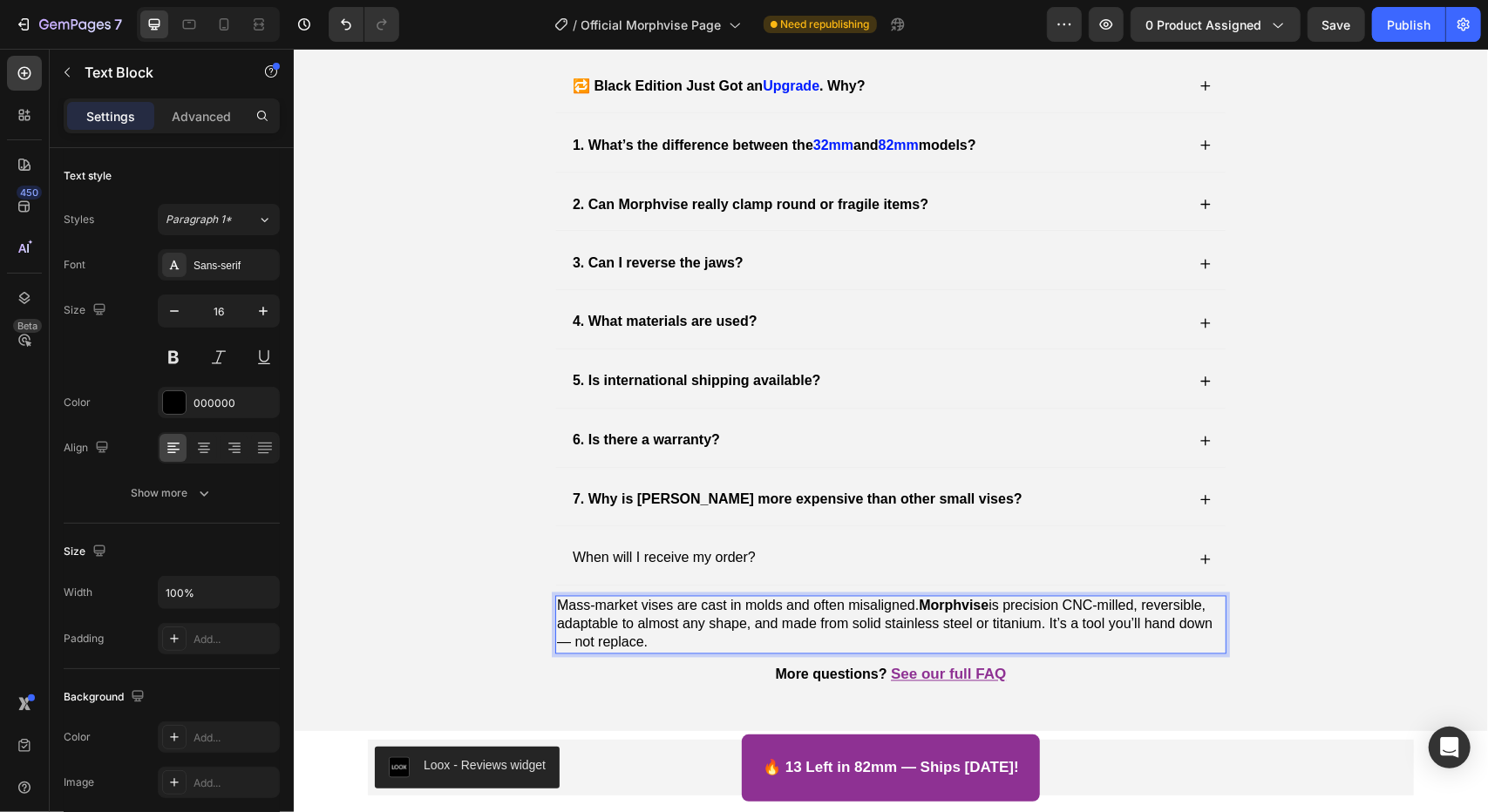
click at [826, 611] on p "Mass-market vises are cast in molds and often misaligned. Morphvise is precisio…" at bounding box center [890, 623] width 668 height 54
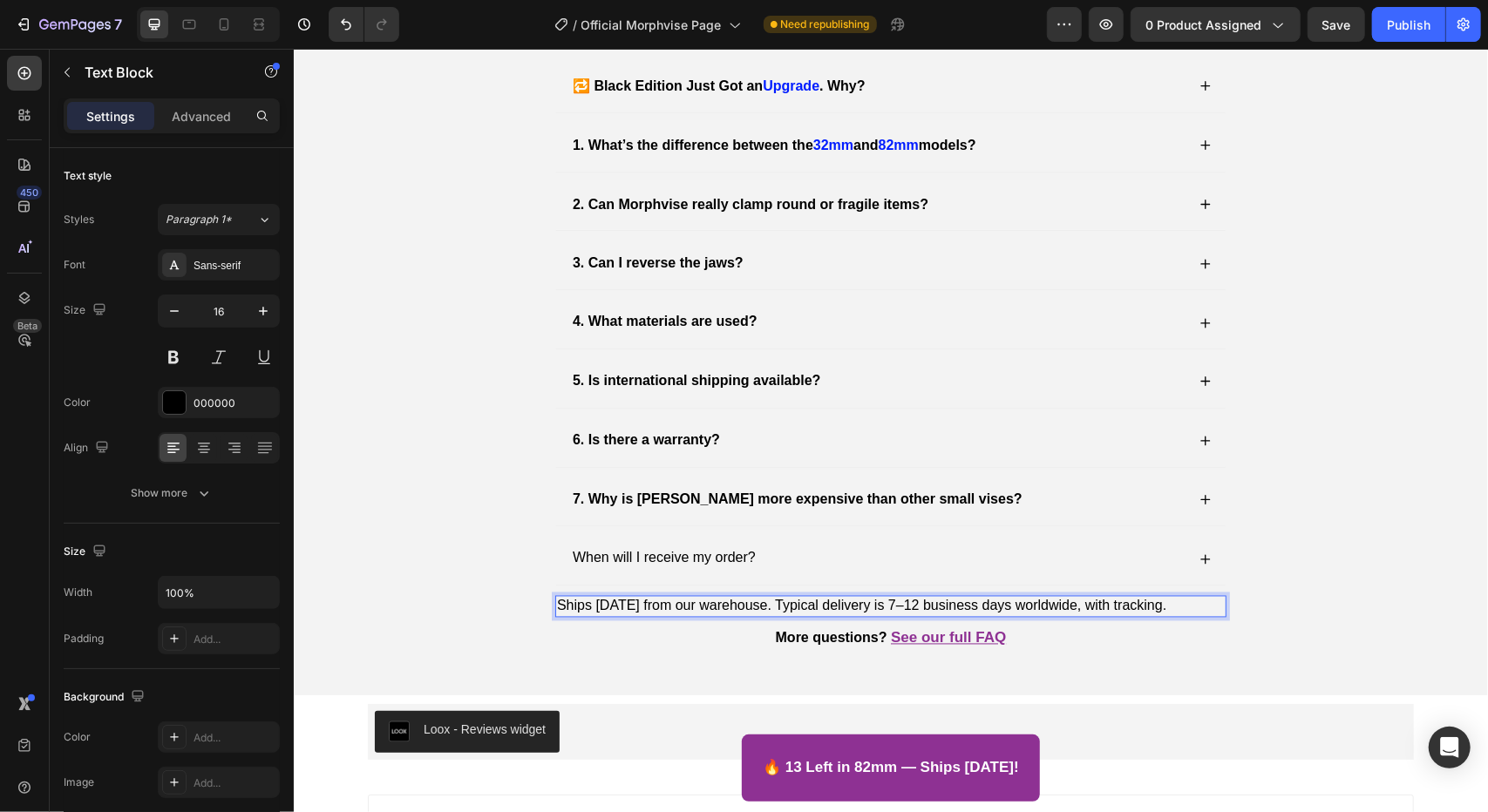
click at [884, 603] on p "Ships today from our warehouse. Typical delivery is 7–12 business days worldwid…" at bounding box center [890, 606] width 668 height 19
click at [868, 597] on p "Ships today from our warehouse. Typical delivery is 7–12 business days worldwid…" at bounding box center [890, 606] width 668 height 19
drag, startPoint x: 871, startPoint y: 594, endPoint x: 991, endPoint y: 600, distance: 120.1
click at [991, 600] on p "Ships today from our warehouse. Typical delivery is 7–12 business days worldwid…" at bounding box center [890, 606] width 668 height 19
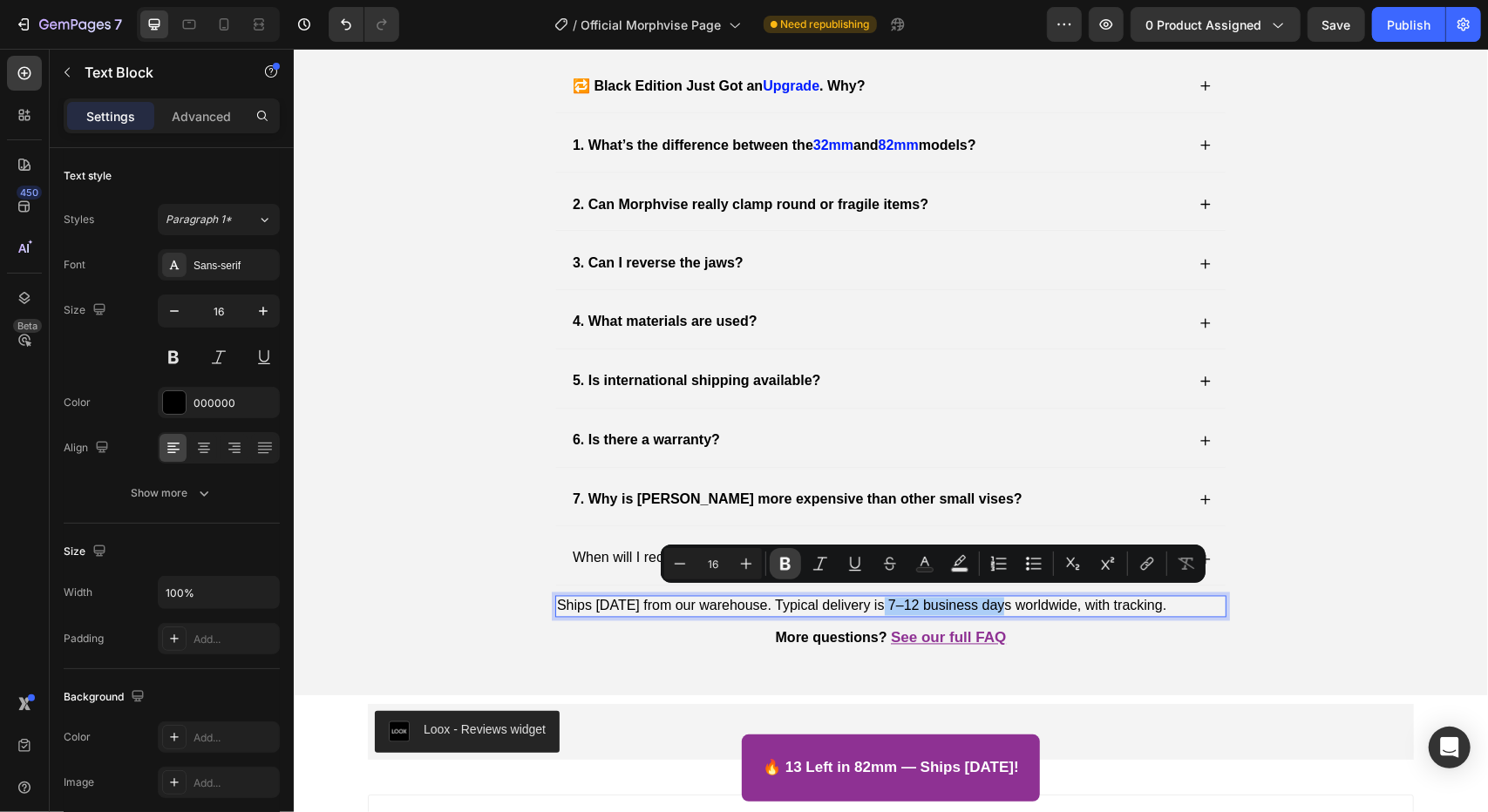
click at [791, 561] on icon "Editor contextual toolbar" at bounding box center [785, 564] width 18 height 18
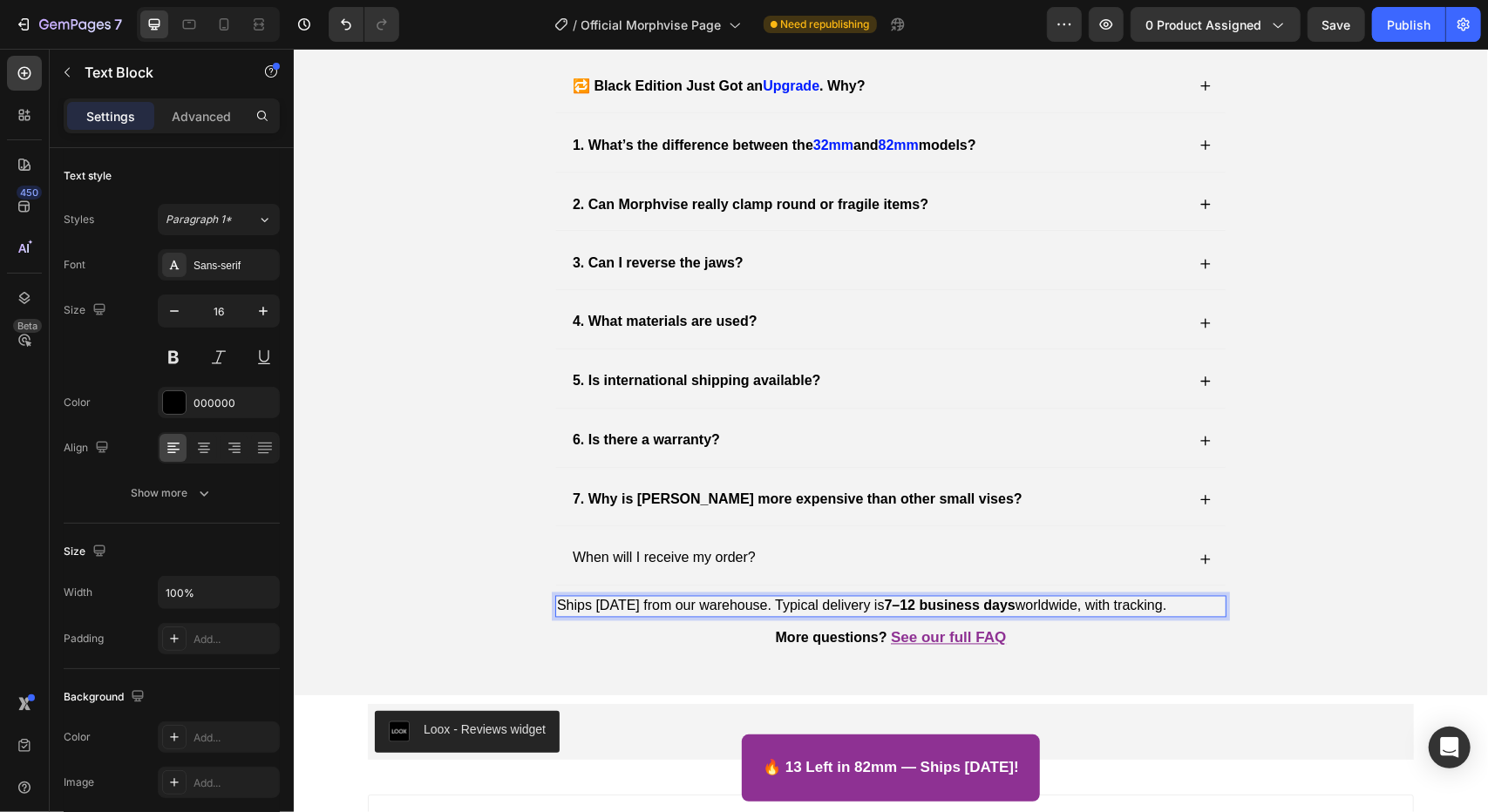
click at [1120, 597] on p "Ships today from our warehouse. Typical delivery is 7–12 business days worldwid…" at bounding box center [890, 606] width 668 height 19
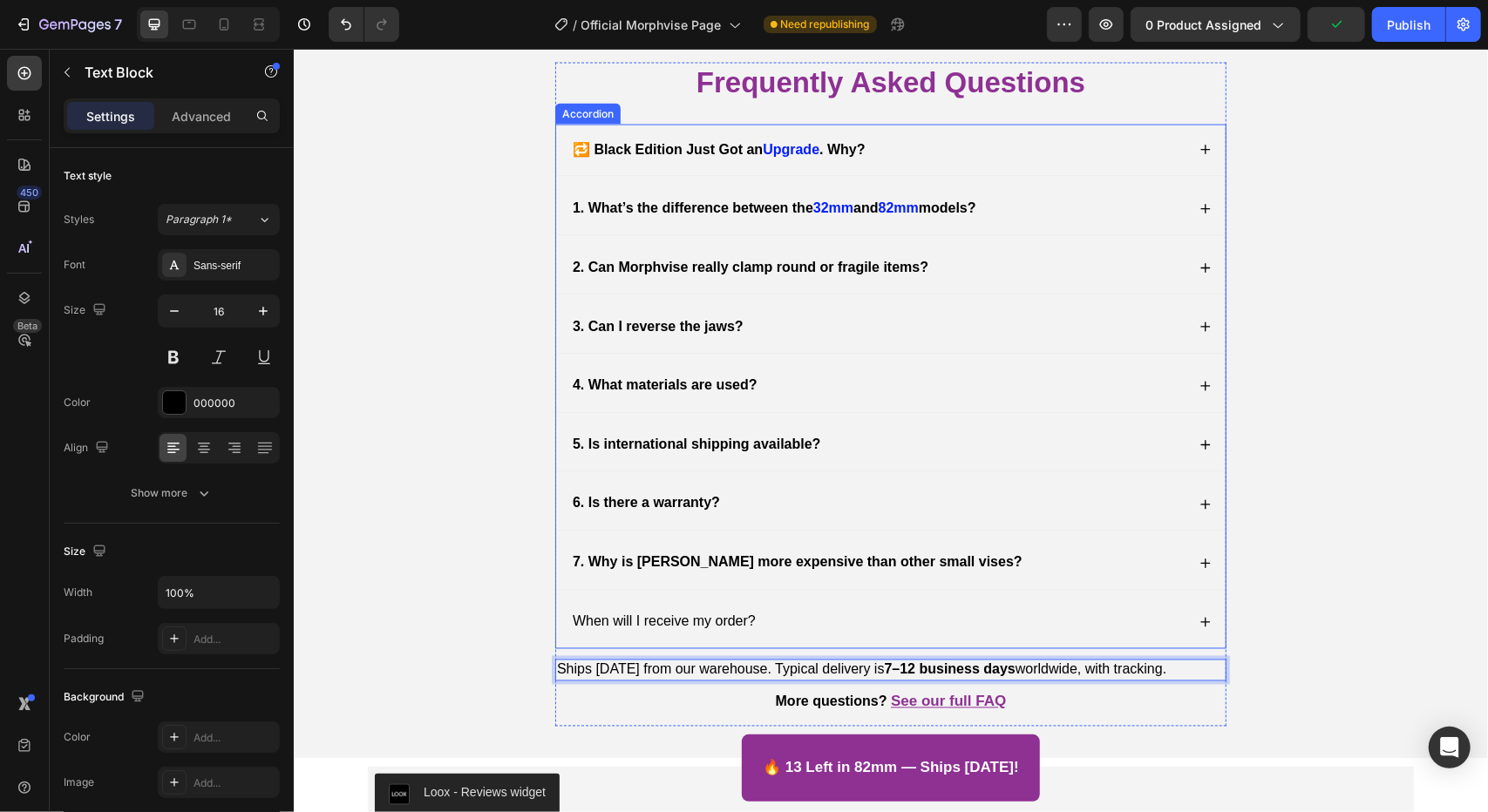
scroll to position [6341, 0]
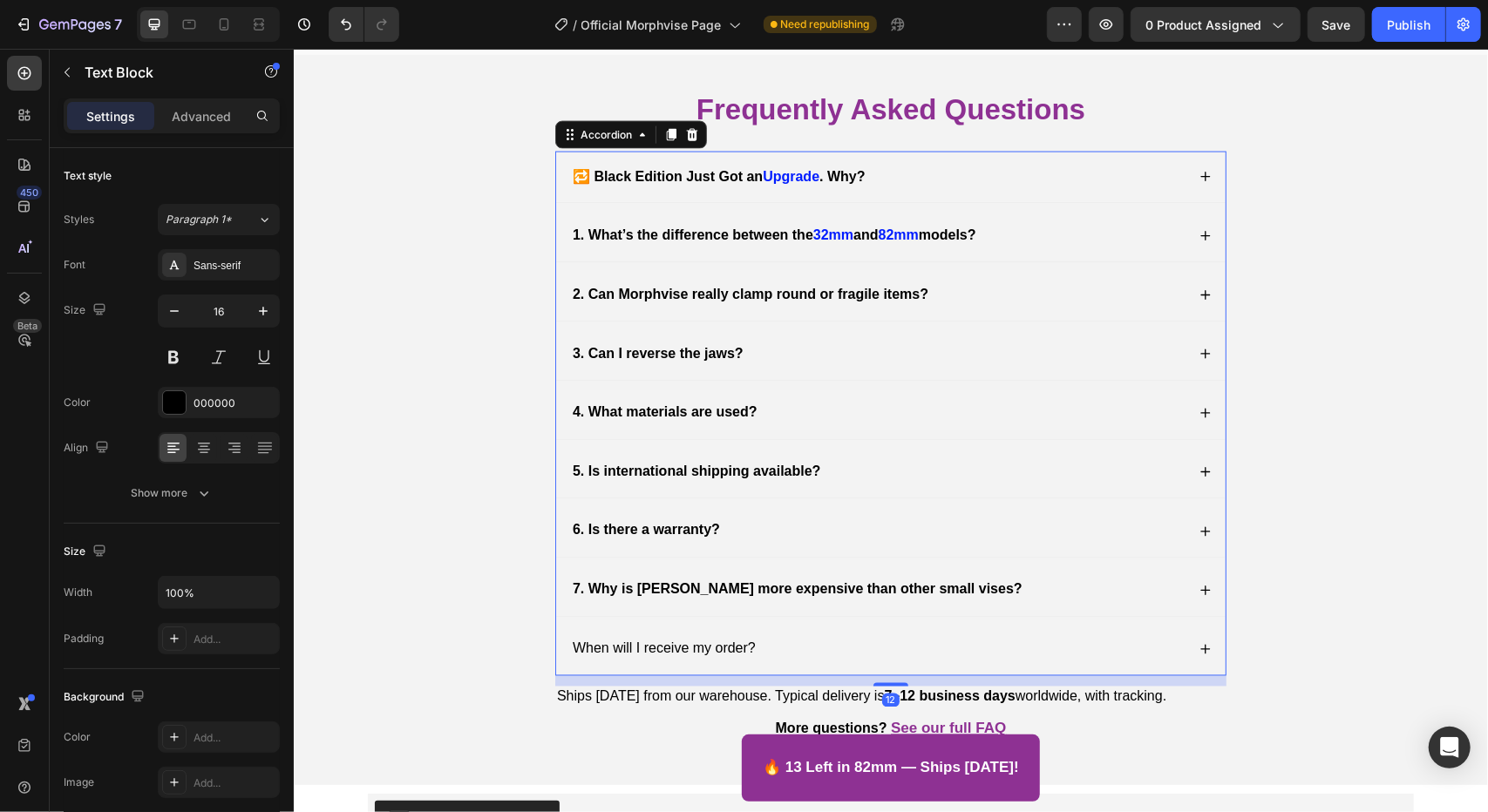
click at [726, 639] on p "When will I receive my order?" at bounding box center [663, 648] width 183 height 19
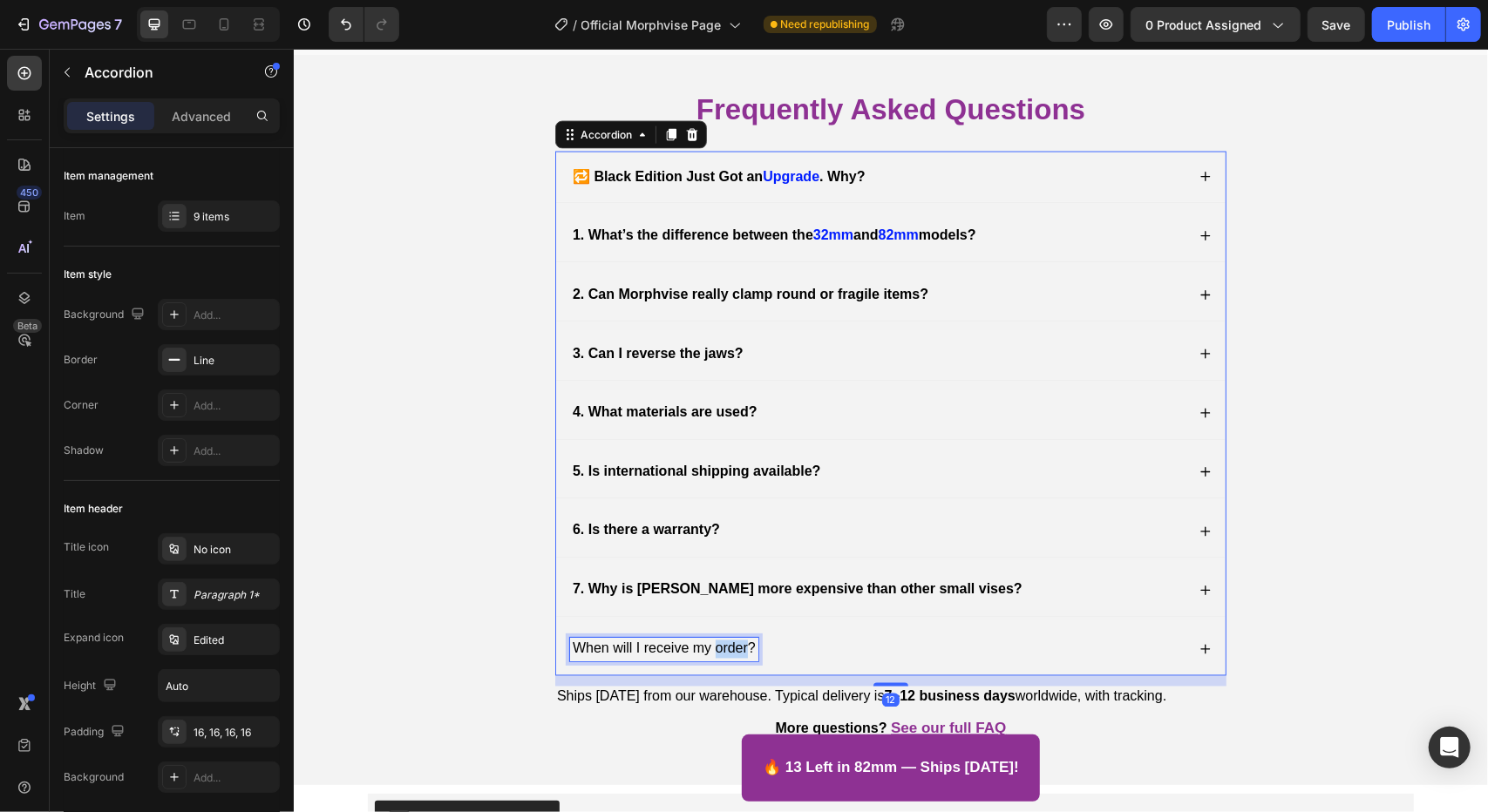
click at [725, 639] on p "When will I receive my order?" at bounding box center [663, 648] width 183 height 19
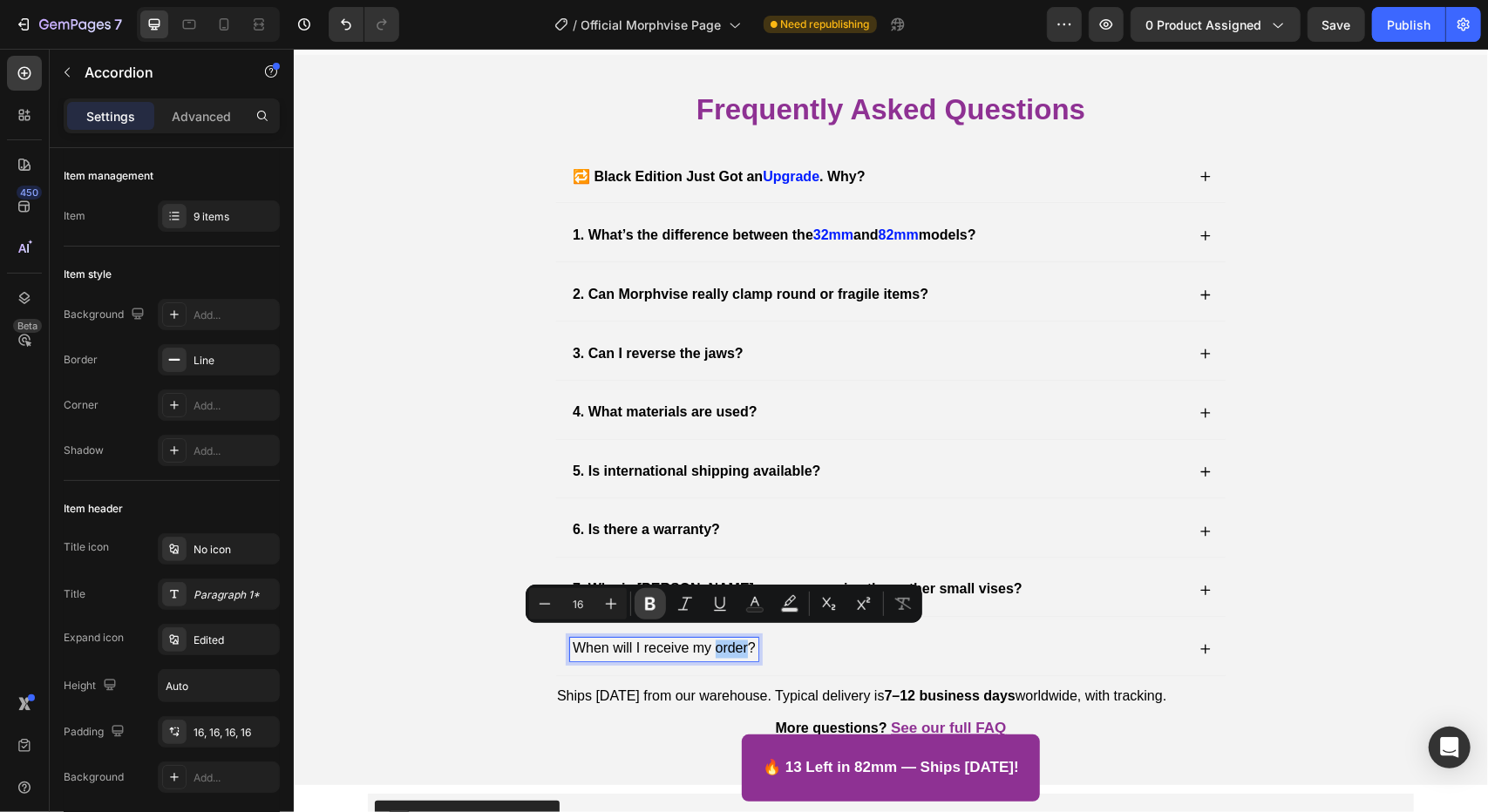
click at [641, 606] on icon "Editor contextual toolbar" at bounding box center [650, 604] width 18 height 18
click at [632, 168] on strong "🔁 Black Edition Just Got an" at bounding box center [667, 175] width 190 height 15
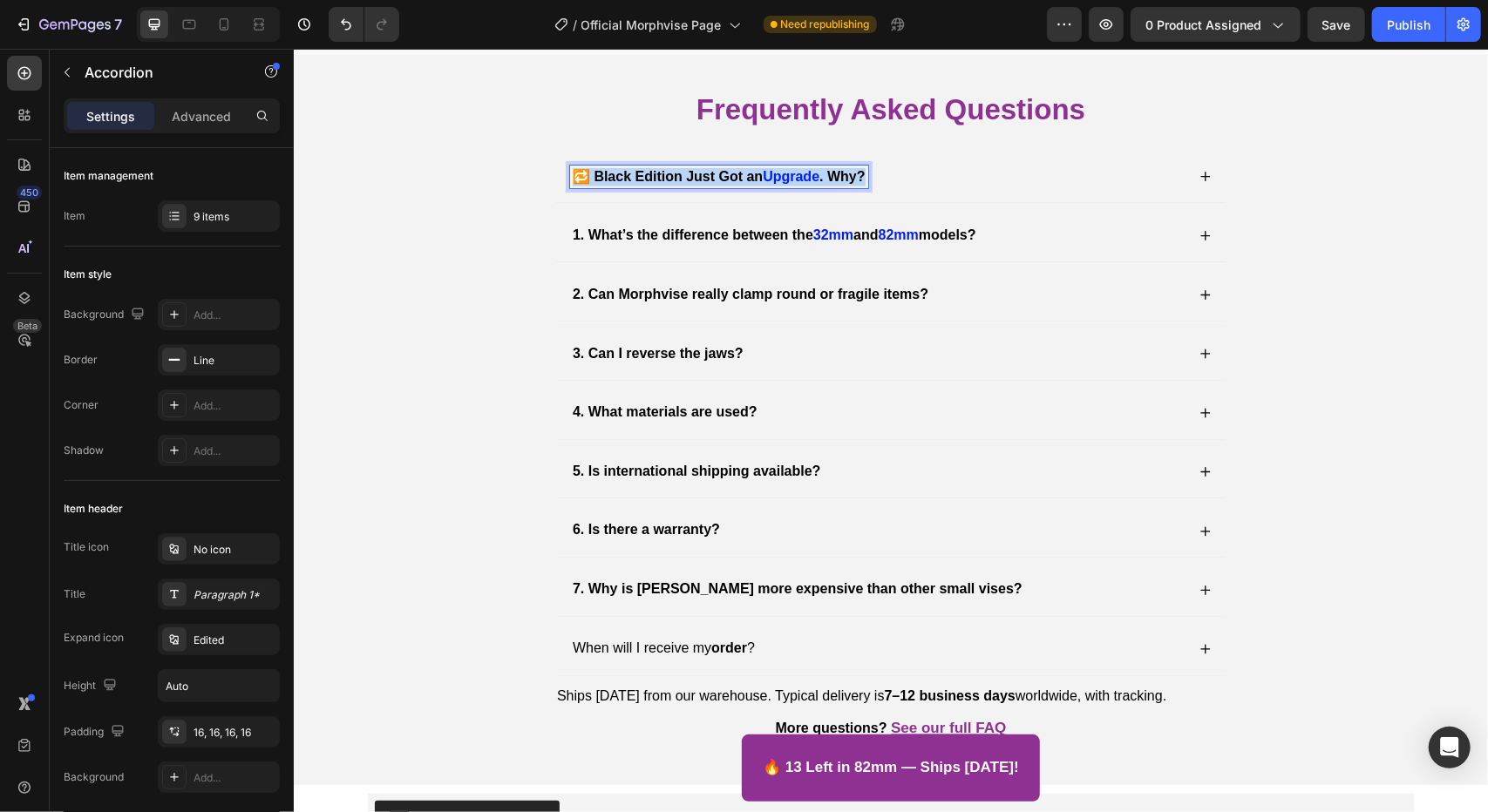
click at [632, 168] on strong "🔁 Black Edition Just Got an" at bounding box center [667, 175] width 190 height 15
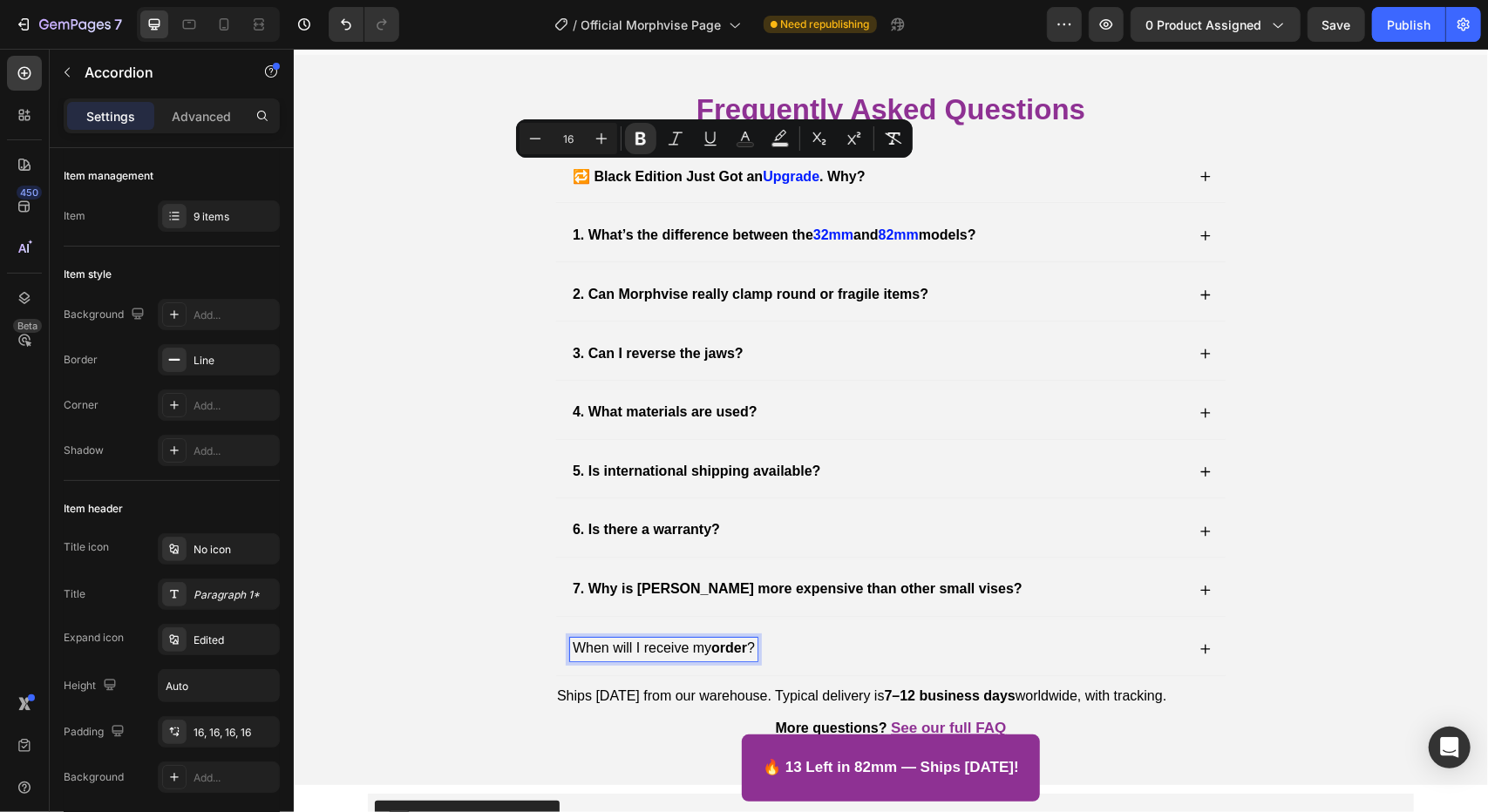
click at [680, 642] on p "When will I receive my order ?" at bounding box center [663, 648] width 182 height 19
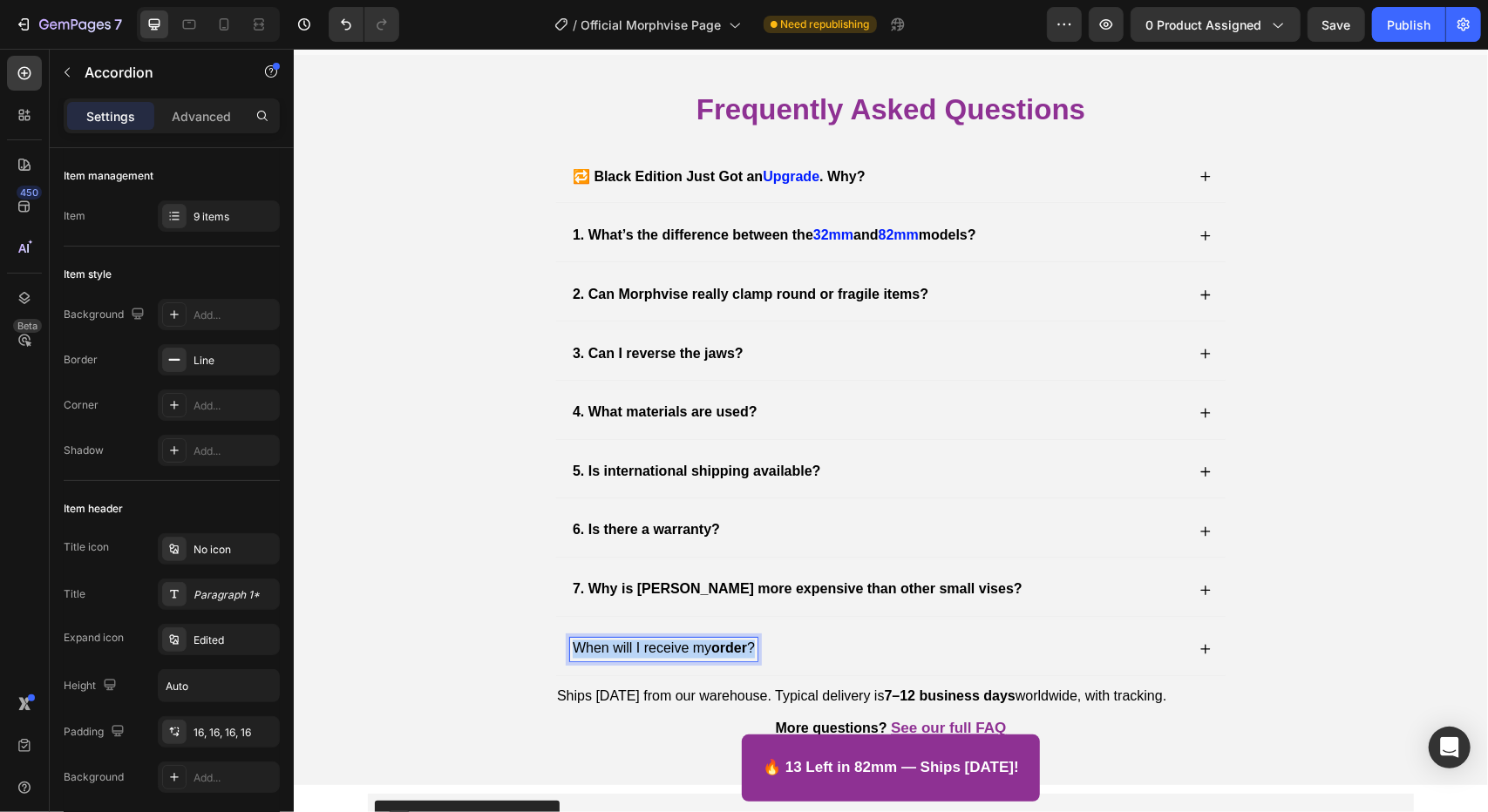
click at [680, 642] on p "When will I receive my order ?" at bounding box center [663, 648] width 182 height 19
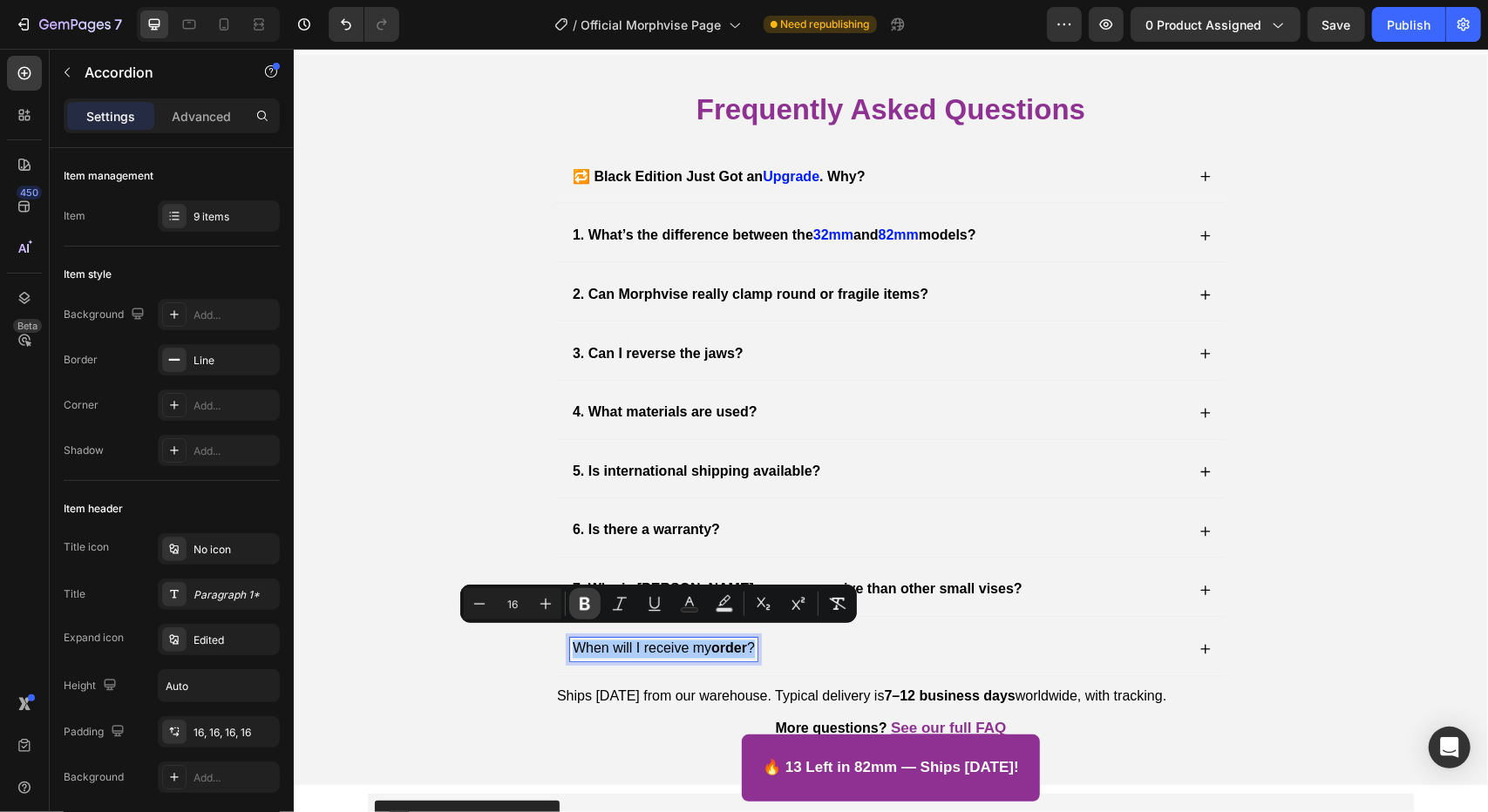
click at [590, 602] on icon "Editor contextual toolbar" at bounding box center [585, 604] width 18 height 18
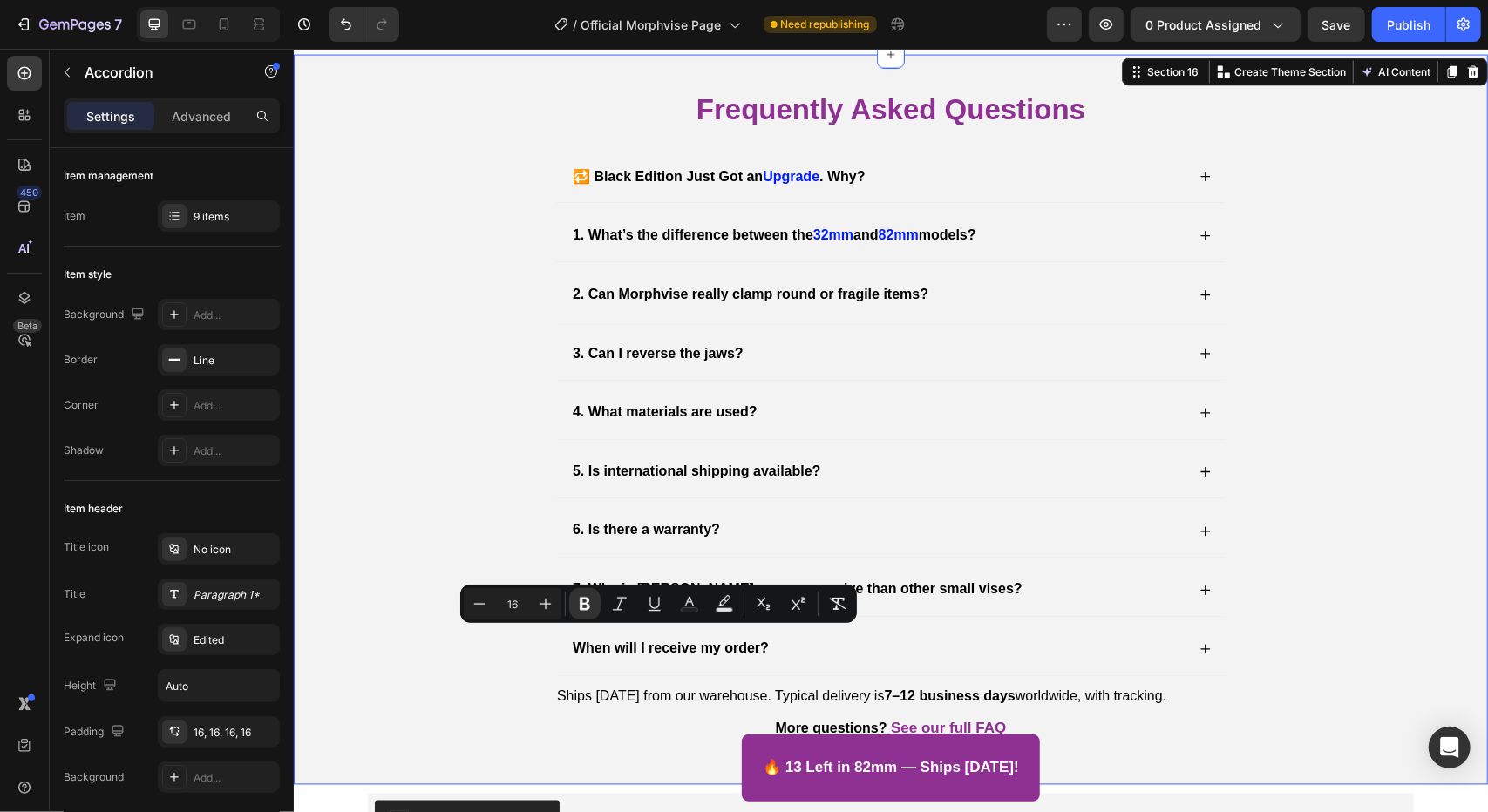
click at [486, 698] on div "Frequently Asked Questions Heading 🔁 Black Edition Just Got an Upgrade . Why? 1…" at bounding box center [890, 428] width 1160 height 678
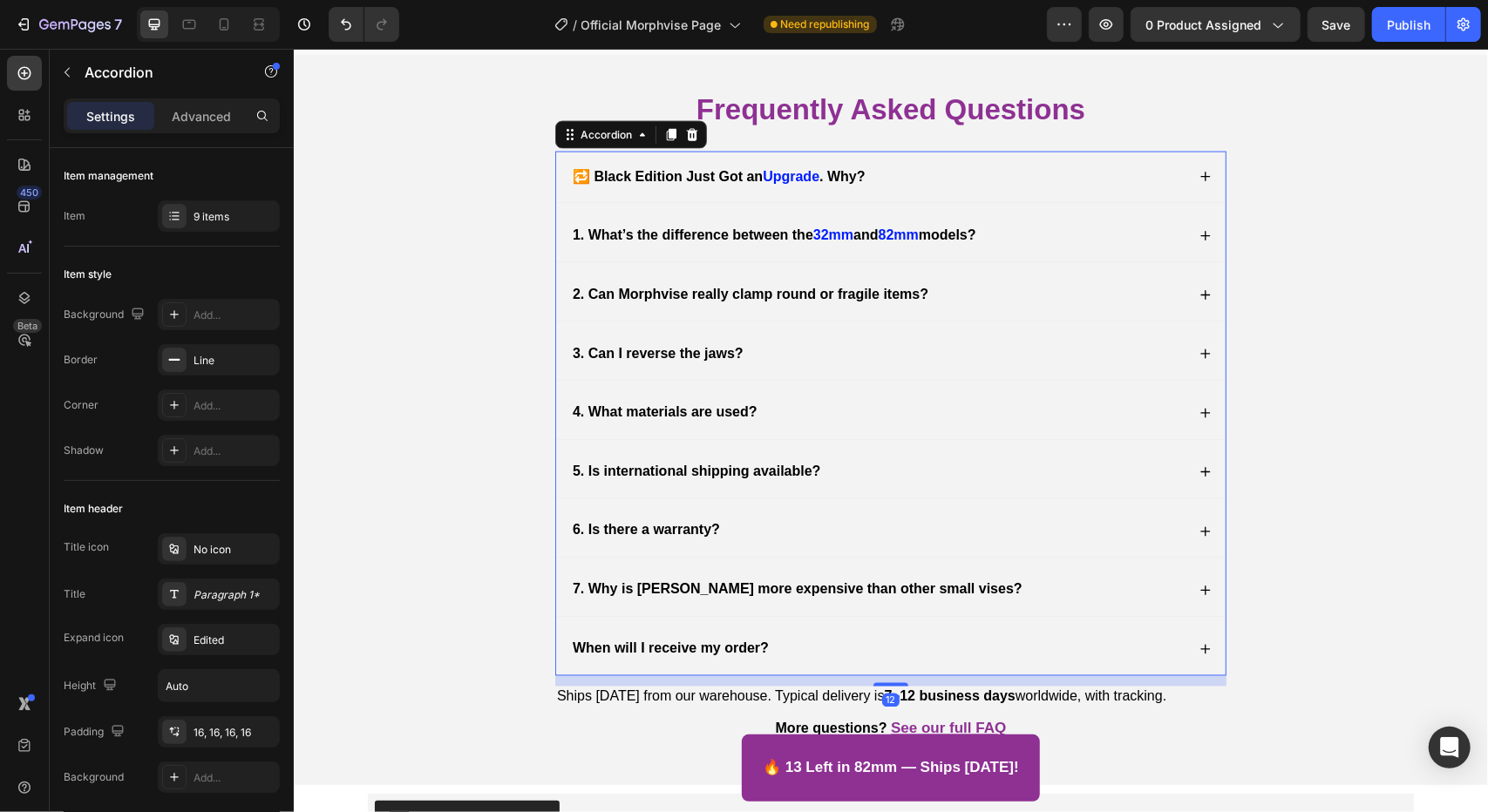
click at [1200, 642] on icon at bounding box center [1204, 648] width 12 height 12
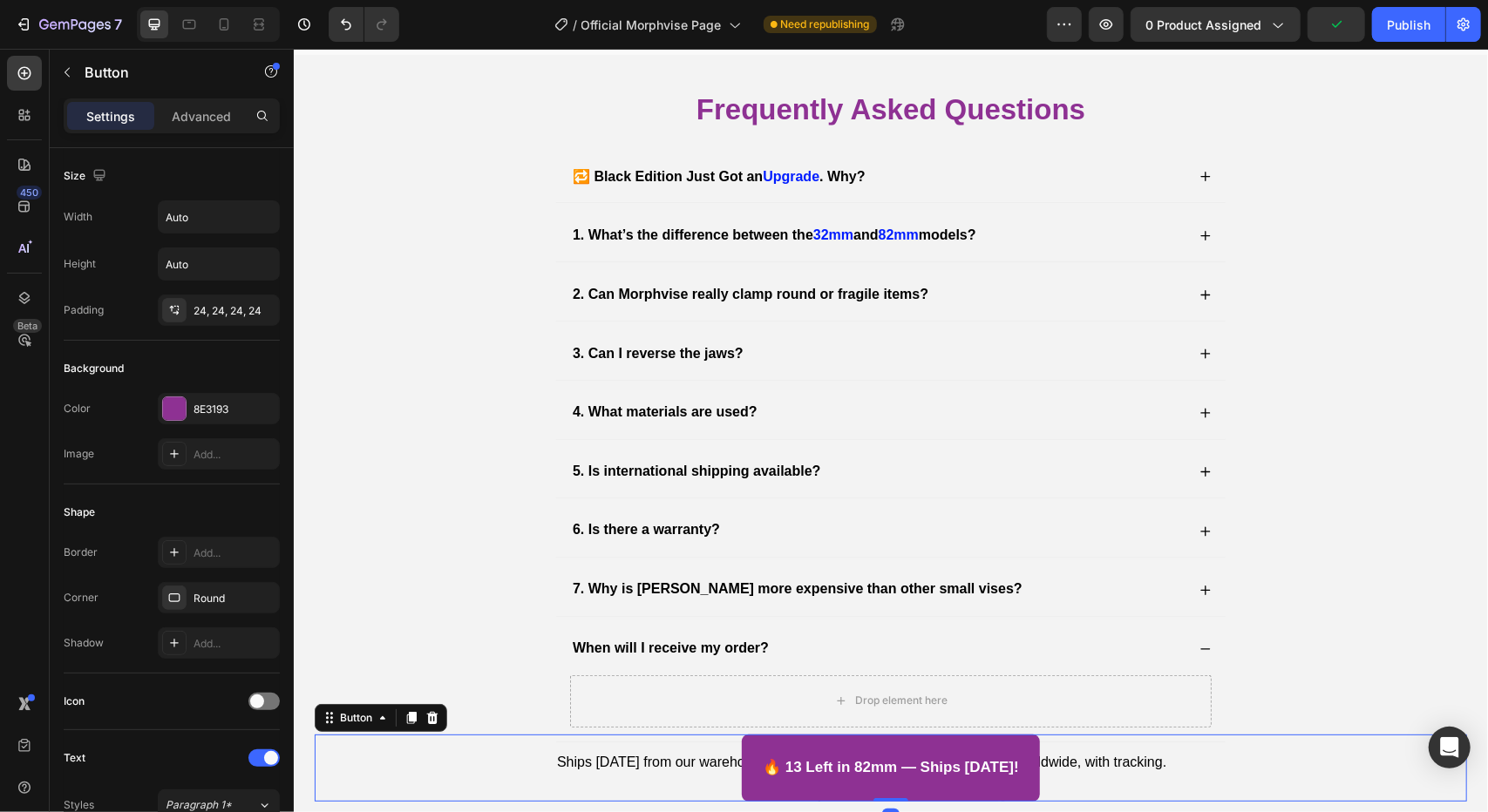
click at [1145, 763] on div "🔥 13 Left in 82mm — Ships Today! Button 0" at bounding box center [890, 767] width 1152 height 67
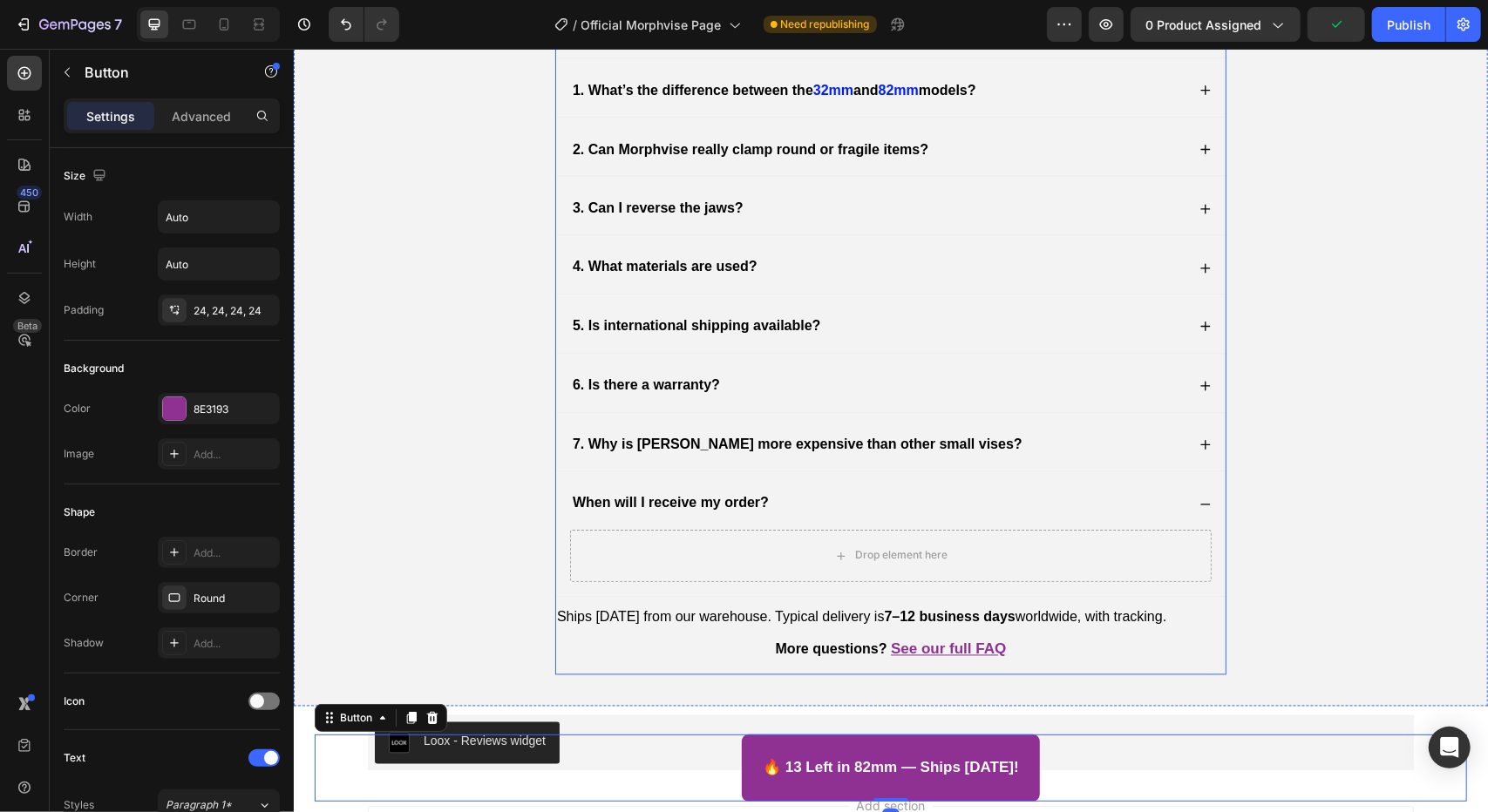
scroll to position [6515, 0]
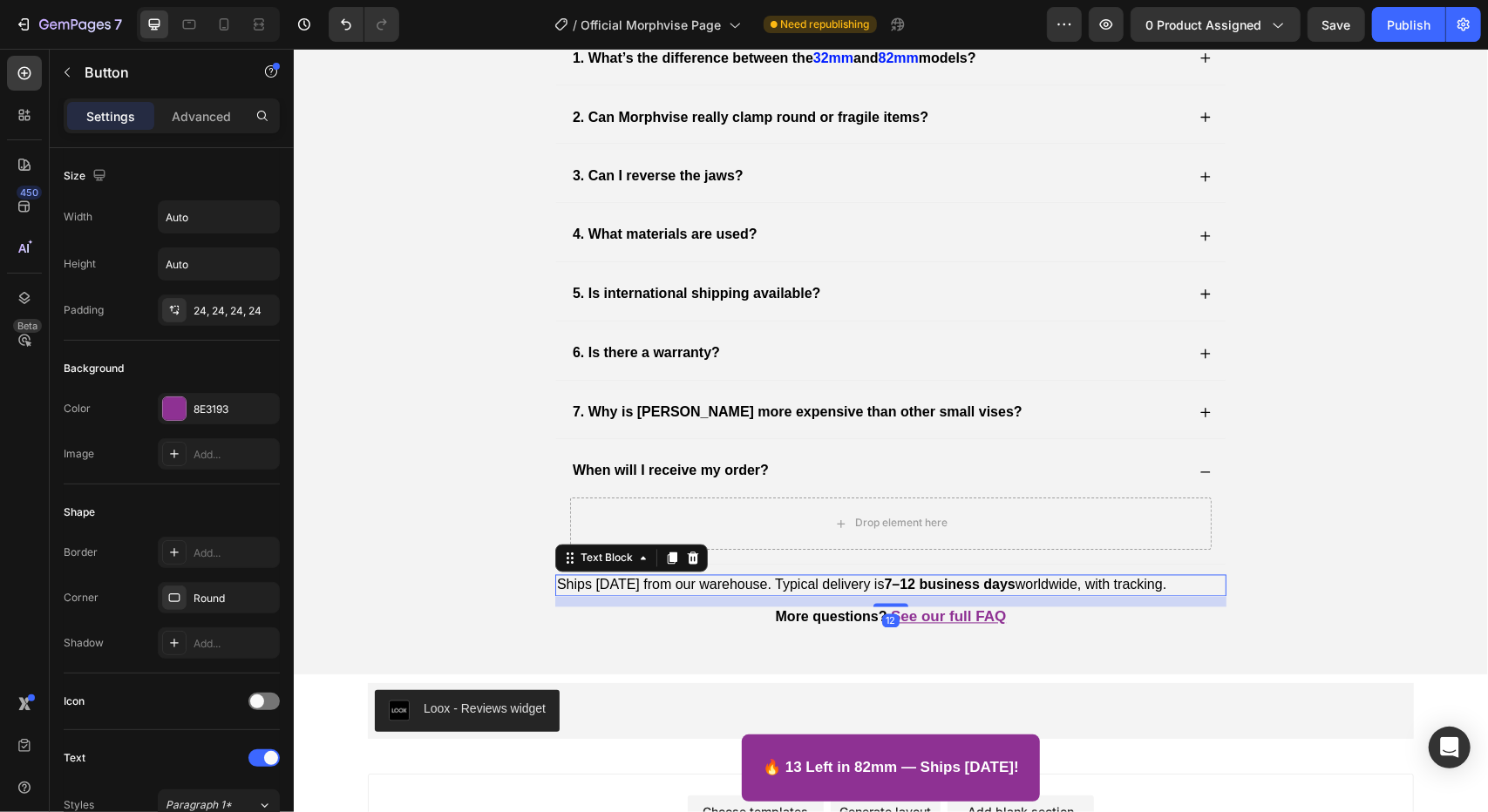
click at [670, 587] on div "Ships today from our warehouse. Typical delivery is 7–12 business days worldwid…" at bounding box center [890, 584] width 671 height 21
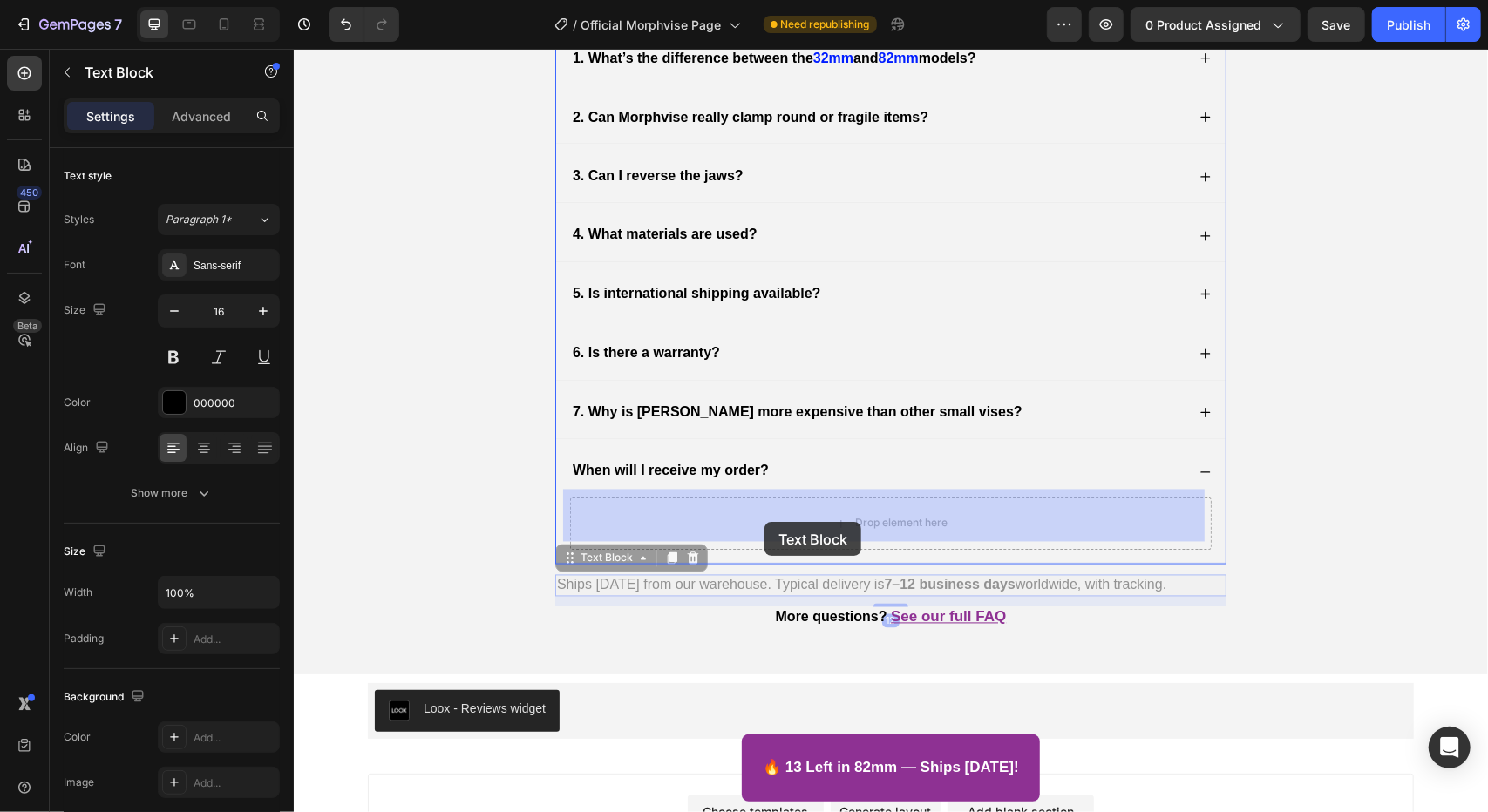
drag, startPoint x: 617, startPoint y: 556, endPoint x: 764, endPoint y: 521, distance: 151.1
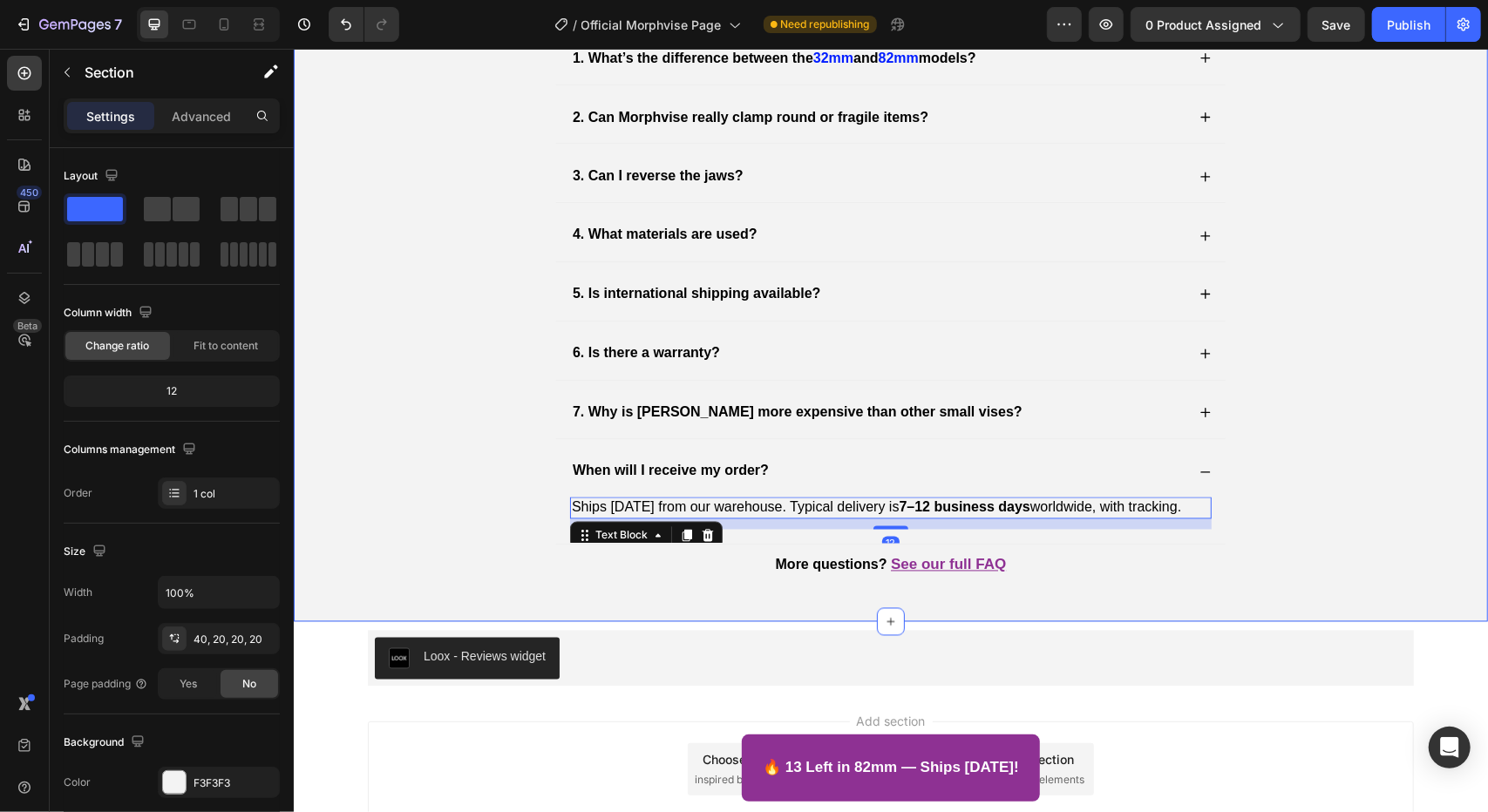
click at [1327, 572] on div "Frequently Asked Questions Heading 🔁 Black Edition Just Got an Upgrade . Why? 1…" at bounding box center [890, 257] width 1160 height 693
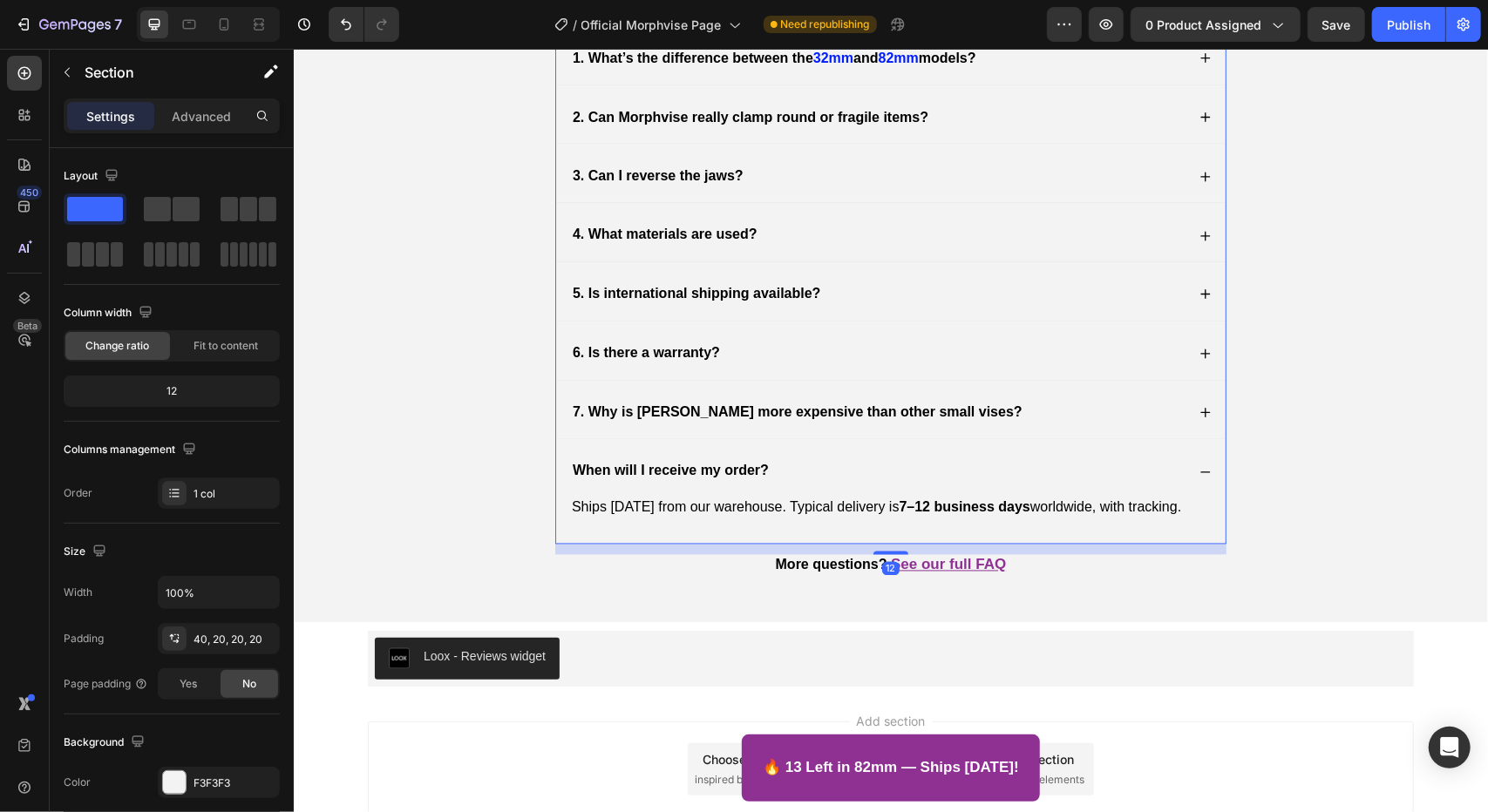
click at [1199, 465] on icon at bounding box center [1204, 471] width 12 height 12
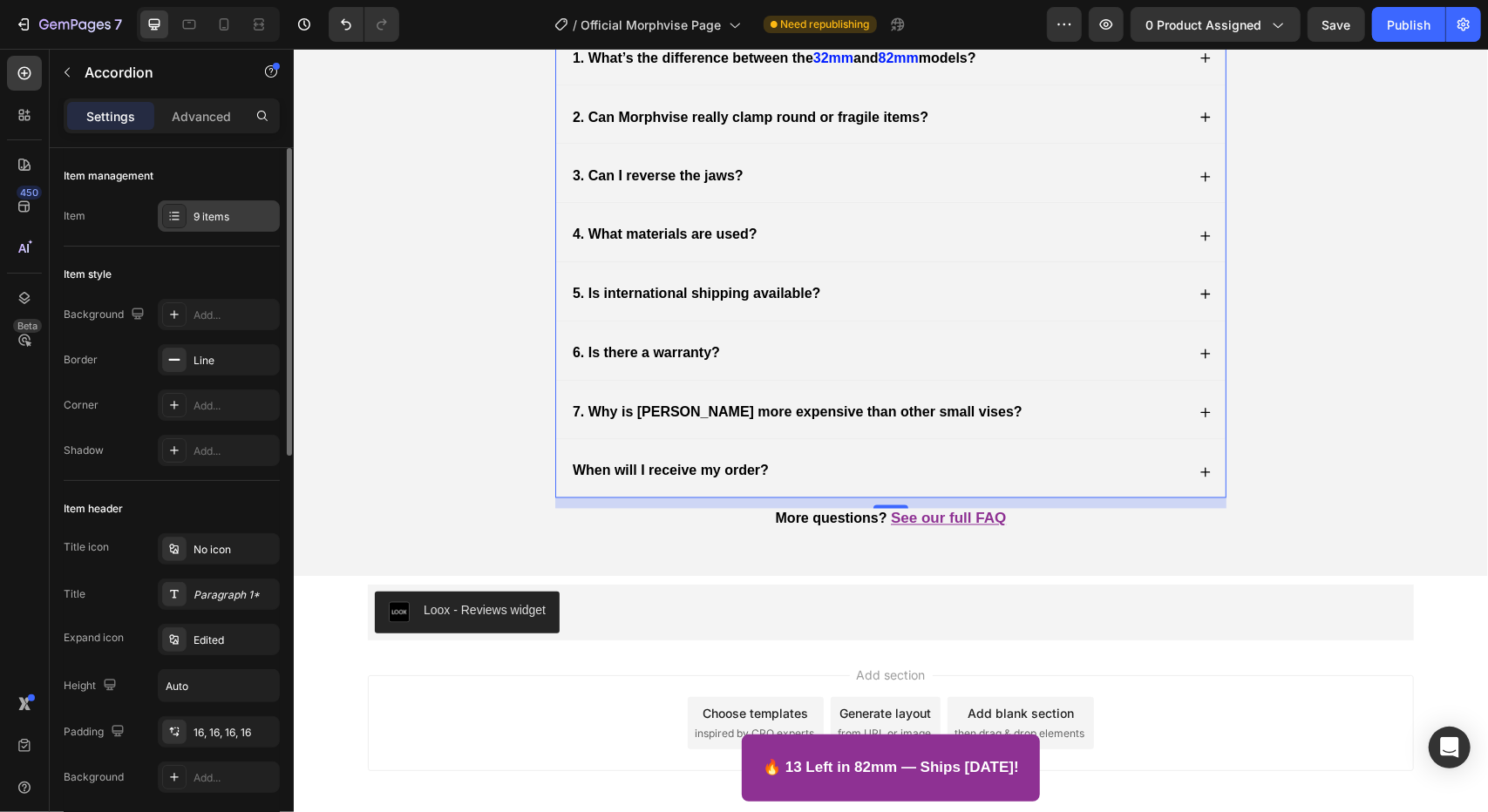
click at [228, 224] on div "9 items" at bounding box center [218, 216] width 122 height 31
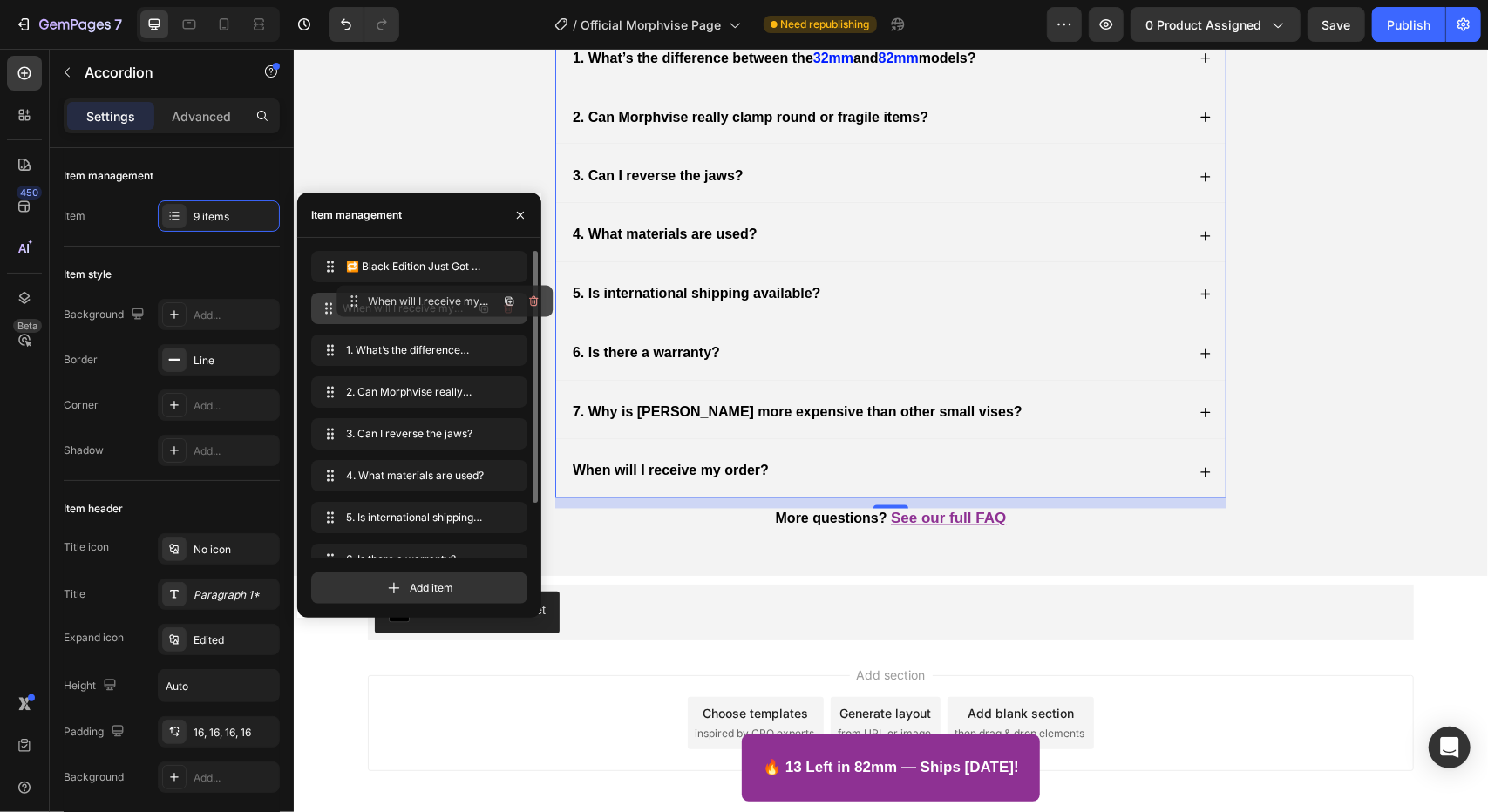
scroll to position [0, 0]
drag, startPoint x: 338, startPoint y: 536, endPoint x: 352, endPoint y: 301, distance: 235.4
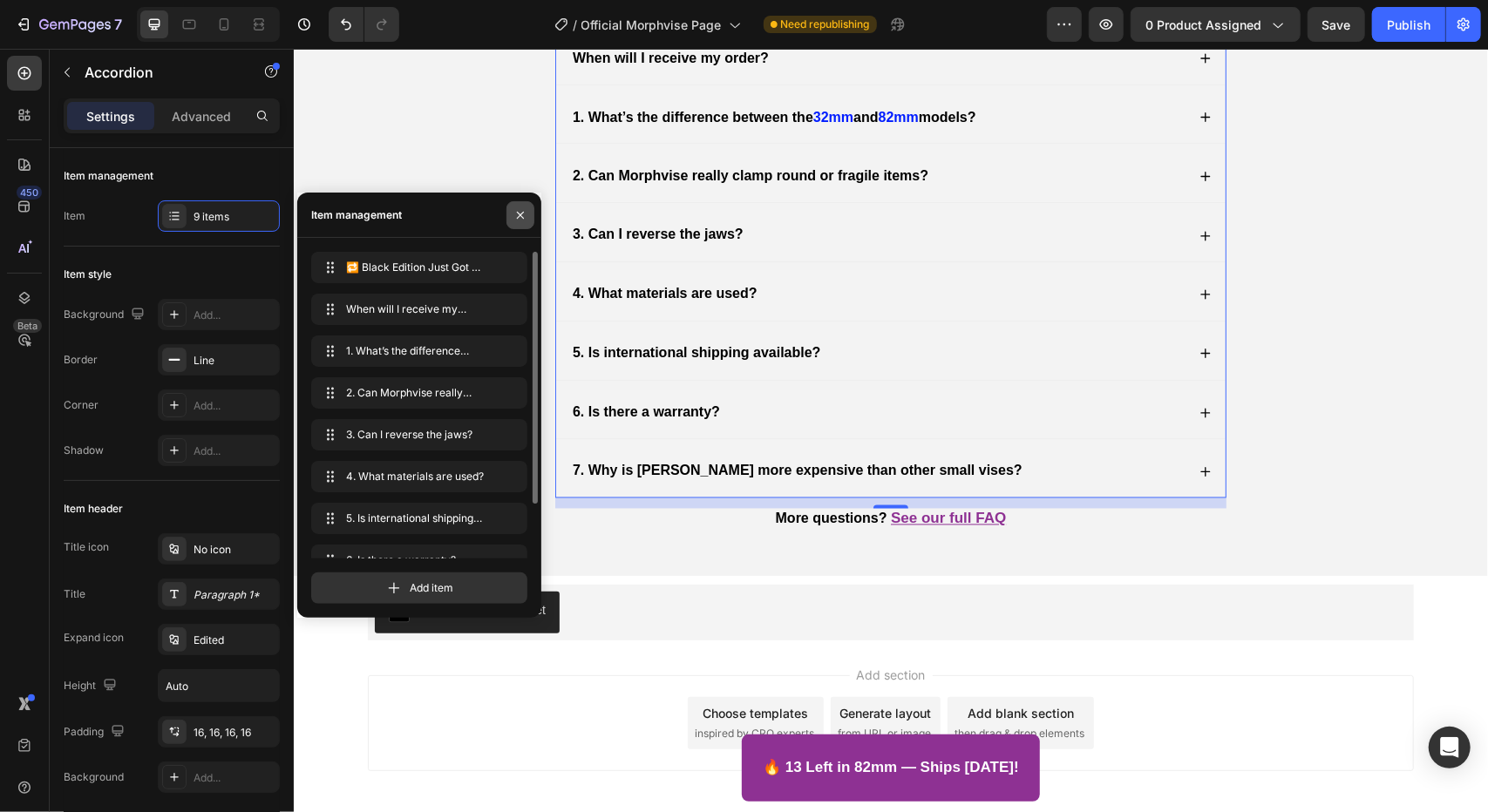
drag, startPoint x: 520, startPoint y: 217, endPoint x: 225, endPoint y: 162, distance: 300.1
click at [520, 217] on icon "button" at bounding box center [520, 215] width 14 height 14
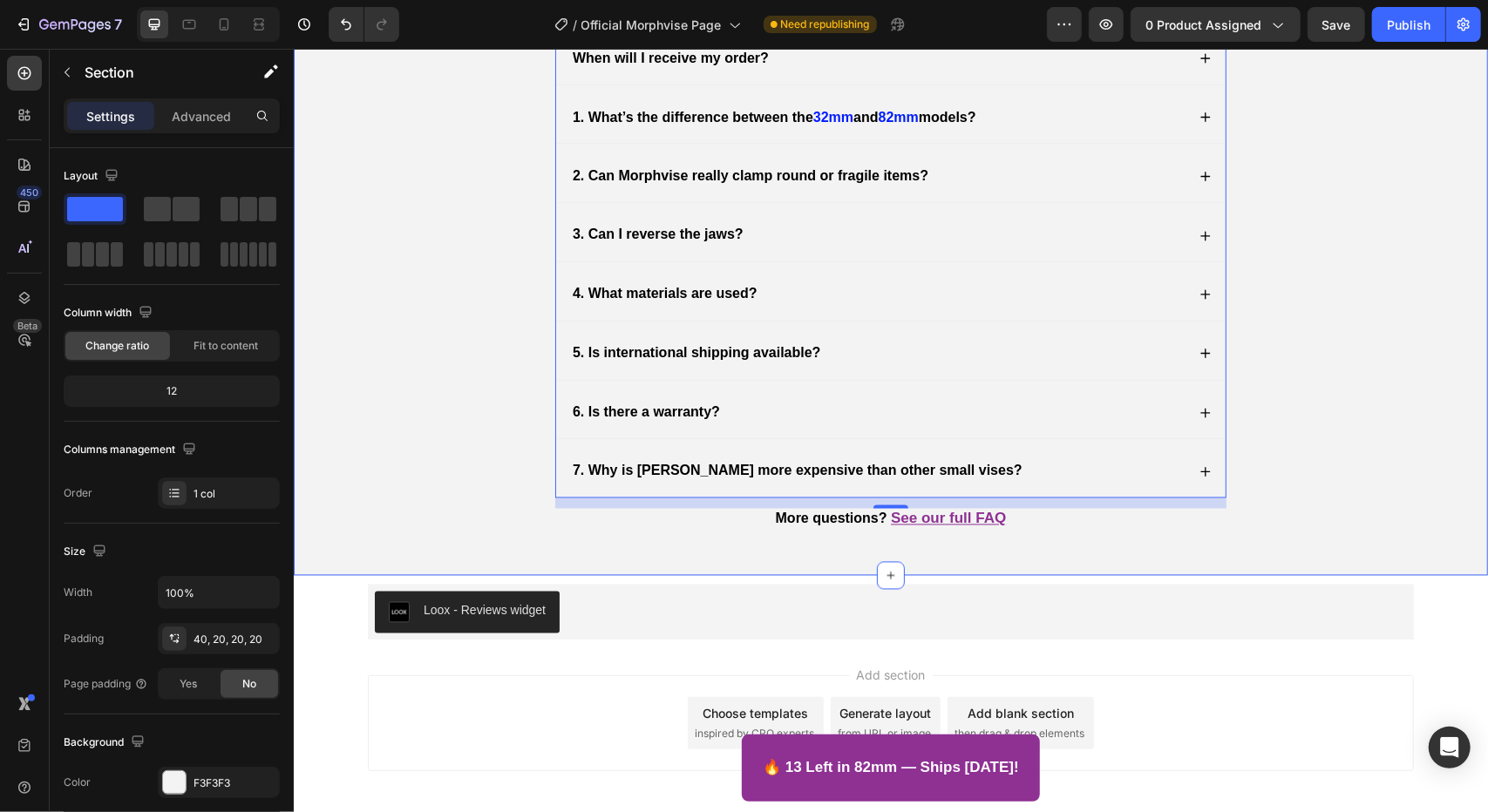
click at [490, 331] on div "Frequently Asked Questions Heading 🔁 Black Edition Just Got an Upgrade . Why? W…" at bounding box center [890, 234] width 1160 height 646
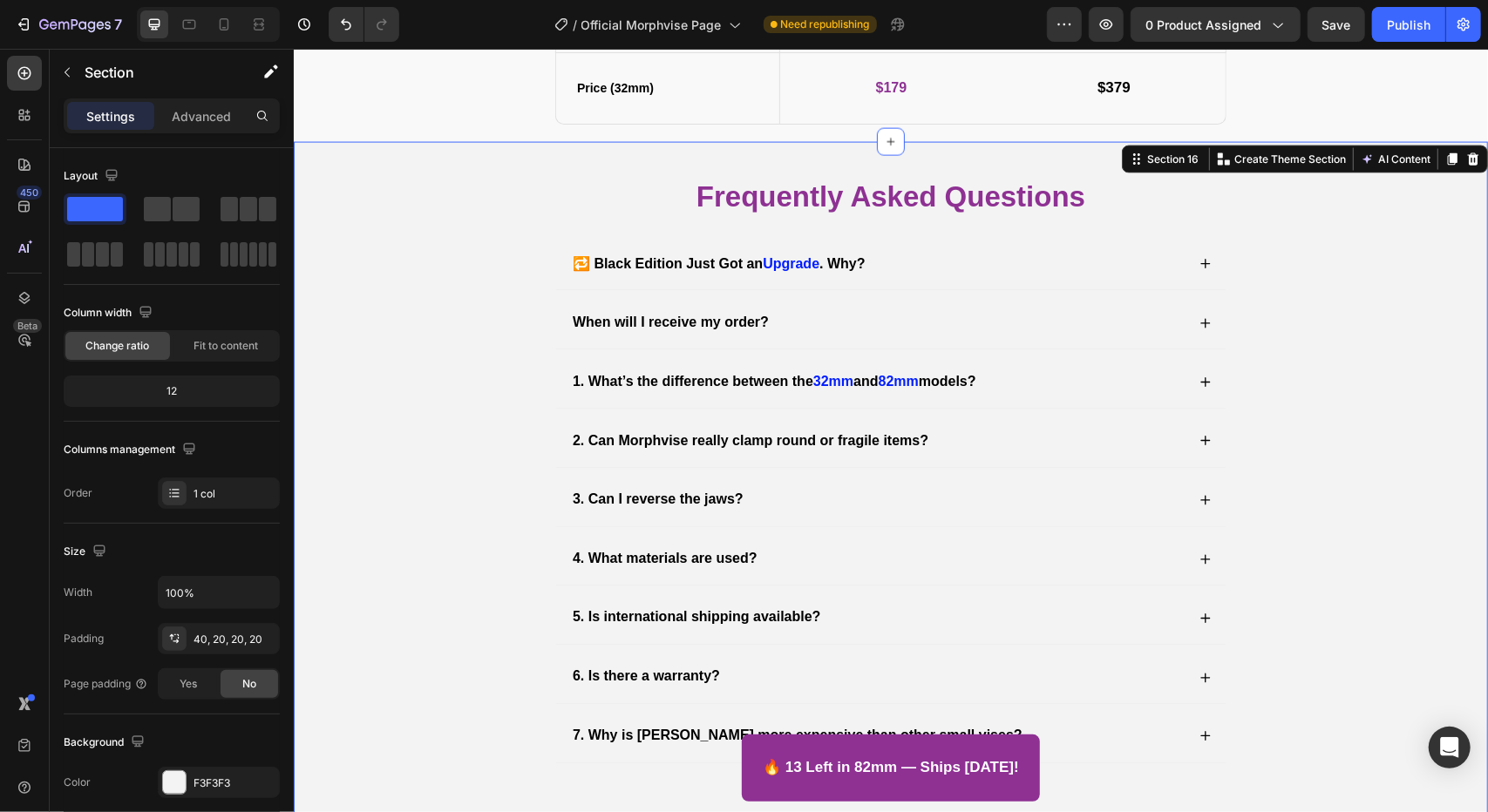
scroll to position [6341, 0]
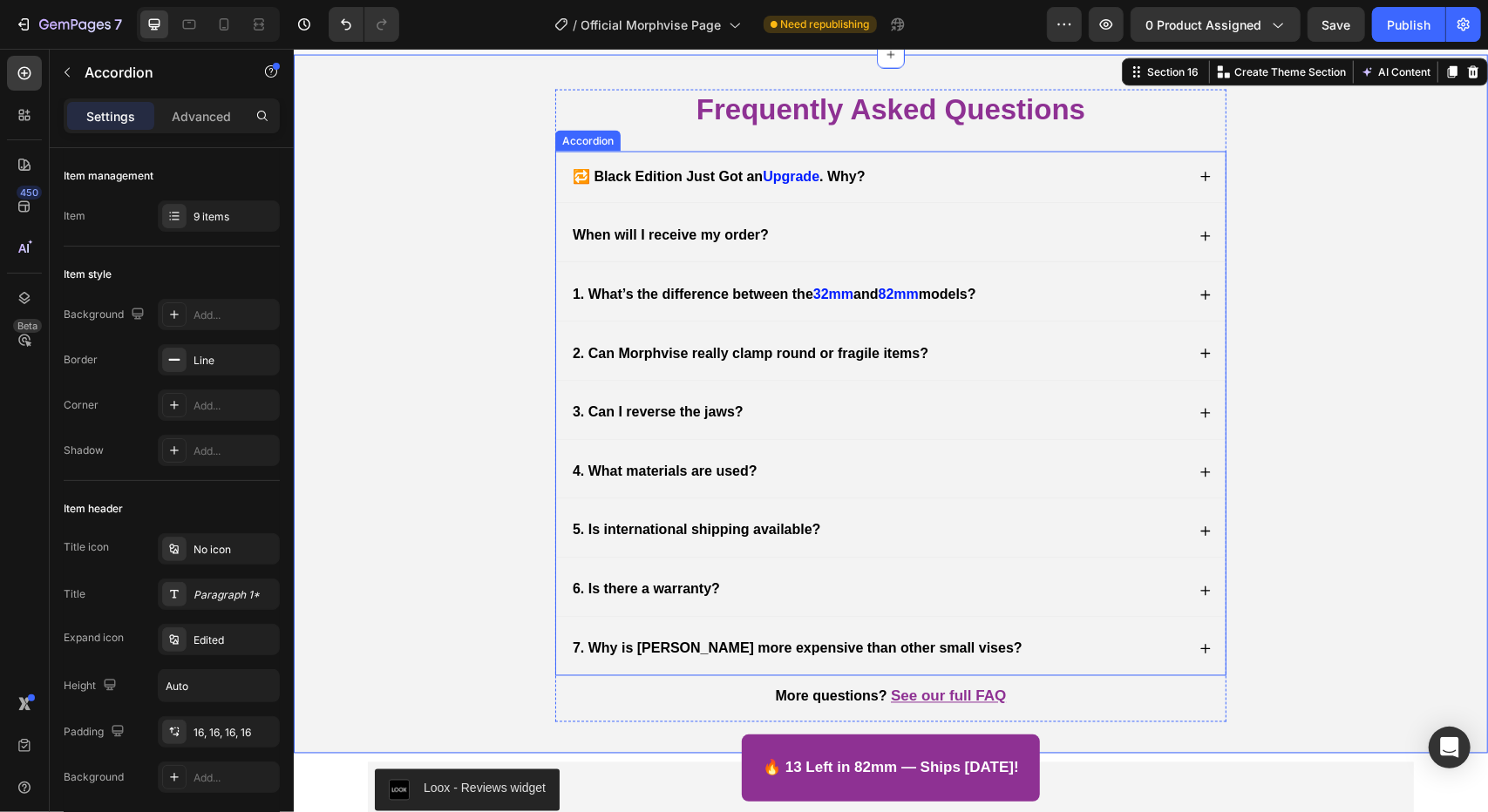
click at [572, 236] on strong "When will I receive my order?" at bounding box center [670, 234] width 197 height 15
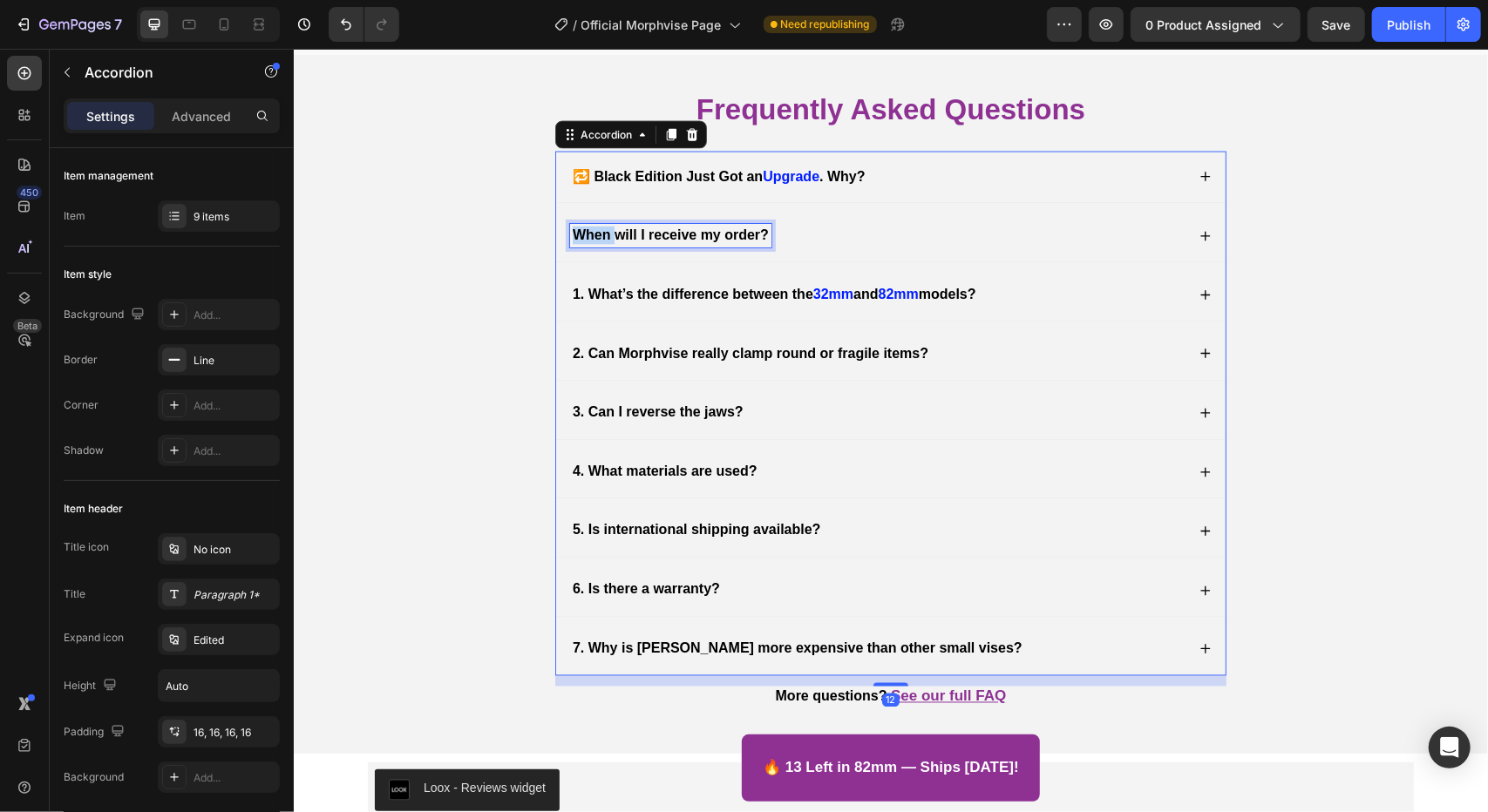
click at [572, 235] on strong "When will I receive my order?" at bounding box center [670, 234] width 197 height 15
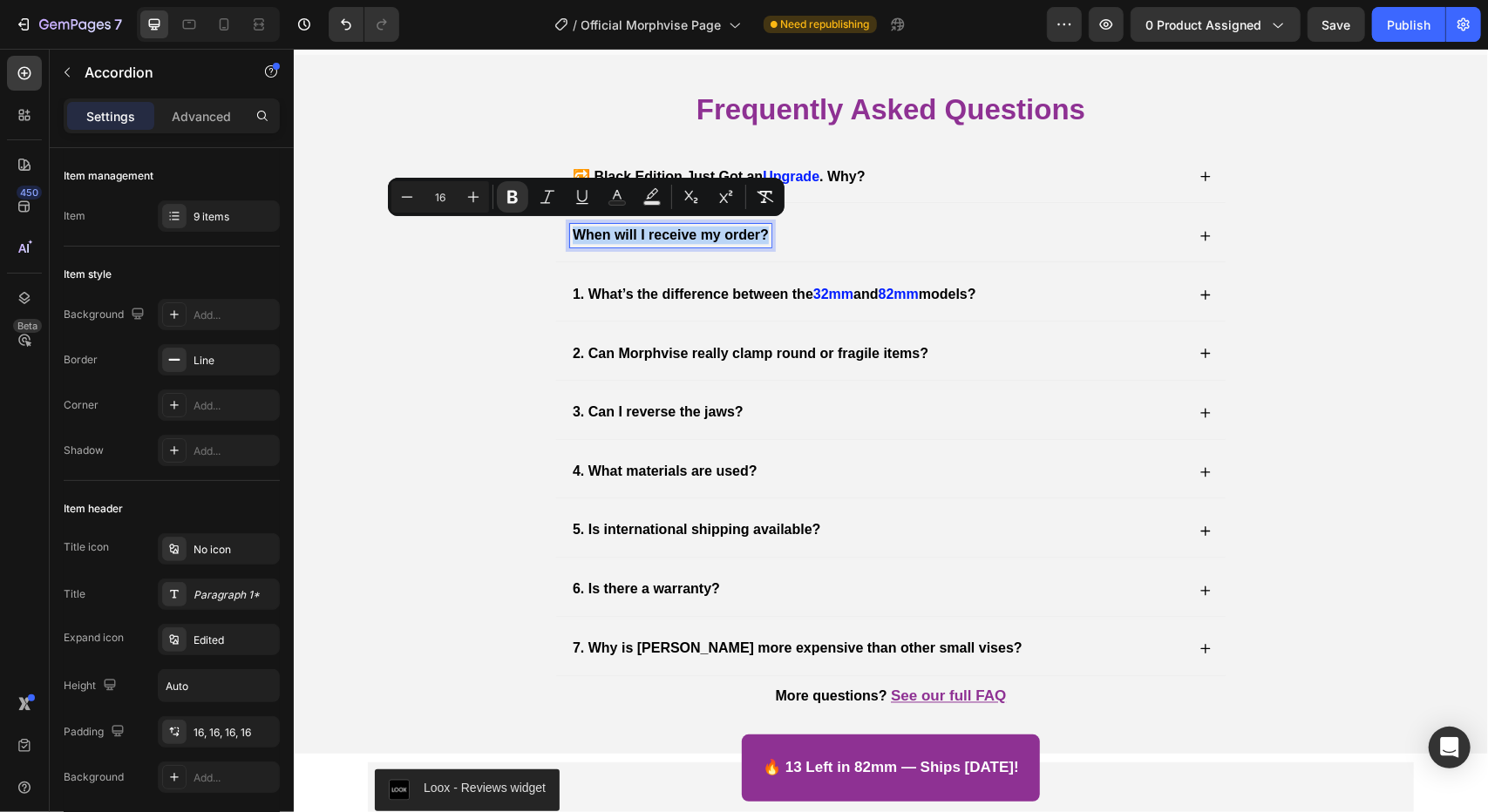
click at [572, 235] on strong "When will I receive my order?" at bounding box center [670, 234] width 197 height 15
click at [572, 227] on strong "When will I receive my order?" at bounding box center [670, 234] width 197 height 15
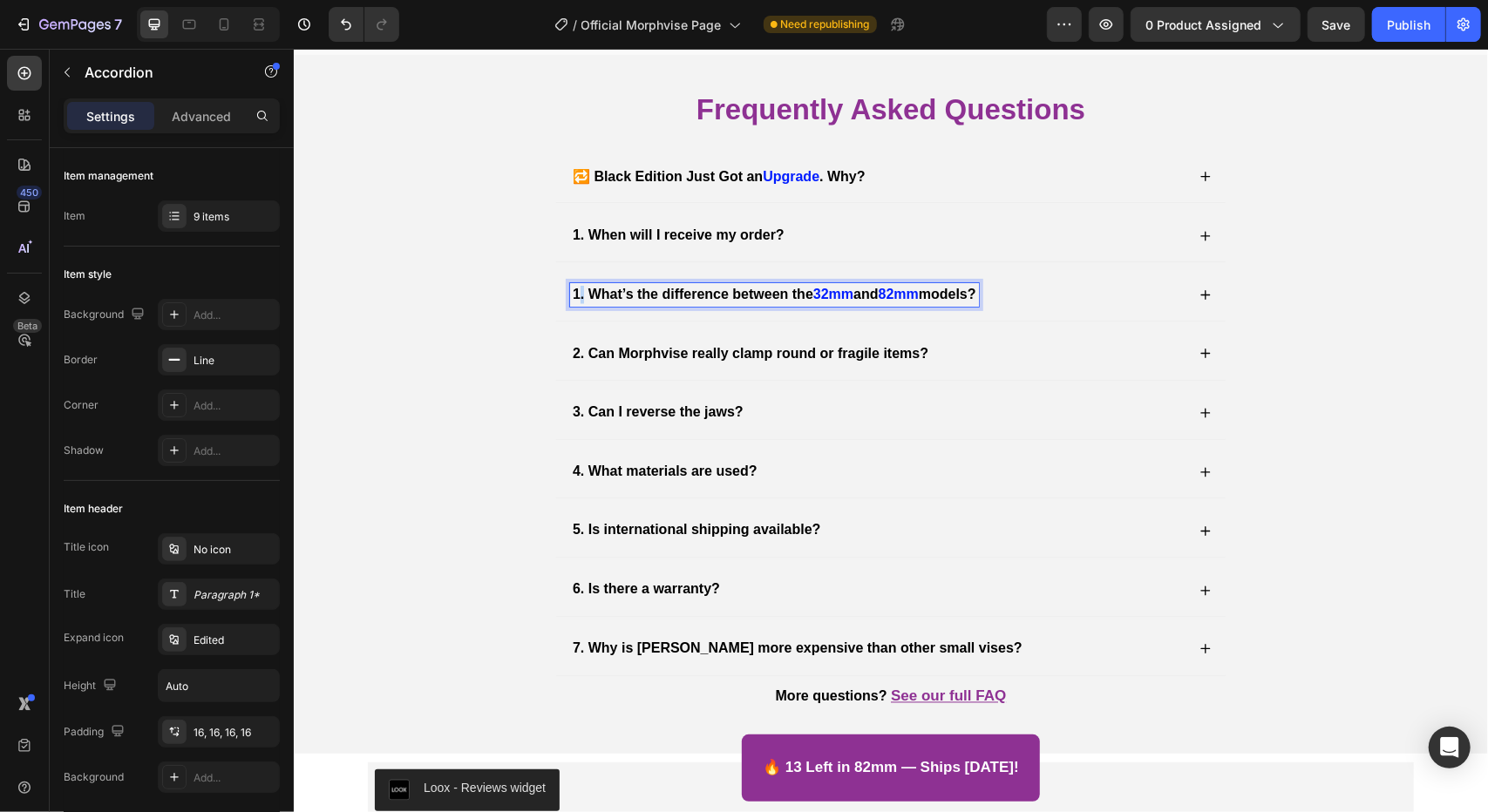
click at [574, 293] on strong "1. What’s the difference between the" at bounding box center [692, 292] width 241 height 15
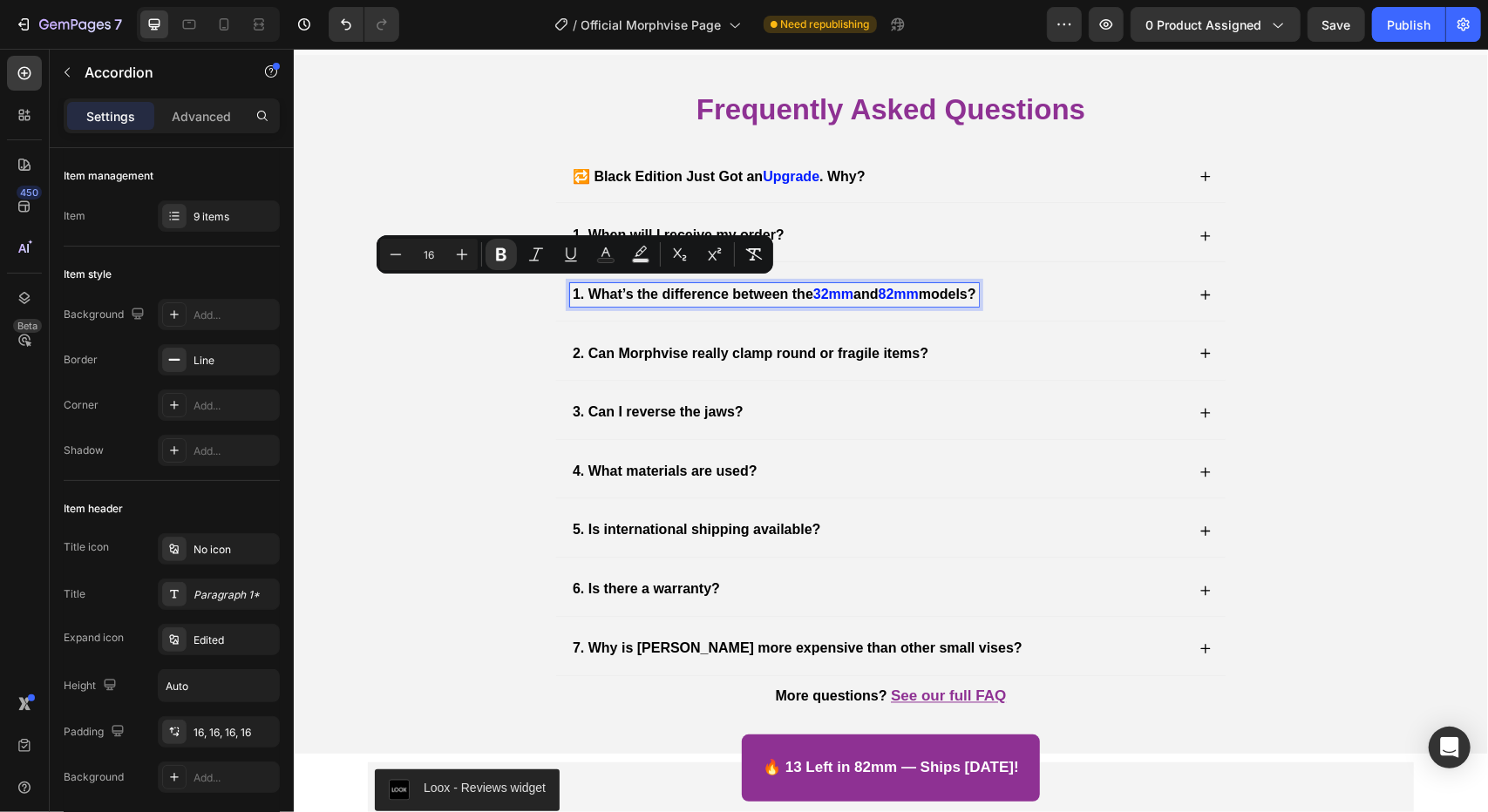
click at [579, 290] on strong "1. What’s the difference between the" at bounding box center [692, 292] width 241 height 15
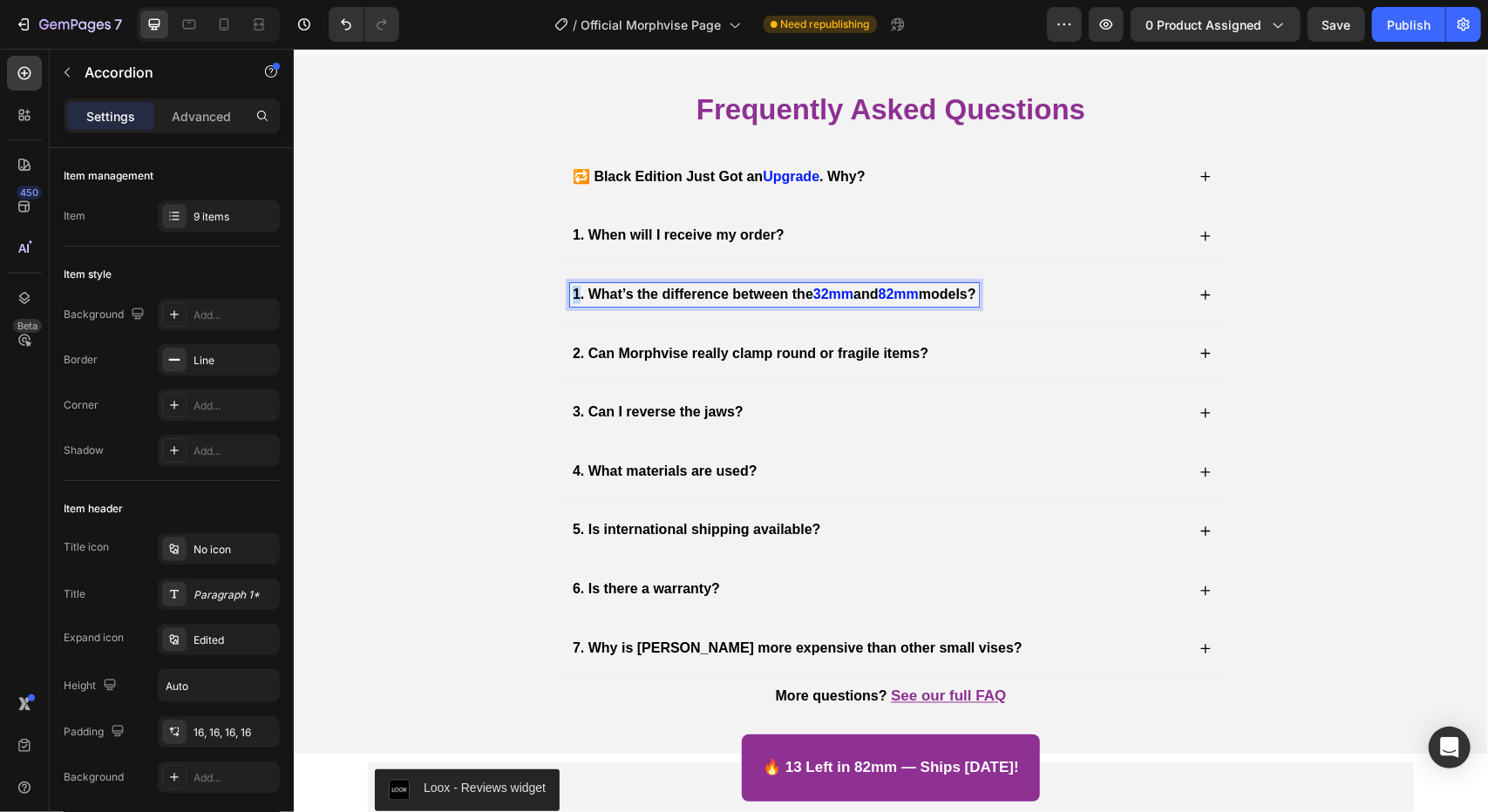
click at [572, 289] on strong "1. What’s the difference between the" at bounding box center [692, 292] width 241 height 15
click at [588, 298] on div "2. What’s the difference between the 32mm and 82mm models?" at bounding box center [773, 294] width 409 height 23
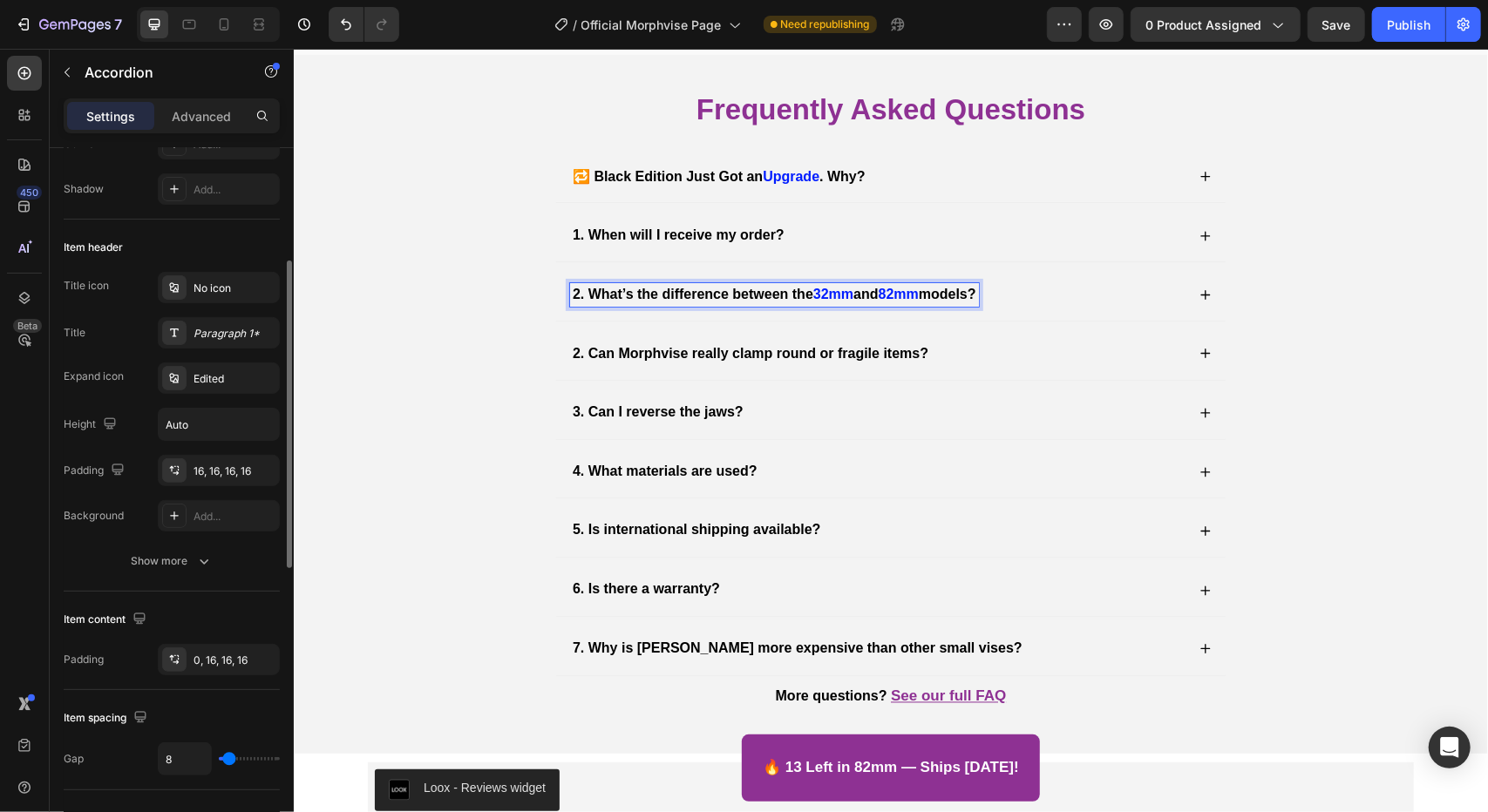
scroll to position [0, 0]
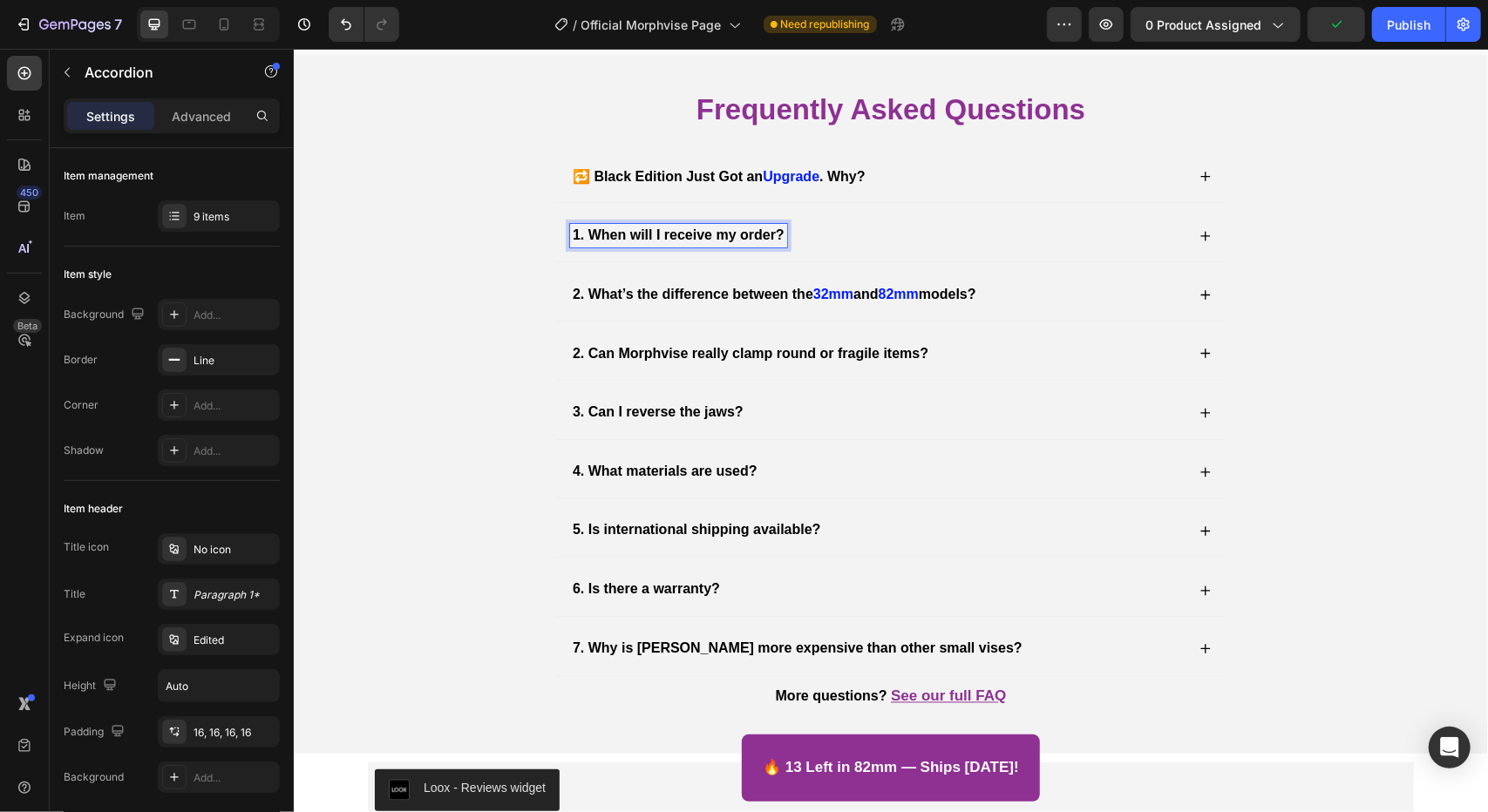
click at [612, 229] on strong "1. When will I receive my order?" at bounding box center [678, 234] width 212 height 15
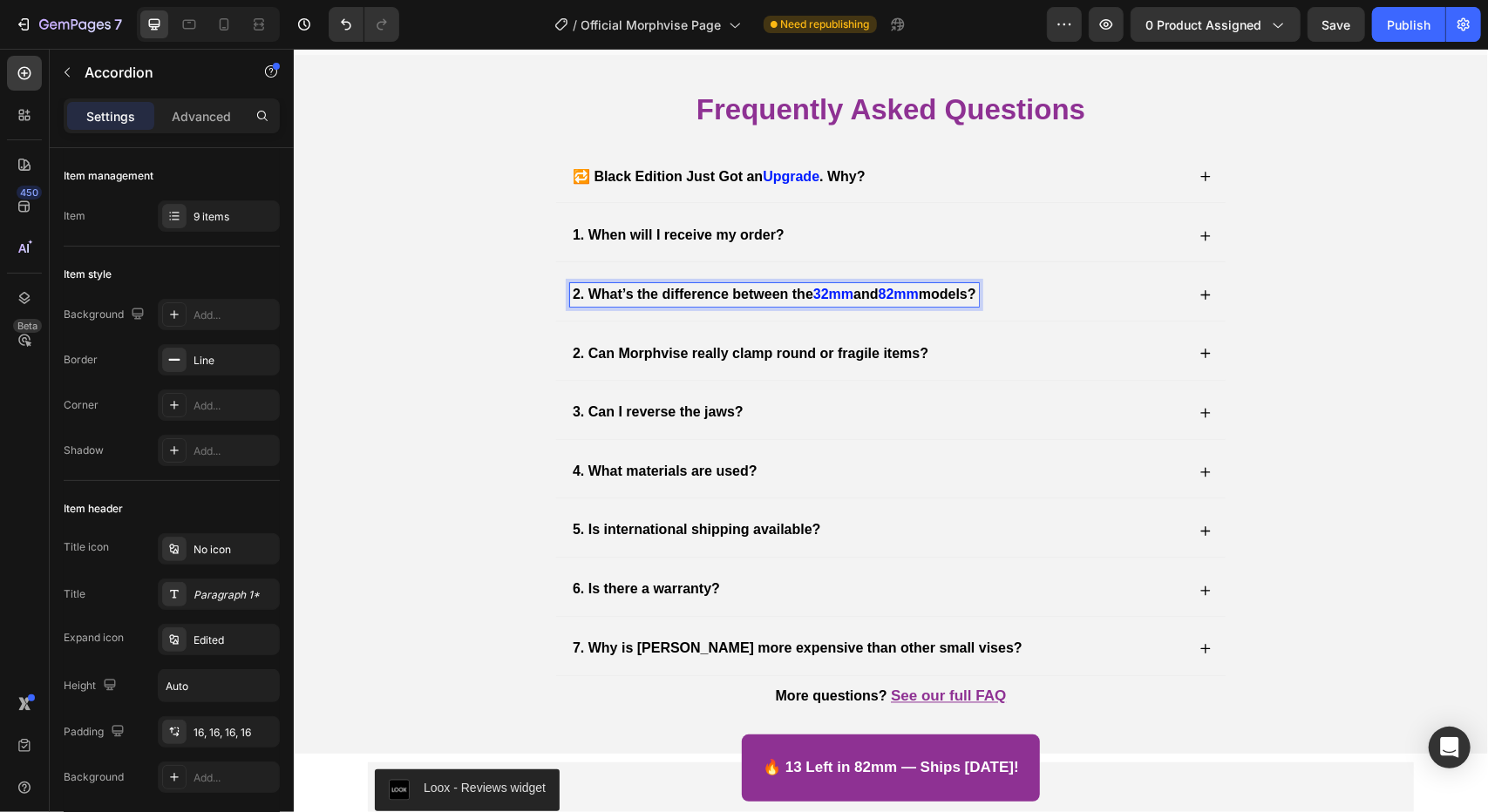
click at [599, 287] on strong "2. What’s the difference between the" at bounding box center [692, 292] width 241 height 15
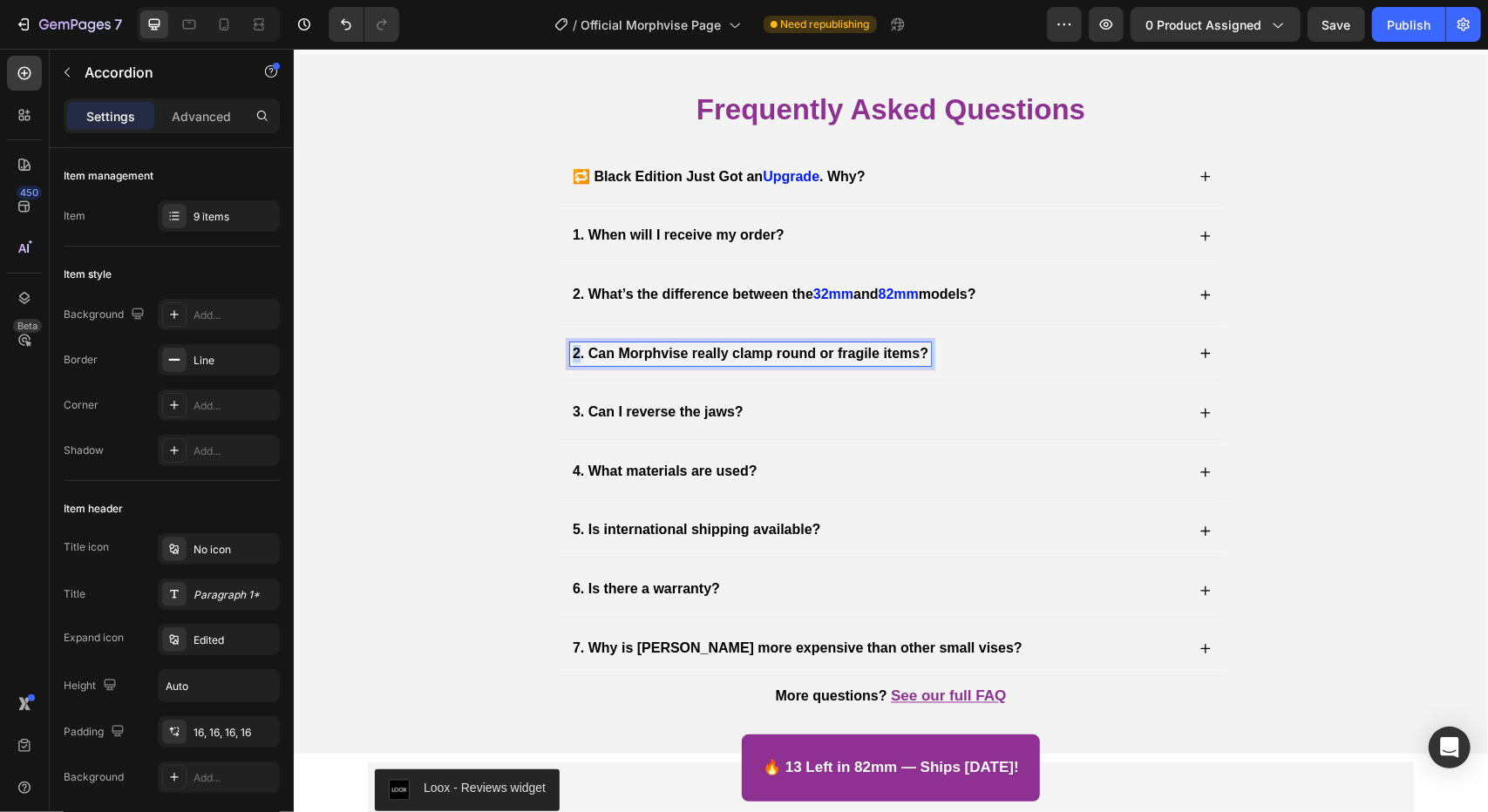
click at [572, 348] on strong "2. Can Morphvise really clamp round or fragile items?" at bounding box center [750, 352] width 356 height 15
click at [572, 405] on strong "3. Can I reverse the jaws?" at bounding box center [657, 411] width 171 height 15
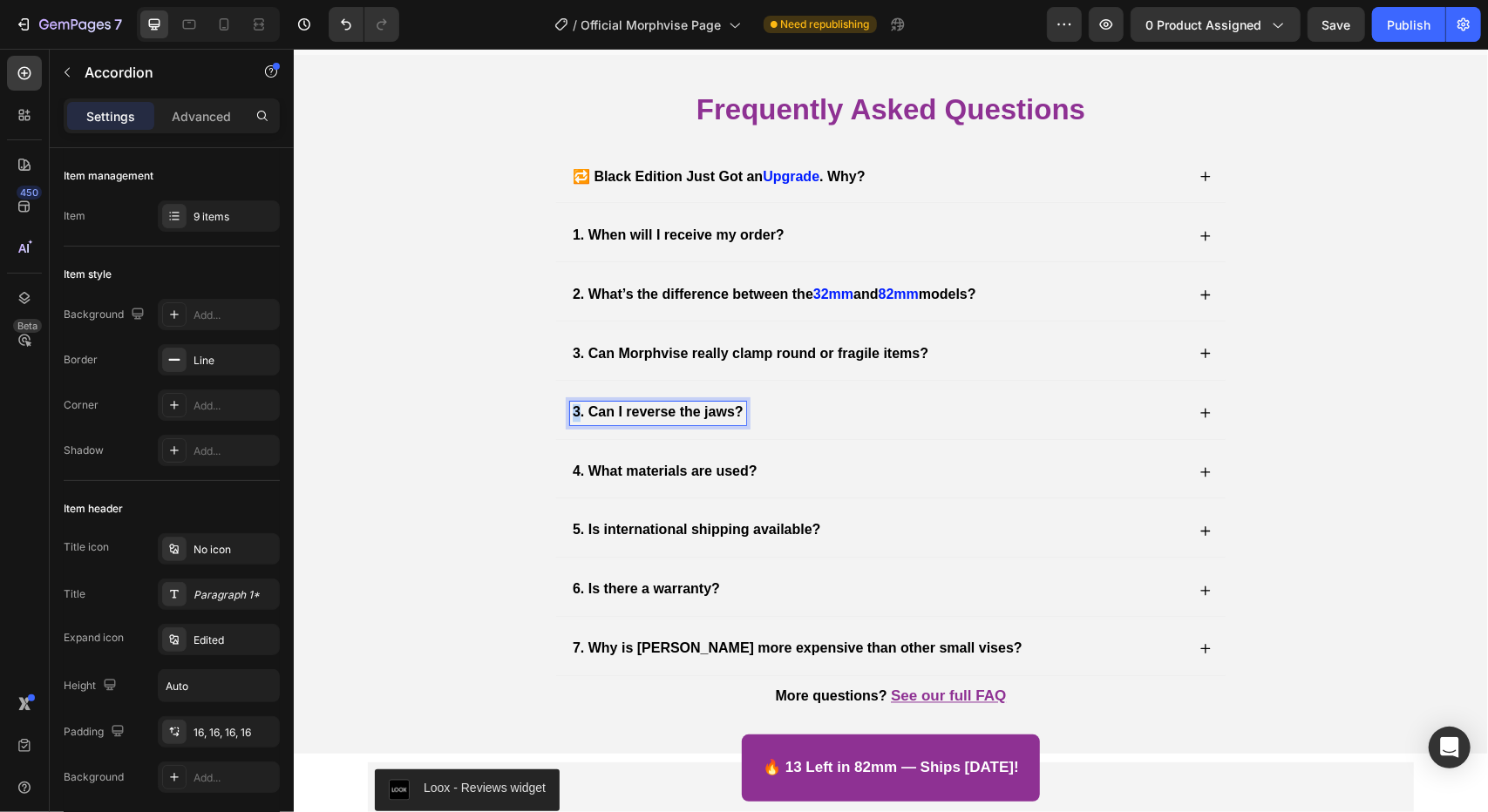
click at [572, 409] on strong "3. Can I reverse the jaws?" at bounding box center [657, 411] width 171 height 15
click at [572, 467] on strong "4. What materials are used?" at bounding box center [664, 470] width 185 height 15
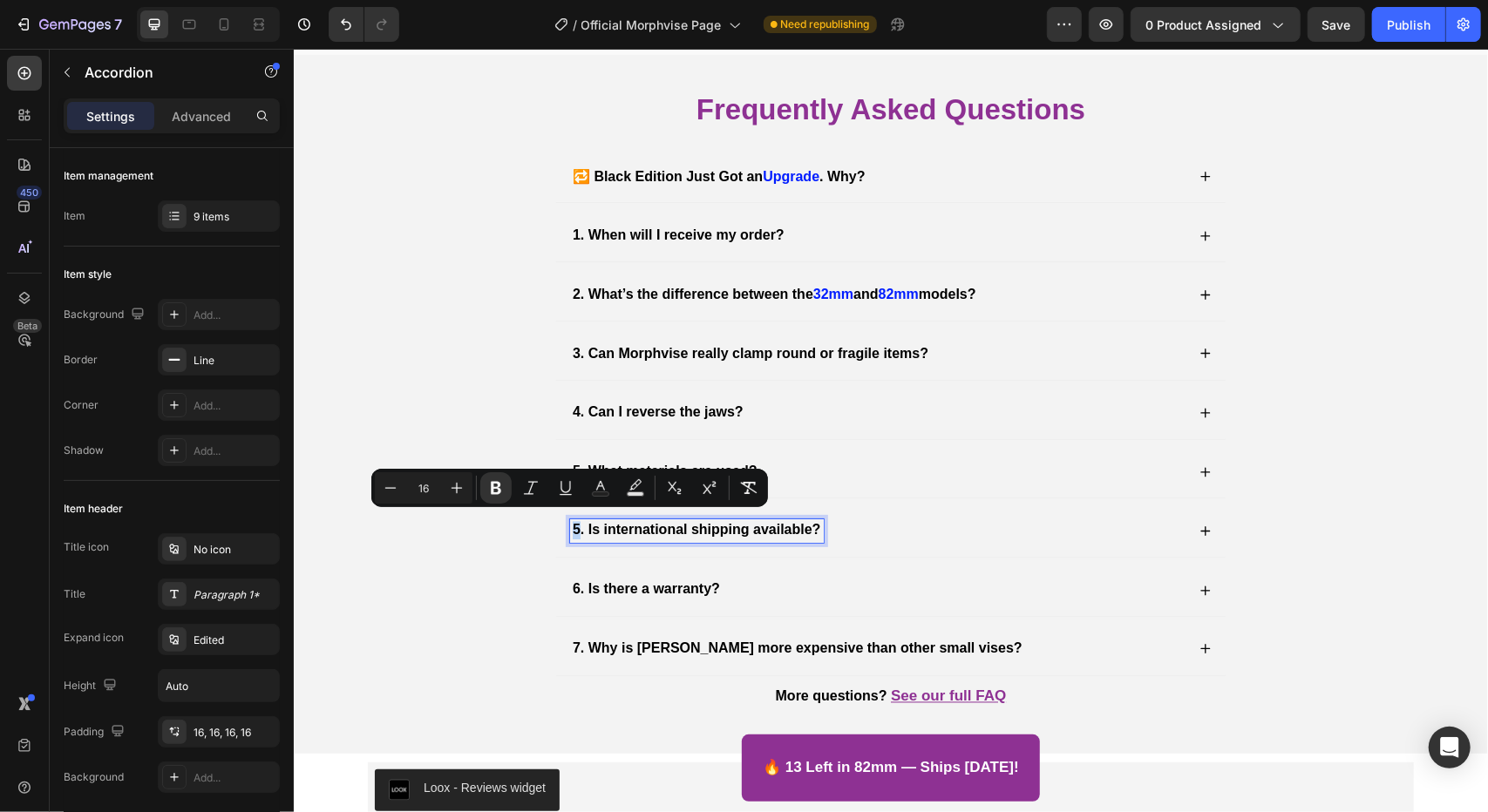
click at [572, 524] on strong "5. Is international shipping available?" at bounding box center [696, 529] width 248 height 15
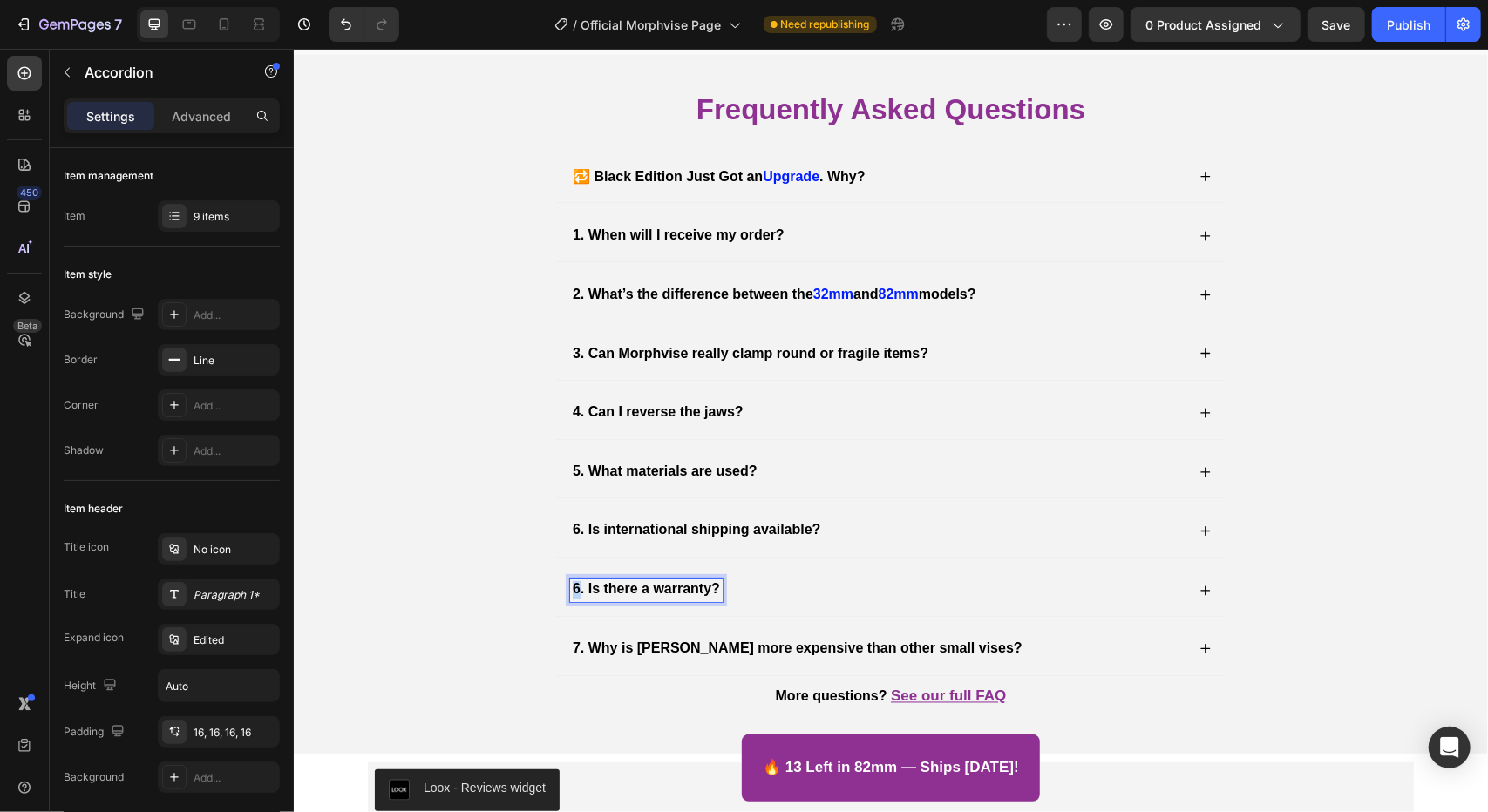
click at [572, 581] on strong "6. Is there a warranty?" at bounding box center [645, 588] width 148 height 15
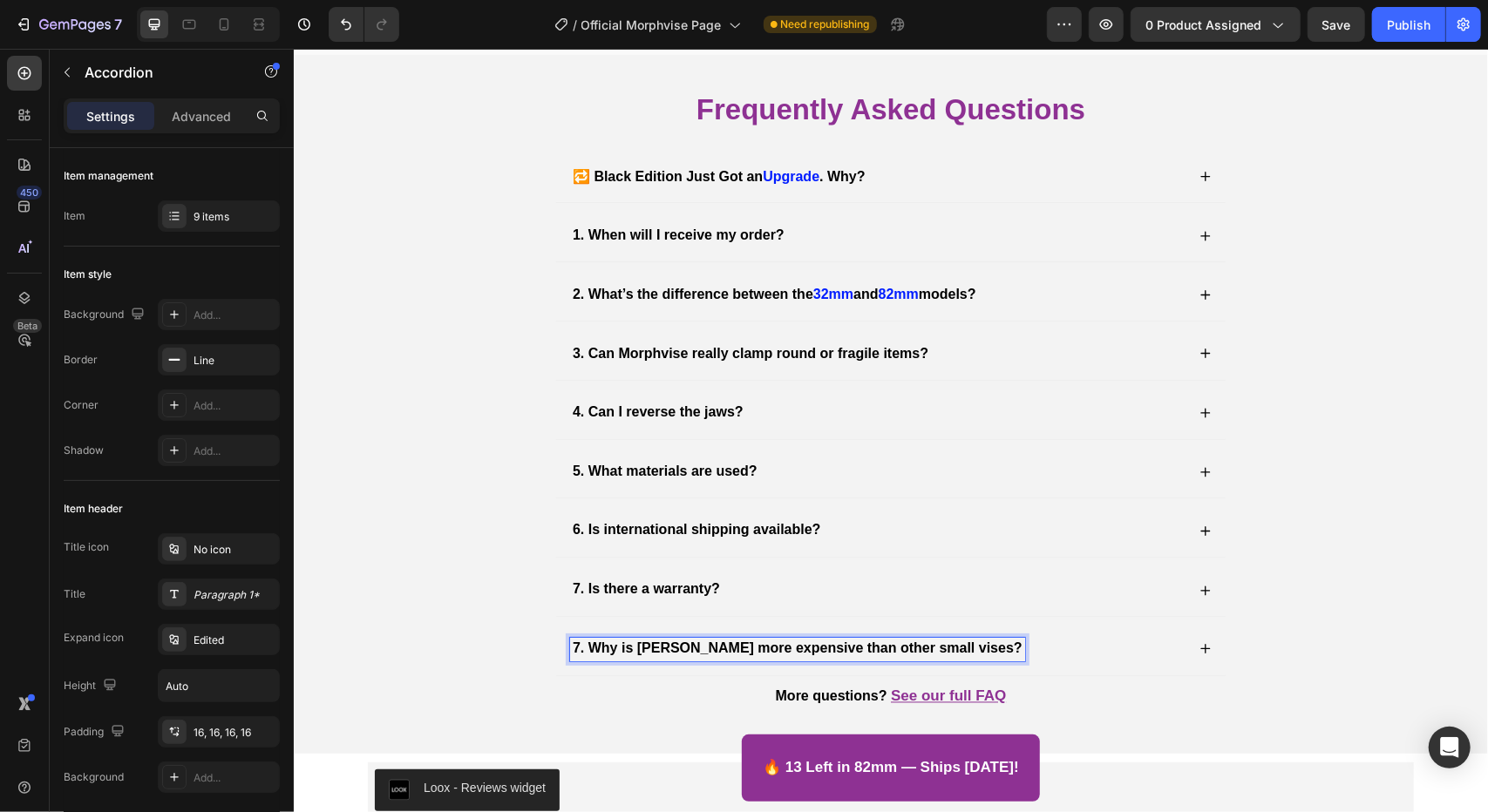
click at [577, 641] on strong "7. Why is [PERSON_NAME] more expensive than other small vises?" at bounding box center [797, 647] width 450 height 15
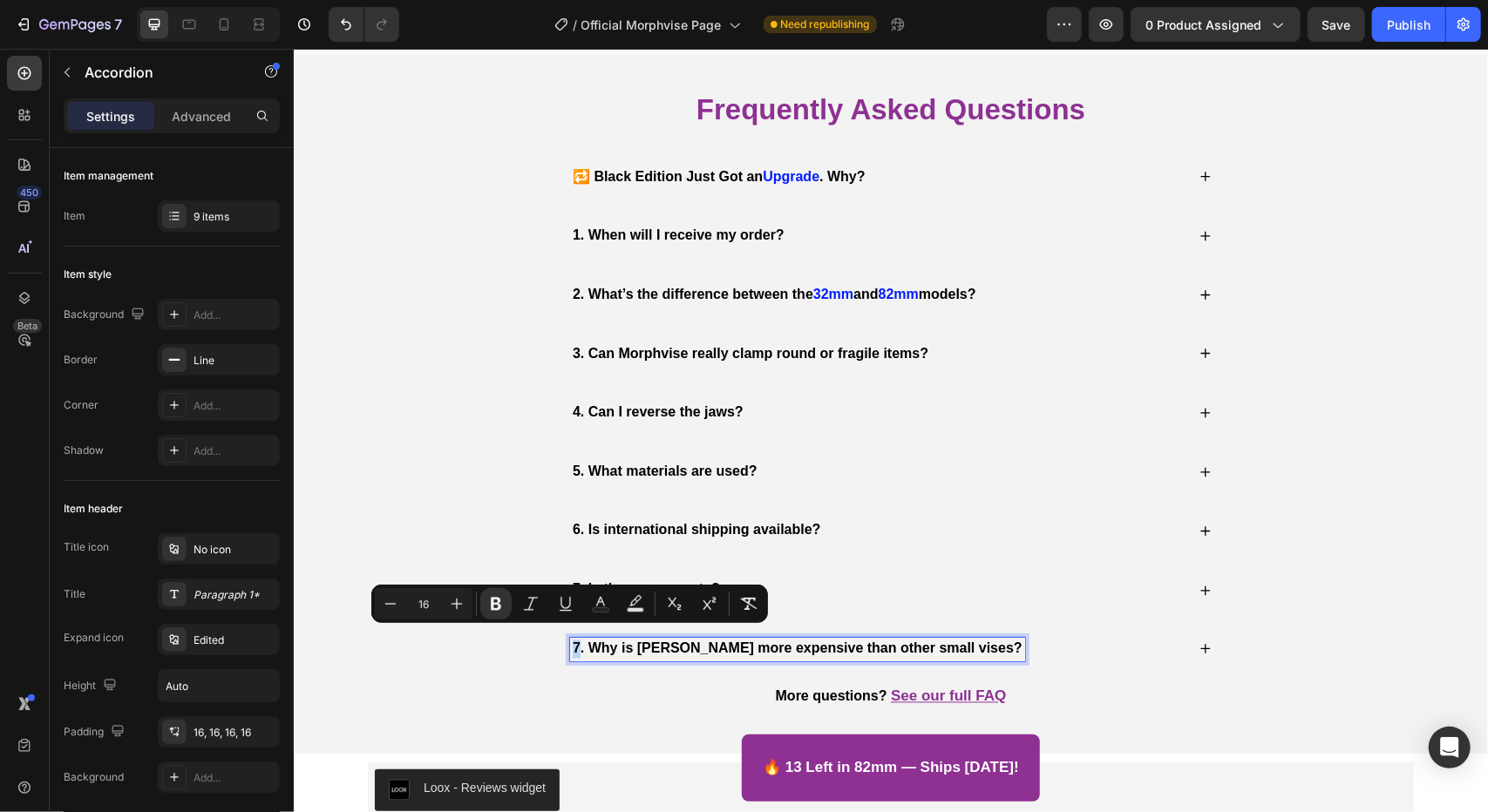
click at [572, 641] on strong "7. Why is [PERSON_NAME] more expensive than other small vises?" at bounding box center [797, 647] width 450 height 15
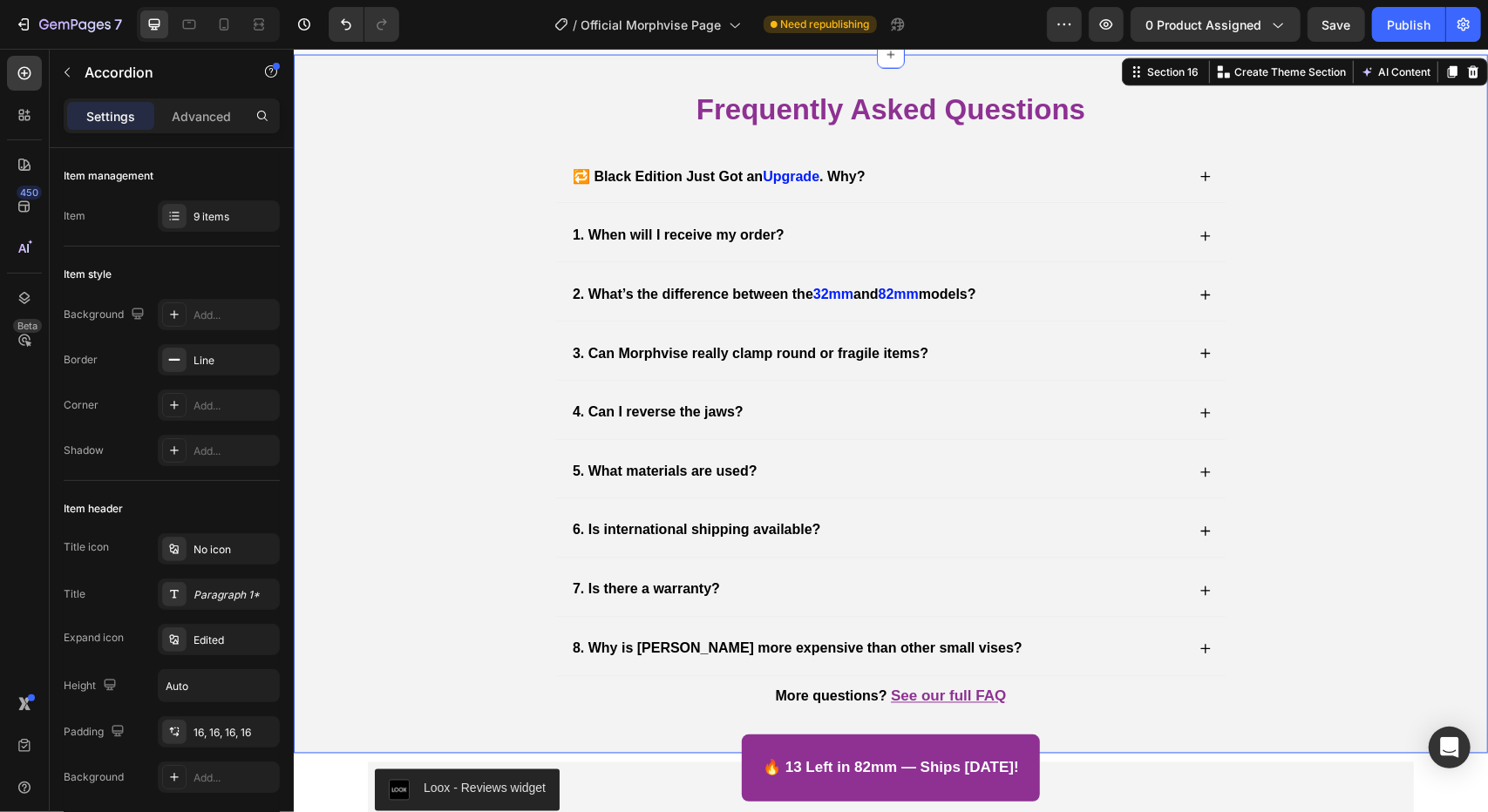
click at [520, 620] on div "Frequently Asked Questions Heading 🔁 Black Edition Just Got an Upgrade . Why? 1…" at bounding box center [890, 411] width 1160 height 646
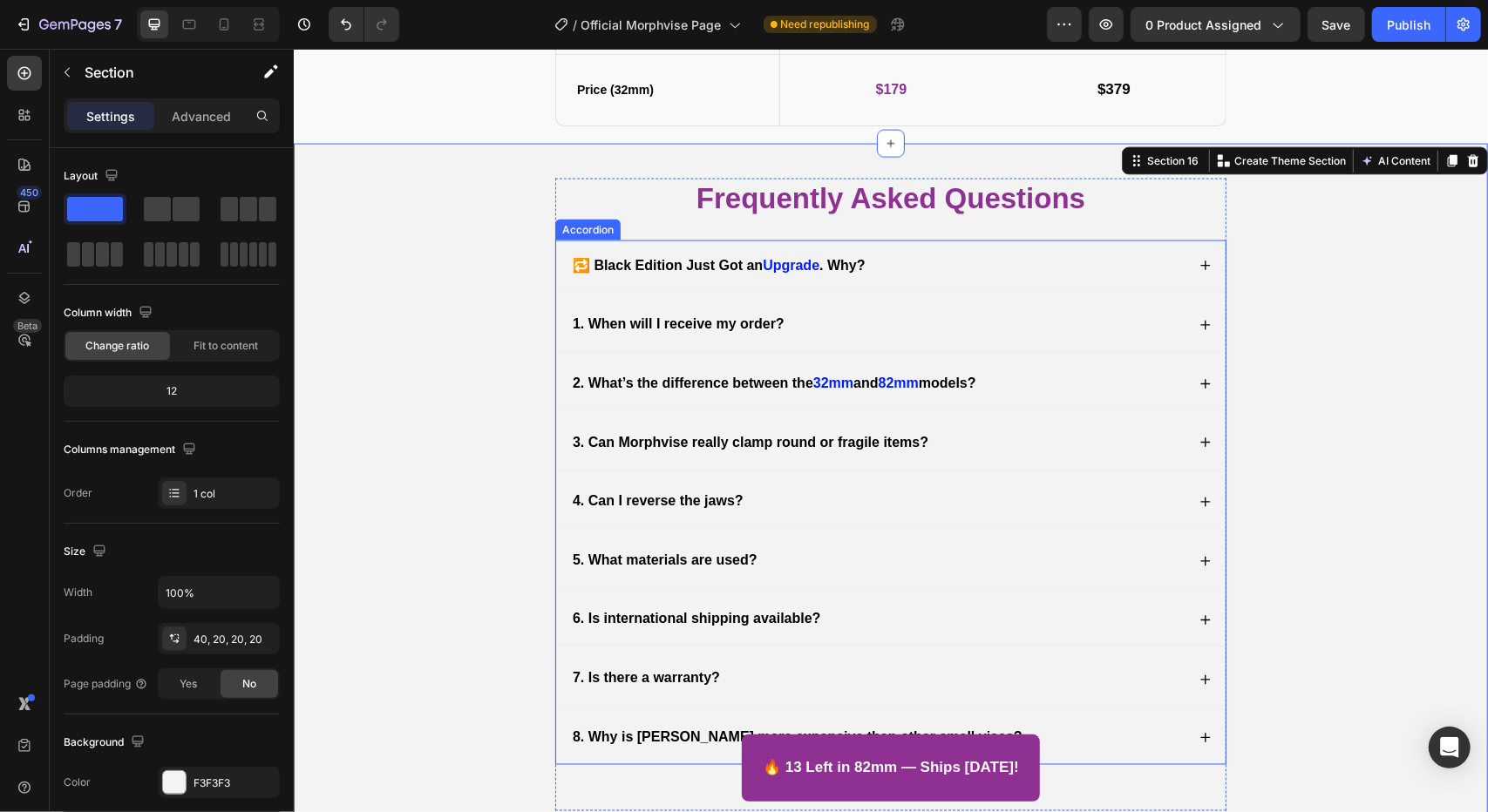
scroll to position [6167, 0]
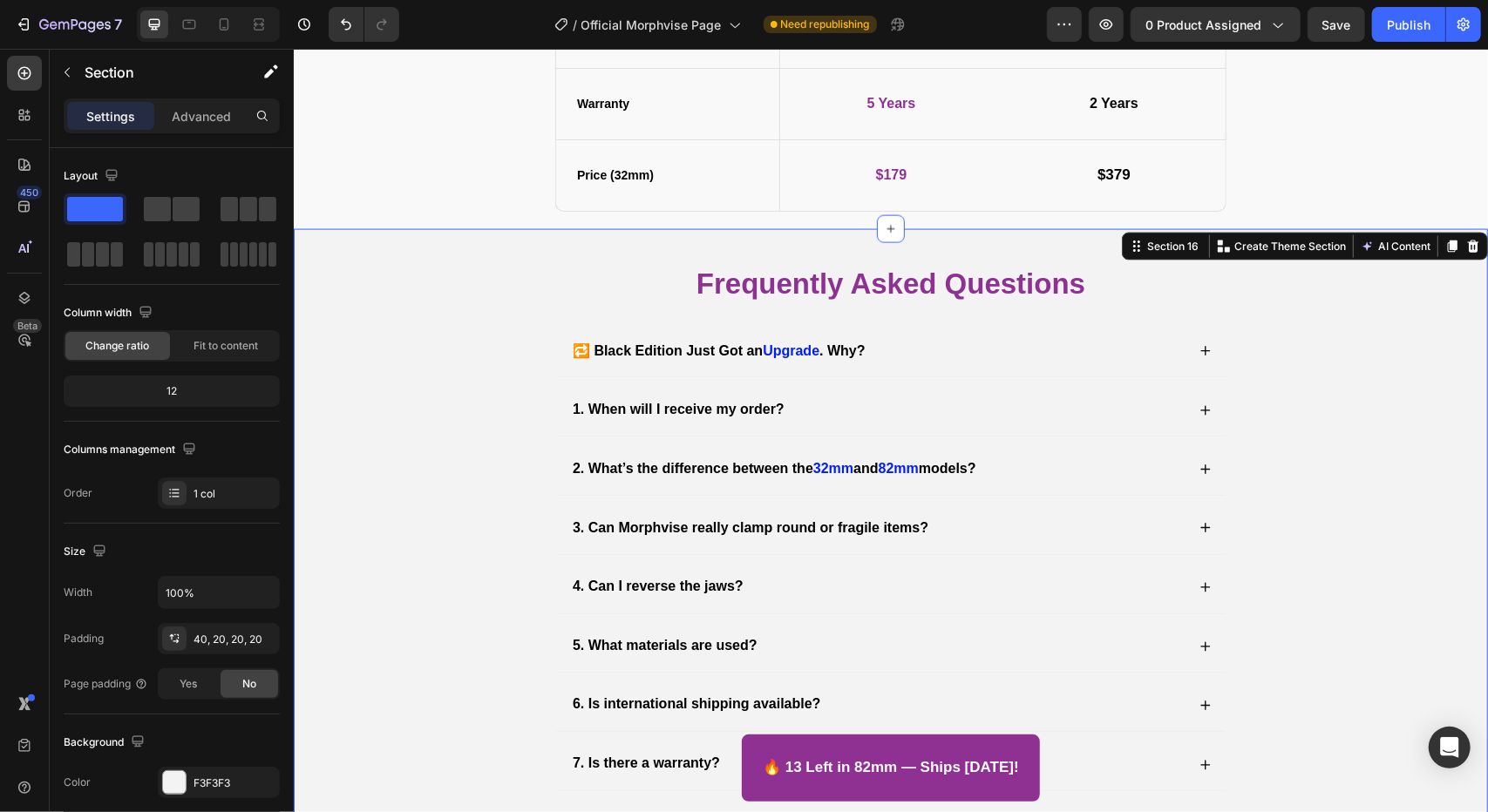
click at [1437, 502] on div "Frequently Asked Questions Heading 🔁 Black Edition Just Got an Upgrade . Why? 1…" at bounding box center [890, 585] width 1160 height 646
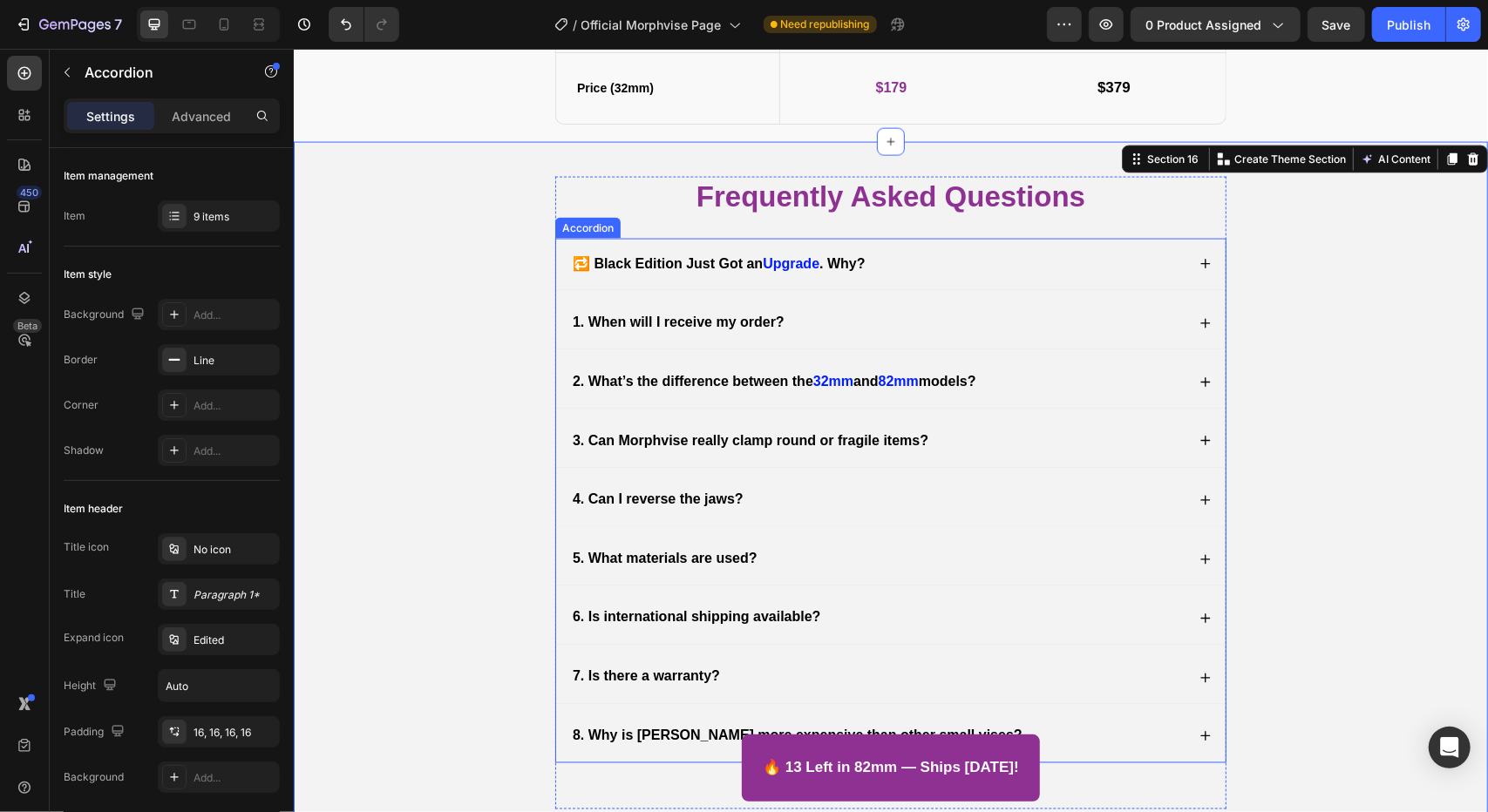
click at [1199, 321] on icon at bounding box center [1204, 322] width 12 height 12
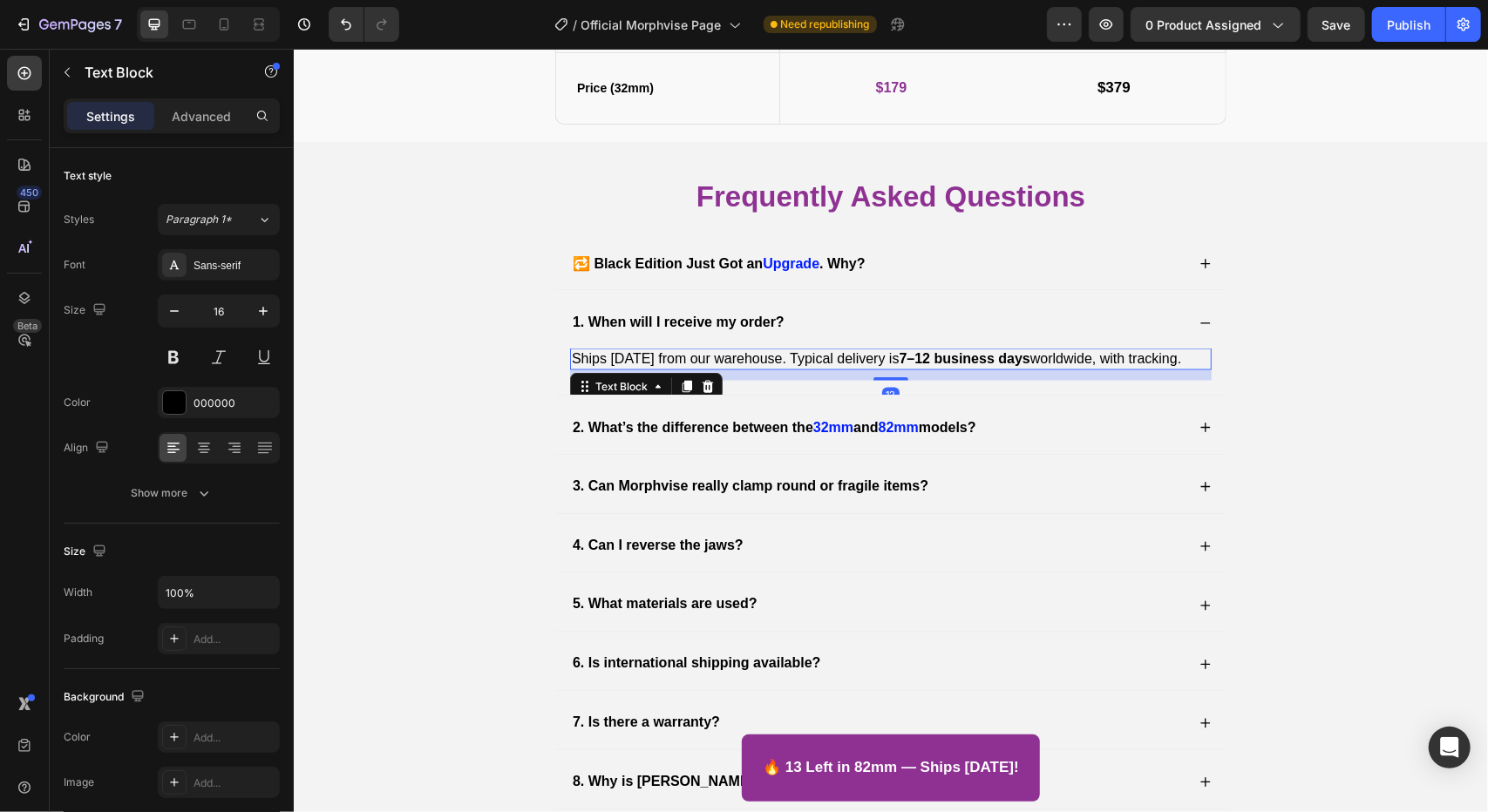
click at [766, 357] on p "Ships today from our warehouse. Typical delivery is 7–12 business days worldwid…" at bounding box center [890, 358] width 638 height 19
click at [768, 354] on p "Ships today from our warehouse. Typical delivery is 7–12 business days worldwid…" at bounding box center [890, 358] width 638 height 19
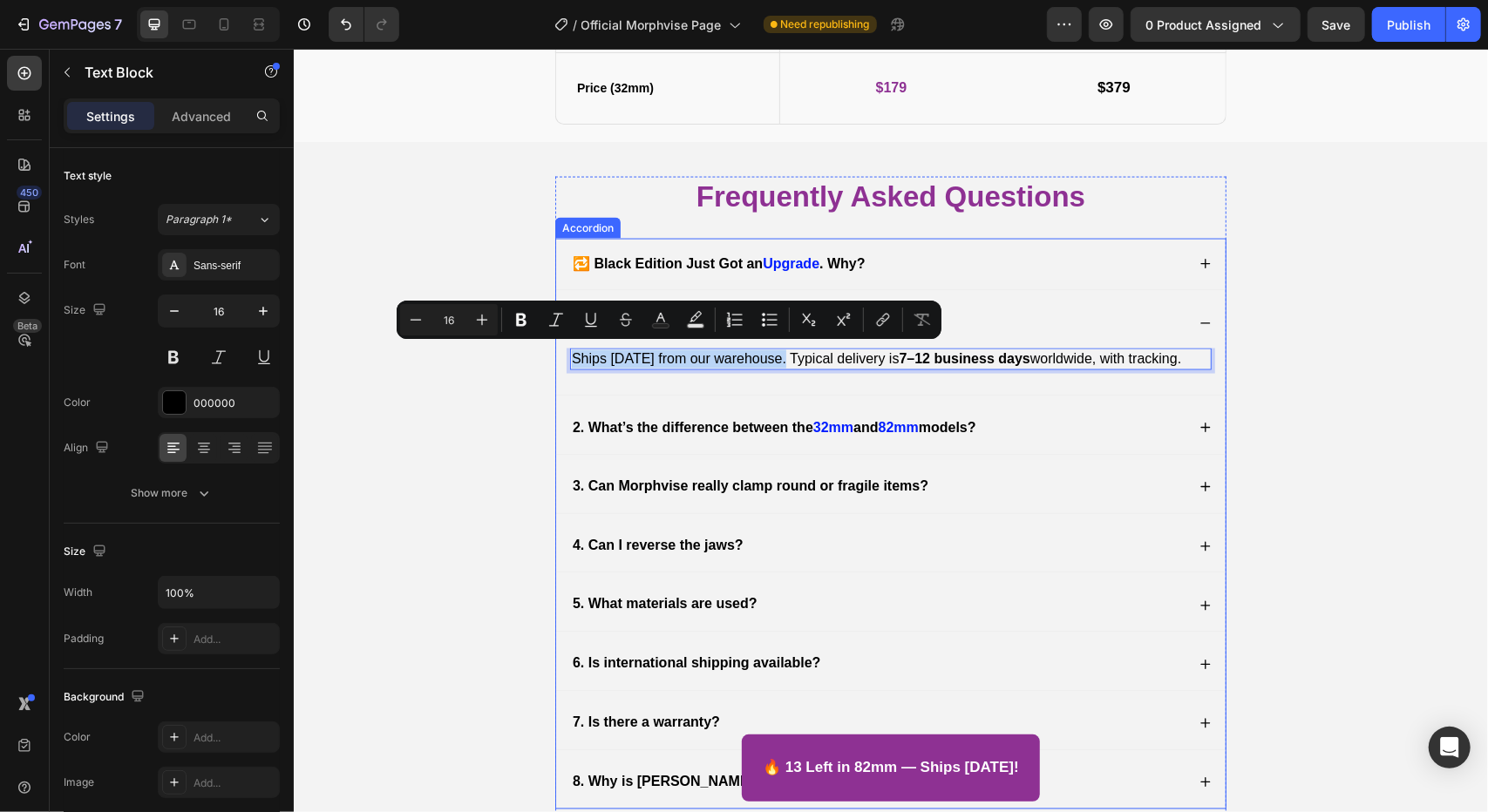
drag, startPoint x: 772, startPoint y: 353, endPoint x: 549, endPoint y: 355, distance: 223.0
click at [555, 355] on div "Ships today from our warehouse. Typical delivery is 7–12 business days worldwid…" at bounding box center [890, 370] width 670 height 46
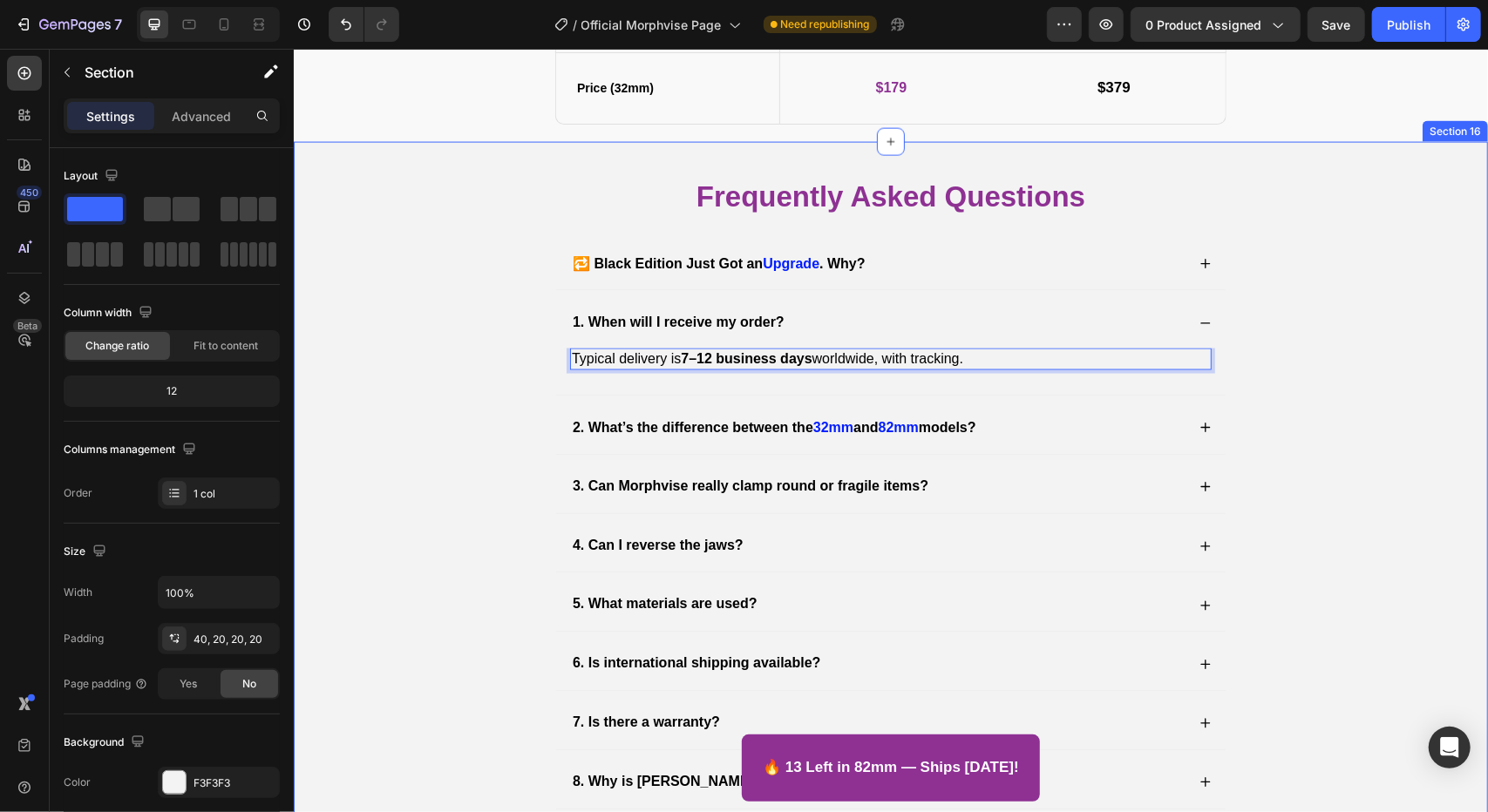
click at [1332, 390] on div "Frequently Asked Questions Heading 🔁 Black Edition Just Got an Upgrade . Why? 1…" at bounding box center [890, 522] width 1160 height 693
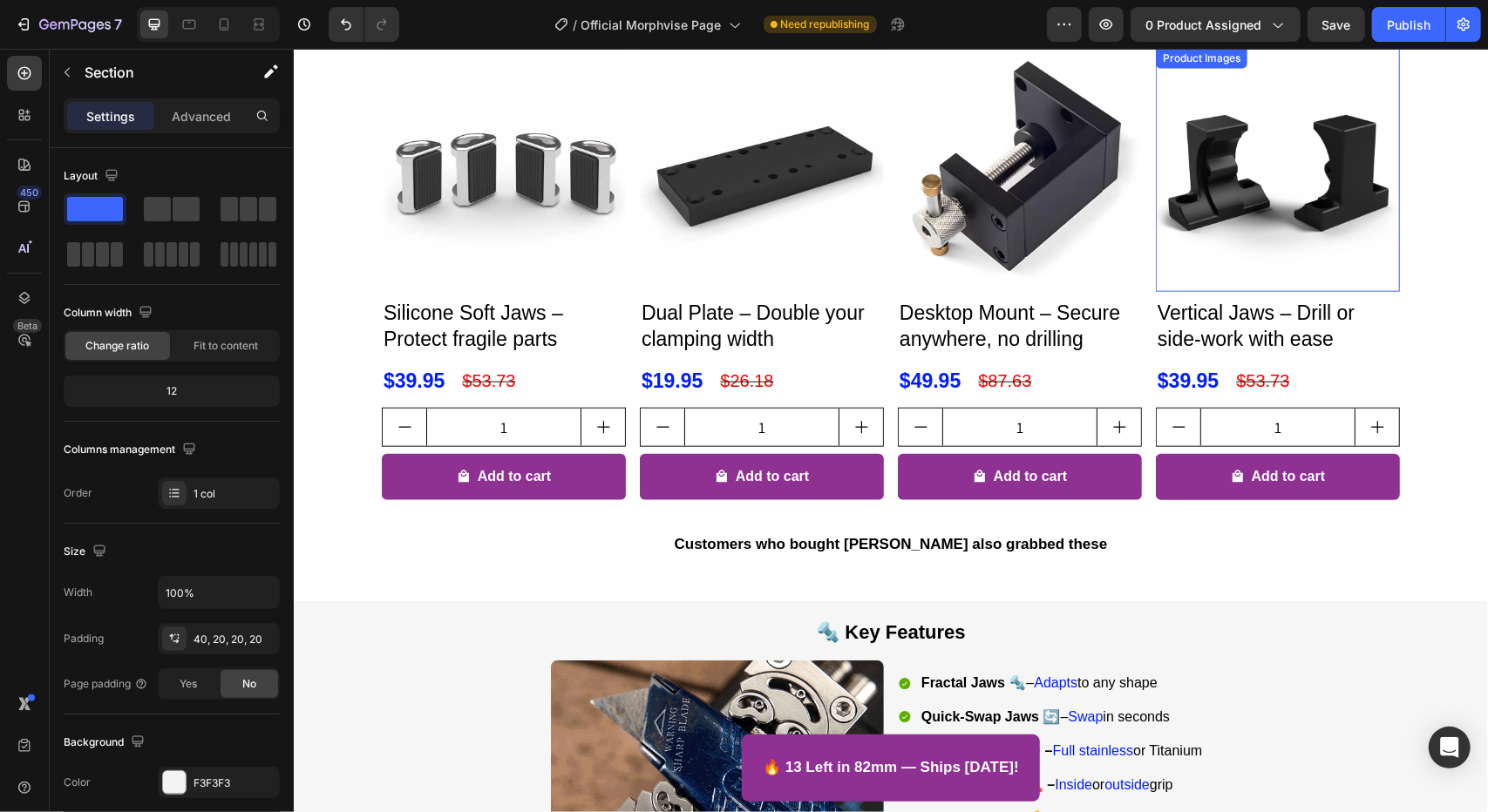
scroll to position [1155, 0]
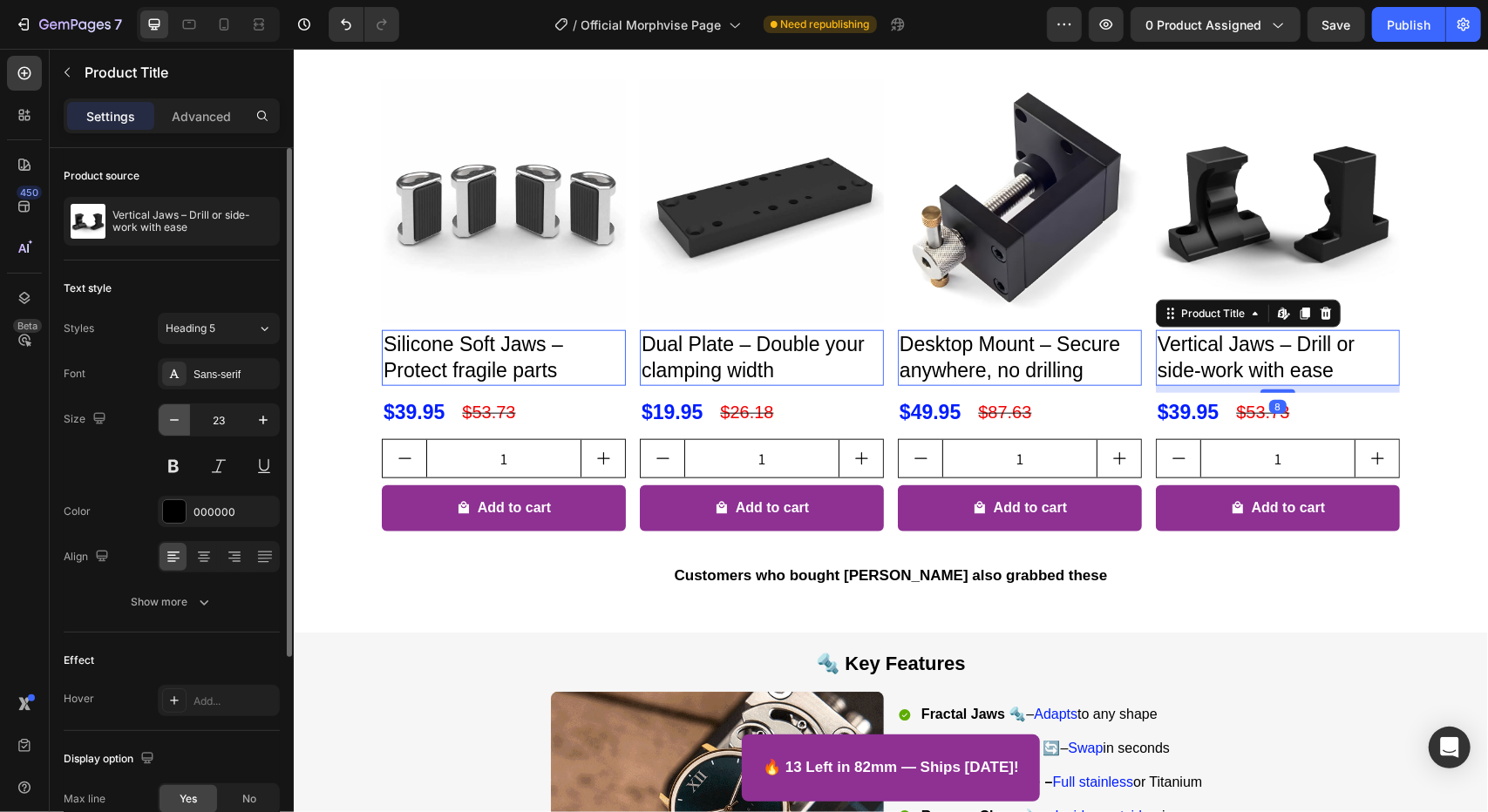
click at [169, 425] on icon "button" at bounding box center [174, 420] width 18 height 18
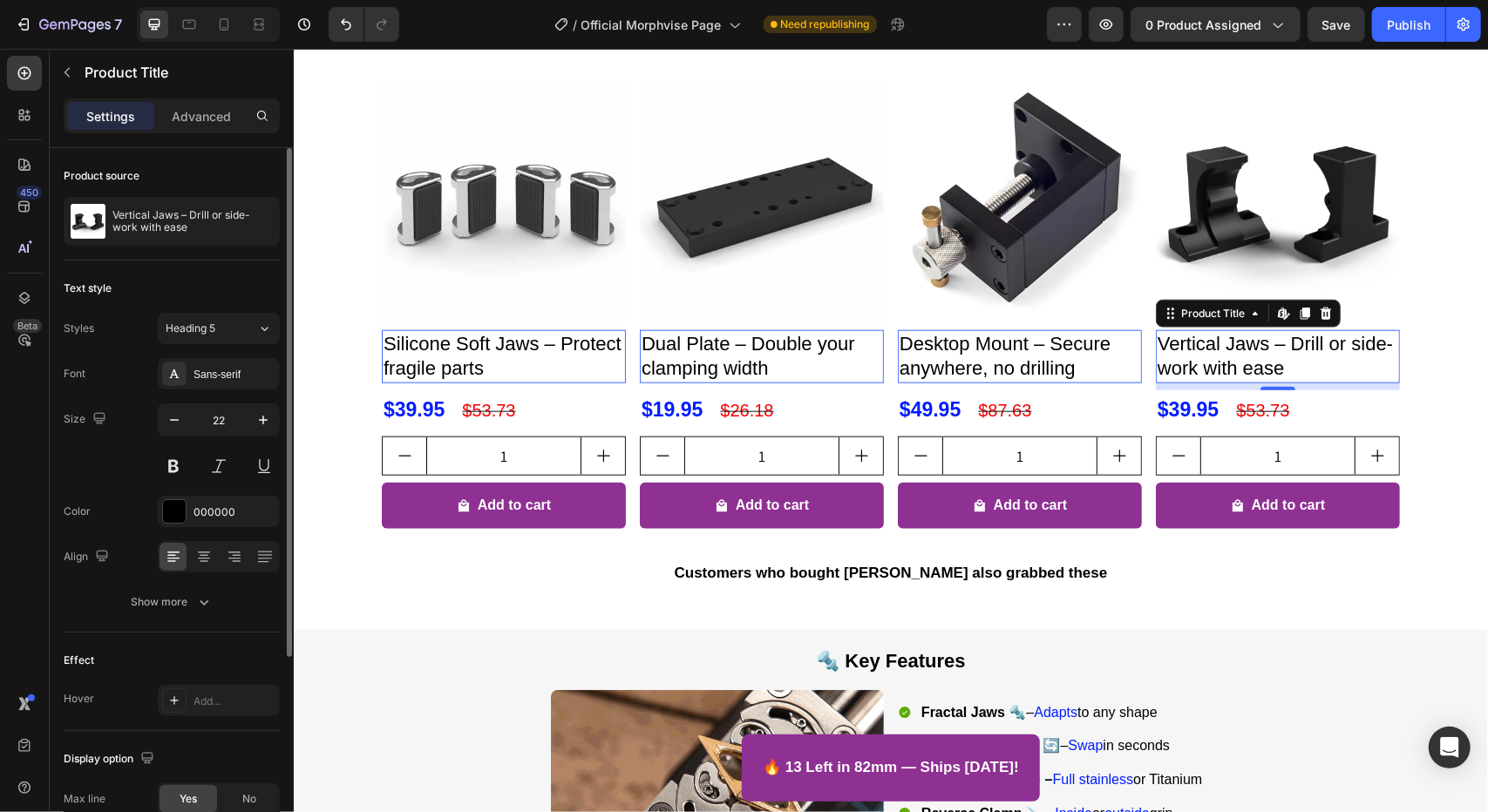
click at [156, 424] on div "Size 22" at bounding box center [171, 443] width 216 height 78
click at [168, 423] on icon "button" at bounding box center [174, 420] width 18 height 18
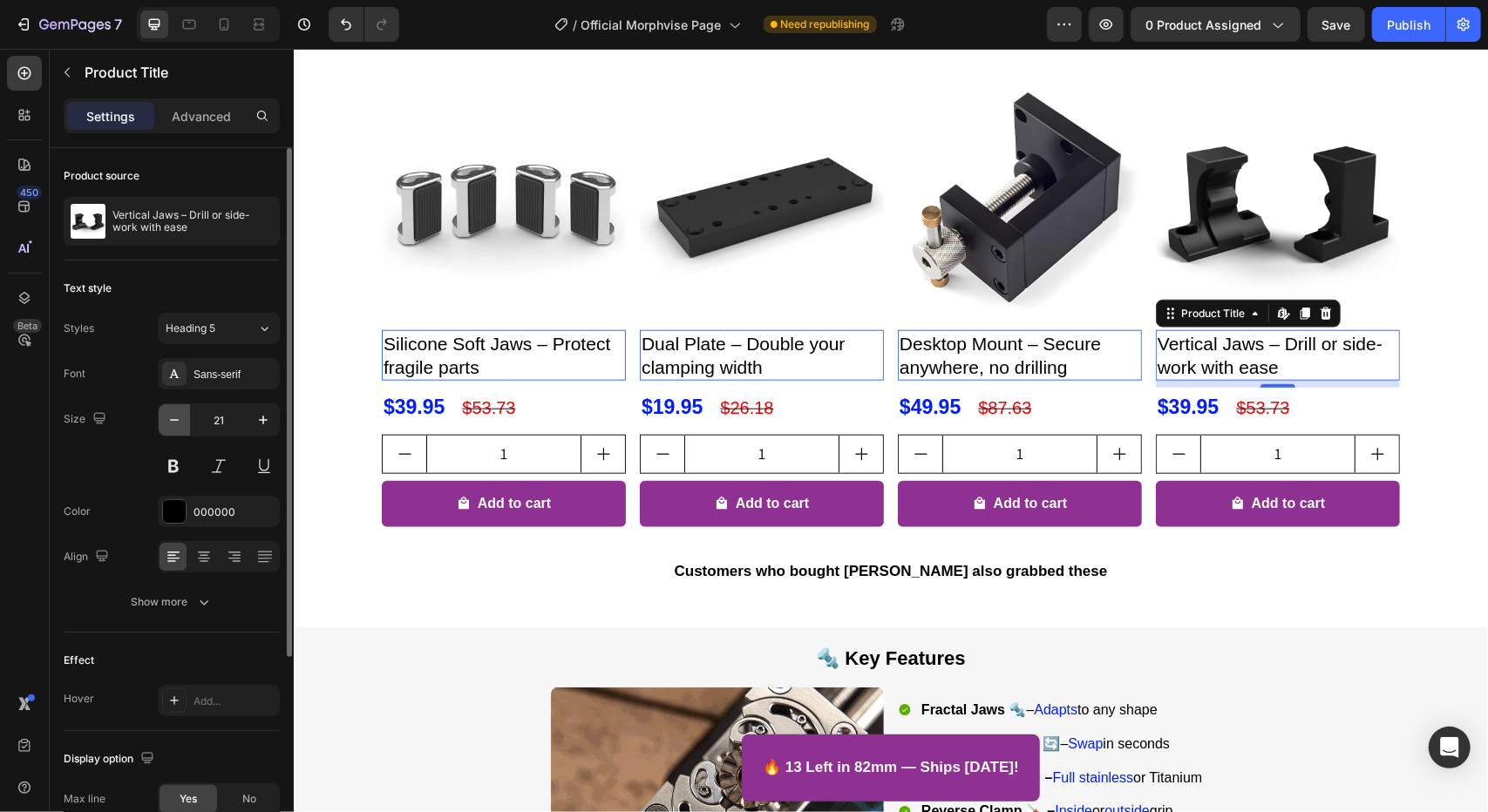
click at [163, 425] on button "button" at bounding box center [174, 420] width 31 height 31
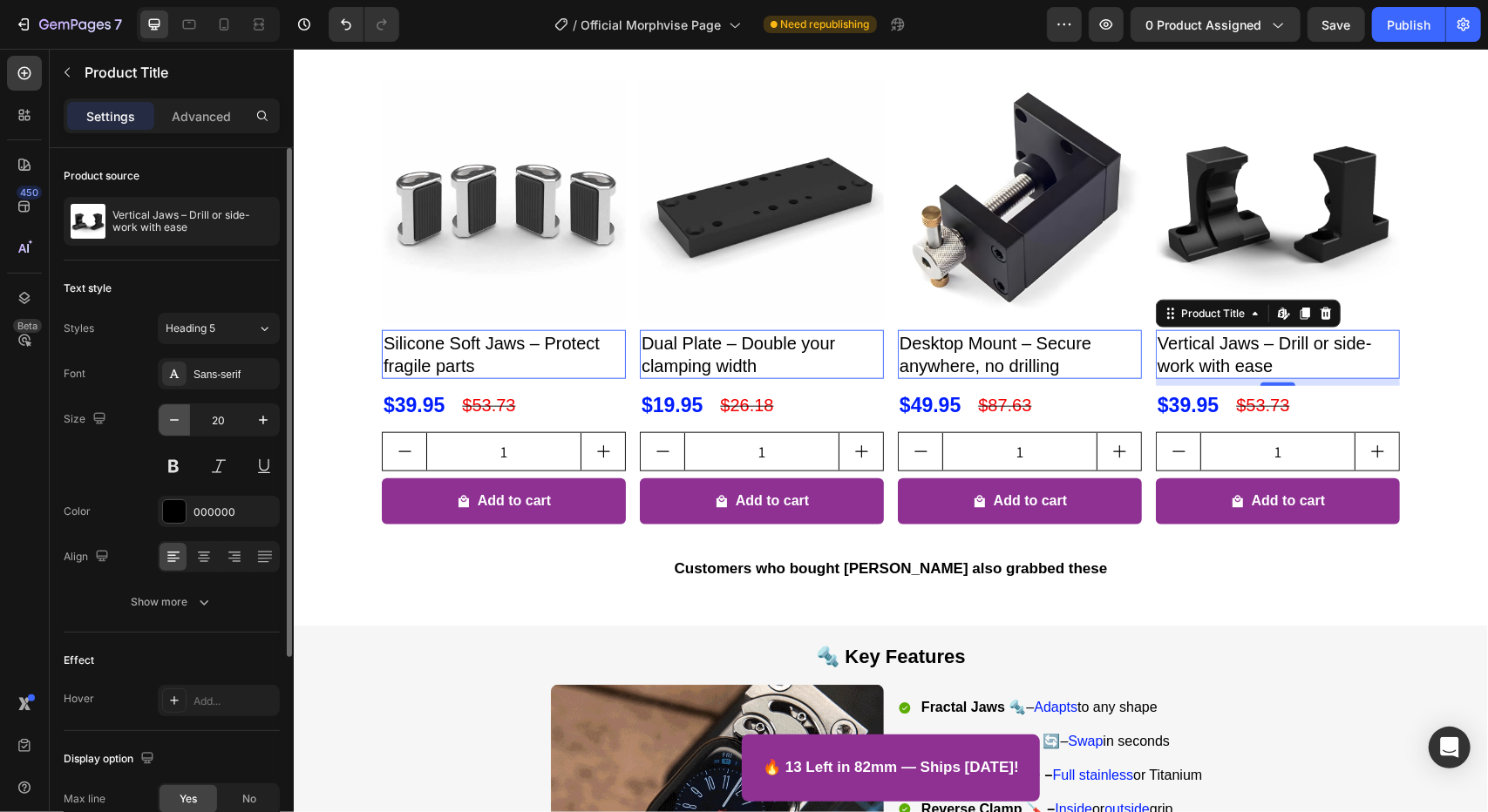
click at [165, 421] on icon "button" at bounding box center [174, 420] width 18 height 18
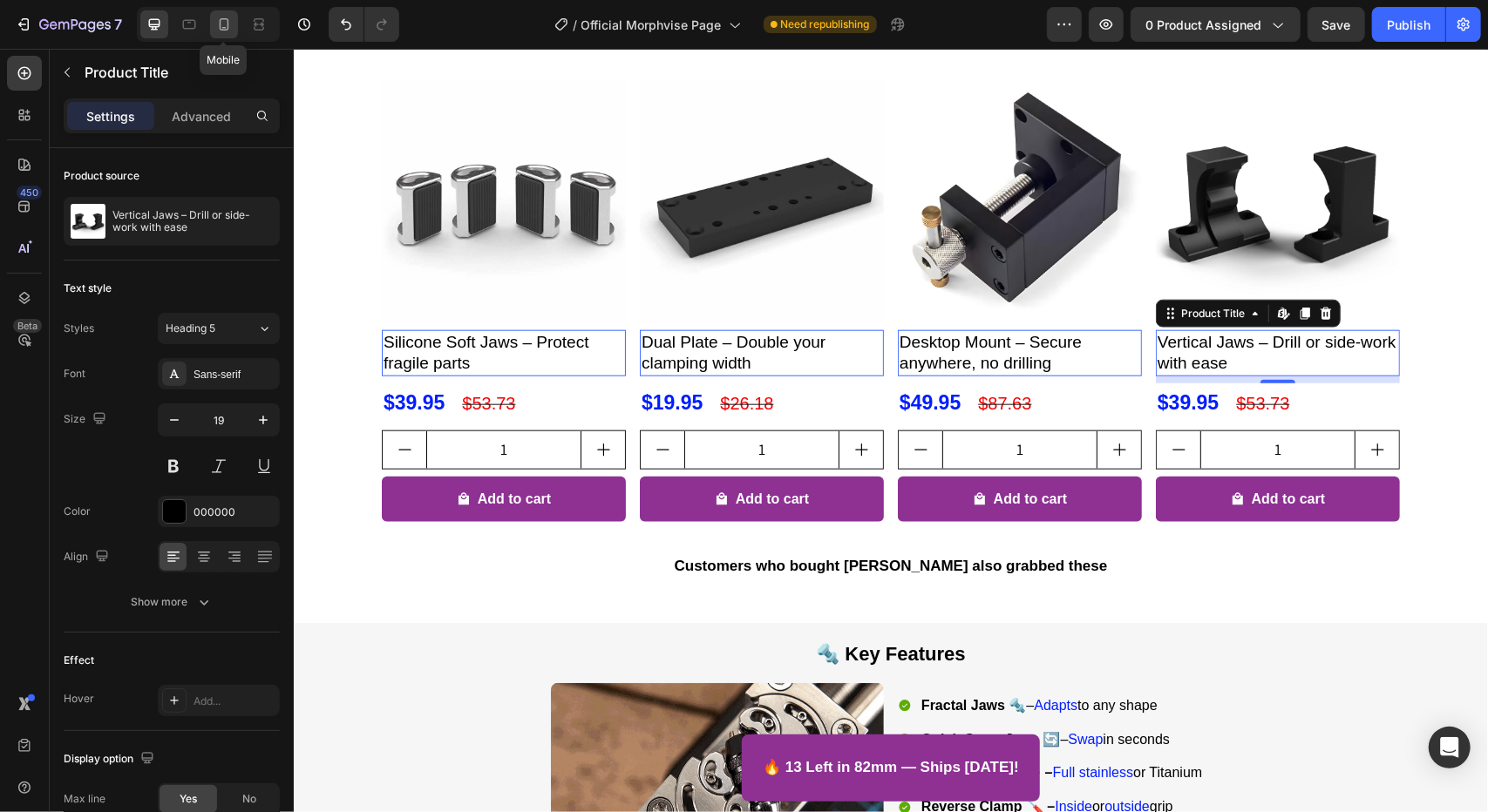
click at [213, 18] on div at bounding box center [224, 24] width 28 height 28
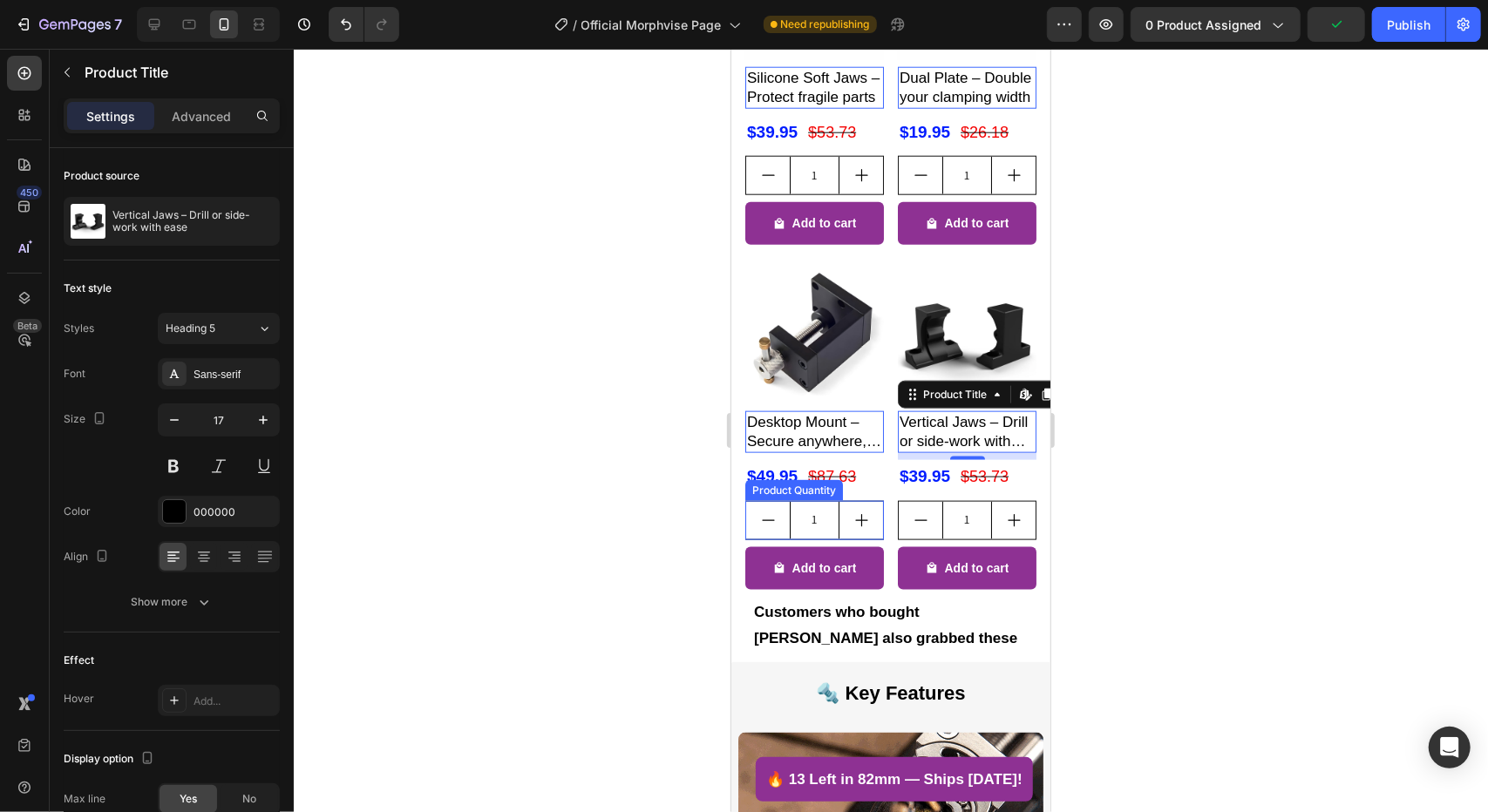
scroll to position [1215, 0]
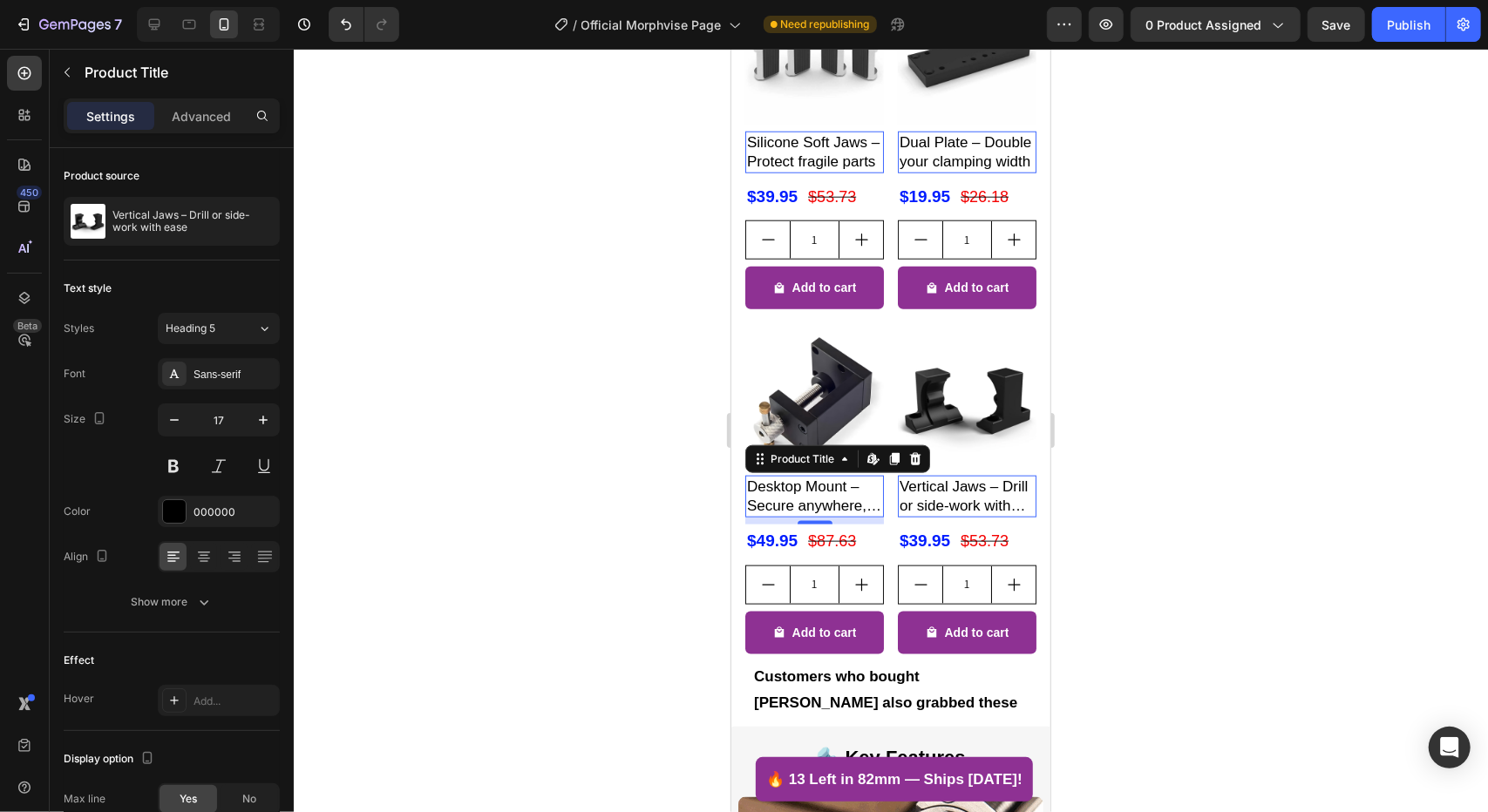
click at [854, 173] on h2 "Desktop Mount – Secure anywhere, no drilling" at bounding box center [813, 151] width 139 height 42
drag, startPoint x: 150, startPoint y: 19, endPoint x: 156, endPoint y: 28, distance: 10.8
click at [153, 21] on icon at bounding box center [154, 24] width 18 height 18
type input "19"
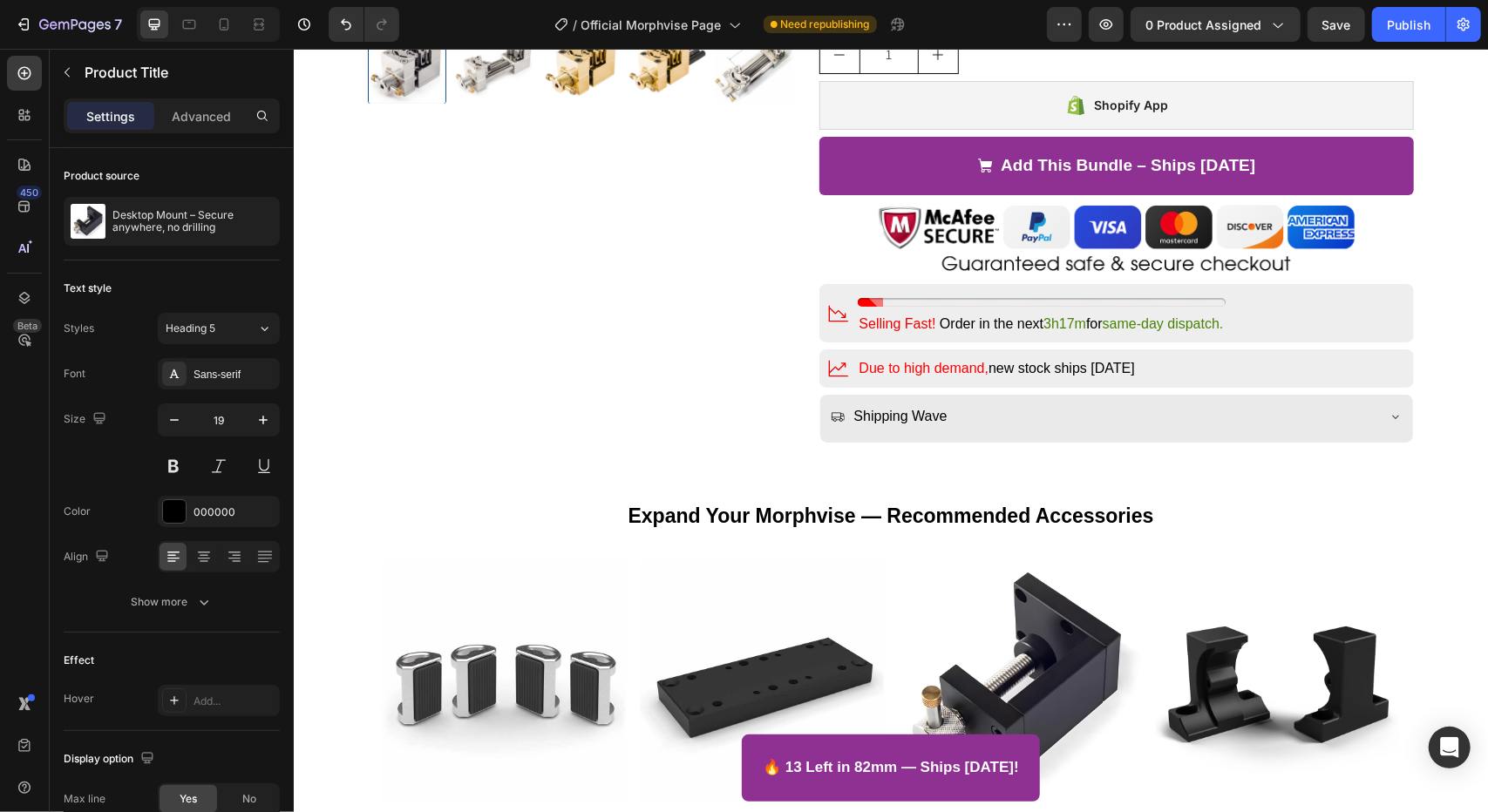
scroll to position [678, 0]
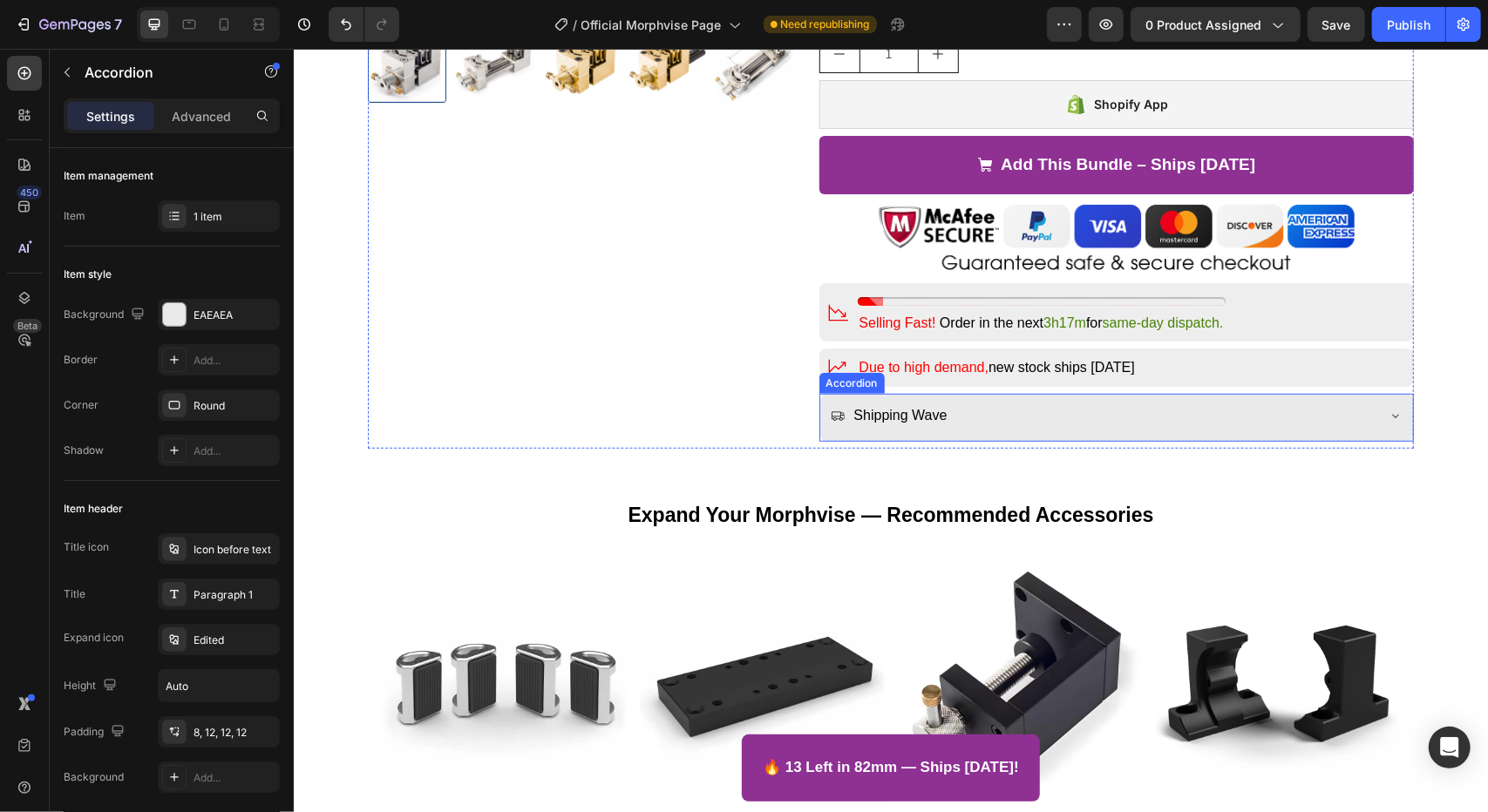
click at [1367, 414] on div "Shipping Wave" at bounding box center [1102, 414] width 545 height 30
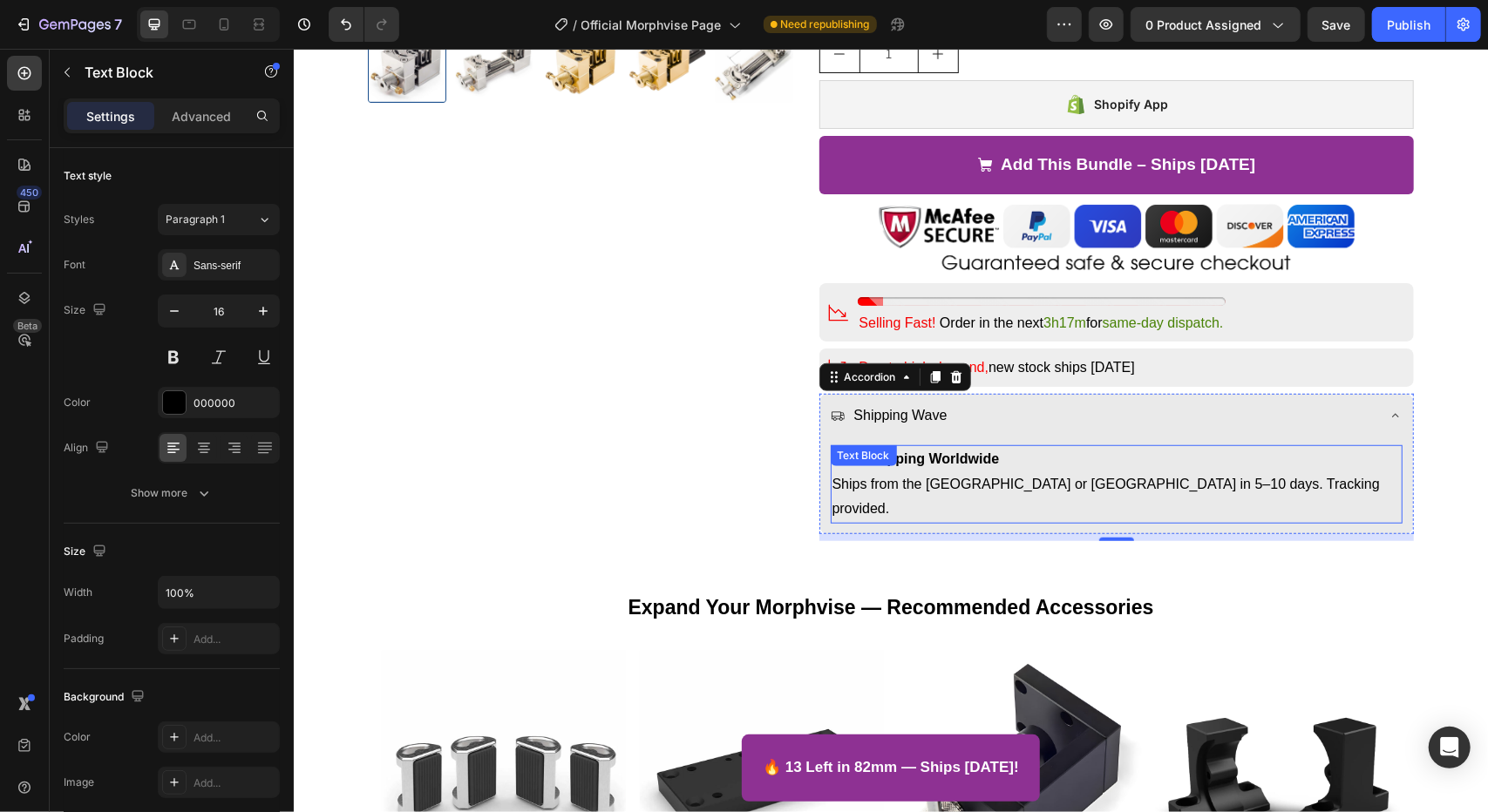
click at [1024, 481] on p "Free Shipping Worldwide Ships from the US or Asia in 5–10 days. Tracking provid…" at bounding box center [1116, 483] width 569 height 75
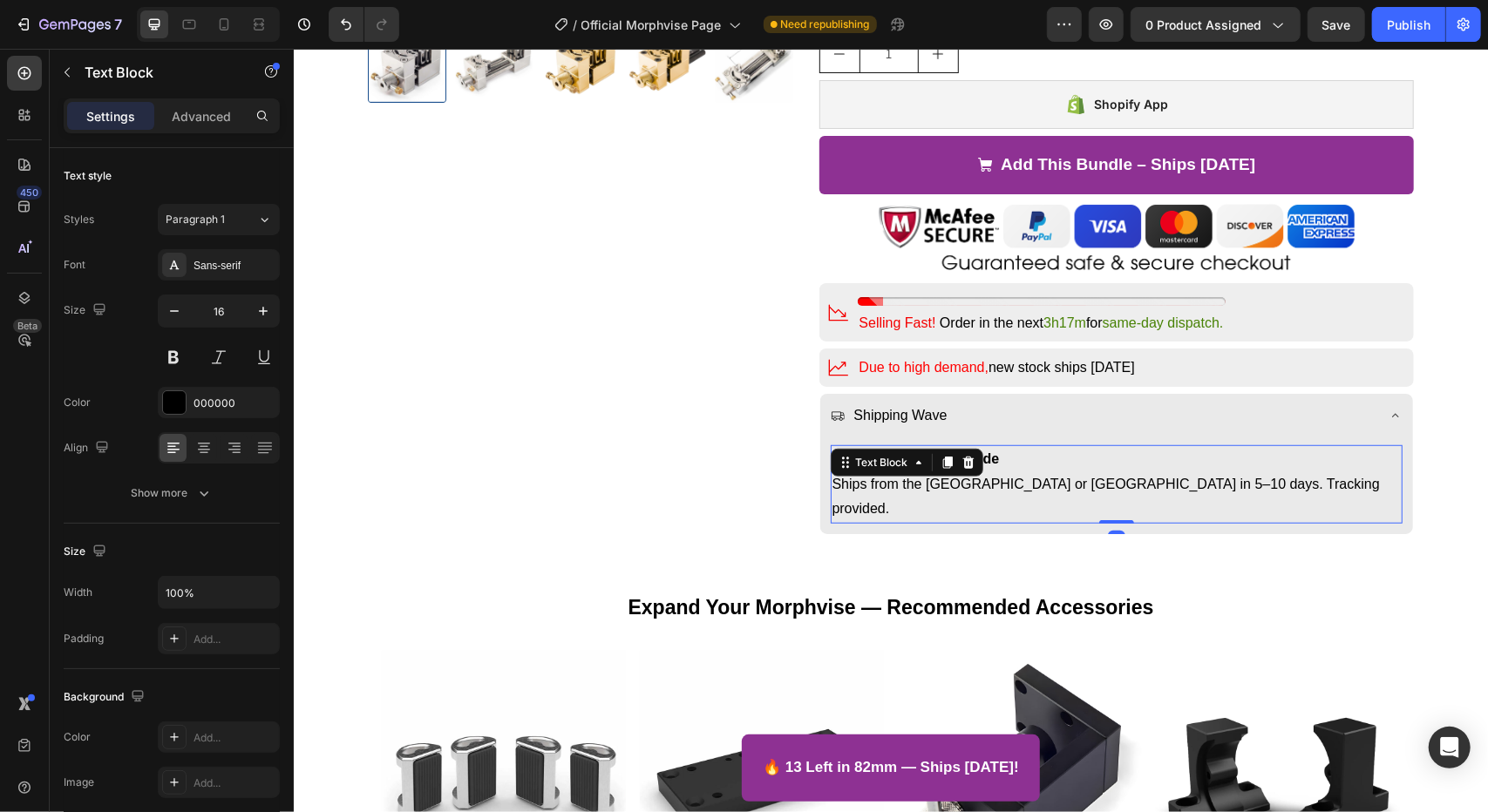
click at [1023, 481] on p "Free Shipping Worldwide Ships from the US or Asia in 5–10 days. Tracking provid…" at bounding box center [1116, 483] width 569 height 75
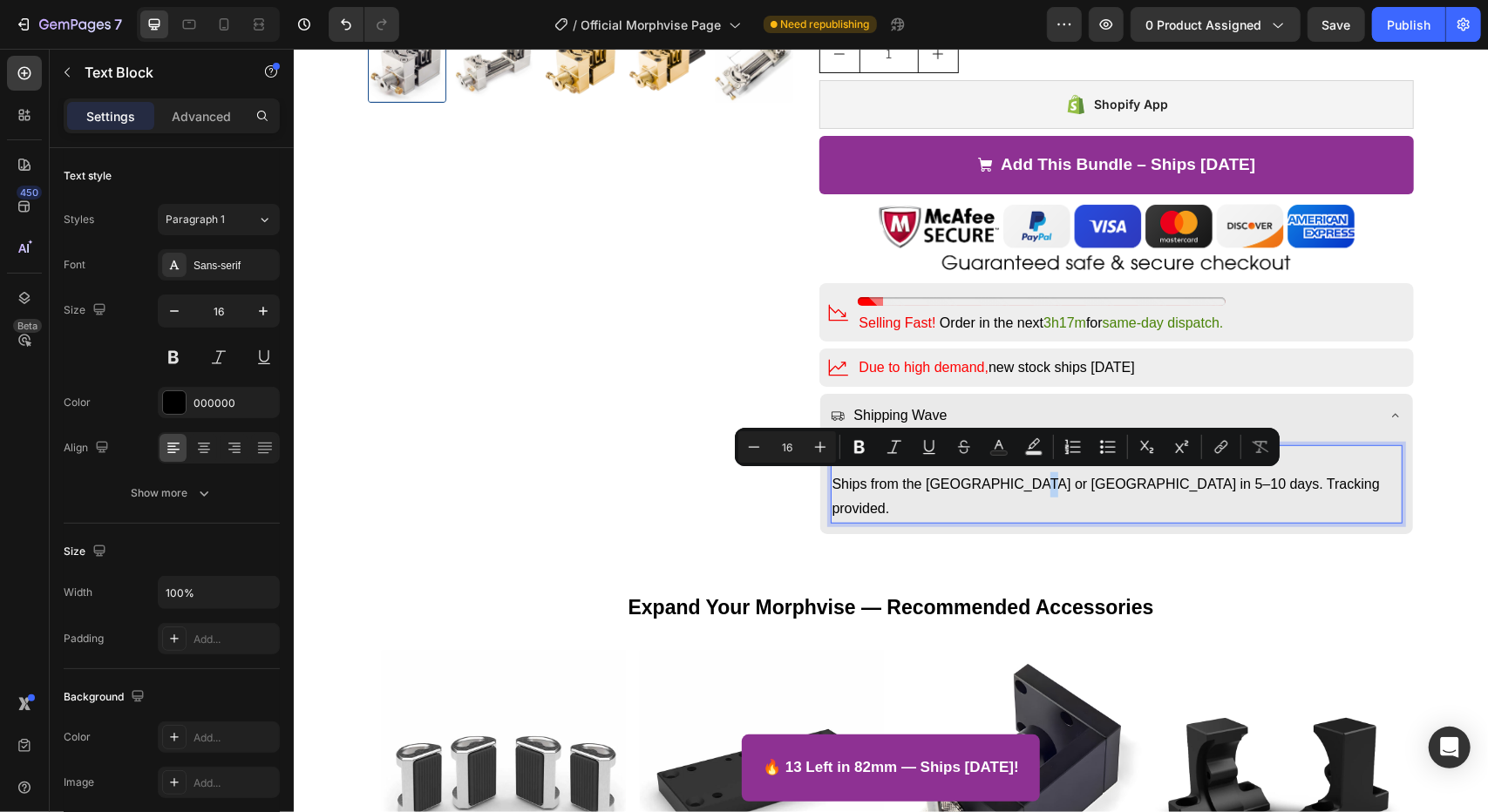
drag, startPoint x: 1009, startPoint y: 479, endPoint x: 1000, endPoint y: 480, distance: 9.1
click at [1000, 480] on p "Free Shipping Worldwide Ships from the US or Asia in 5–10 days. Tracking provid…" at bounding box center [1116, 483] width 569 height 75
drag, startPoint x: 1035, startPoint y: 482, endPoint x: 1024, endPoint y: 483, distance: 11.0
click at [1024, 483] on p "Free Shipping Worldwide Ships from the US or Asia in 7–10 days. Tracking provid…" at bounding box center [1116, 483] width 569 height 75
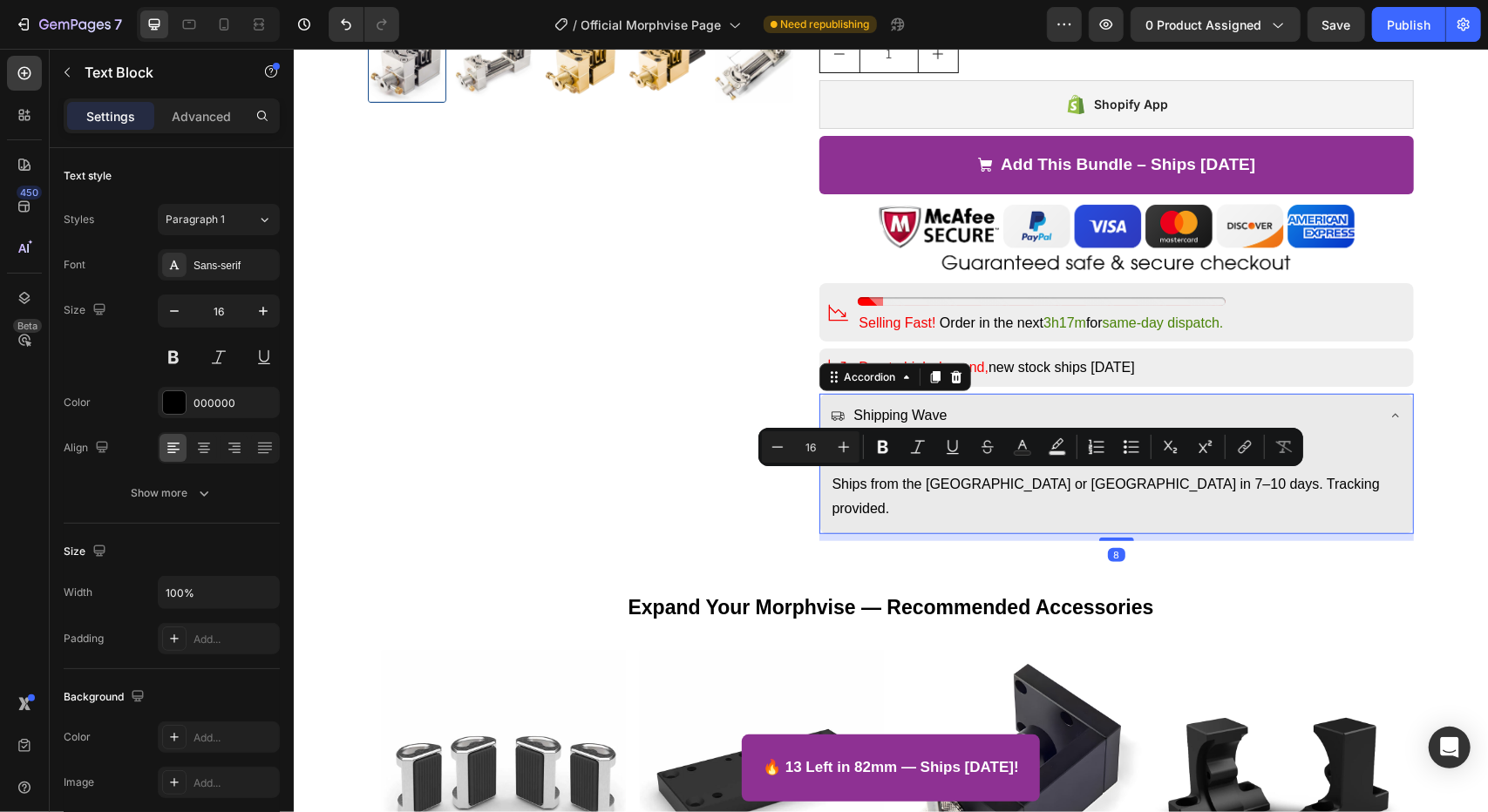
click at [1376, 406] on div "Shipping Wave" at bounding box center [1116, 416] width 593 height 48
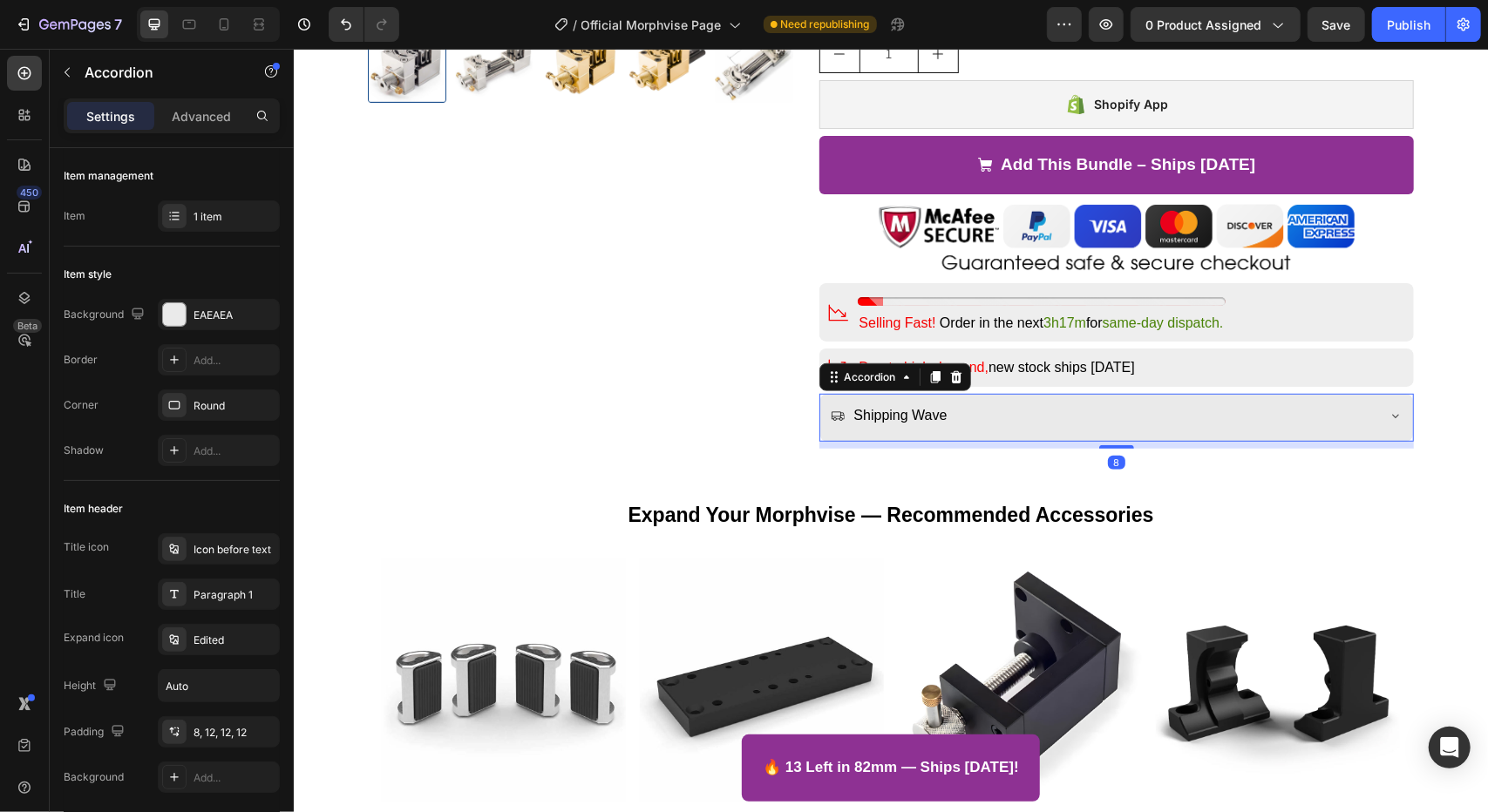
click at [1348, 428] on div "Shipping Wave" at bounding box center [1116, 416] width 593 height 48
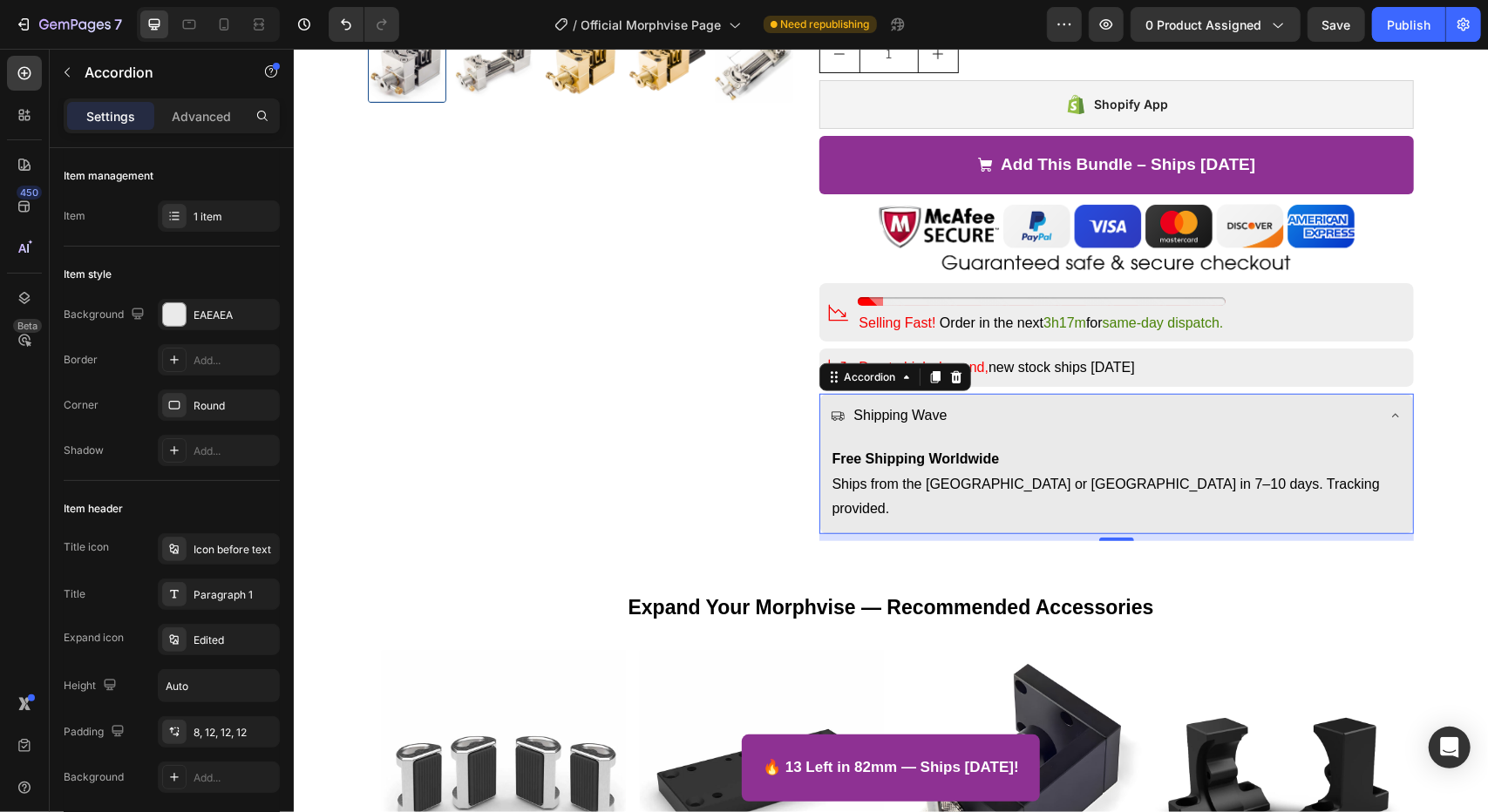
click at [1327, 396] on div "Shipping Wave" at bounding box center [1116, 416] width 593 height 48
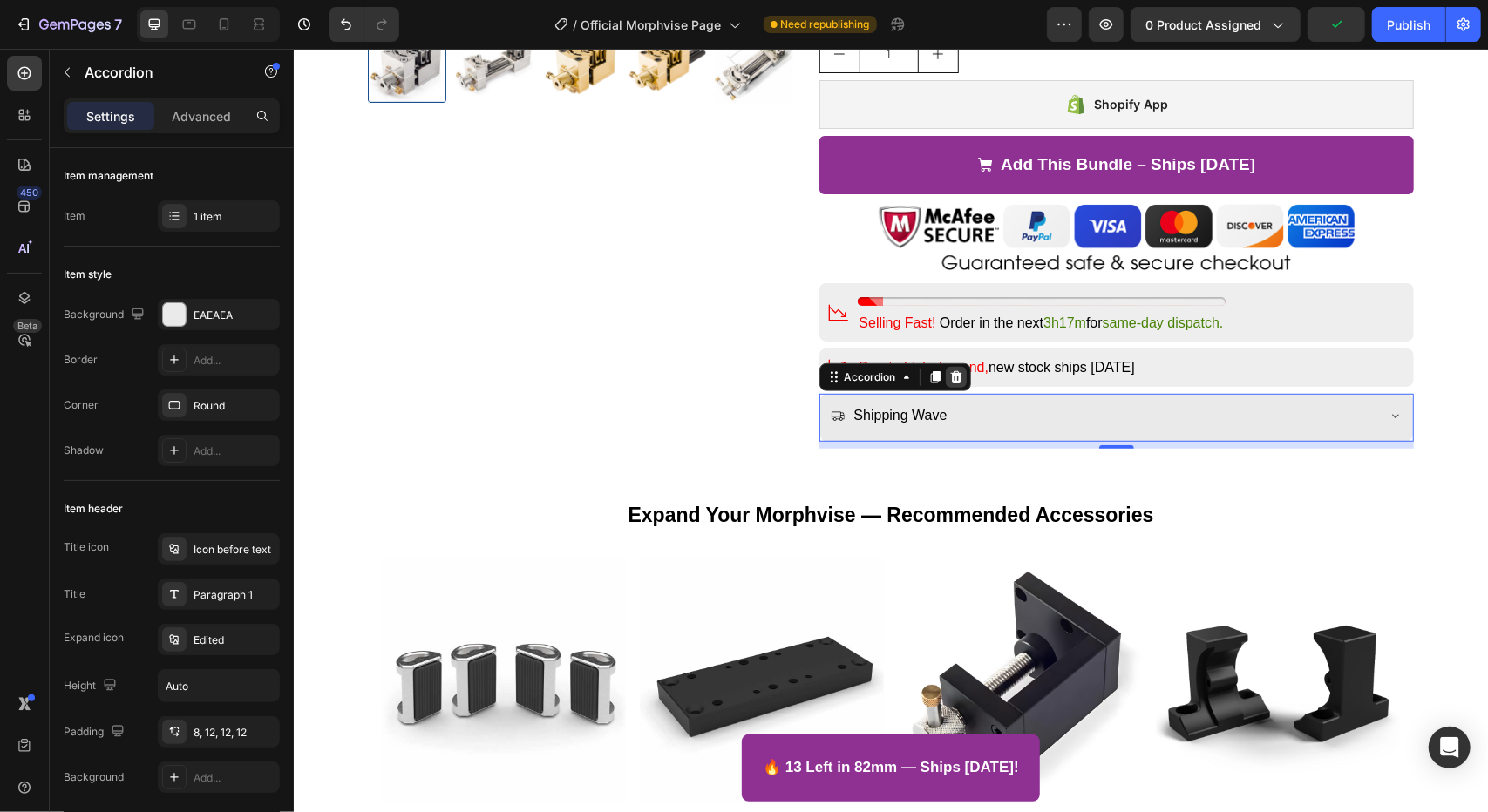
click at [949, 374] on icon at bounding box center [955, 376] width 12 height 12
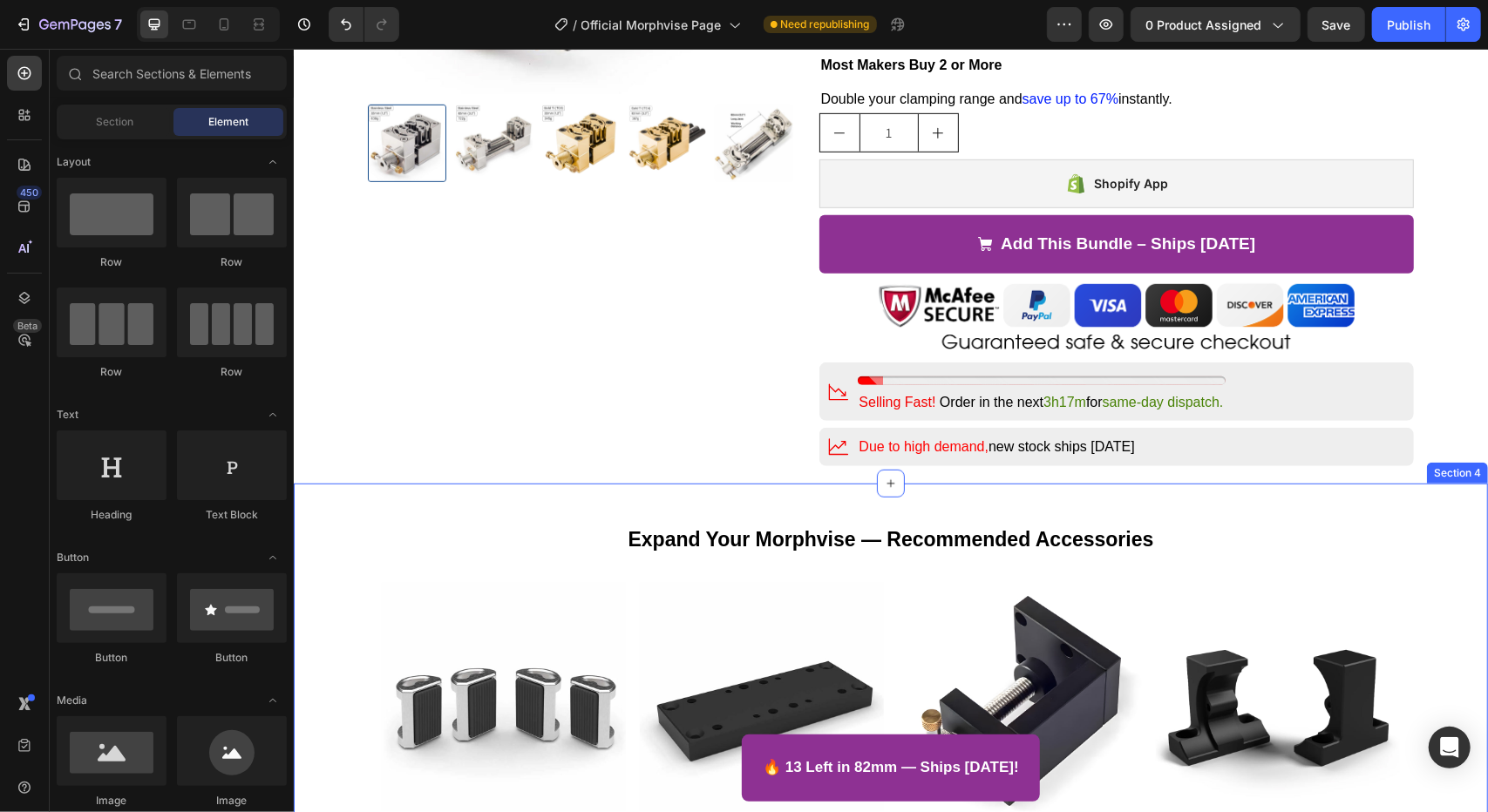
scroll to position [503, 0]
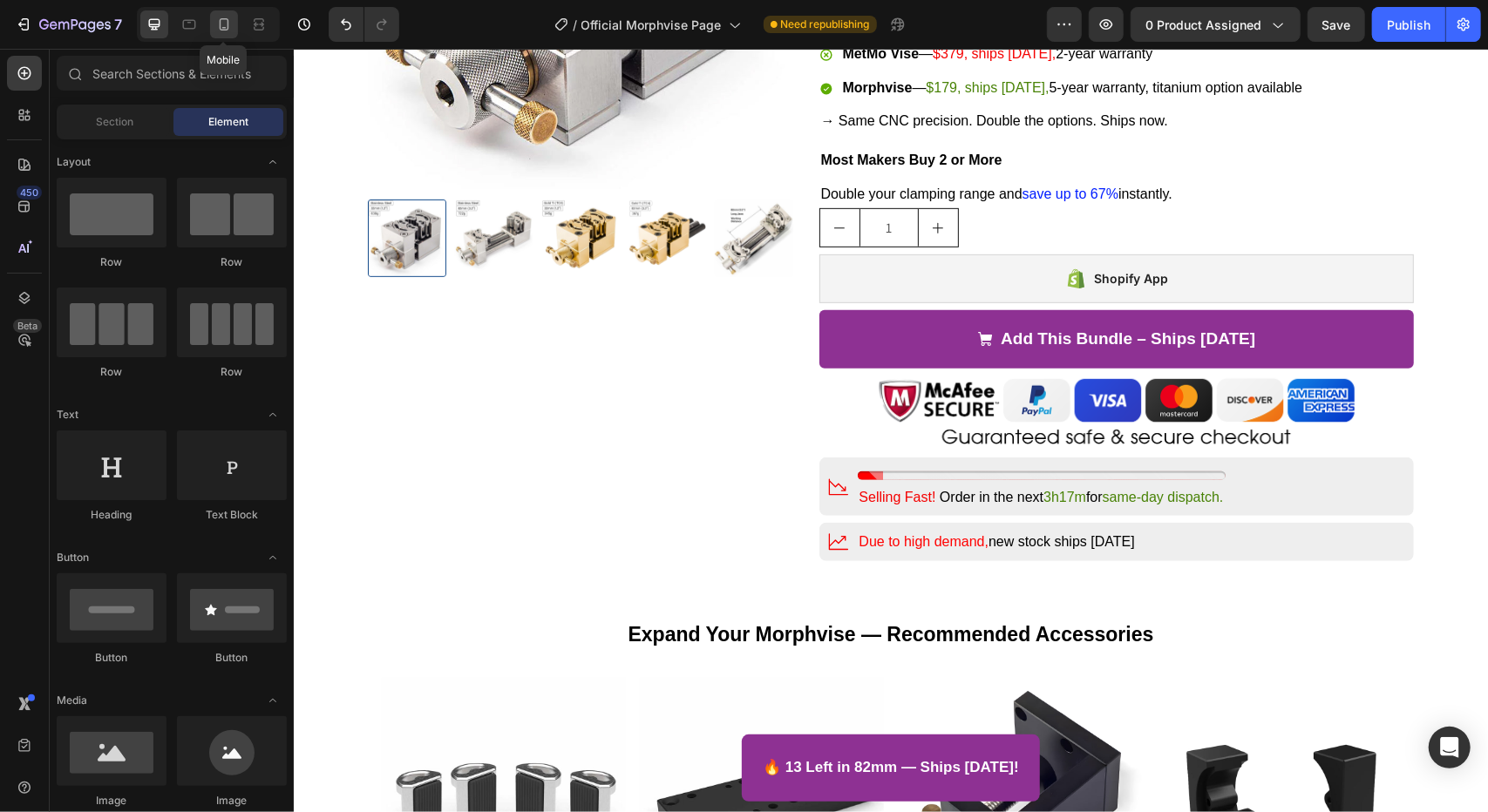
click at [229, 29] on icon at bounding box center [224, 24] width 18 height 18
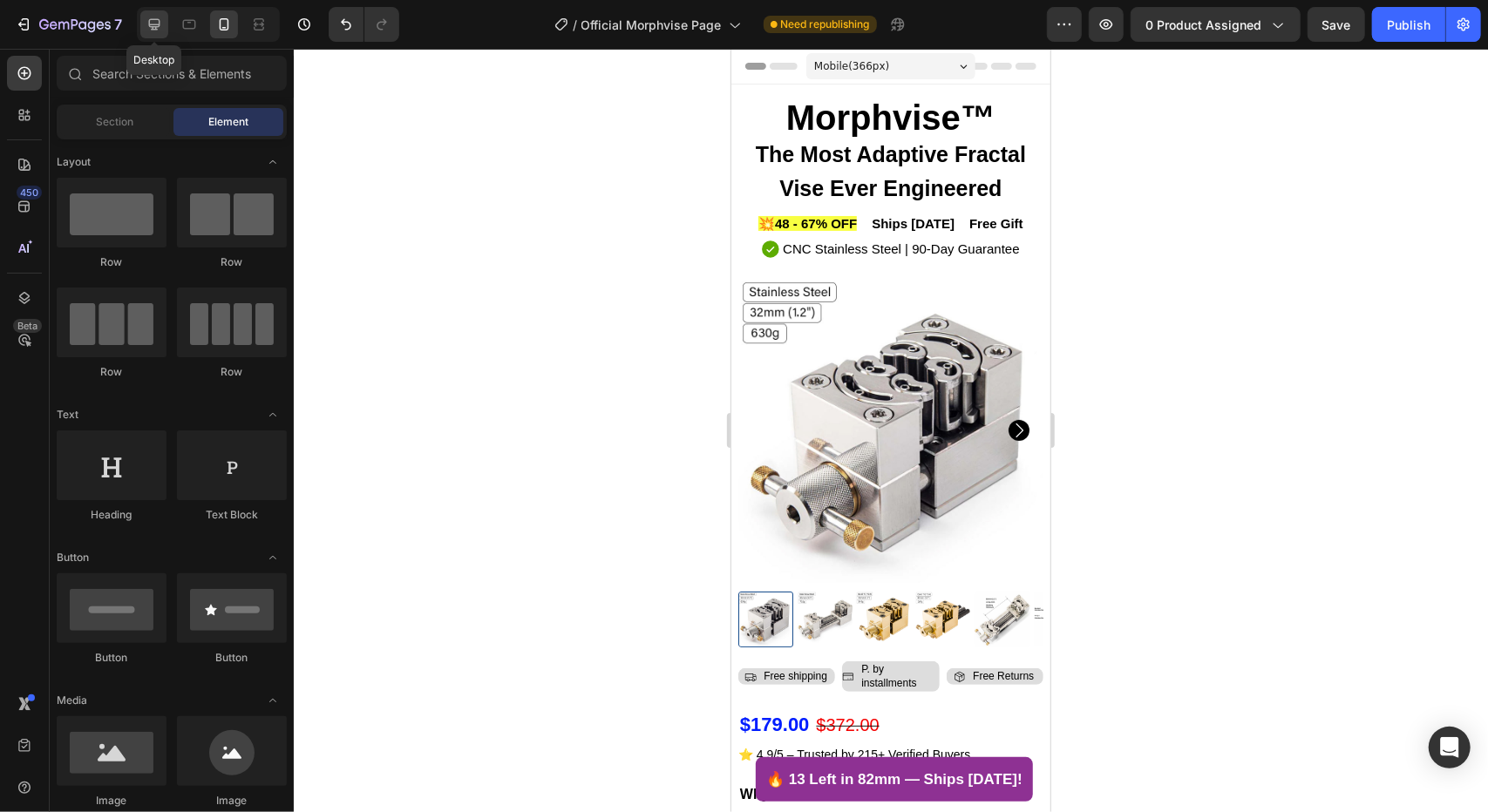
click at [156, 28] on icon at bounding box center [154, 25] width 12 height 12
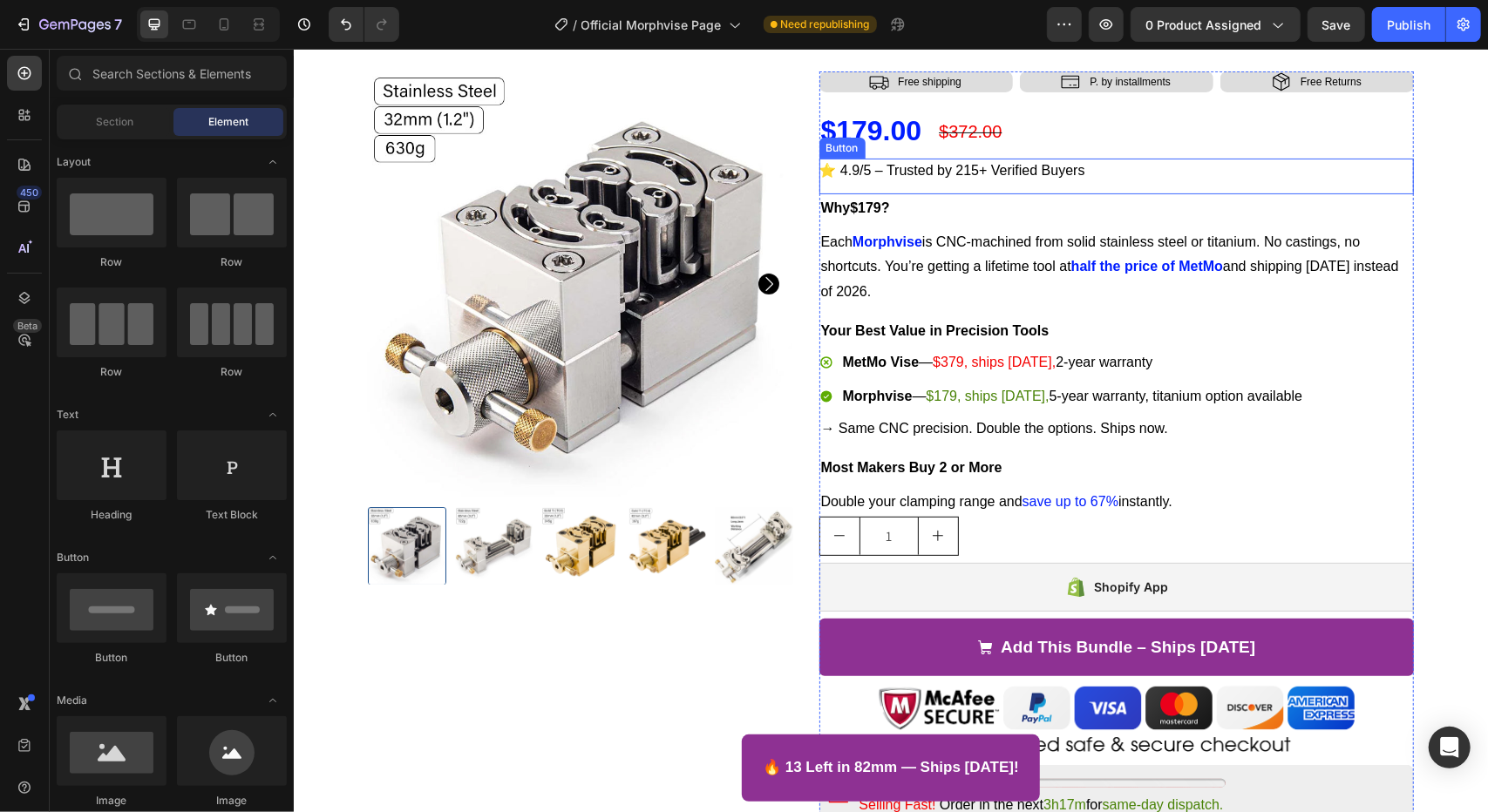
scroll to position [523, 0]
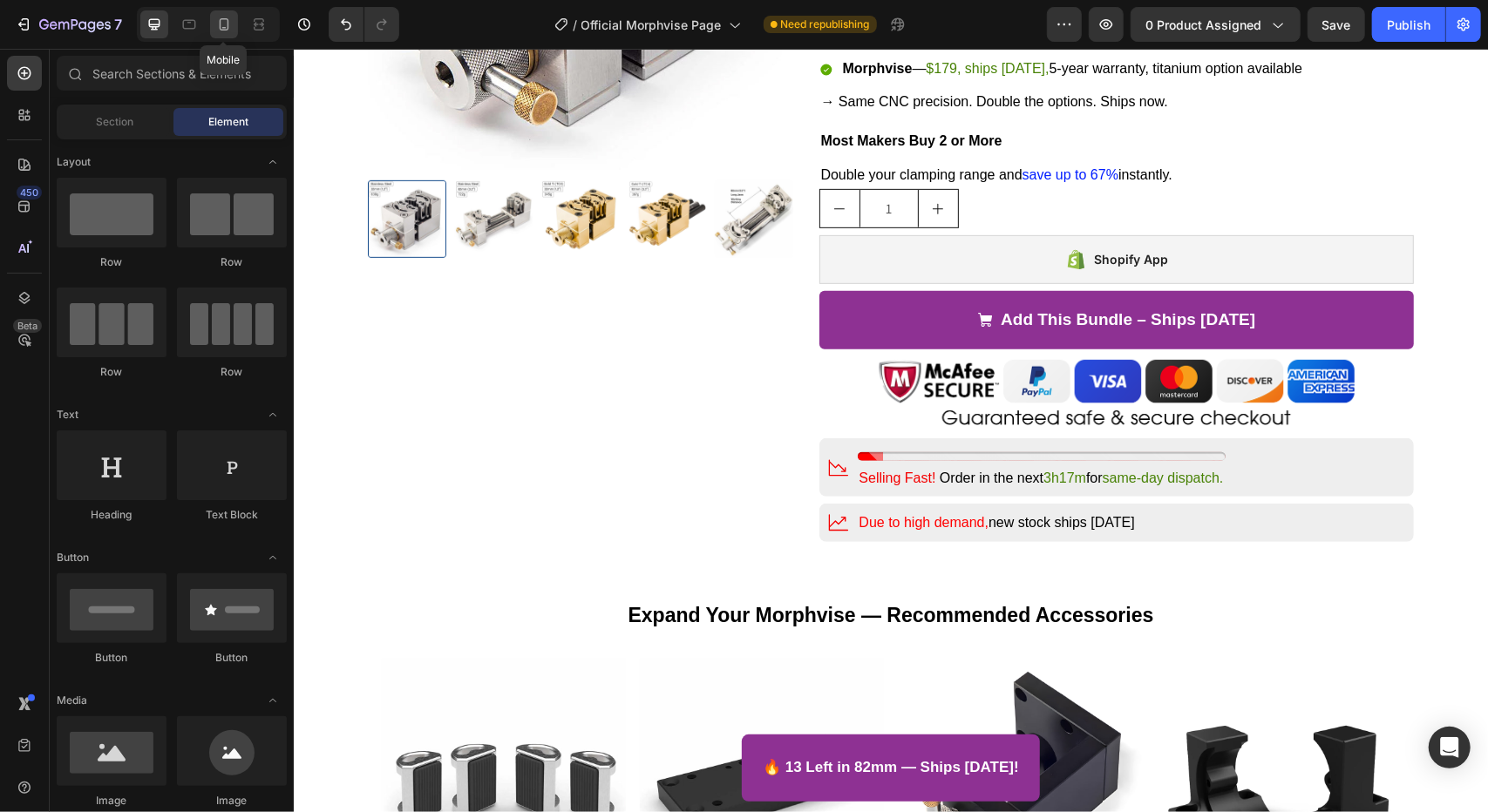
click at [228, 21] on icon at bounding box center [225, 24] width 10 height 12
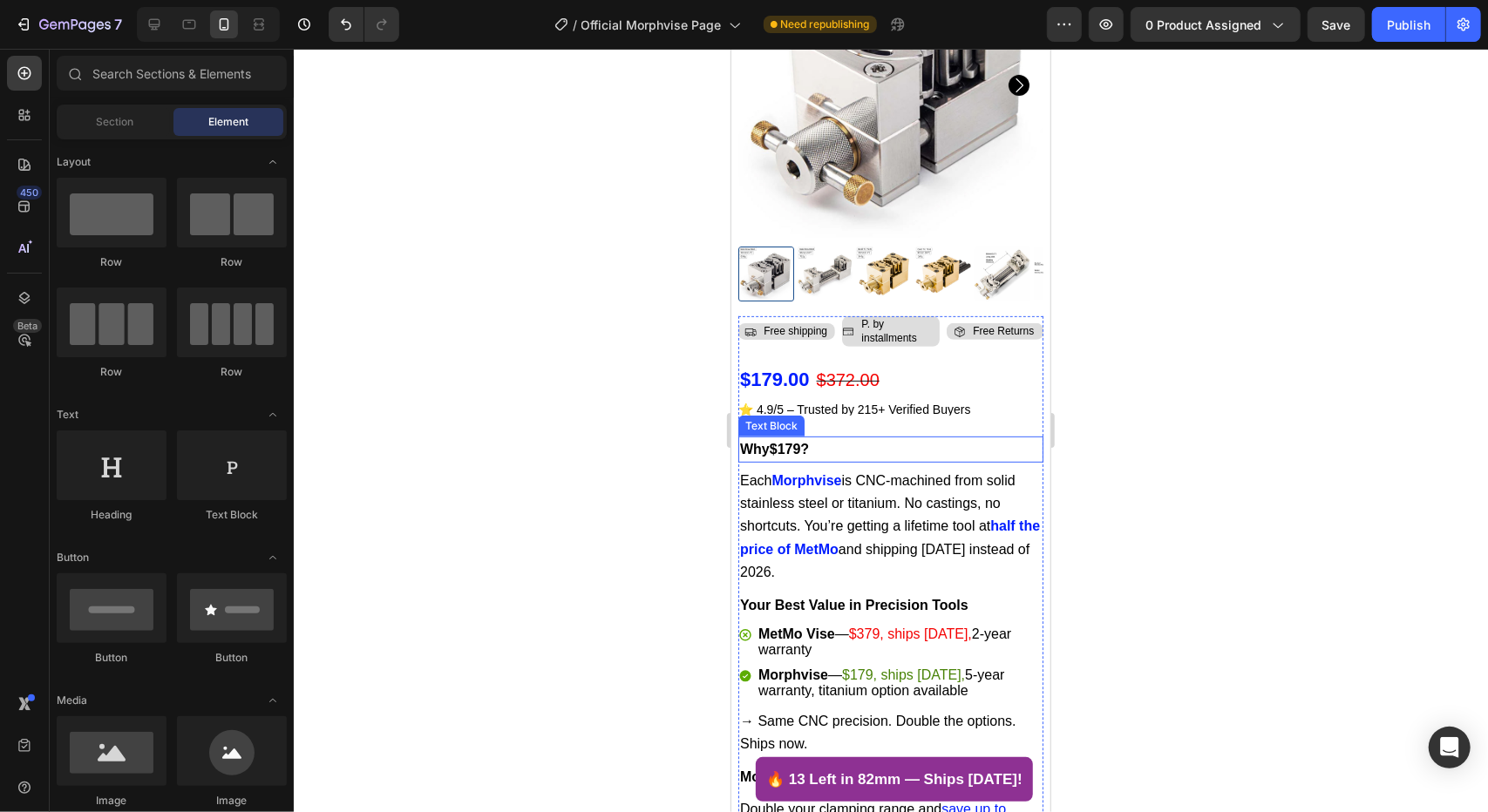
scroll to position [349, 0]
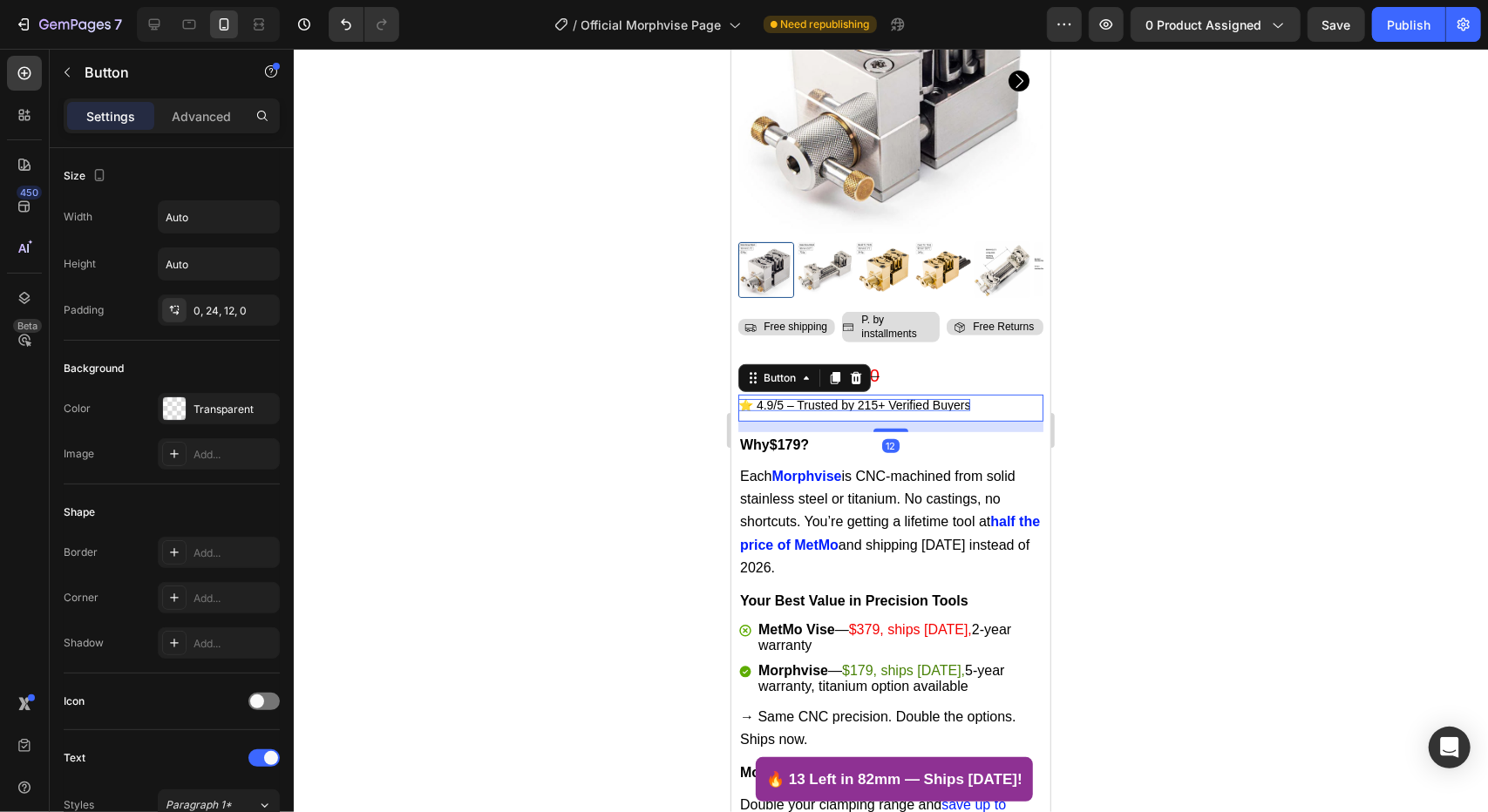
click at [903, 398] on p "⭐ 4.9/5 – Trusted by 215+ Verified Buyers" at bounding box center [853, 404] width 232 height 12
click at [579, 381] on div at bounding box center [890, 430] width 1194 height 763
click at [958, 398] on p "⭐ 4.9/5 – Trusted by 215+ Verified Buyers" at bounding box center [853, 404] width 232 height 12
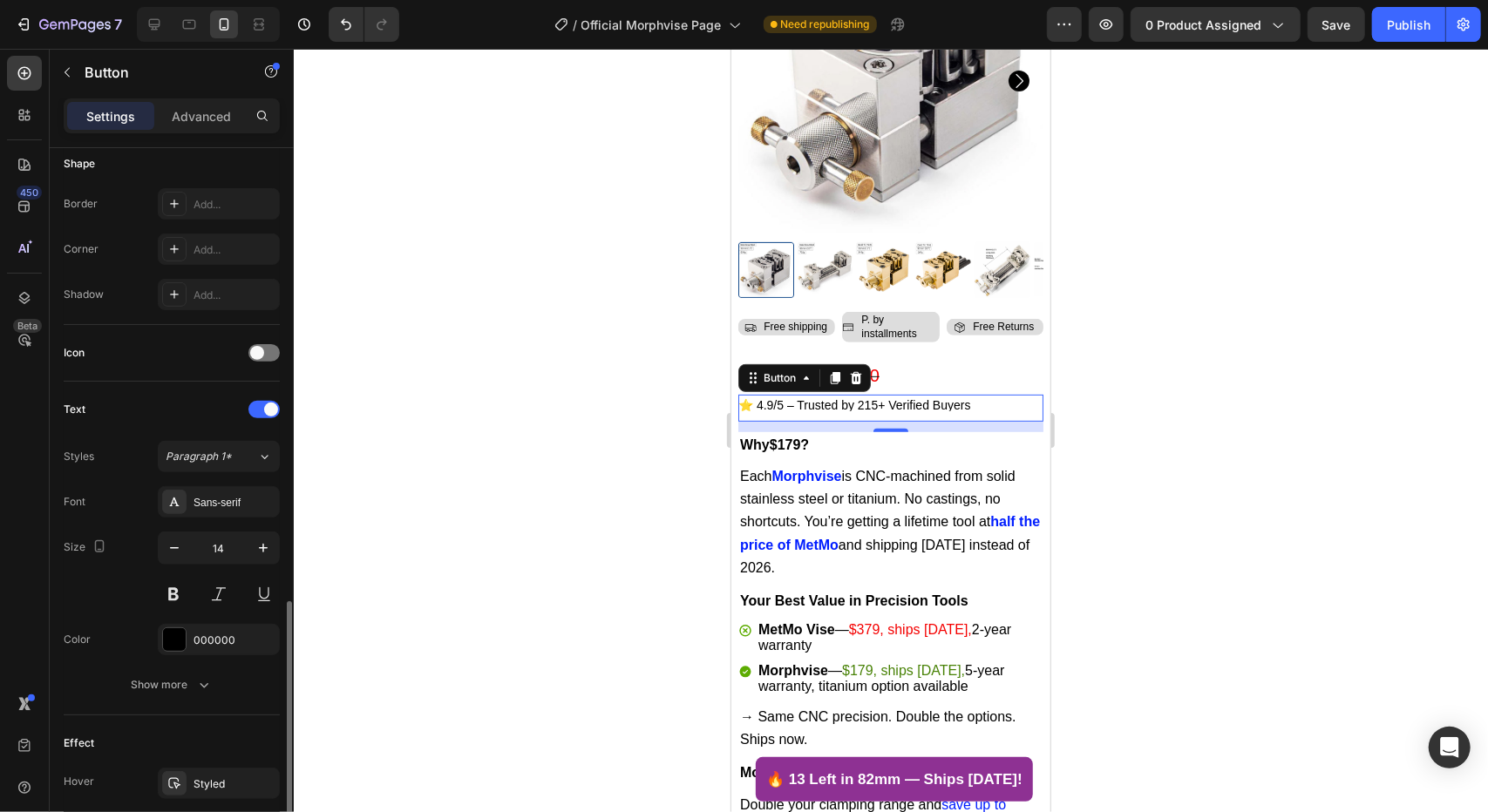
scroll to position [523, 0]
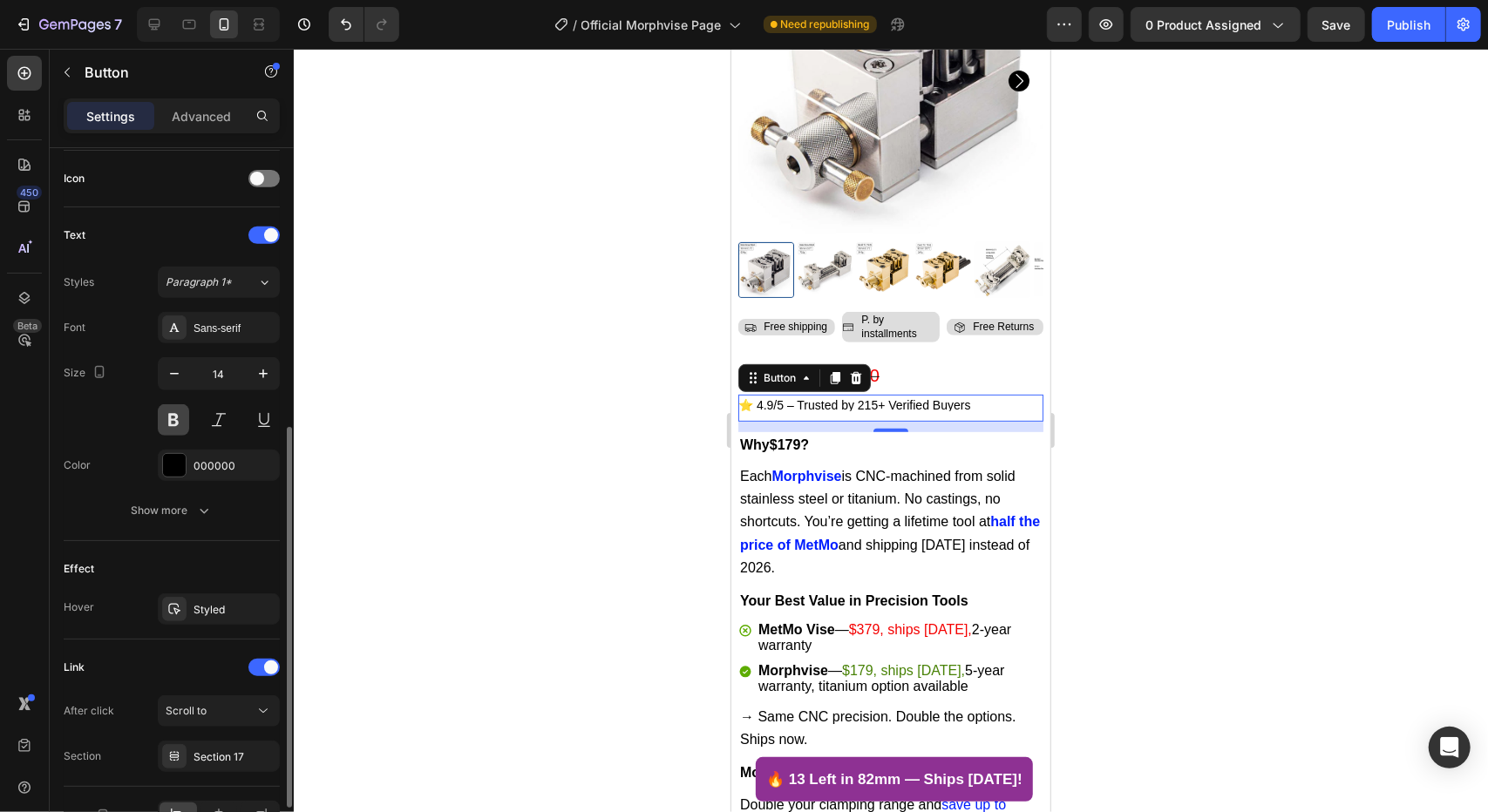
click at [177, 420] on button at bounding box center [173, 420] width 31 height 31
click at [491, 410] on div at bounding box center [890, 430] width 1194 height 763
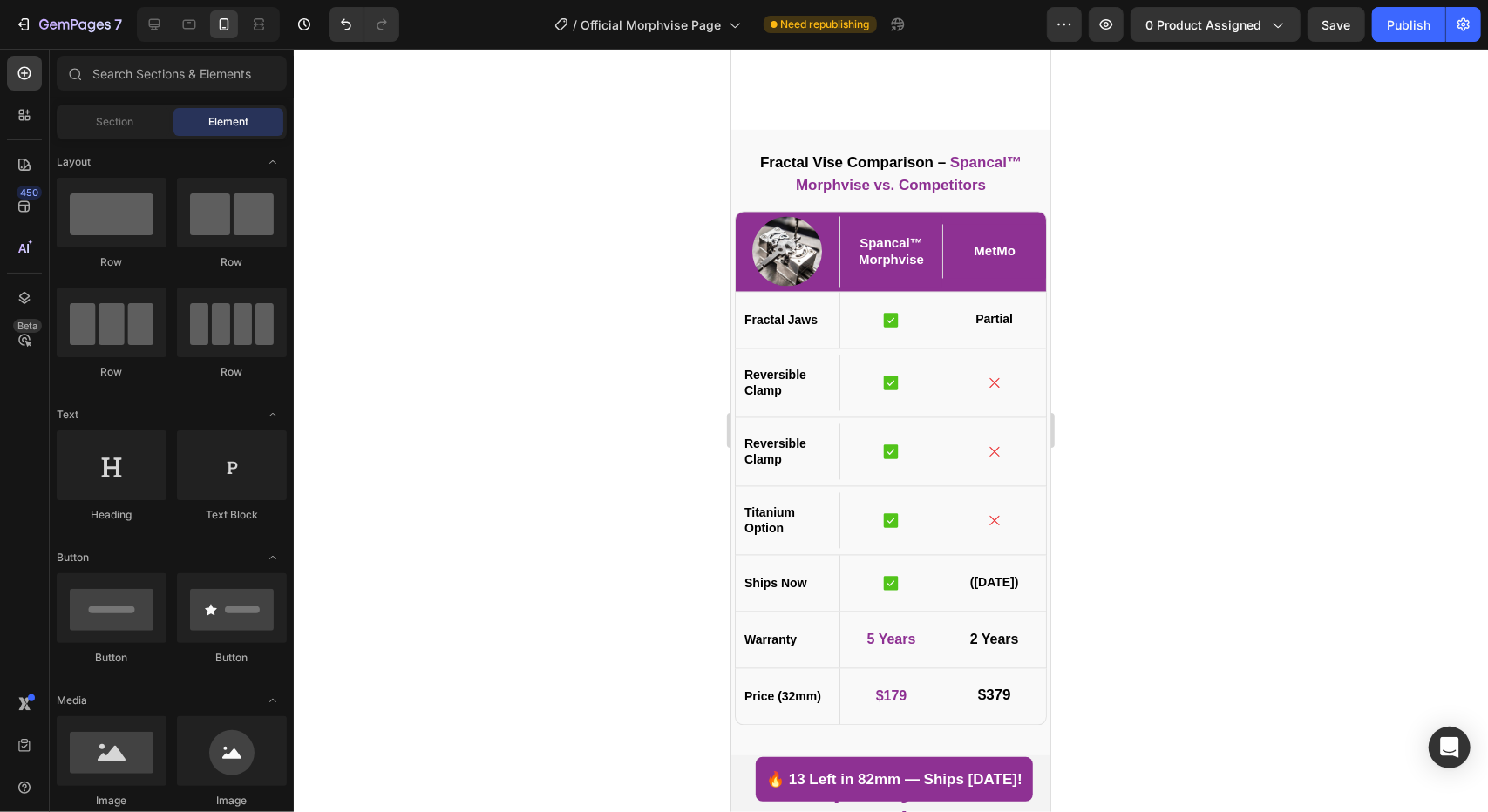
scroll to position [6890, 0]
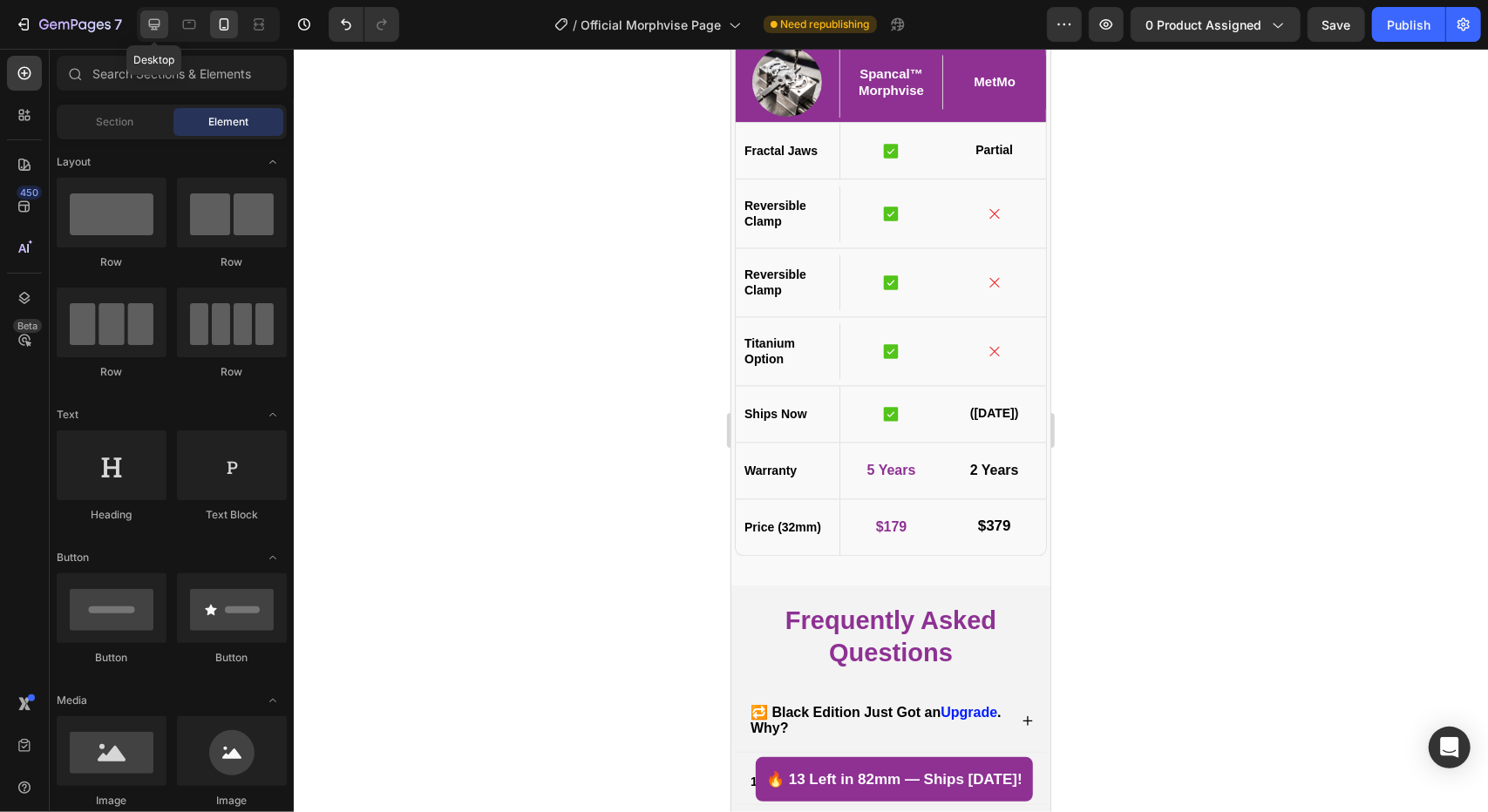
click at [154, 17] on icon at bounding box center [154, 24] width 18 height 18
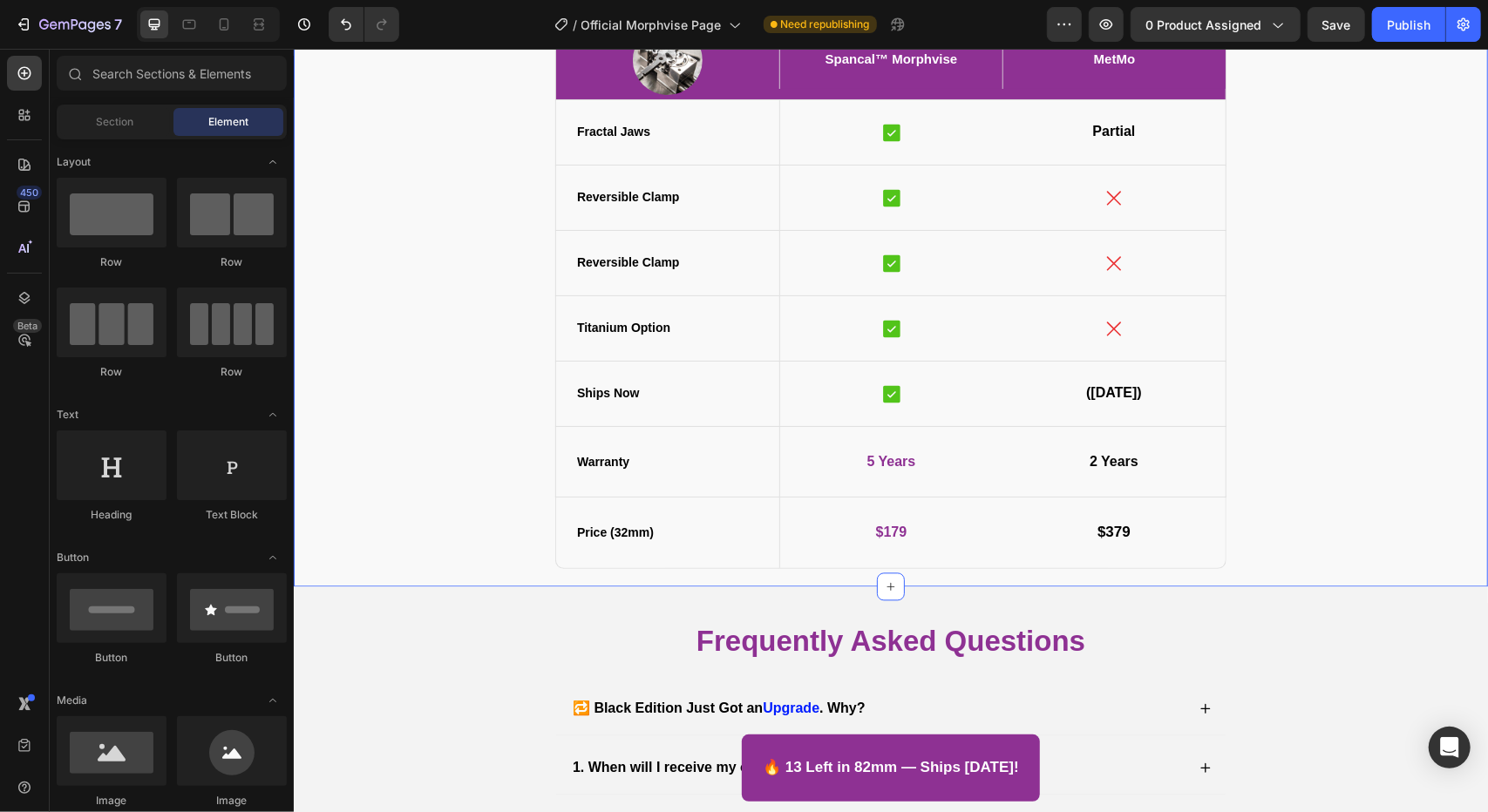
scroll to position [6803, 0]
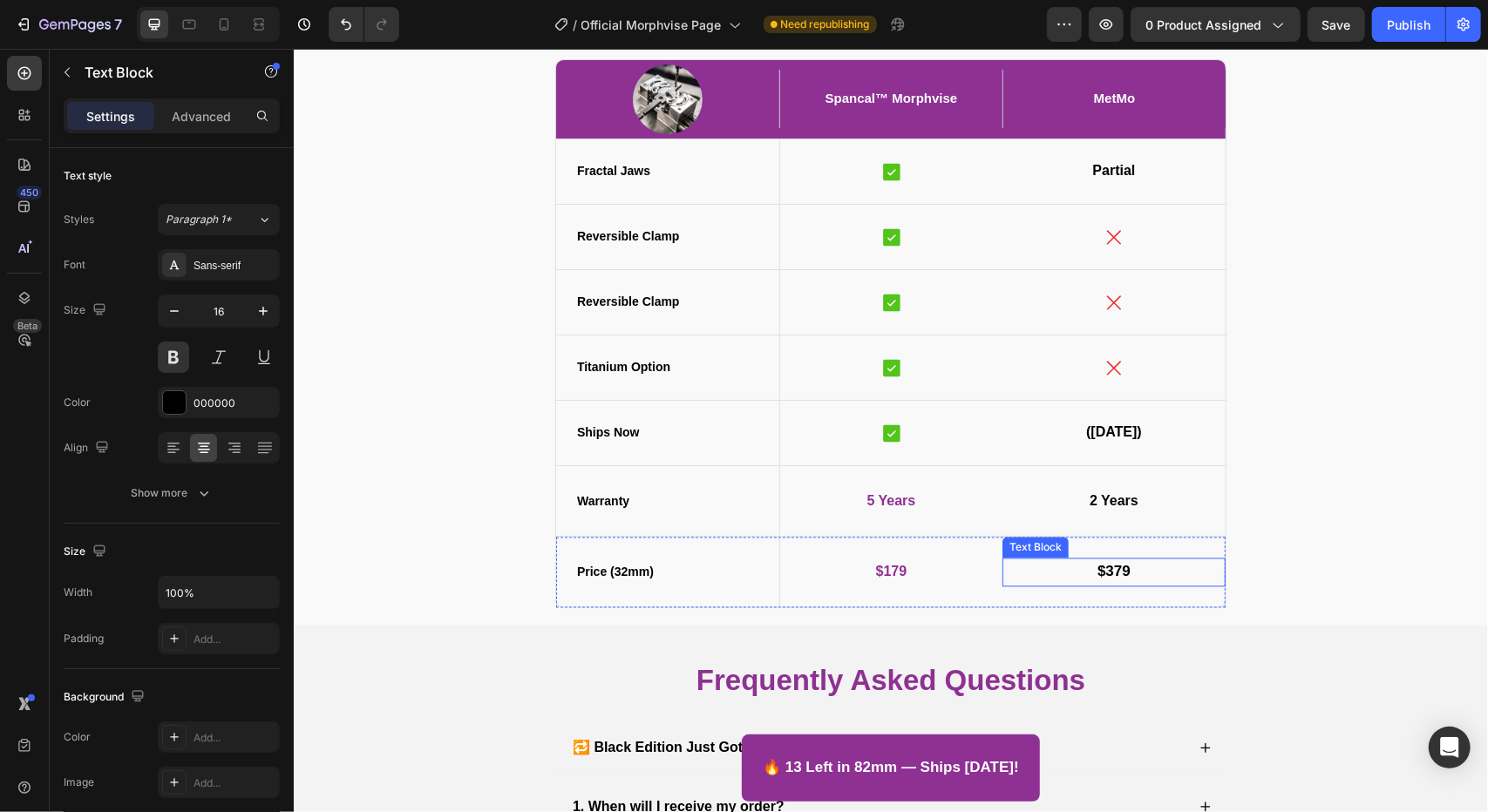
click at [1130, 573] on p "$379" at bounding box center [1113, 571] width 220 height 25
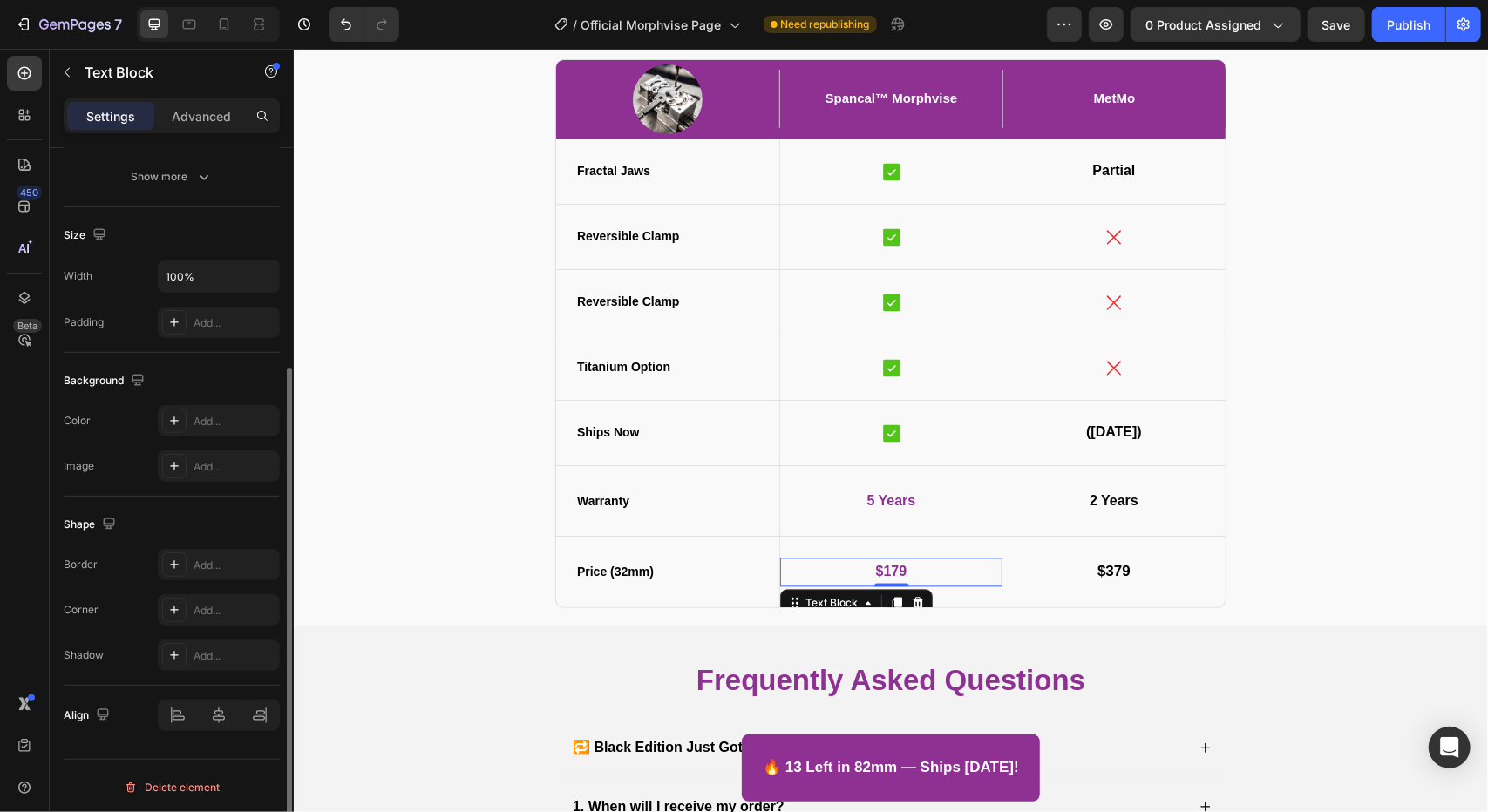
scroll to position [0, 0]
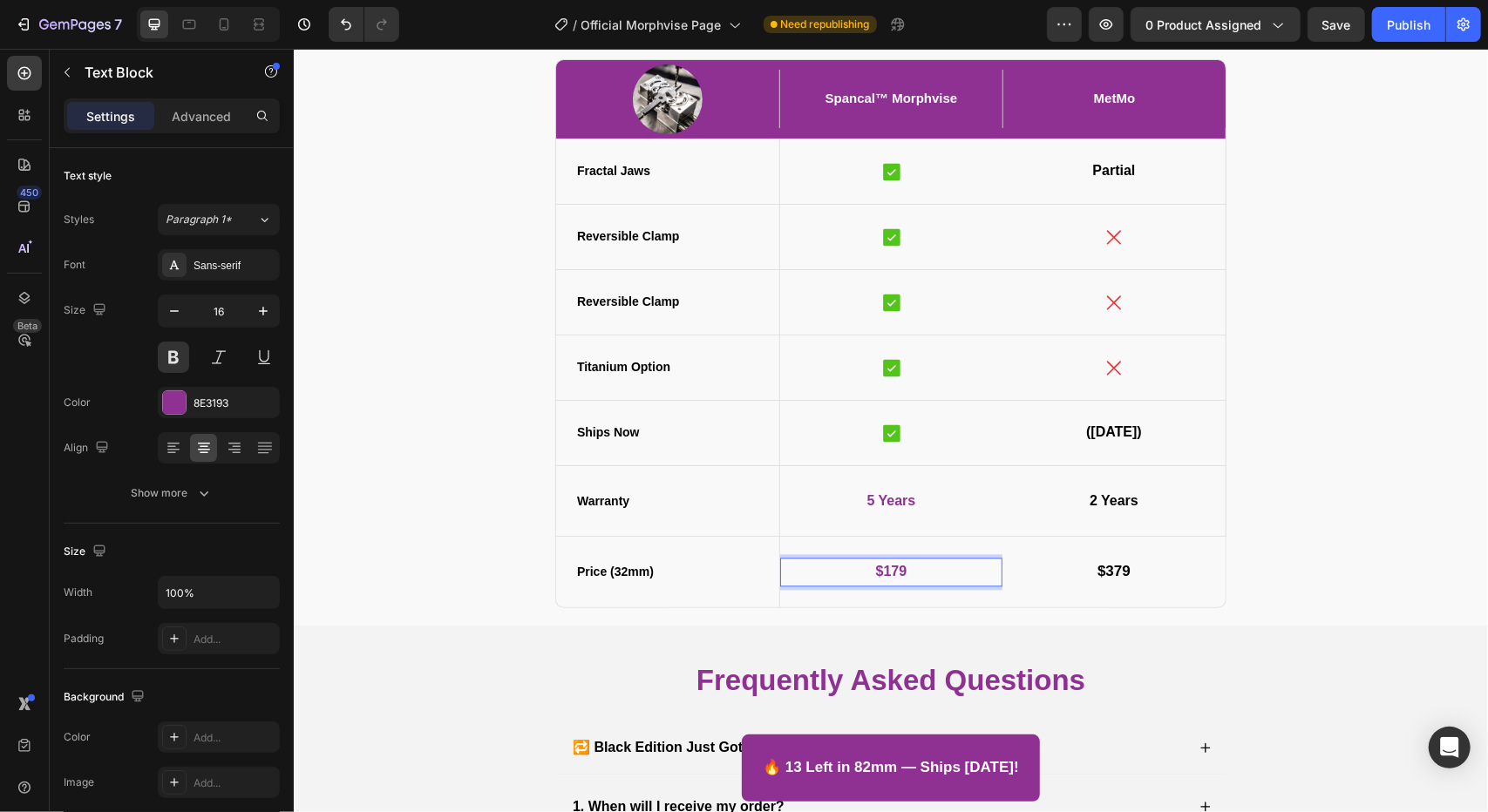
click at [895, 568] on span "$179" at bounding box center [891, 570] width 31 height 15
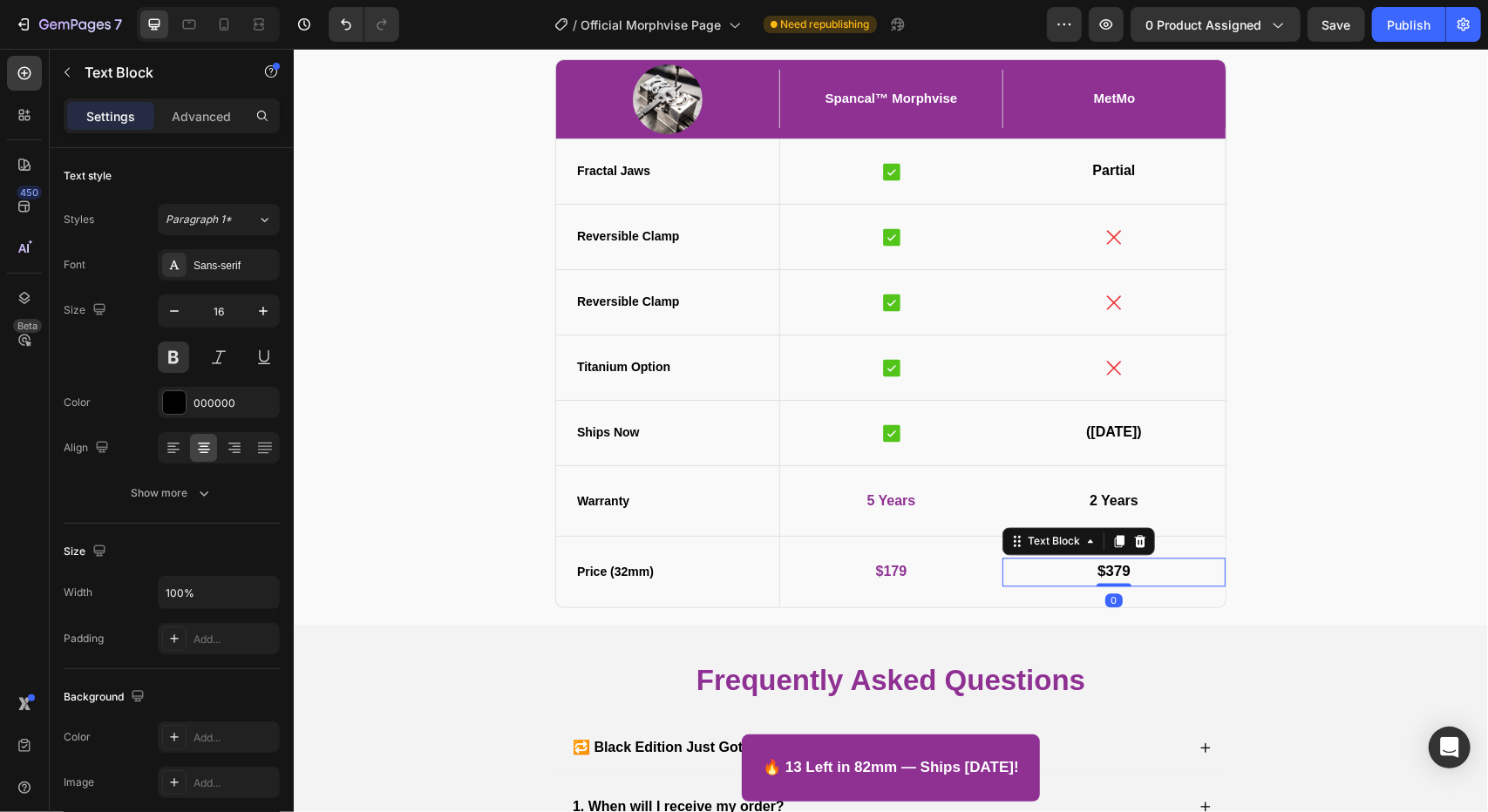
click at [1108, 566] on span "$379" at bounding box center [1113, 570] width 33 height 17
click at [1107, 569] on span "$379" at bounding box center [1113, 570] width 33 height 17
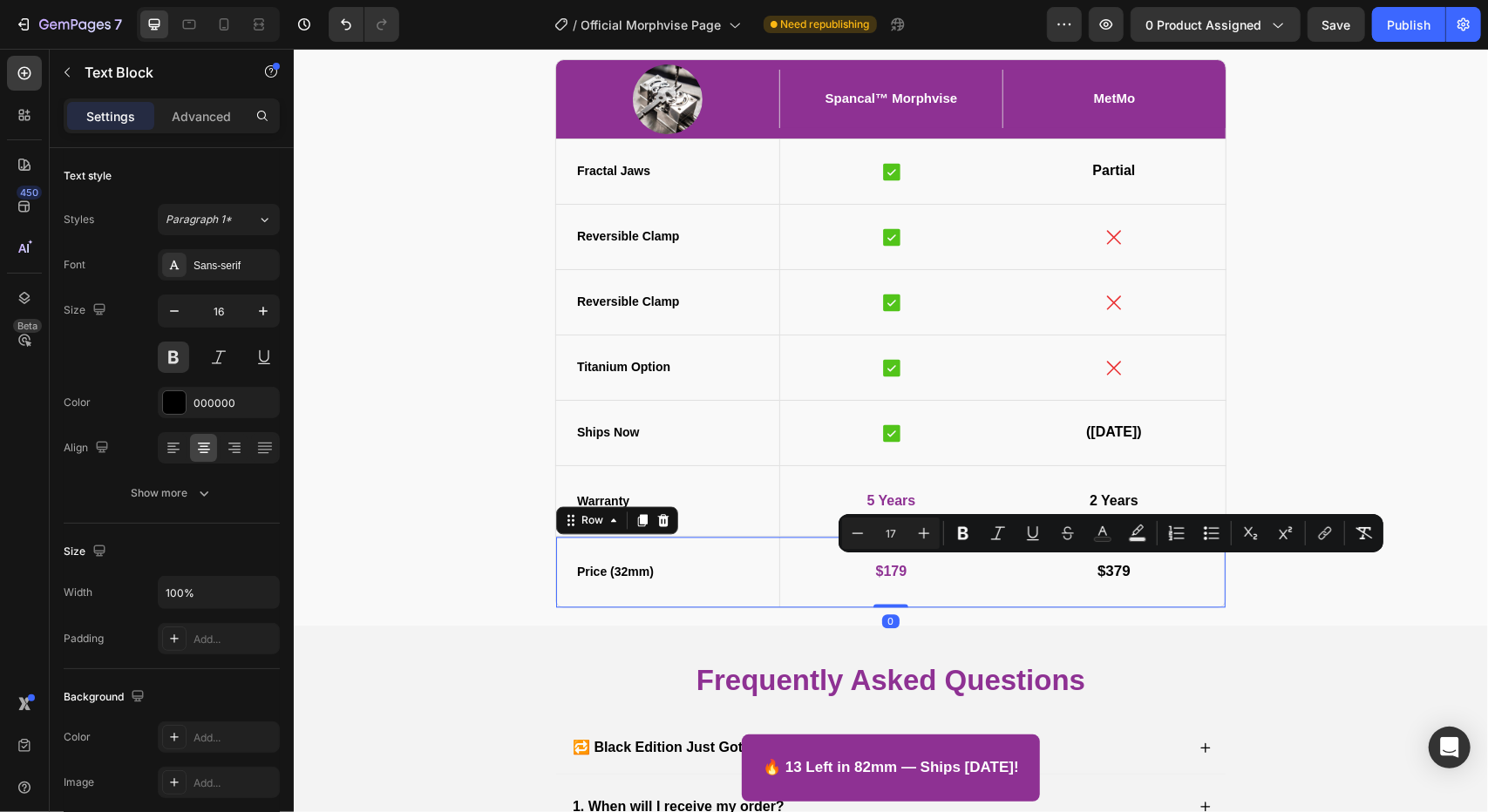
drag, startPoint x: 1071, startPoint y: 583, endPoint x: 1067, endPoint y: 574, distance: 9.8
click at [1071, 582] on div "$379 Text Block" at bounding box center [1113, 571] width 223 height 70
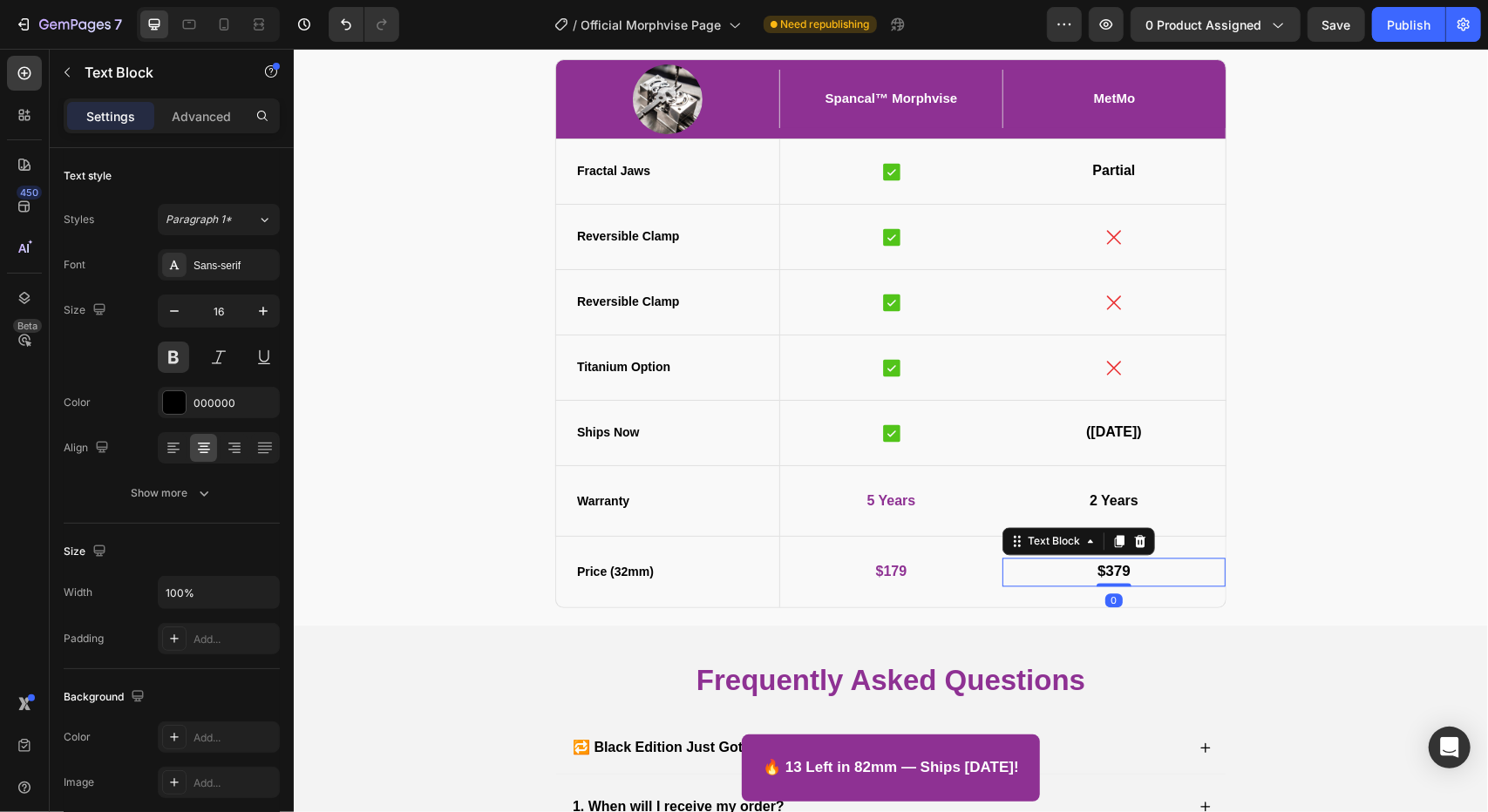
click at [1058, 565] on p "$379" at bounding box center [1113, 571] width 220 height 25
click at [1088, 568] on p "$379" at bounding box center [1113, 571] width 220 height 25
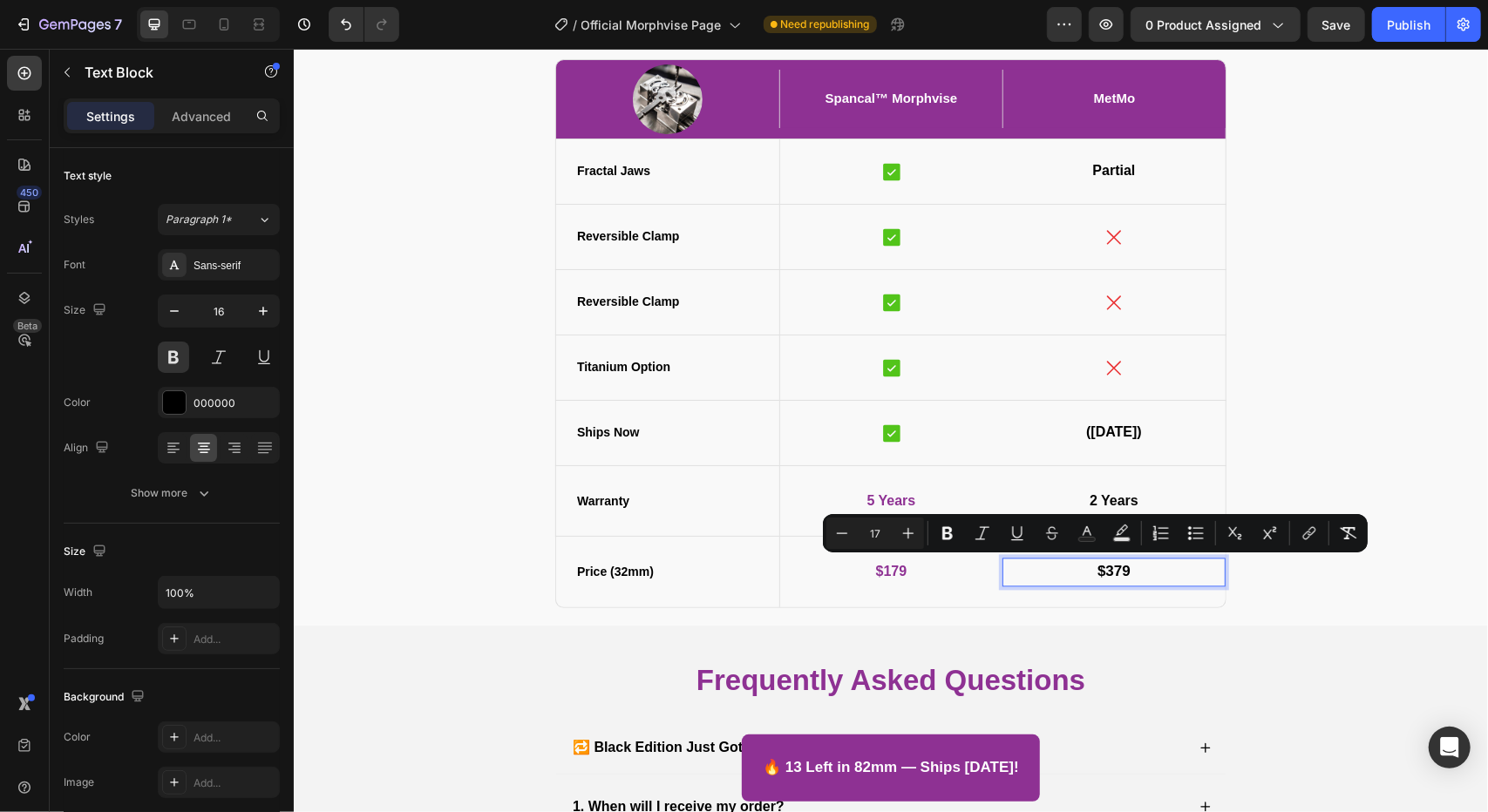
click at [1096, 568] on span "$379" at bounding box center [1113, 570] width 33 height 17
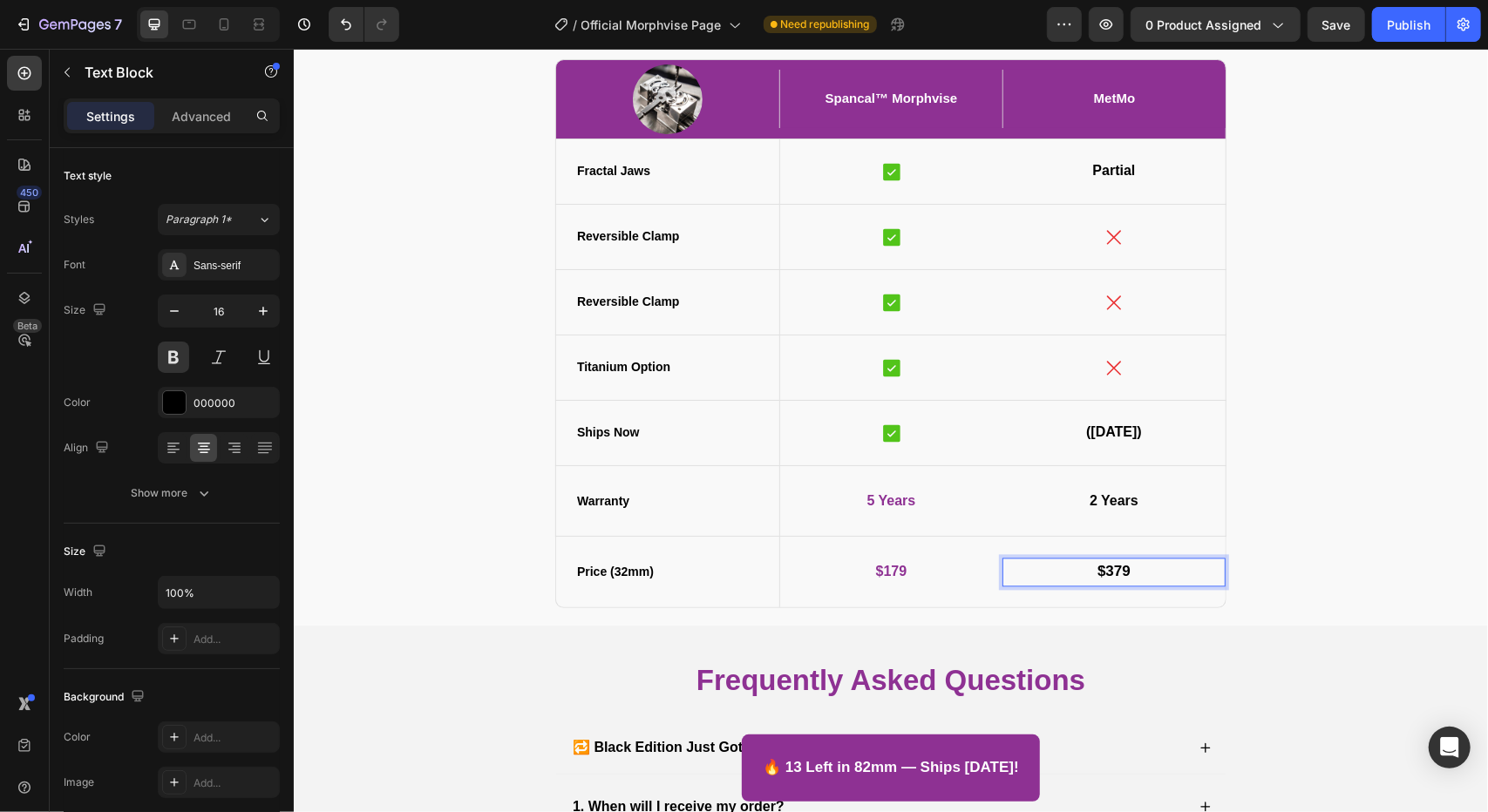
click at [1104, 571] on span "$379" at bounding box center [1113, 570] width 33 height 17
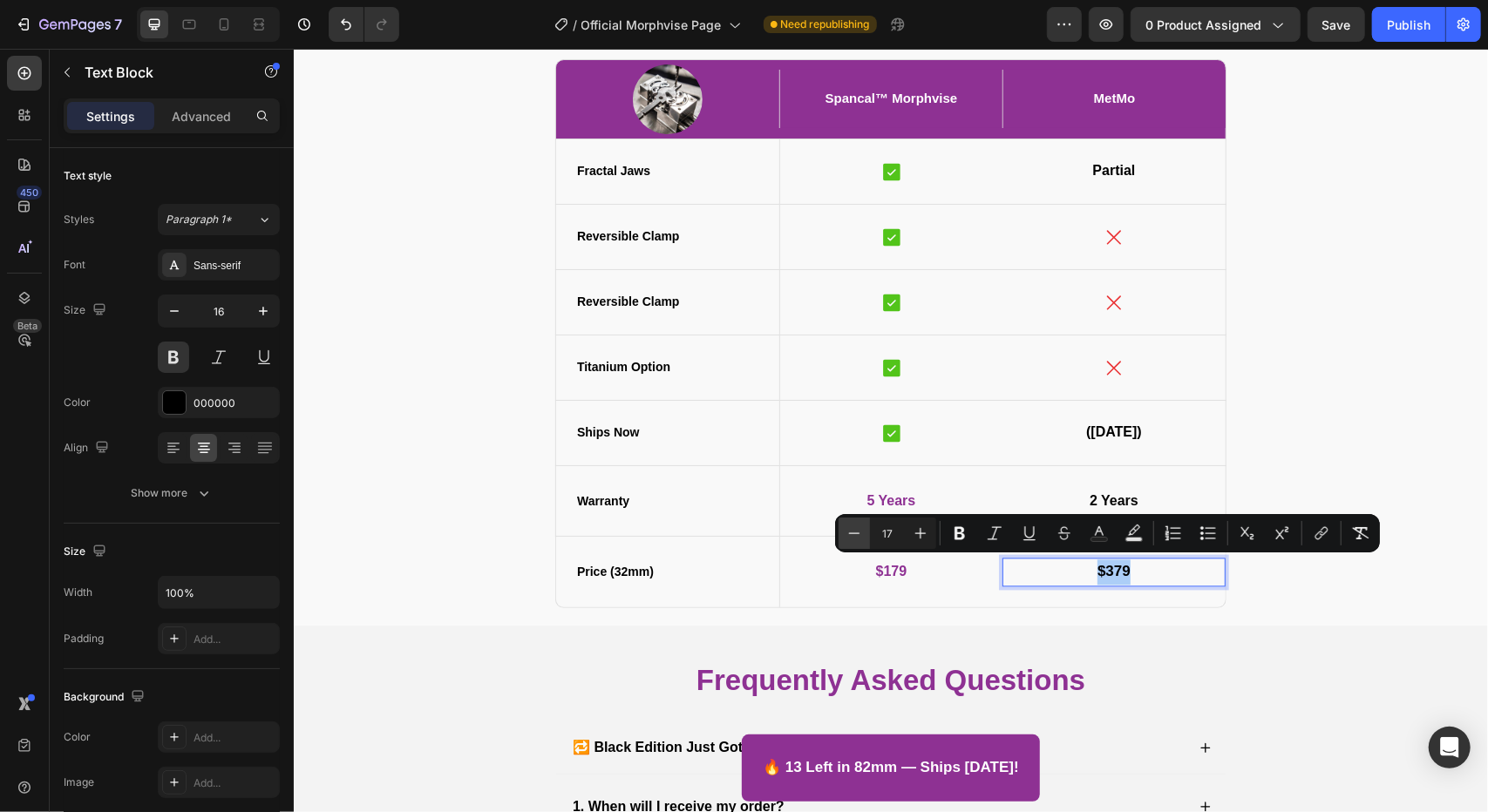
click at [849, 533] on icon "Editor contextual toolbar" at bounding box center [854, 534] width 18 height 18
type input "16"
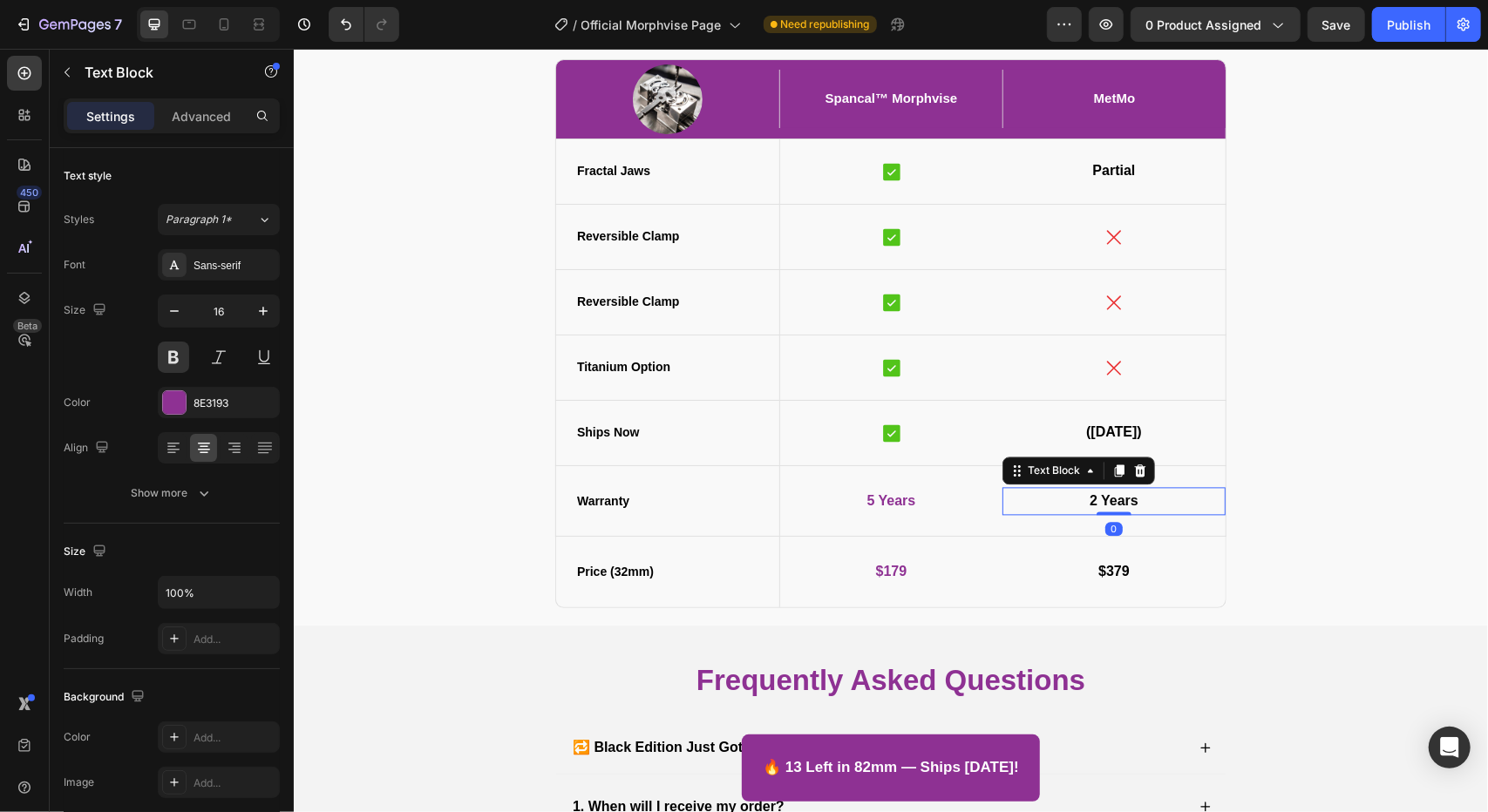
click at [1088, 494] on strong "2 Years" at bounding box center [1113, 499] width 49 height 15
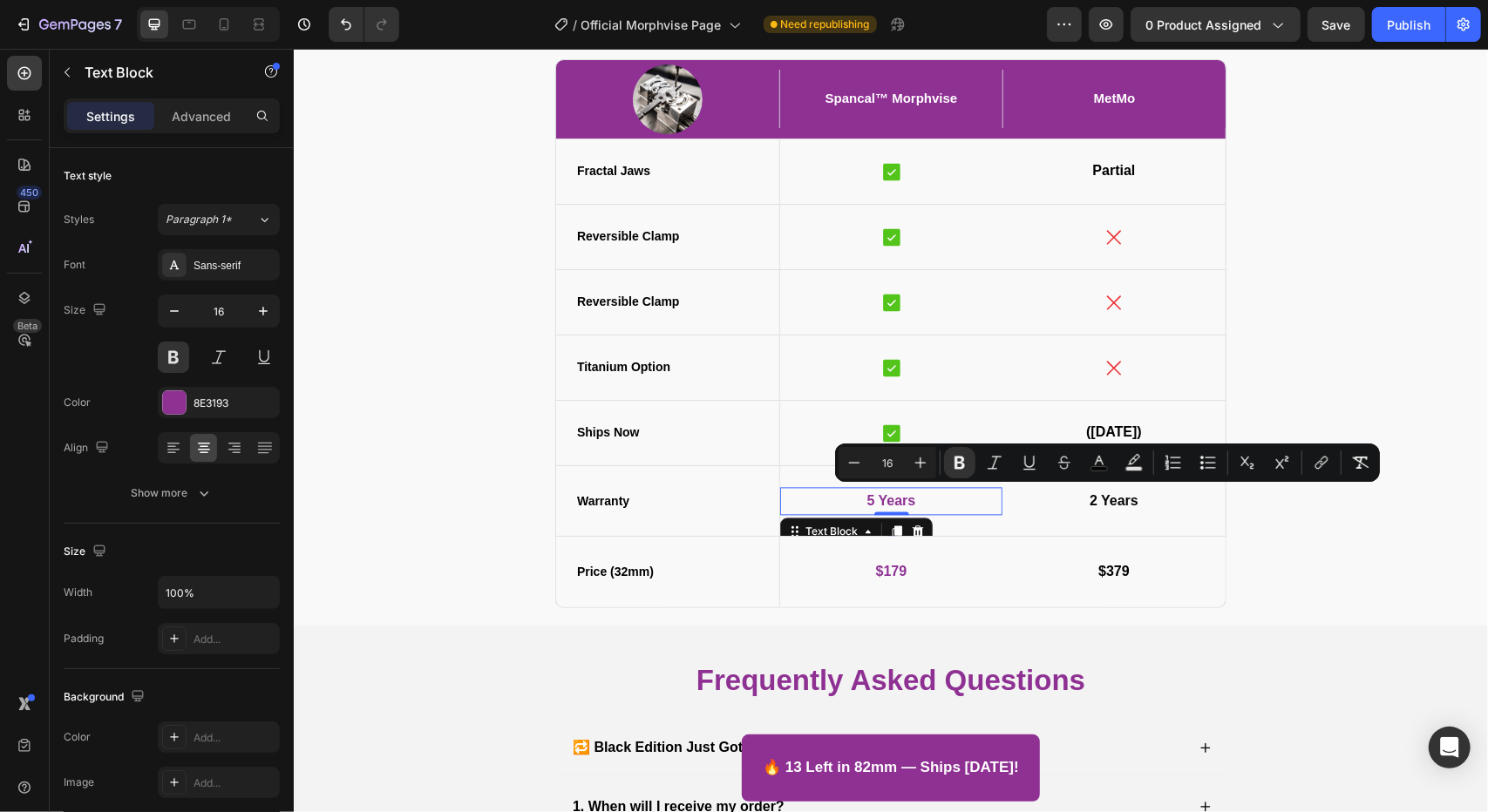
click at [889, 503] on strong "5 Years" at bounding box center [891, 499] width 49 height 15
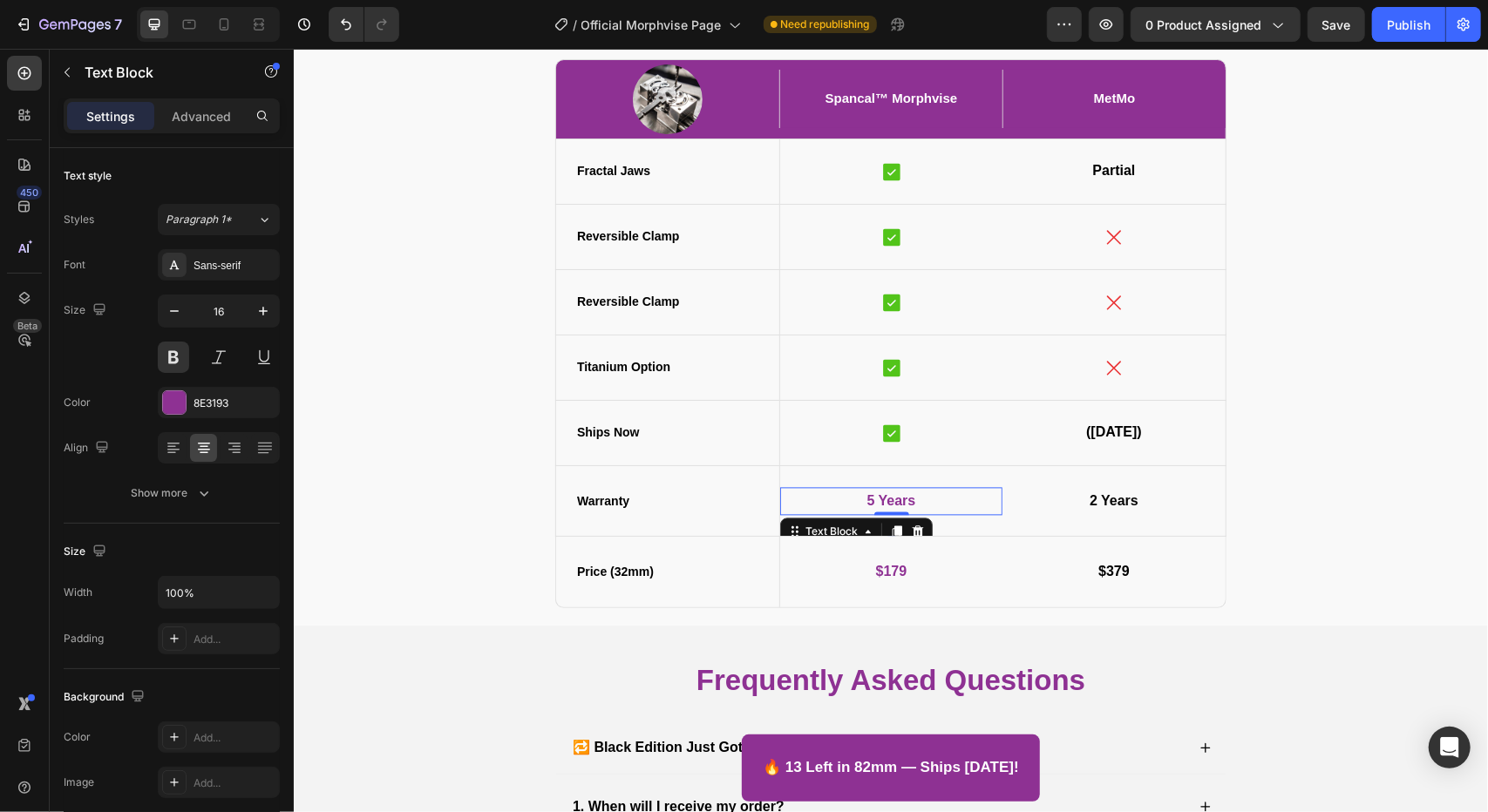
click at [889, 503] on strong "5 Years" at bounding box center [891, 499] width 49 height 15
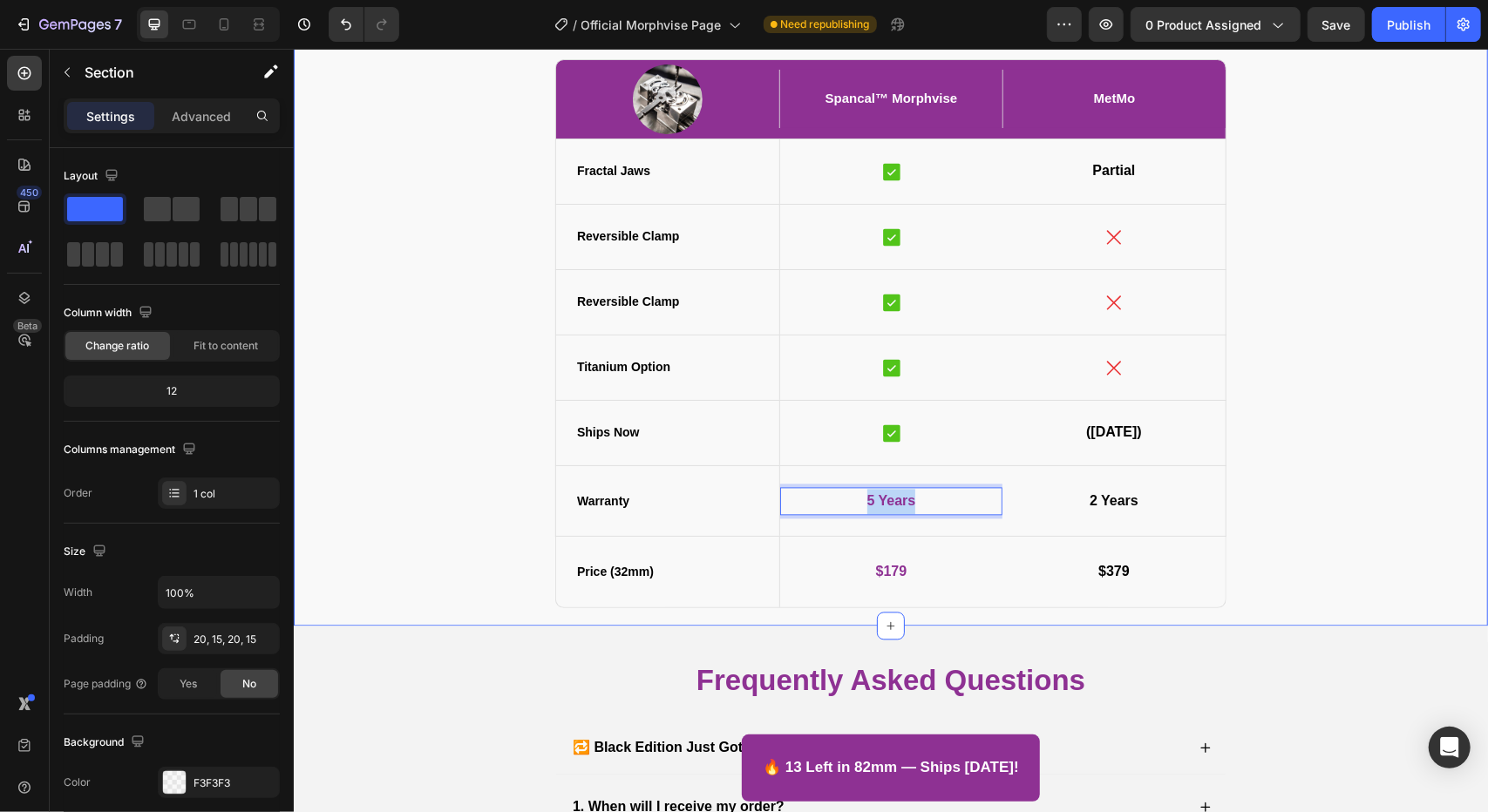
click at [1229, 533] on div "Fractal Vise Comparison – Spancal™ Morphvise vs. Competitors Heading Image Span…" at bounding box center [890, 302] width 1168 height 614
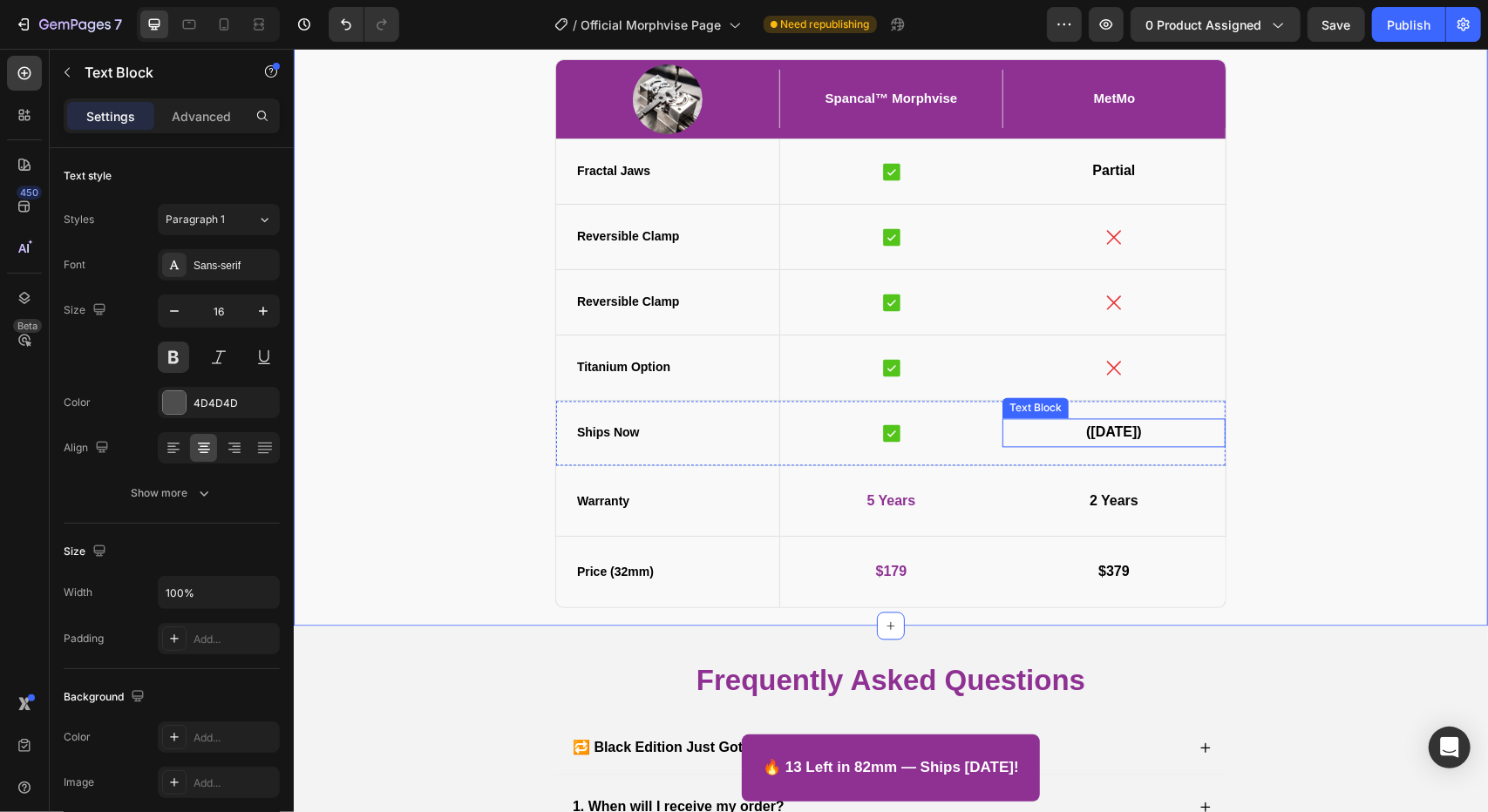
click at [1088, 434] on span "([DATE])" at bounding box center [1113, 430] width 56 height 15
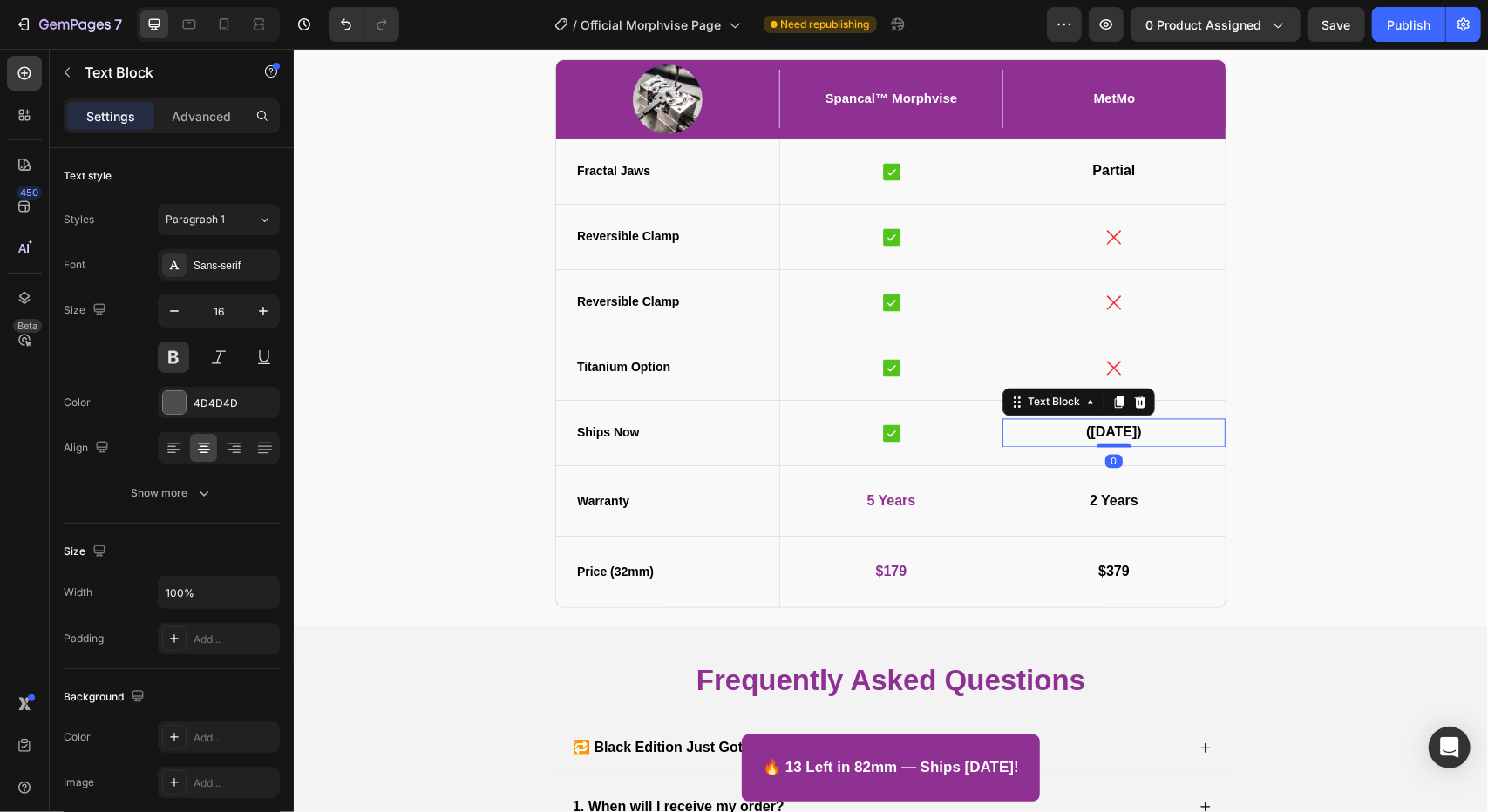
click at [1088, 434] on span "([DATE])" at bounding box center [1113, 430] width 56 height 15
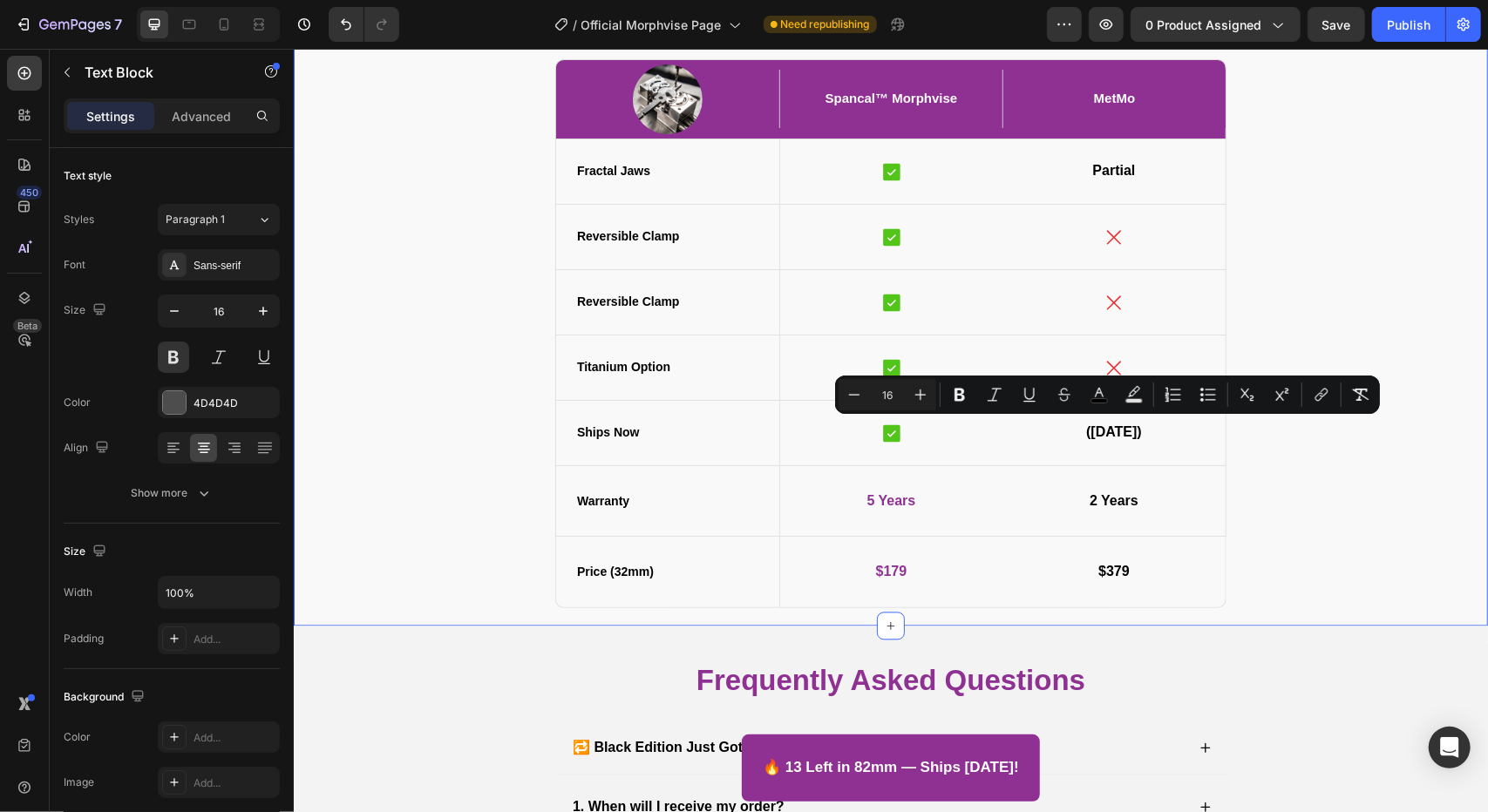
click at [1258, 534] on div "Fractal Vise Comparison – Spancal™ Morphvise vs. Competitors Heading Image Span…" at bounding box center [890, 302] width 1168 height 614
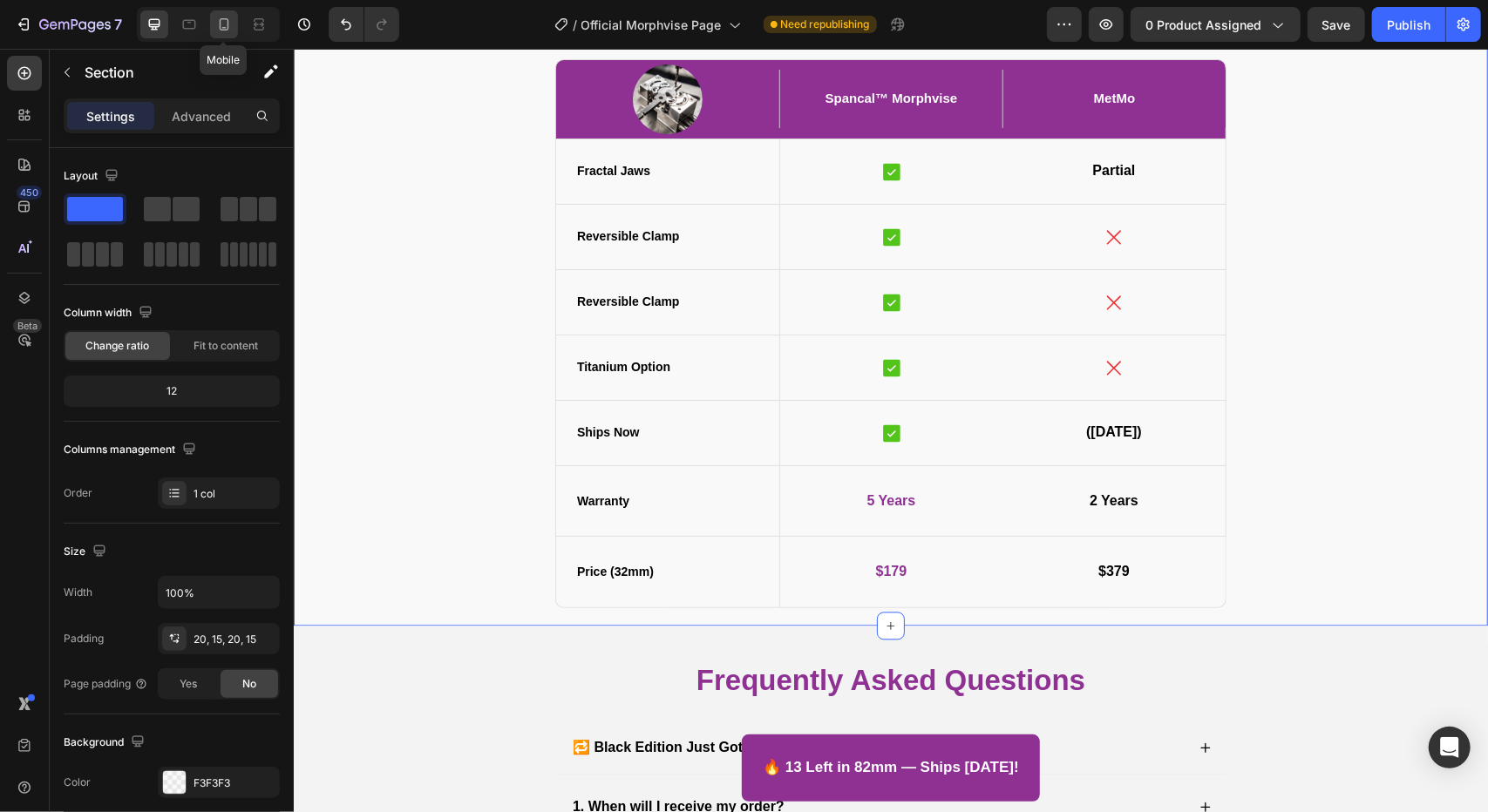
click at [224, 23] on icon at bounding box center [224, 24] width 18 height 18
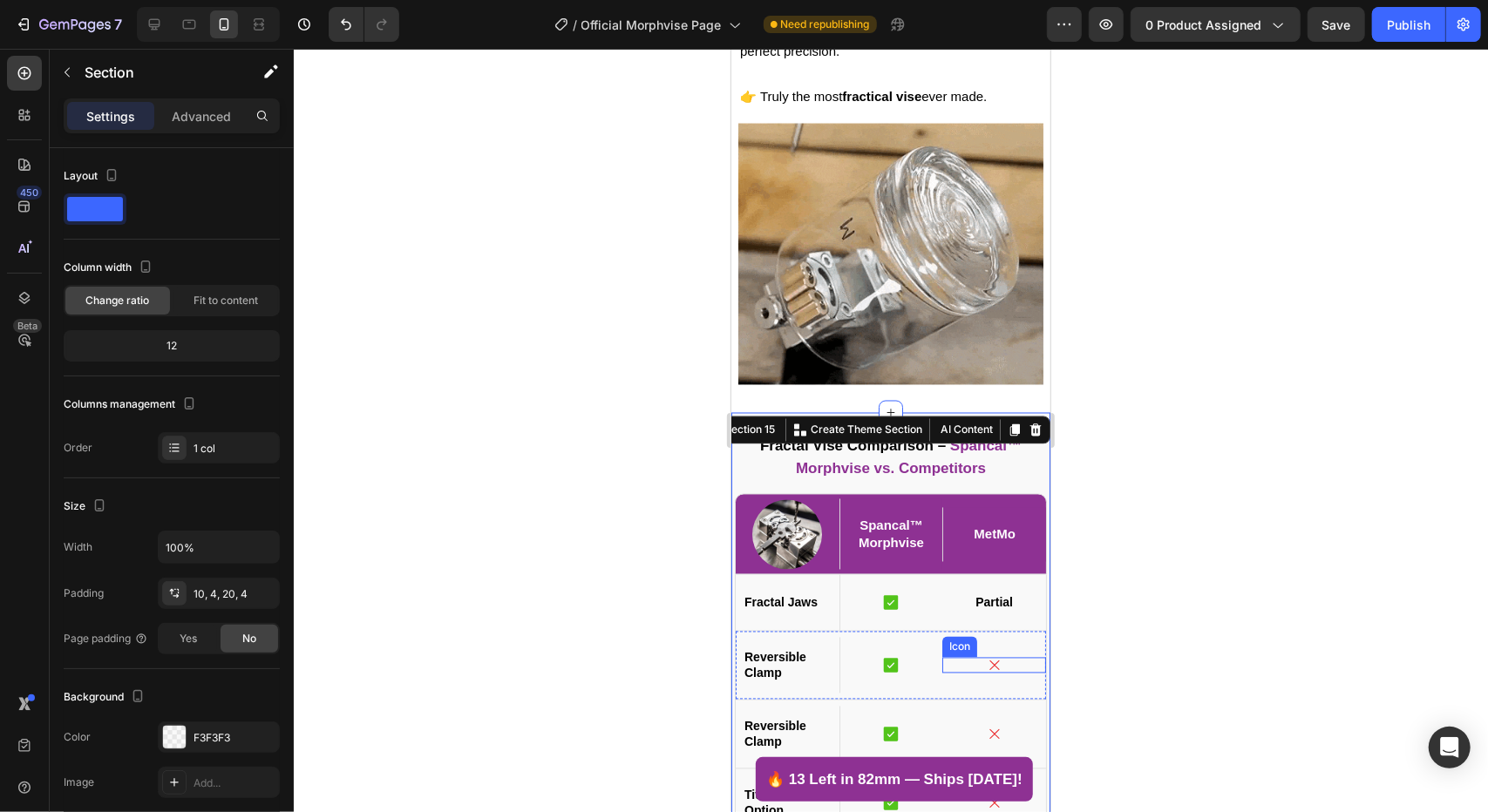
scroll to position [6978, 0]
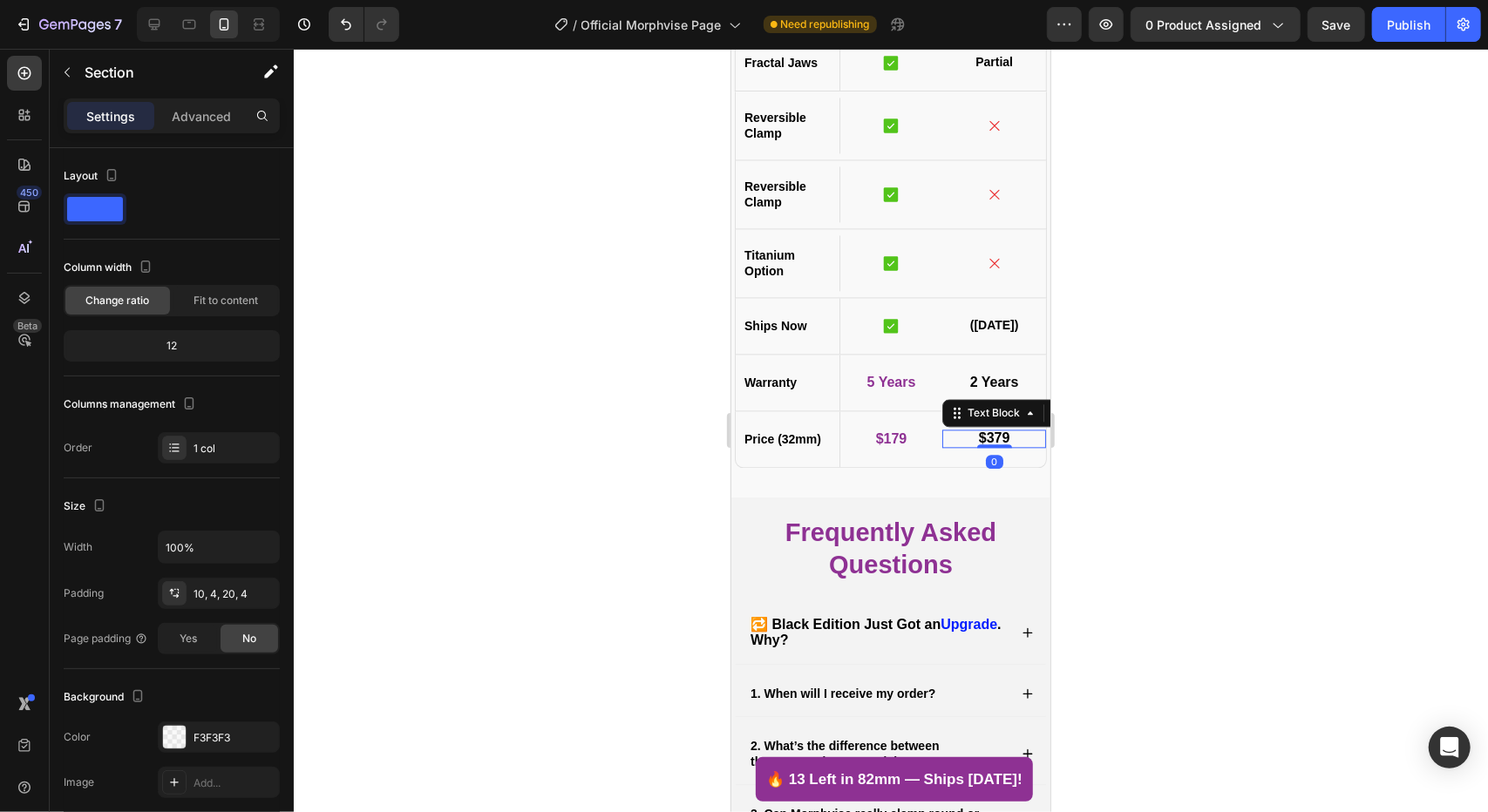
click at [978, 429] on span "$379" at bounding box center [993, 436] width 31 height 15
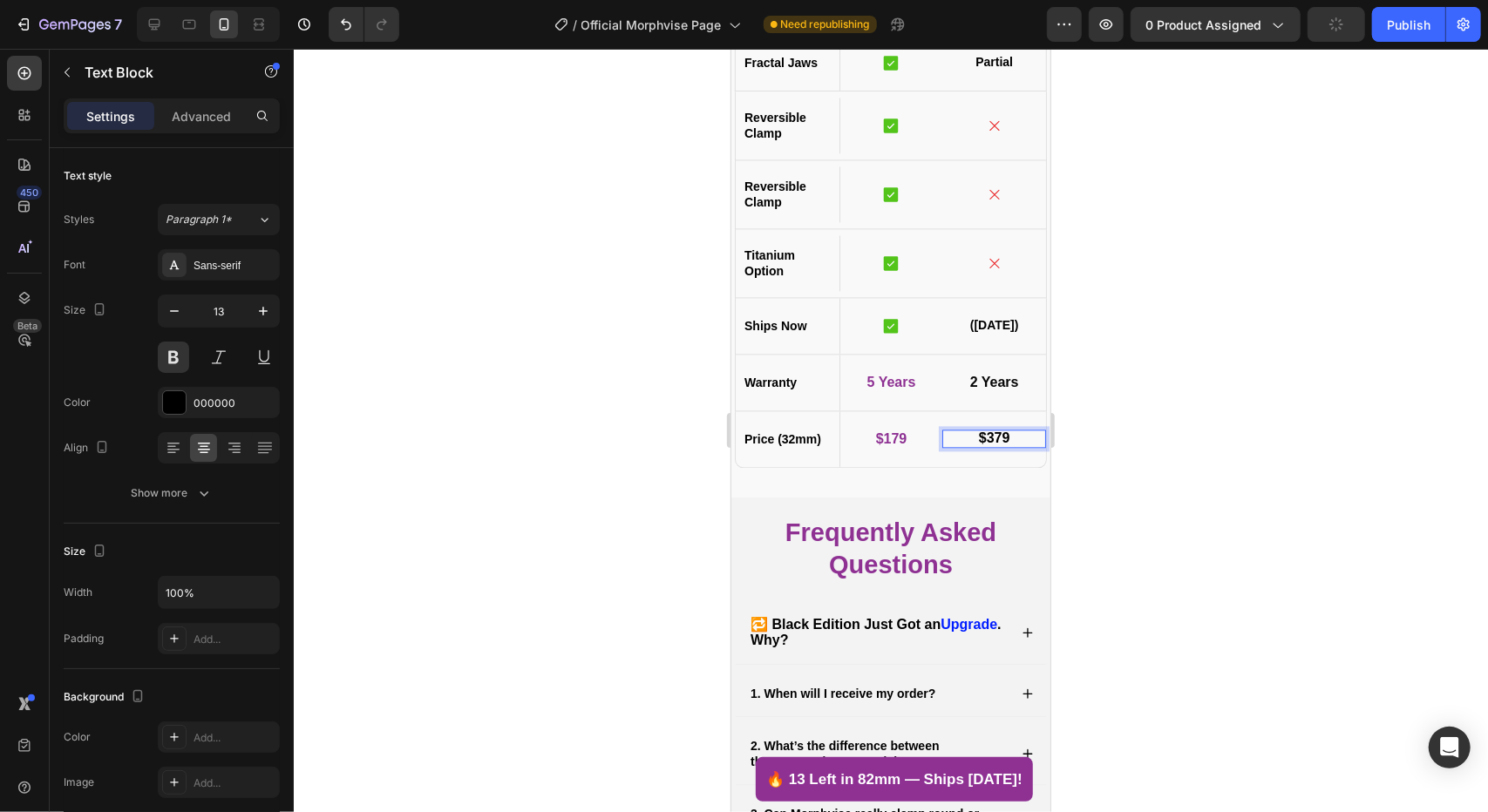
click at [980, 436] on span "$379" at bounding box center [993, 436] width 31 height 15
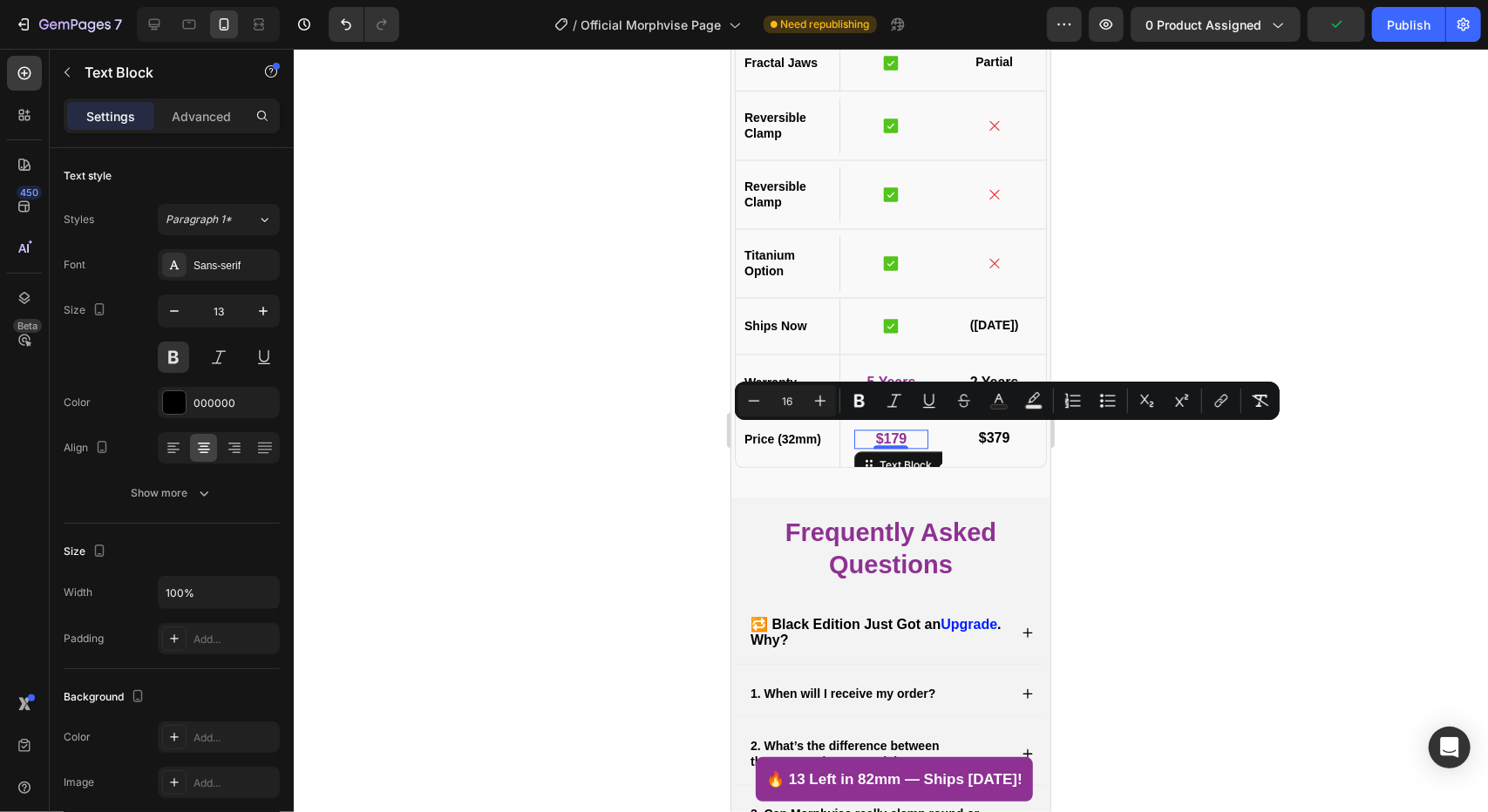
click at [887, 439] on span "$179" at bounding box center [891, 437] width 31 height 15
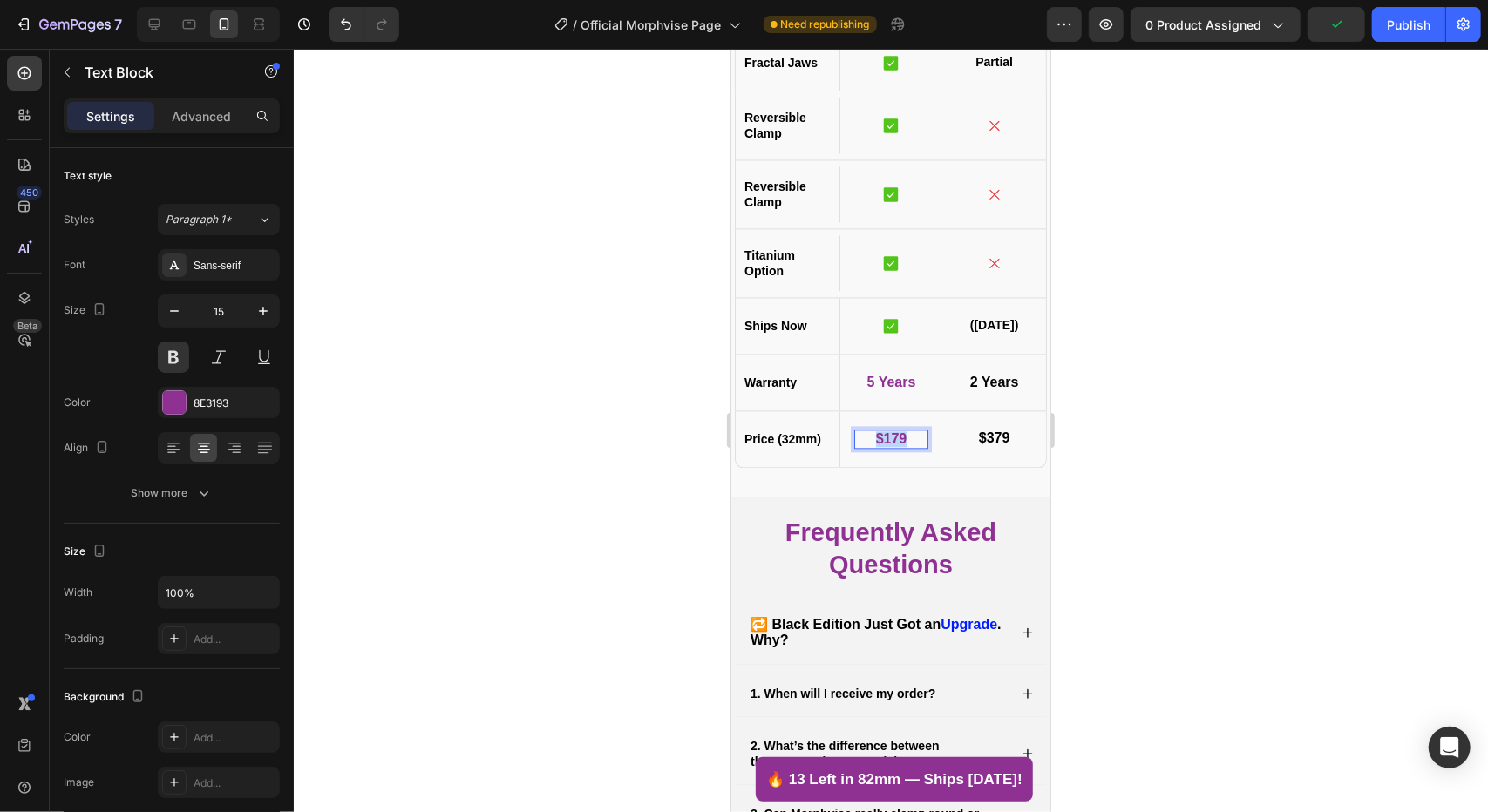
click at [887, 439] on span "$179" at bounding box center [891, 437] width 31 height 15
click at [977, 374] on strong "2 Years" at bounding box center [993, 380] width 49 height 15
click at [874, 384] on div "5 Years Text Block 0" at bounding box center [891, 382] width 75 height 20
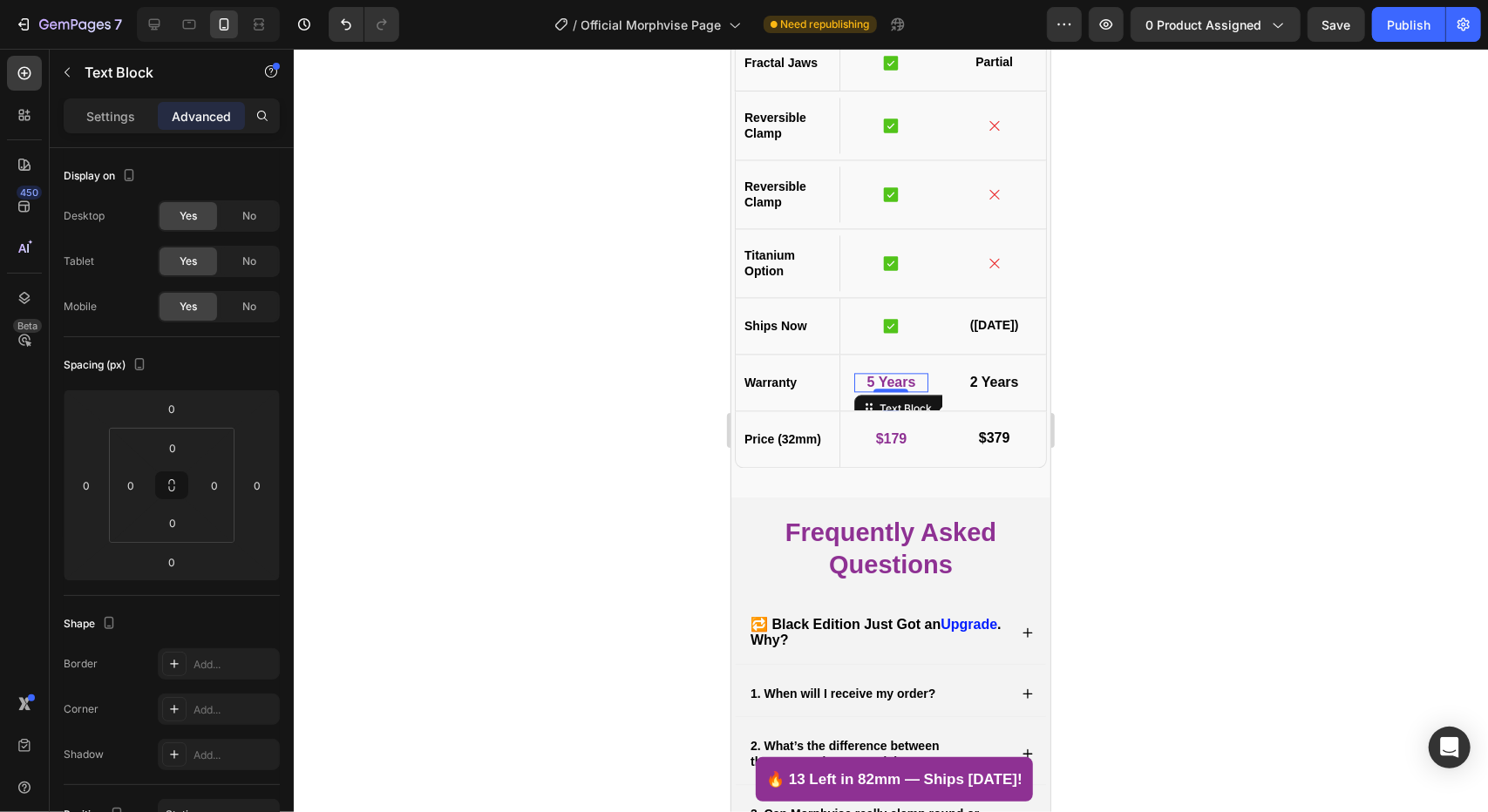
click at [874, 388] on div at bounding box center [890, 390] width 35 height 4
click at [872, 378] on strong "5 Years" at bounding box center [891, 380] width 49 height 15
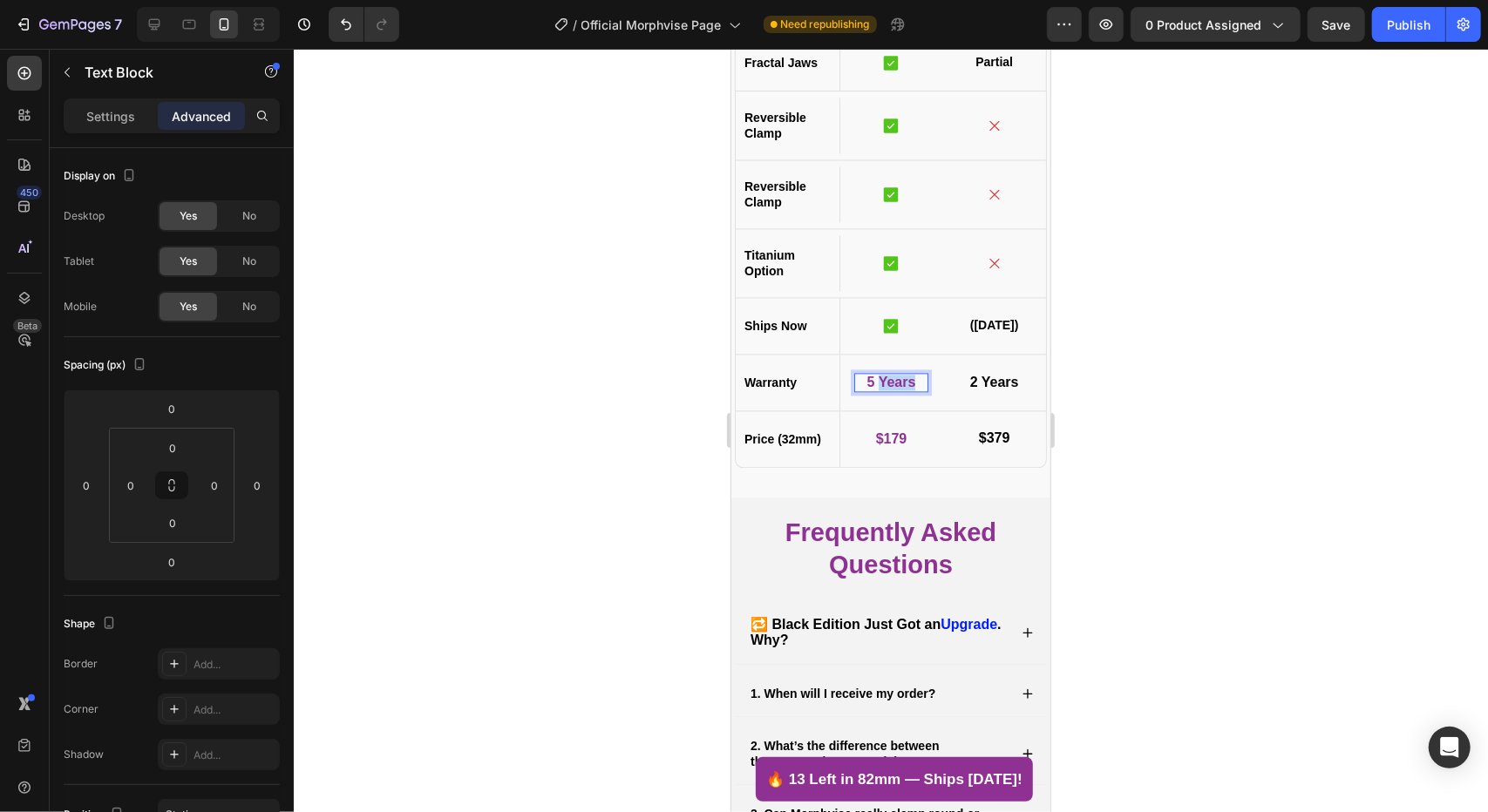
click at [872, 378] on strong "5 Years" at bounding box center [891, 380] width 49 height 15
click at [635, 370] on div at bounding box center [890, 430] width 1194 height 763
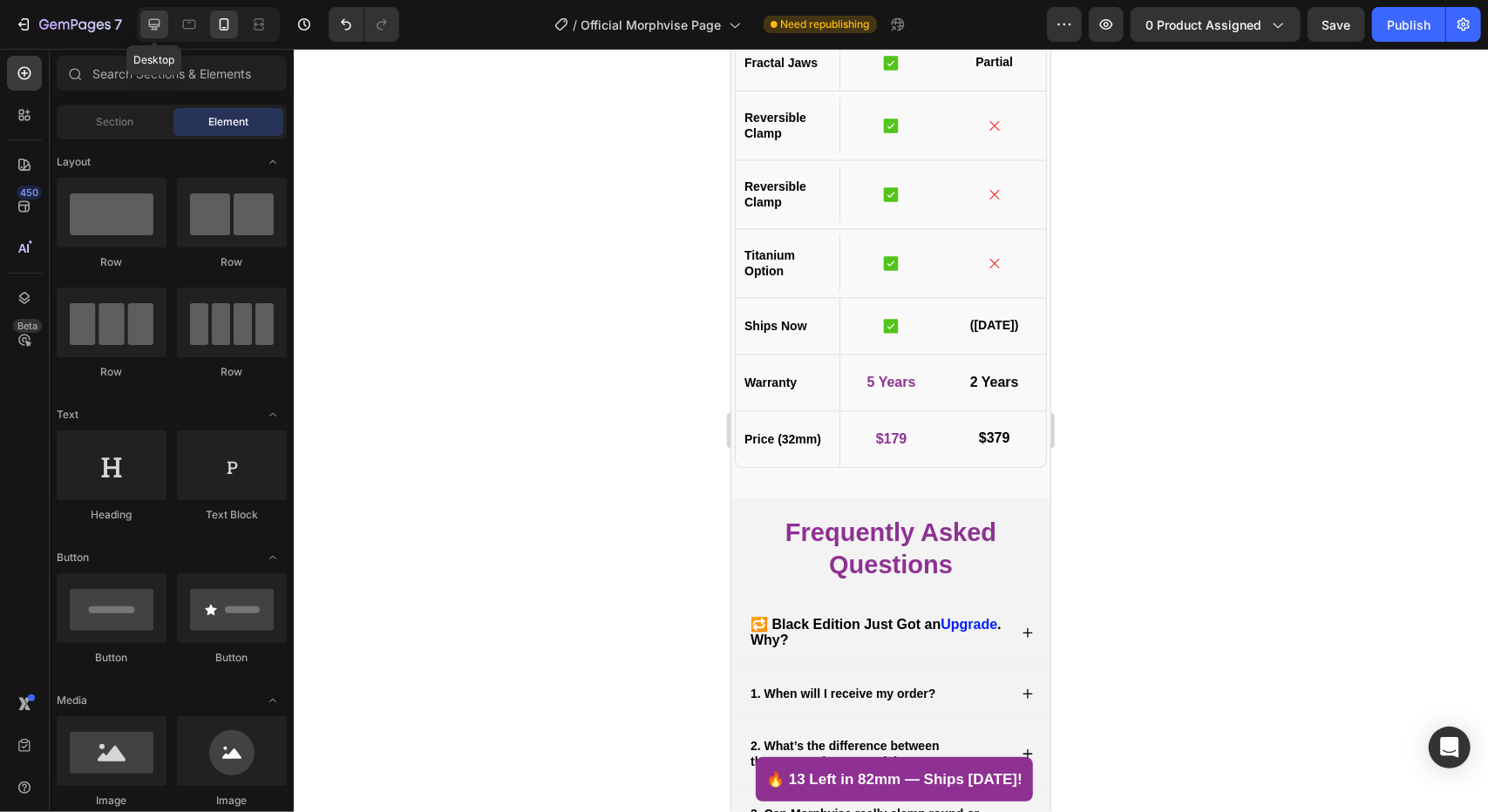
click at [154, 35] on div at bounding box center [154, 24] width 28 height 28
